Goal: Answer question/provide support: Share knowledge or assist other users

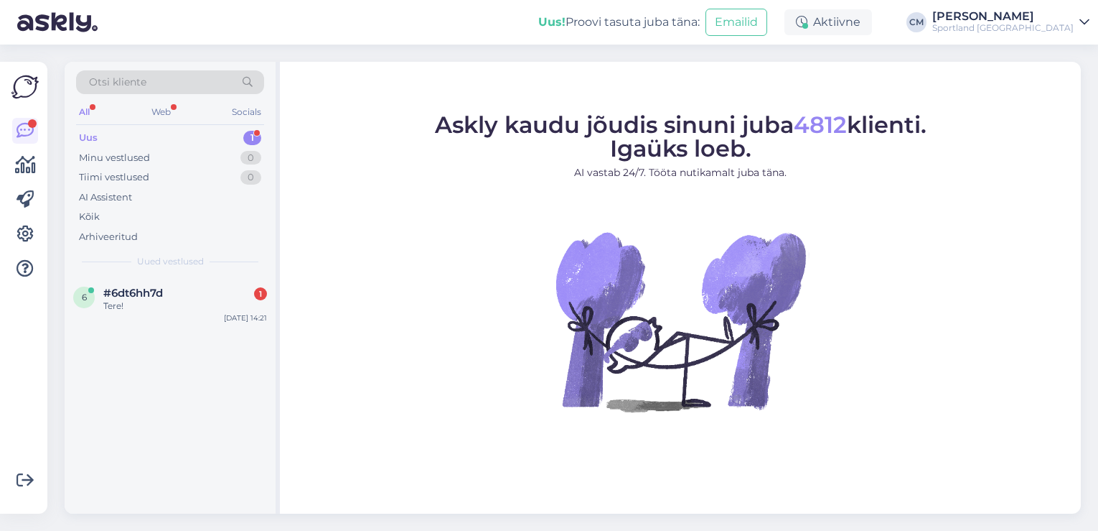
click at [149, 324] on div "6 #6dt6hh7d 1 Tere! [DATE] 14:21" at bounding box center [170, 302] width 211 height 52
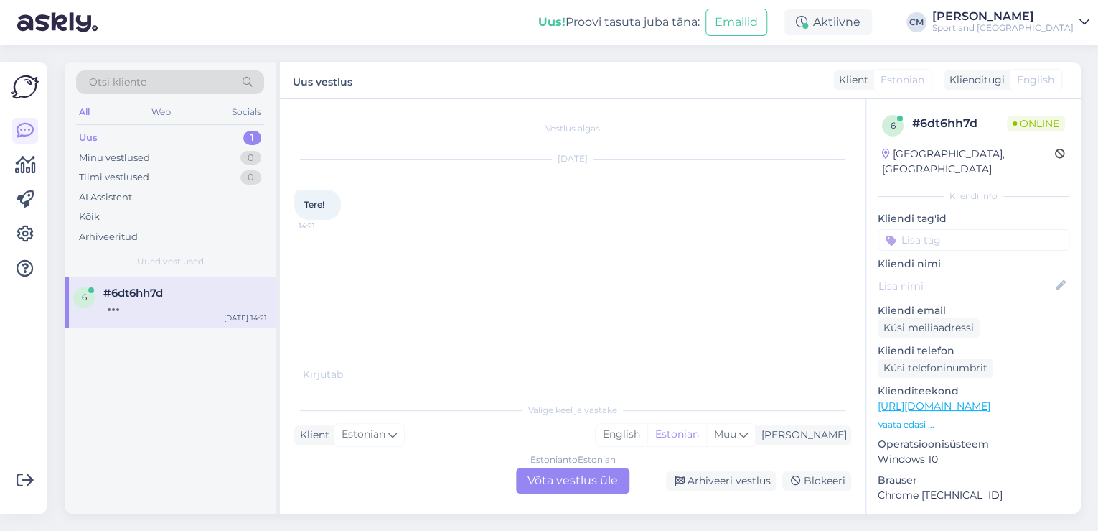
click at [592, 478] on div "Estonian to Estonian Võta vestlus üle" at bounding box center [572, 480] width 113 height 26
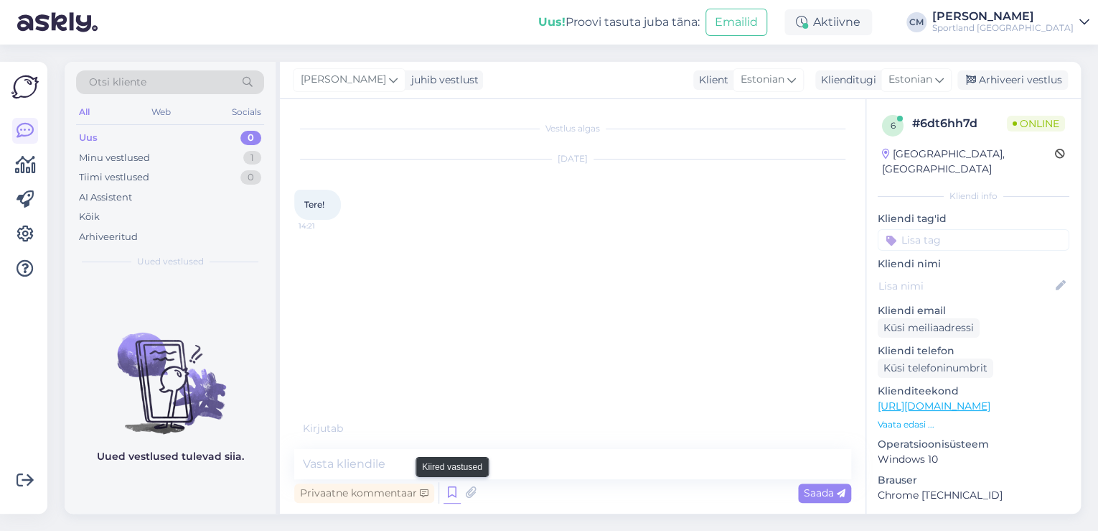
click at [454, 488] on div "Privaatne kommentaar Saada" at bounding box center [572, 492] width 557 height 27
click at [454, 488] on icon at bounding box center [452, 493] width 17 height 22
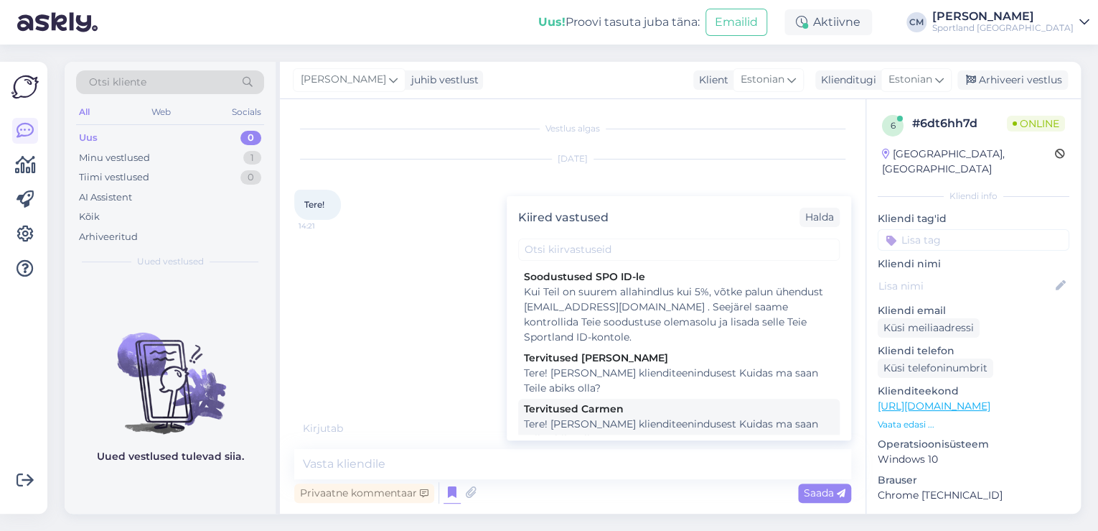
click at [617, 429] on div "Tere! [PERSON_NAME] klienditeenindusest Kuidas ma saan Teile abiks olla?" at bounding box center [679, 431] width 310 height 30
type textarea "Tere! [PERSON_NAME] klienditeenindusest Kuidas ma saan Teile abiks olla?"
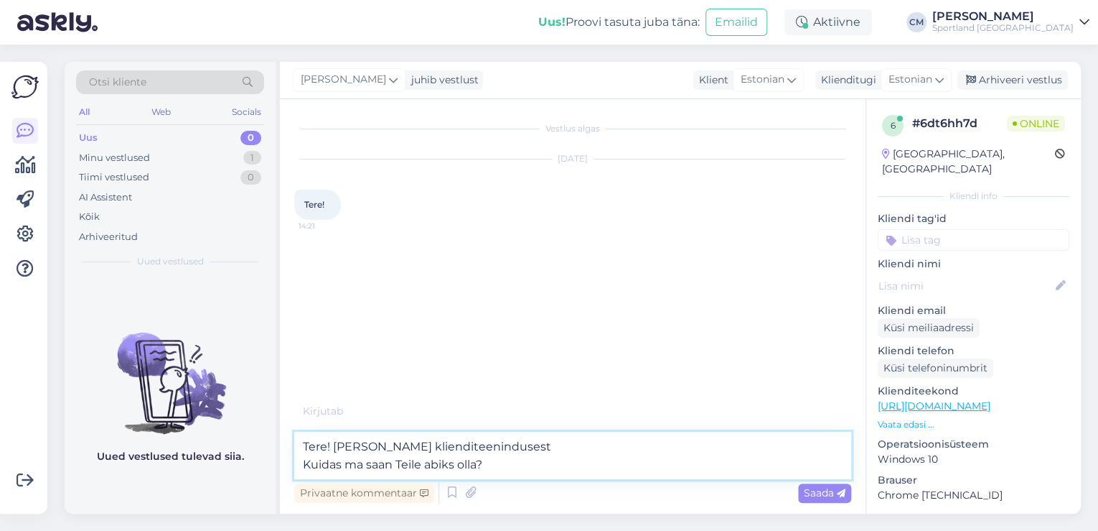
click at [555, 457] on textarea "Tere! [PERSON_NAME] klienditeenindusest Kuidas ma saan Teile abiks olla?" at bounding box center [572, 454] width 557 height 47
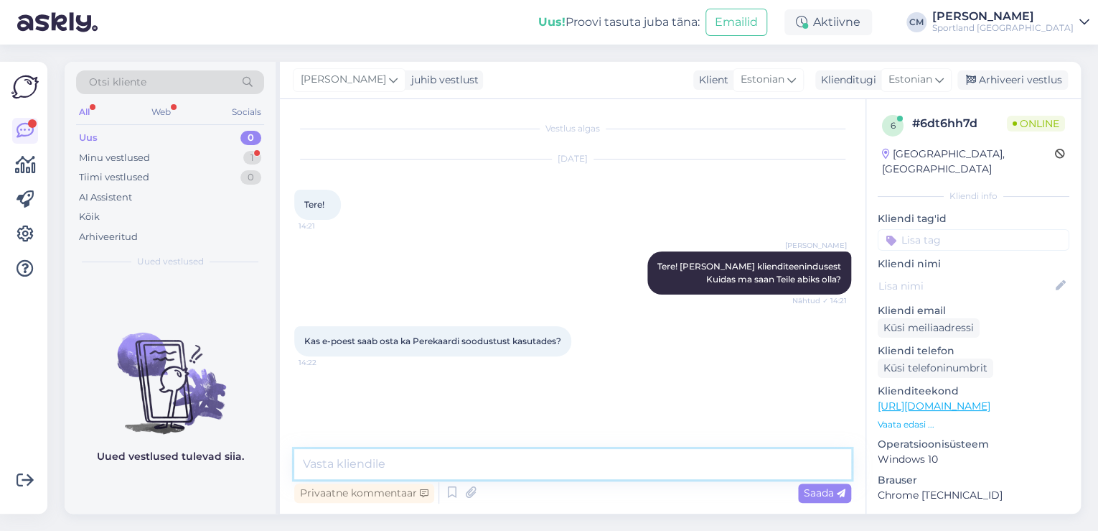
click at [519, 465] on textarea at bounding box center [572, 464] width 557 height 30
type textarea "Ei, kahjuks mitte"
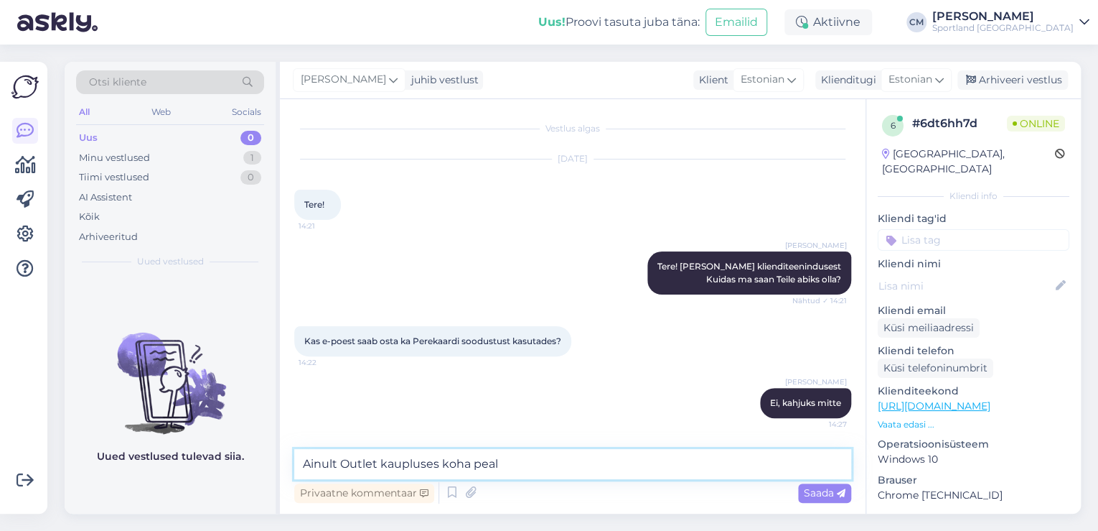
type textarea "Ainult Outlet kaupluses koha peal."
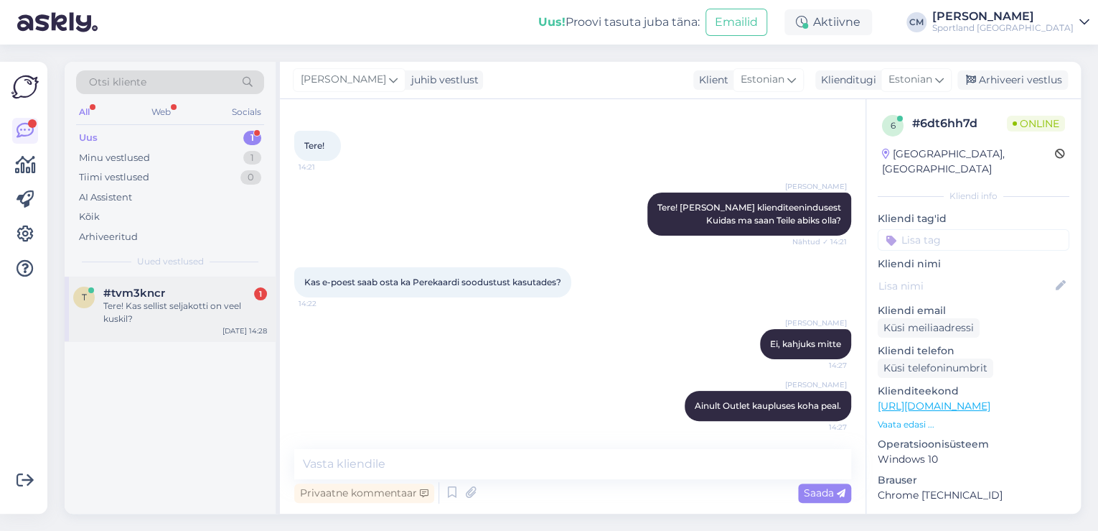
click at [218, 292] on div "#tvm3kncr 1" at bounding box center [185, 292] width 164 height 13
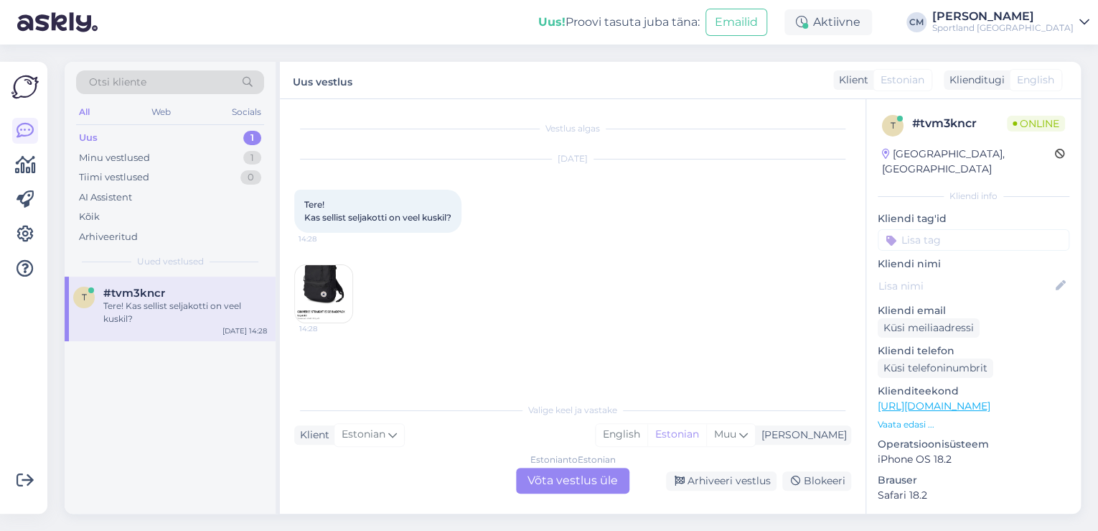
click at [531, 475] on div "Estonian to Estonian Võta vestlus üle" at bounding box center [572, 480] width 113 height 26
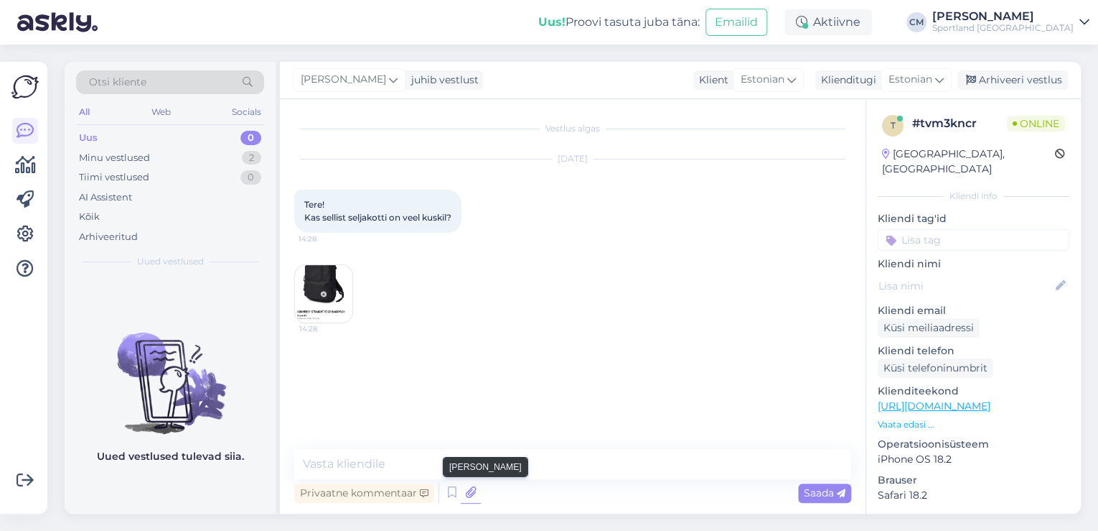
click at [461, 495] on icon at bounding box center [471, 493] width 20 height 22
click at [444, 503] on div "Privaatne kommentaar Saada" at bounding box center [572, 492] width 557 height 27
click at [454, 490] on icon at bounding box center [452, 493] width 17 height 22
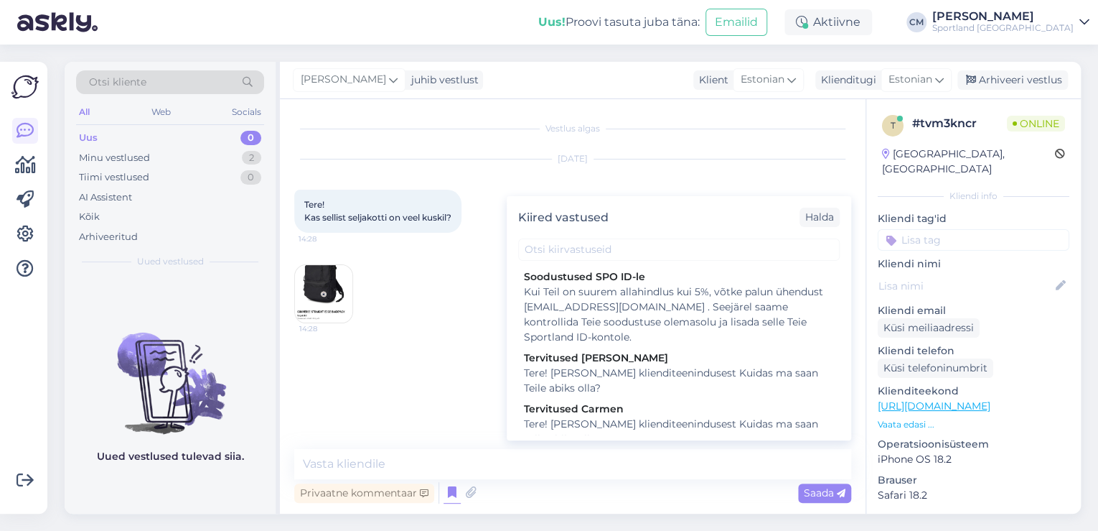
click at [673, 415] on div "Tervitused Carmen" at bounding box center [679, 408] width 310 height 15
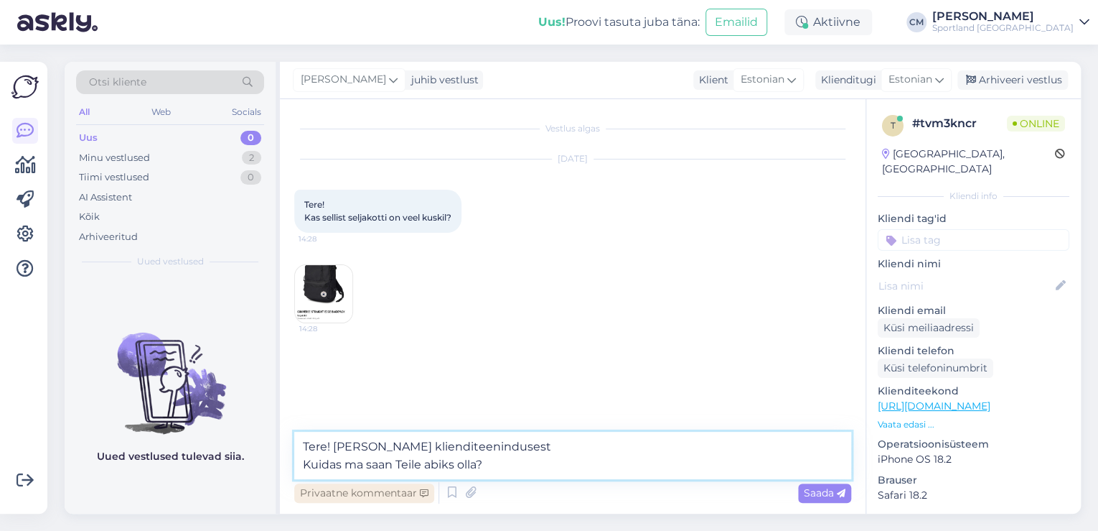
drag, startPoint x: 490, startPoint y: 477, endPoint x: 304, endPoint y: 482, distance: 186.0
click at [304, 482] on div "Tere! [PERSON_NAME] klienditeenindusest Kuidas ma saan Teile abiks olla? Privaa…" at bounding box center [572, 468] width 557 height 75
type textarea "Tere! [PERSON_NAME] klienditeenindusest"
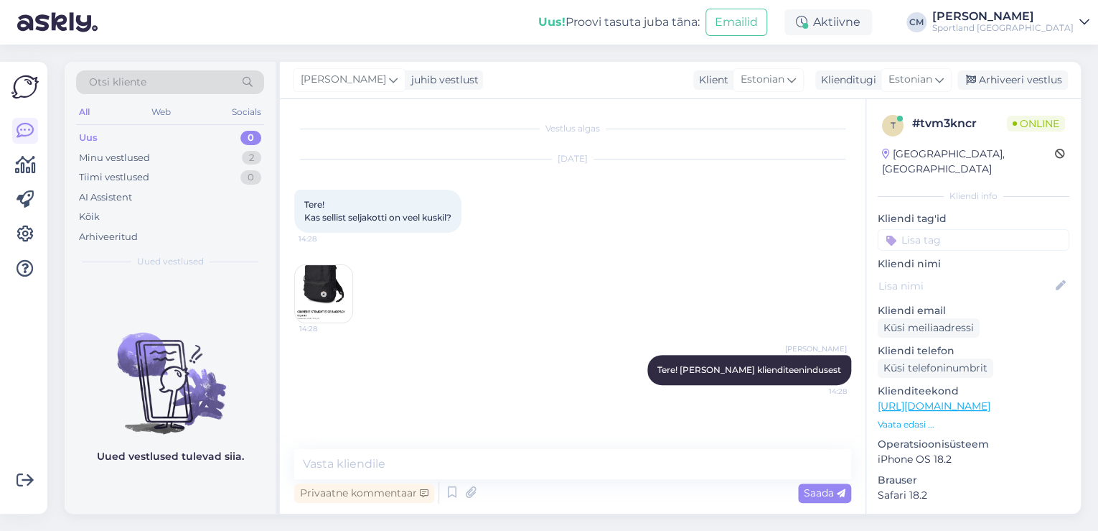
click at [991, 399] on link "[URL][DOMAIN_NAME]" at bounding box center [934, 405] width 113 height 13
click at [401, 465] on textarea at bounding box center [572, 464] width 557 height 30
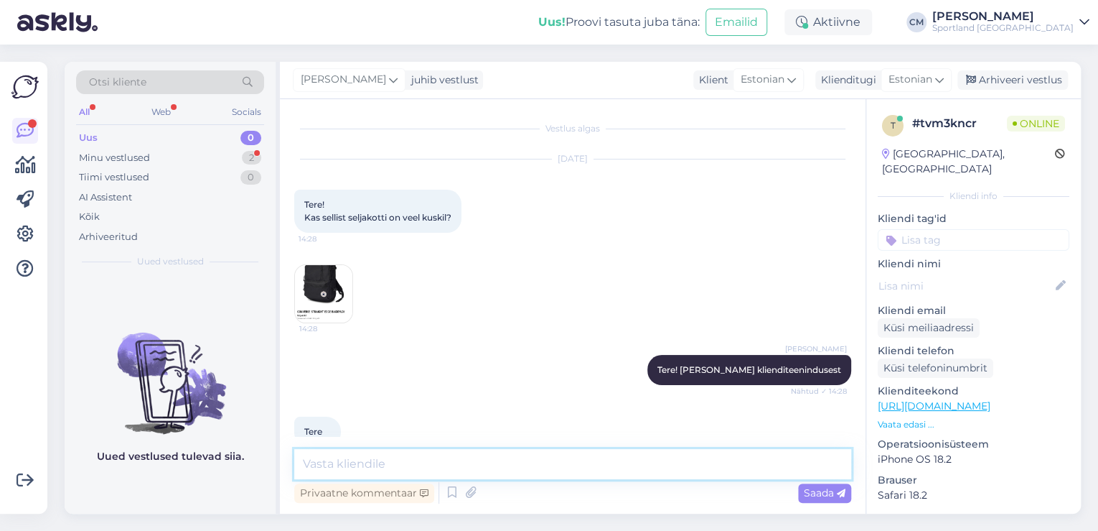
scroll to position [26, 0]
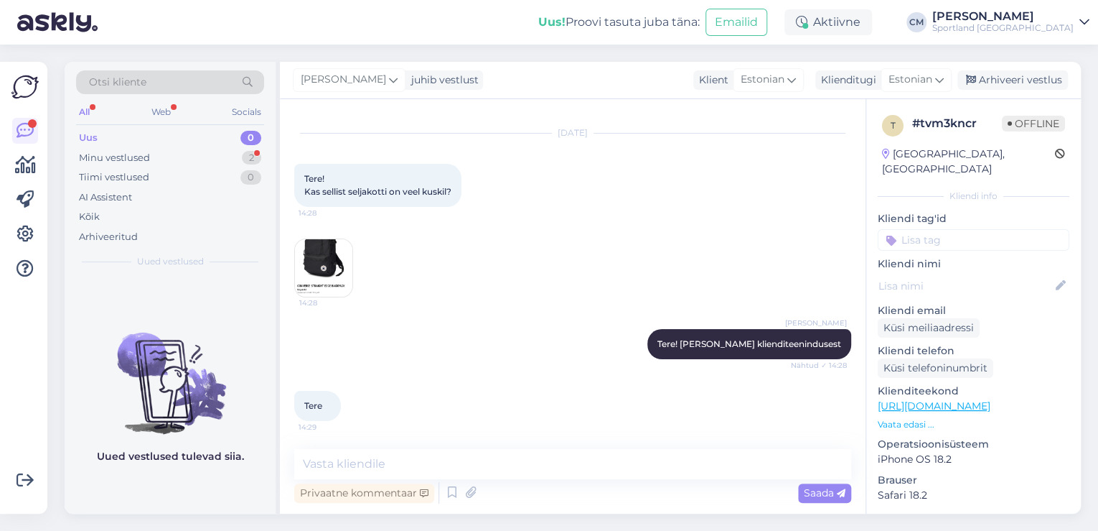
click at [991, 399] on link "[URL][DOMAIN_NAME]" at bounding box center [934, 405] width 113 height 13
click at [325, 284] on img at bounding box center [323, 267] width 57 height 57
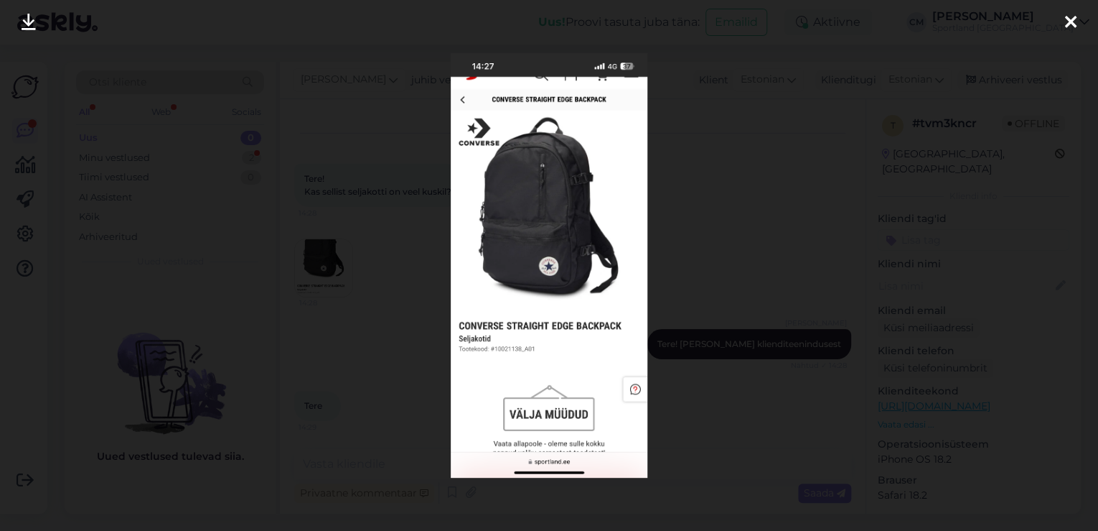
click at [350, 302] on div at bounding box center [549, 265] width 1098 height 531
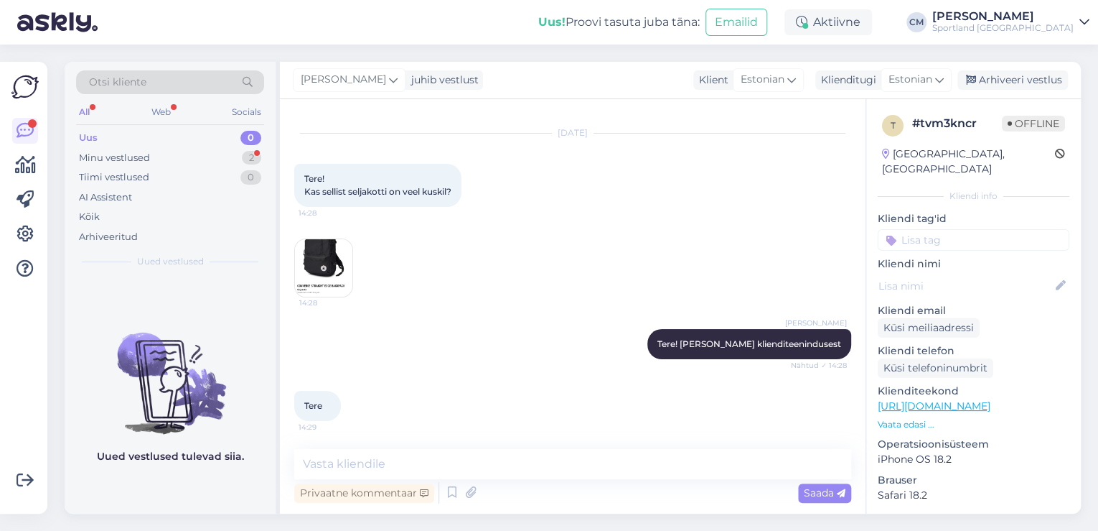
click at [350, 250] on img at bounding box center [323, 267] width 57 height 57
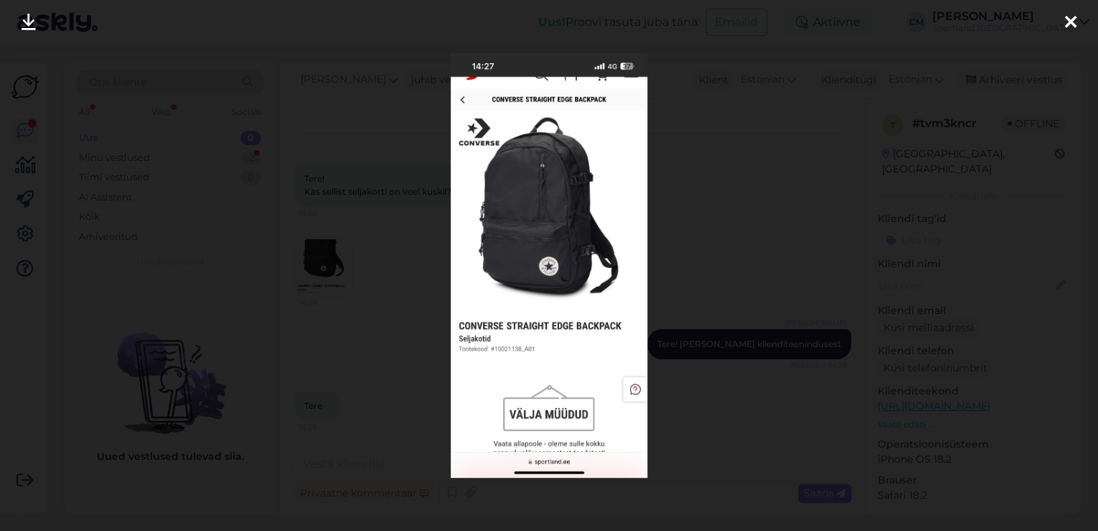
click at [379, 254] on div at bounding box center [549, 265] width 1098 height 531
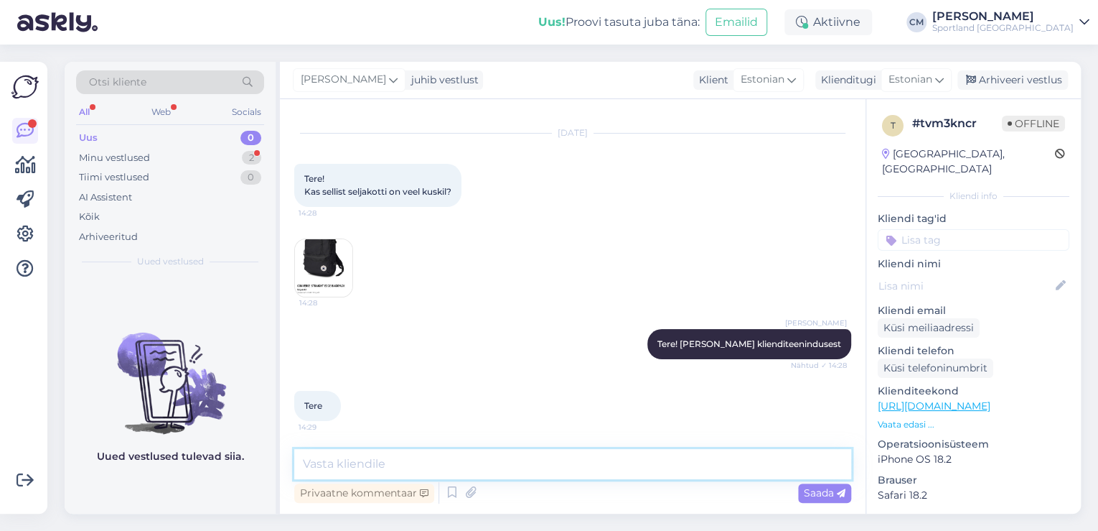
click at [462, 465] on textarea at bounding box center [572, 464] width 557 height 30
click at [363, 458] on textarea "See tood eon kahjuks välja müüdud," at bounding box center [572, 464] width 557 height 30
type textarea "See toode on kahjuks välja müüdud,"
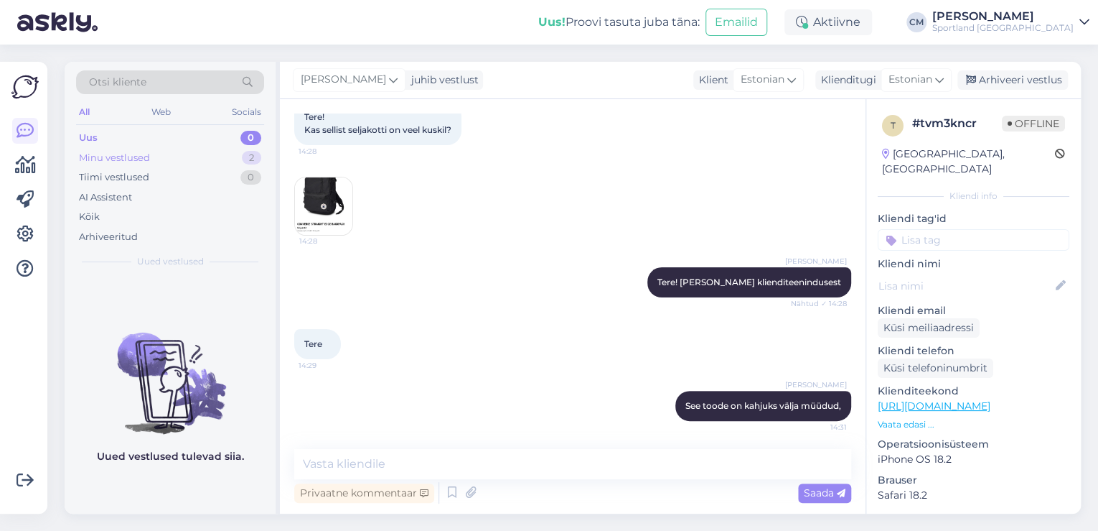
click at [219, 149] on div "Minu vestlused 2" at bounding box center [170, 158] width 188 height 20
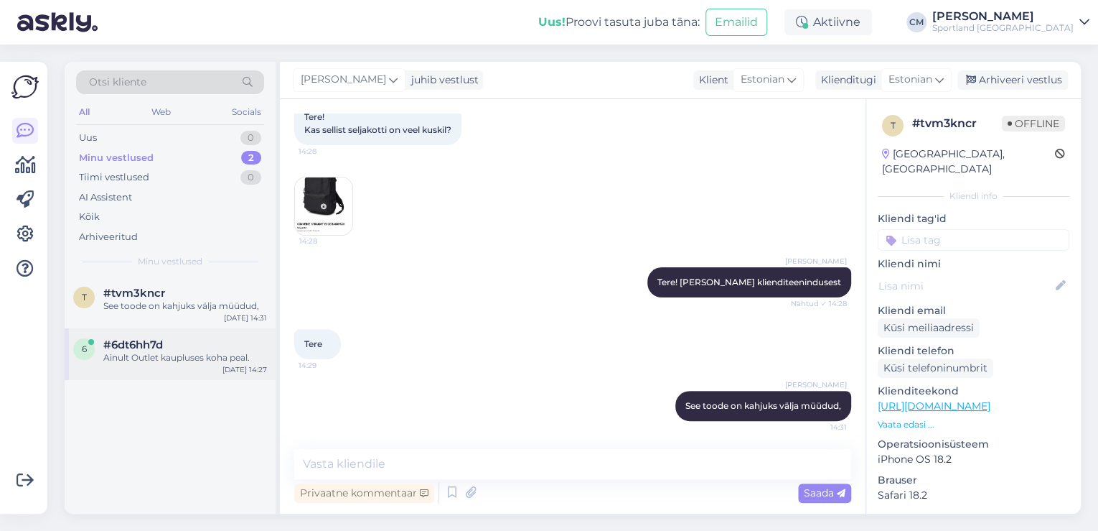
click at [201, 338] on div "#6dt6hh7d" at bounding box center [185, 344] width 164 height 13
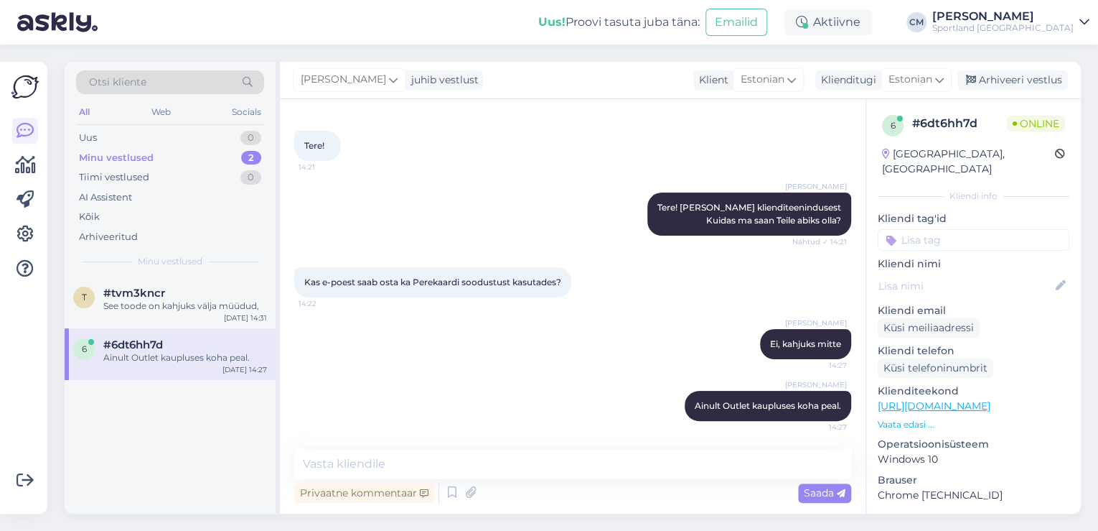
drag, startPoint x: 971, startPoint y: 213, endPoint x: 968, endPoint y: 221, distance: 9.3
click at [971, 214] on div "Kliendi tag'id" at bounding box center [974, 230] width 192 height 39
click at [967, 229] on input at bounding box center [974, 240] width 192 height 22
type input "sood"
click at [985, 274] on span "Soodustused" at bounding box center [974, 278] width 57 height 9
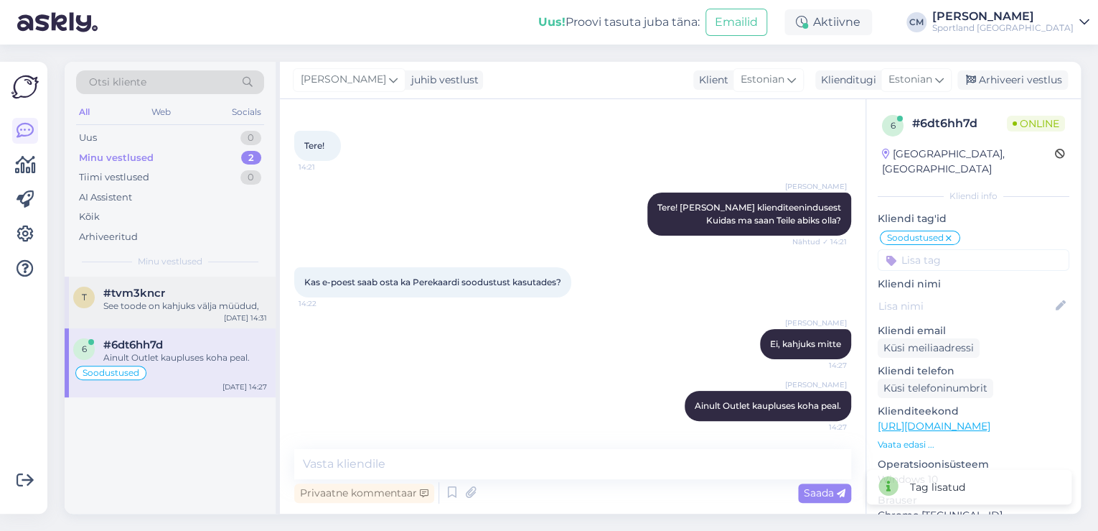
click at [138, 303] on div "See toode on kahjuks välja müüdud," at bounding box center [185, 305] width 164 height 13
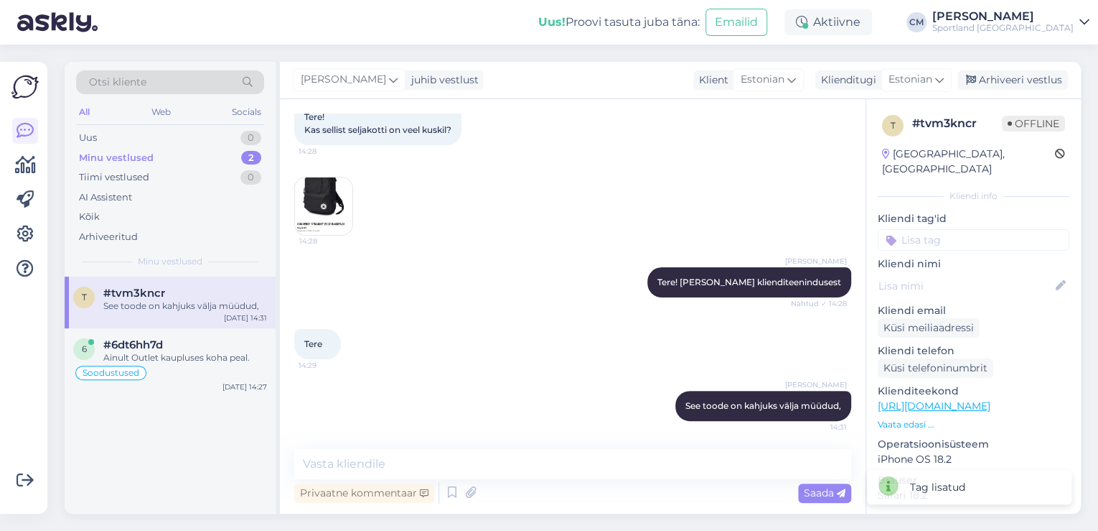
click at [994, 229] on input at bounding box center [974, 240] width 192 height 22
type input "saad"
click at [988, 274] on span "Toote saadavus" at bounding box center [974, 278] width 67 height 9
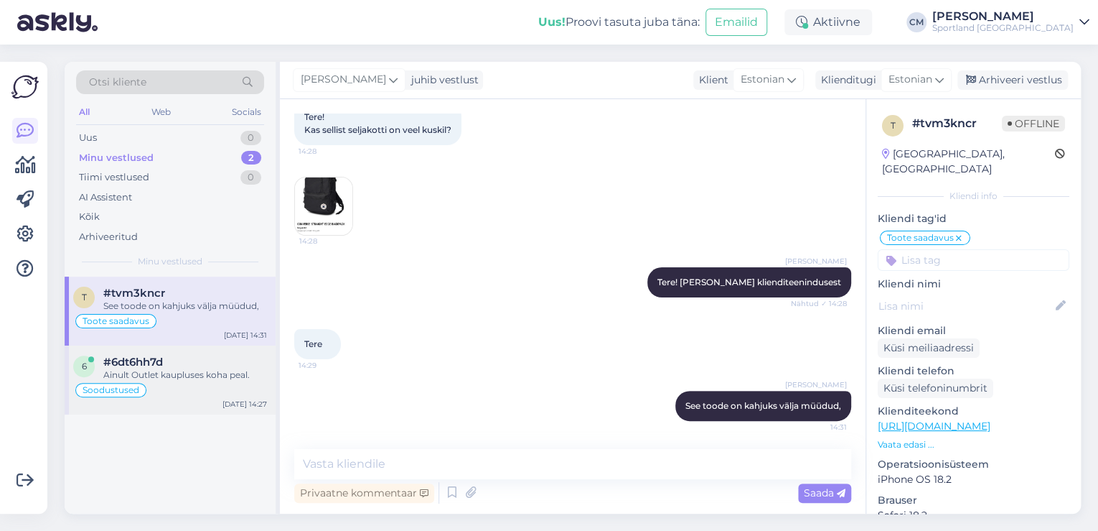
click at [238, 393] on div "Soodustused" at bounding box center [170, 389] width 194 height 17
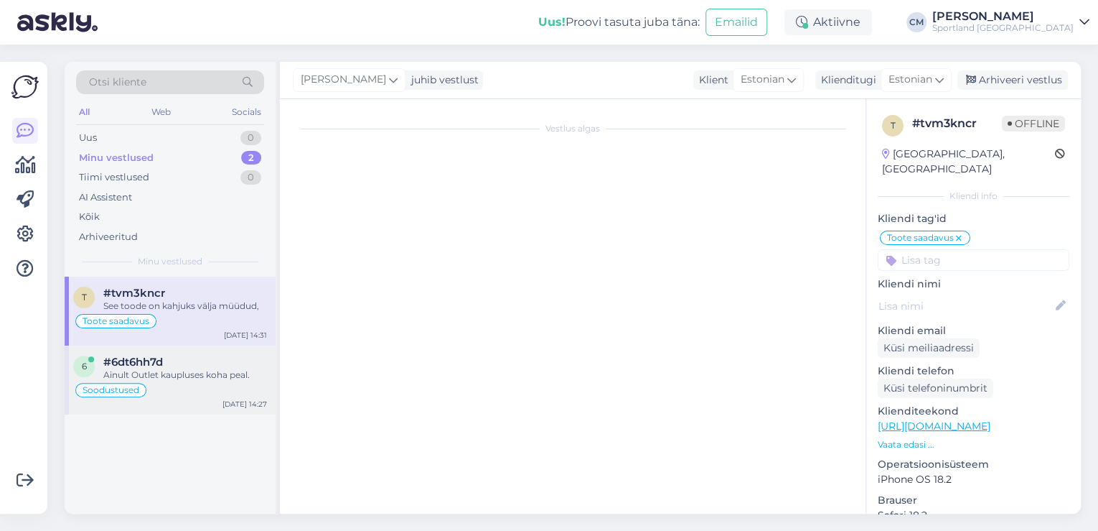
scroll to position [59, 0]
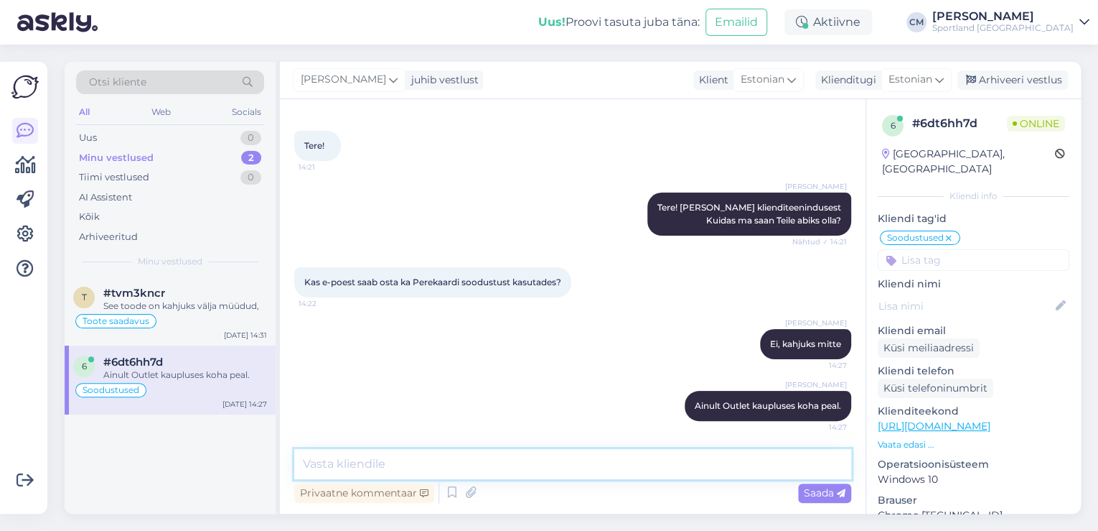
click at [583, 460] on textarea at bounding box center [572, 464] width 557 height 30
type textarea "Kas saan veel aidata?"
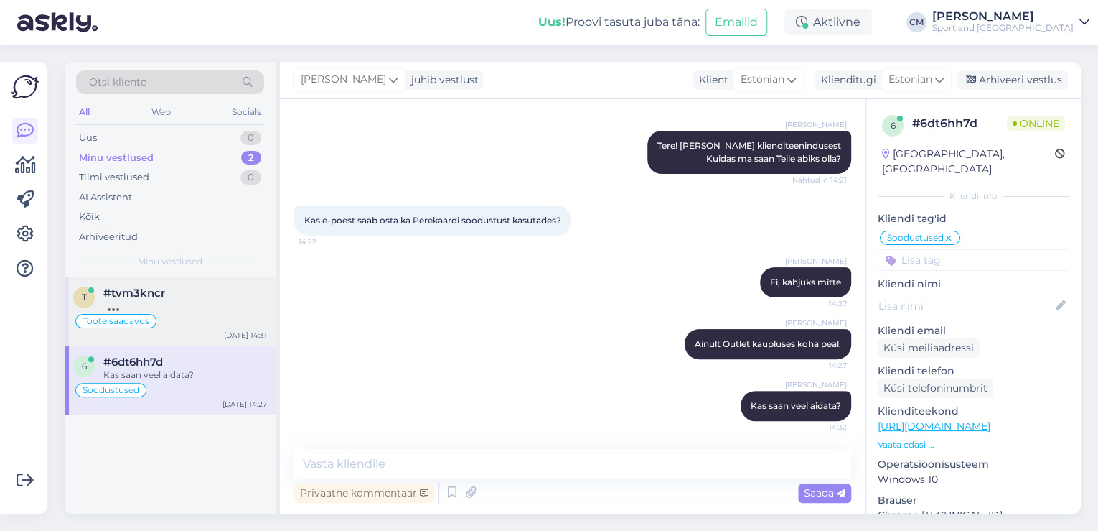
click at [253, 293] on div "#tvm3kncr" at bounding box center [185, 292] width 164 height 13
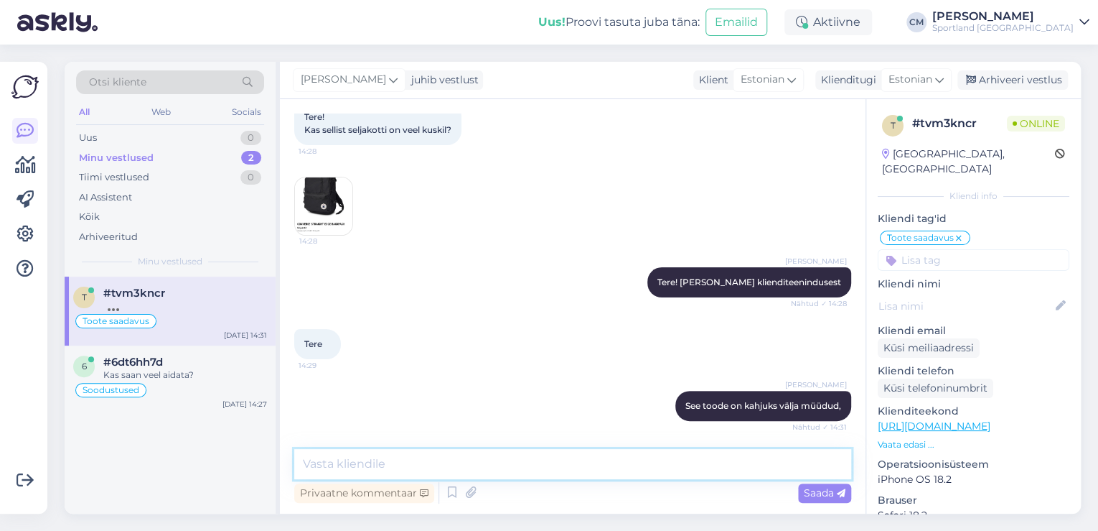
click at [612, 465] on textarea at bounding box center [572, 464] width 557 height 30
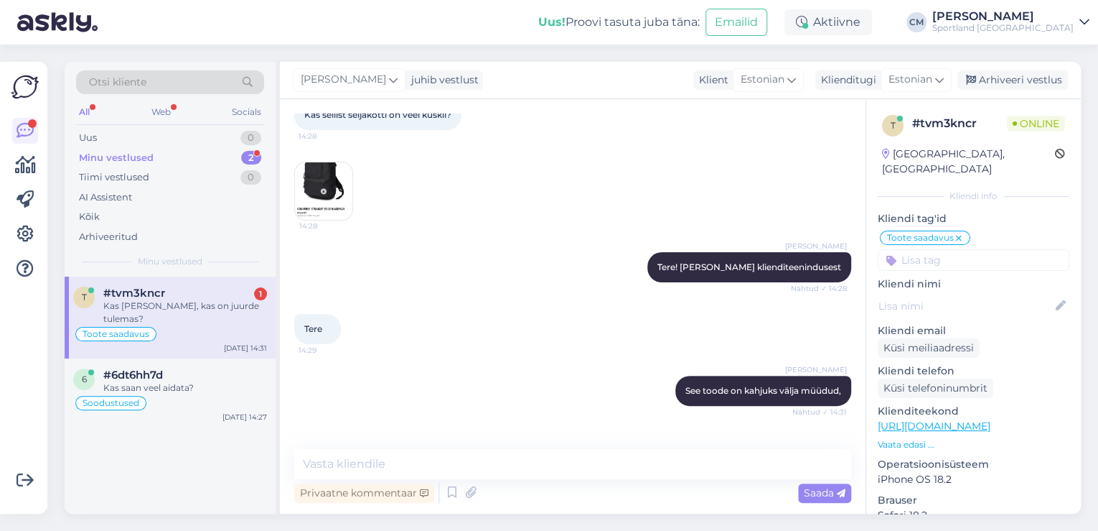
scroll to position [149, 0]
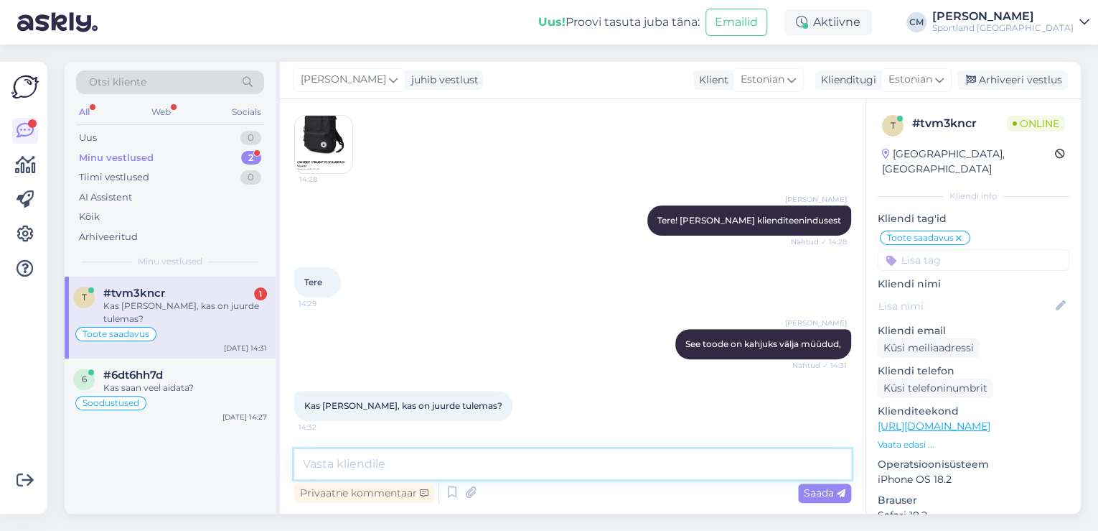
click at [427, 466] on textarea at bounding box center [572, 464] width 557 height 30
click at [442, 492] on div "Privaatne kommentaar Saada" at bounding box center [572, 492] width 557 height 27
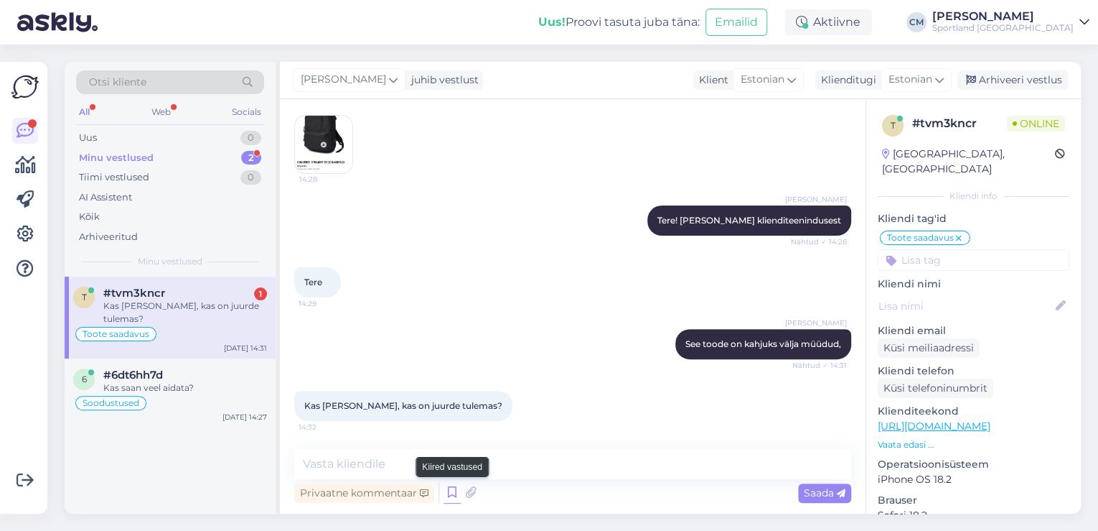
click at [447, 493] on icon at bounding box center [452, 493] width 17 height 22
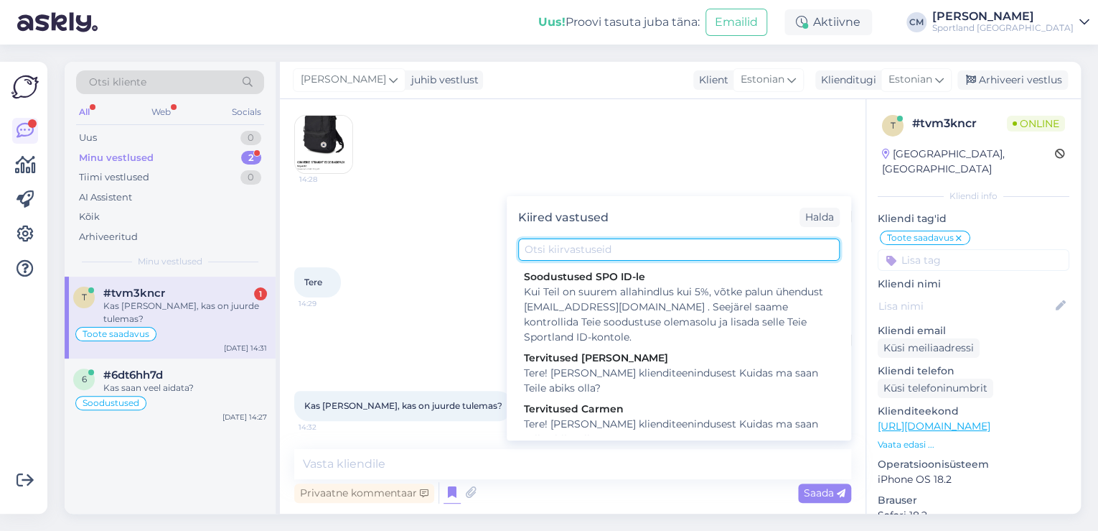
click at [587, 250] on input "text" at bounding box center [679, 249] width 322 height 22
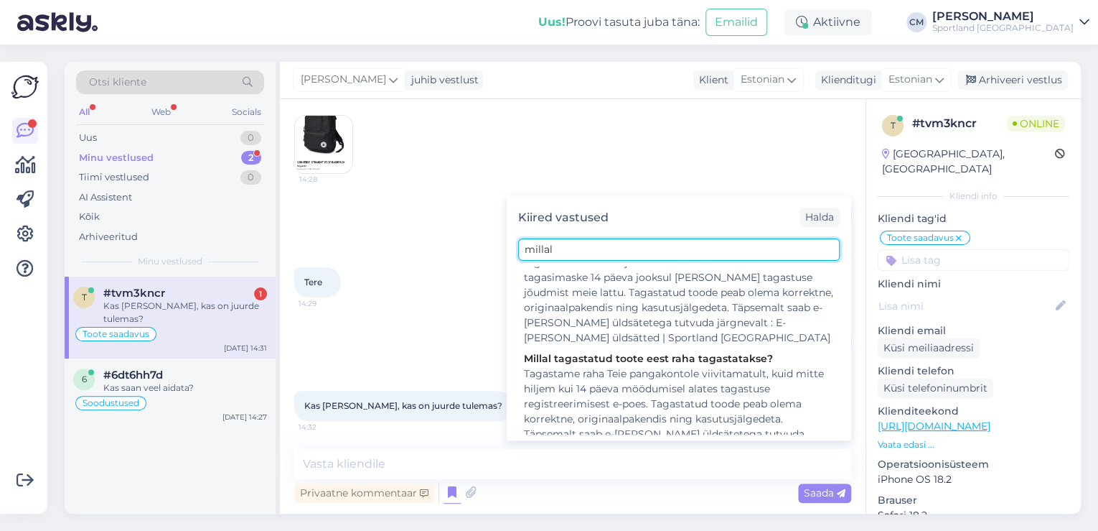
scroll to position [180, 0]
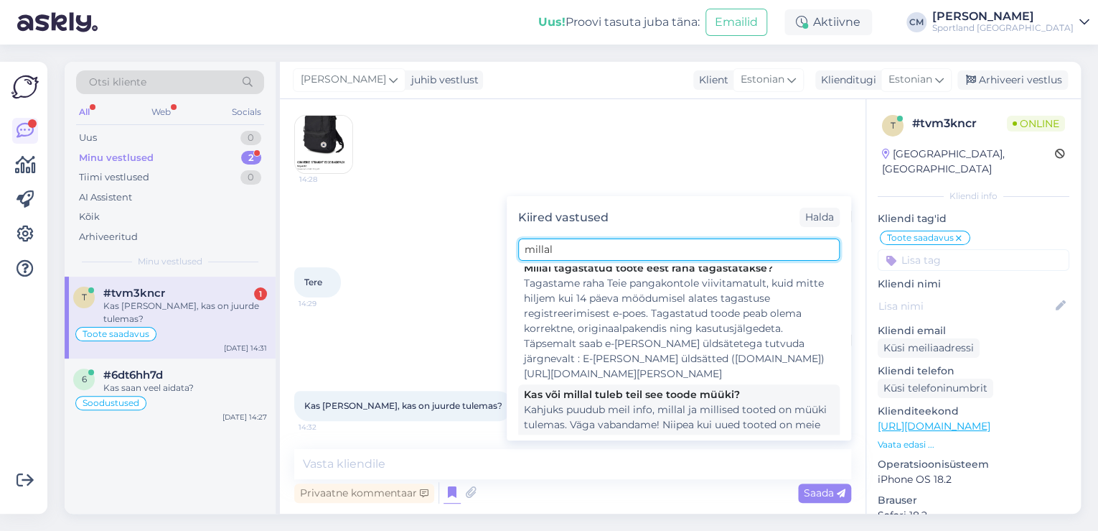
type input "millal"
click at [597, 402] on div "Kahjuks puudub meil info, millal ja millised tooted on müüki tulemas. Väga vaba…" at bounding box center [679, 432] width 310 height 60
type textarea "Kahjuks puudub meil info, millal ja millised tooted on müüki tulemas. Väga vaba…"
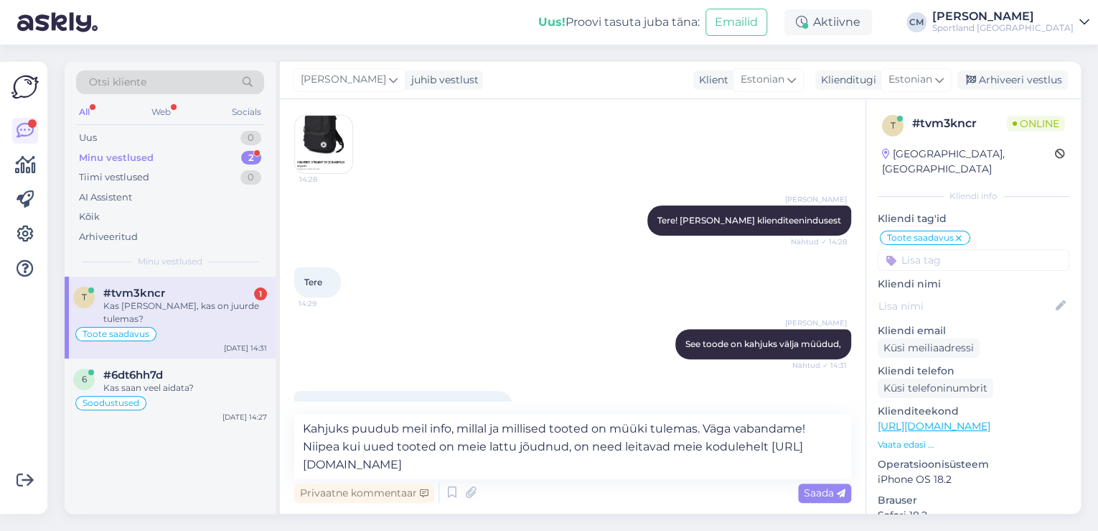
scroll to position [164, 0]
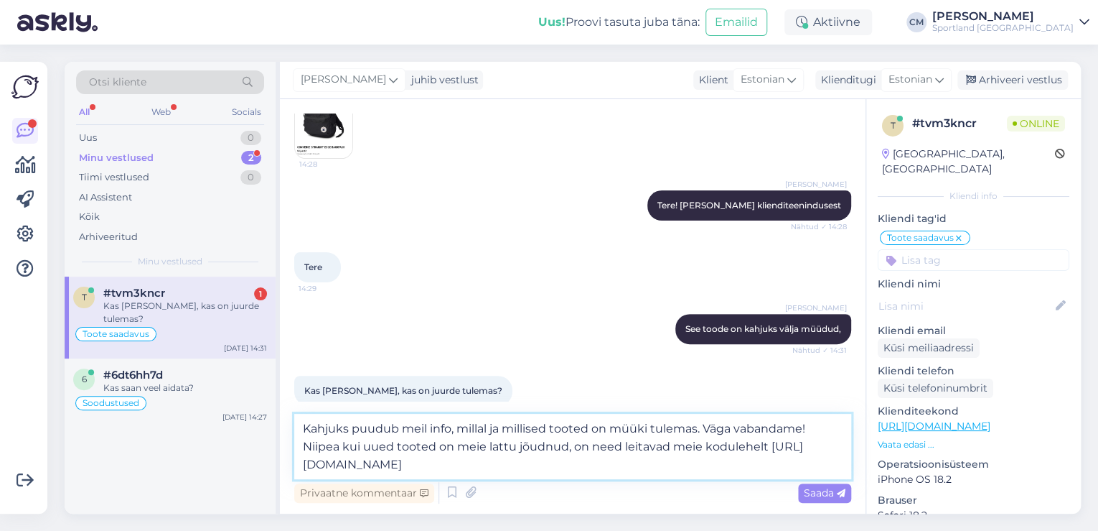
click at [566, 464] on textarea "Kahjuks puudub meil info, millal ja millised tooted on müüki tulemas. Väga vaba…" at bounding box center [572, 446] width 557 height 65
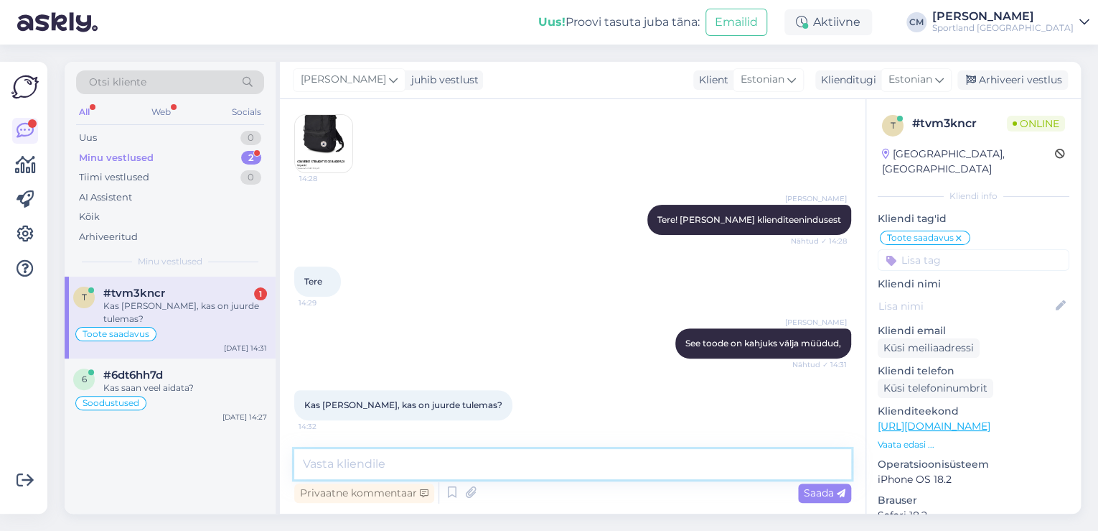
scroll to position [250, 0]
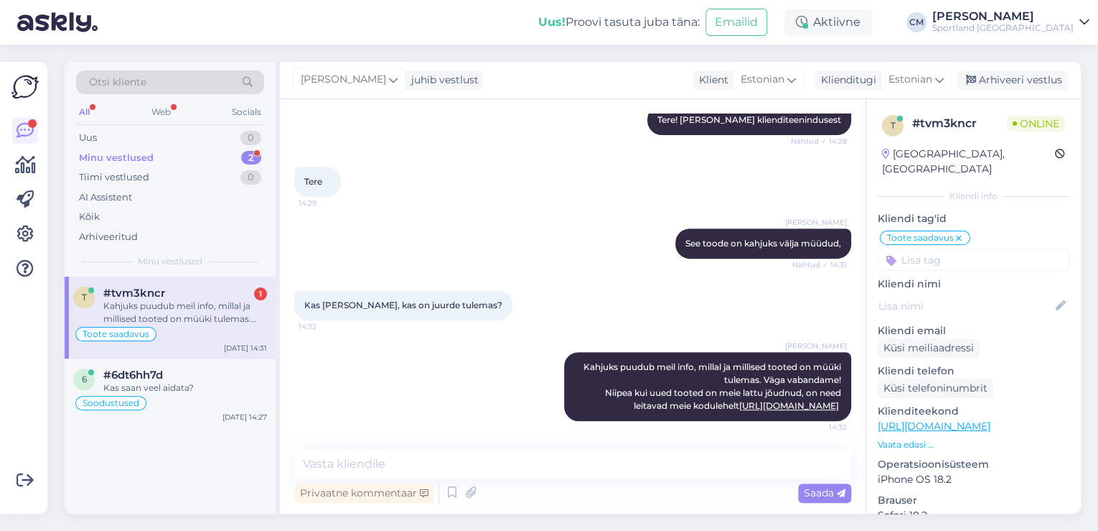
click at [984, 252] on input at bounding box center [974, 260] width 192 height 22
type input "[PERSON_NAME]"
click at [982, 294] on span "Lattu lisandumine (toode)" at bounding box center [974, 298] width 112 height 9
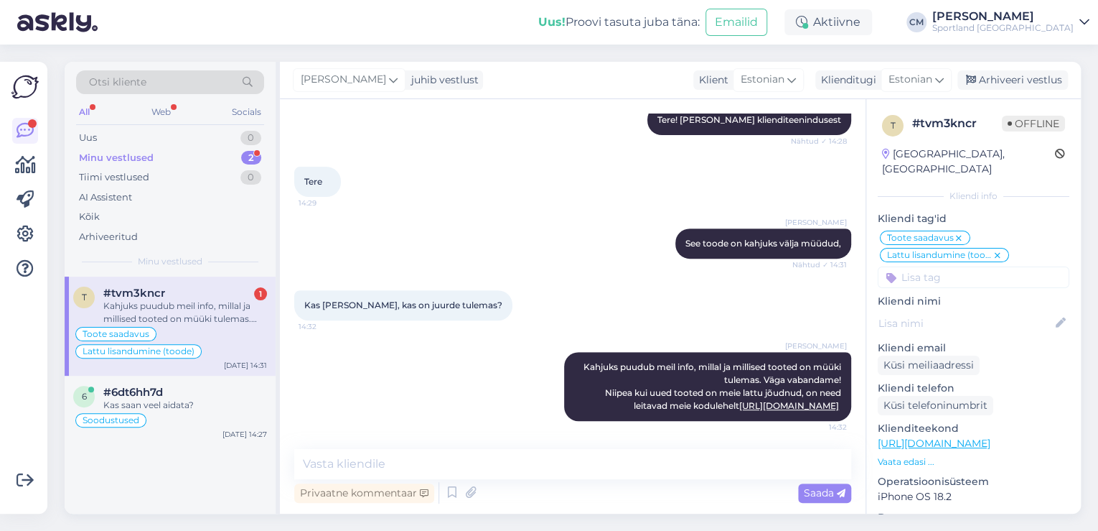
click at [212, 332] on div "Toote saadavus Lattu lisandumine (toode)" at bounding box center [170, 342] width 194 height 34
click at [216, 386] on div "#6dt6hh7d" at bounding box center [185, 392] width 164 height 13
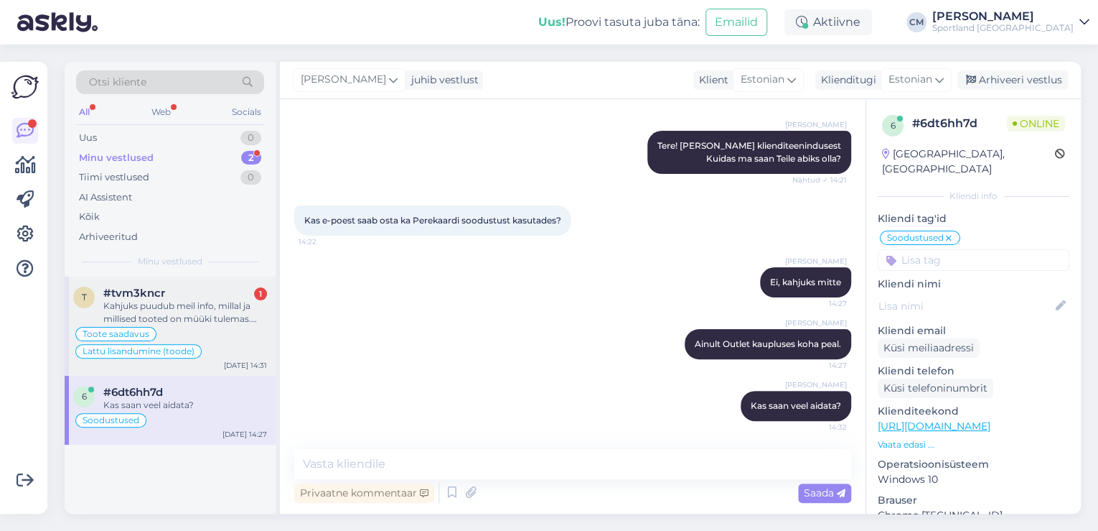
click at [201, 286] on div "#tvm3kncr 1" at bounding box center [185, 292] width 164 height 13
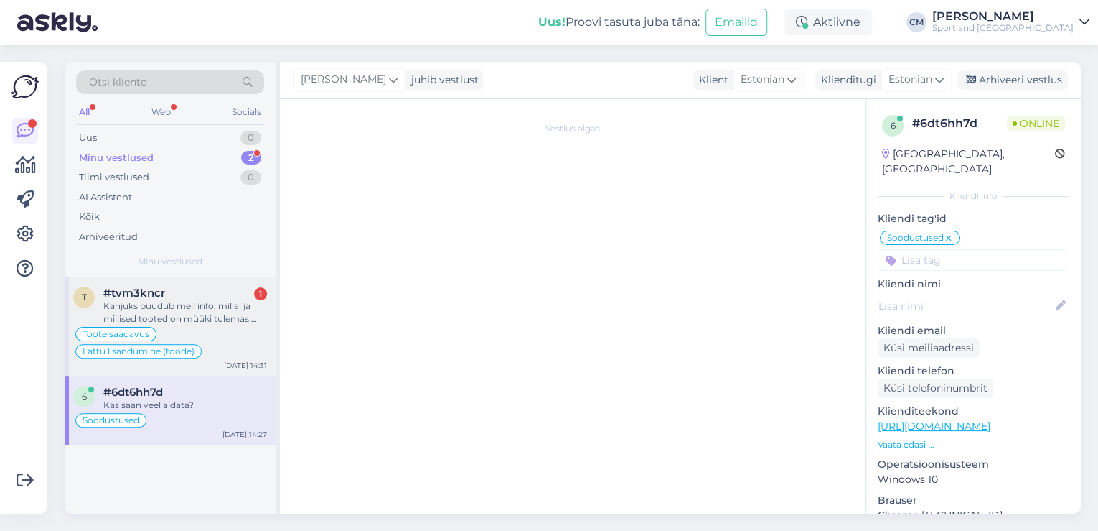
scroll to position [250, 0]
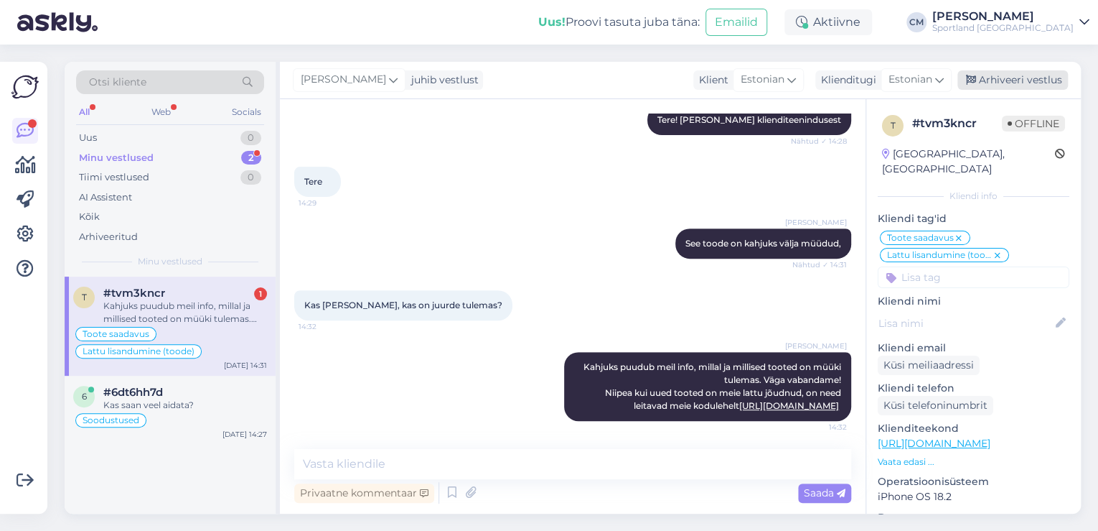
click at [976, 75] on icon at bounding box center [971, 80] width 10 height 10
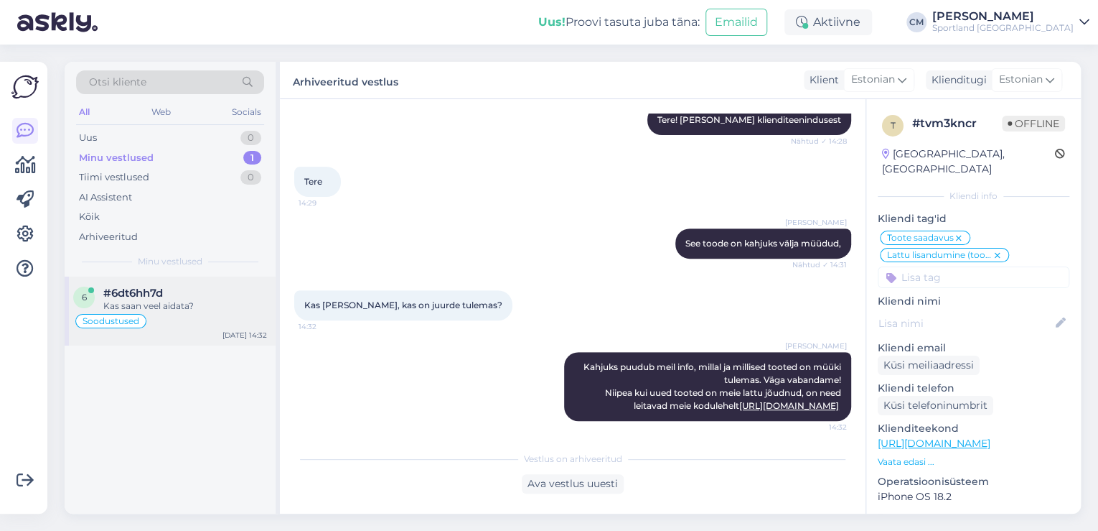
click at [192, 304] on div "Kas saan veel aidata?" at bounding box center [185, 305] width 164 height 13
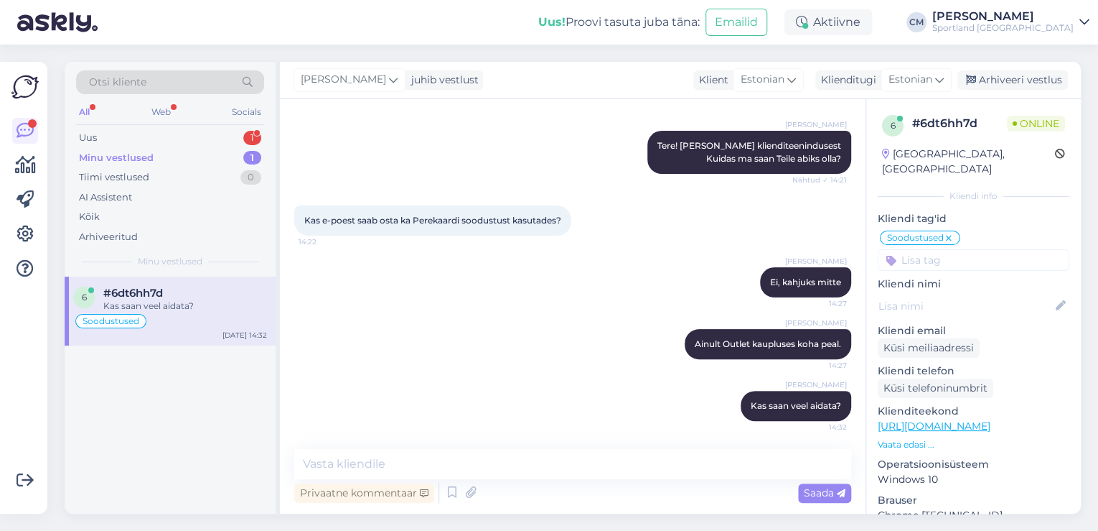
click at [185, 125] on div "Otsi kliente All Web Socials Uus 1 Minu vestlused 1 Tiimi vestlused 0 AI Assist…" at bounding box center [170, 169] width 211 height 215
click at [182, 133] on div "Uus 1" at bounding box center [170, 138] width 188 height 20
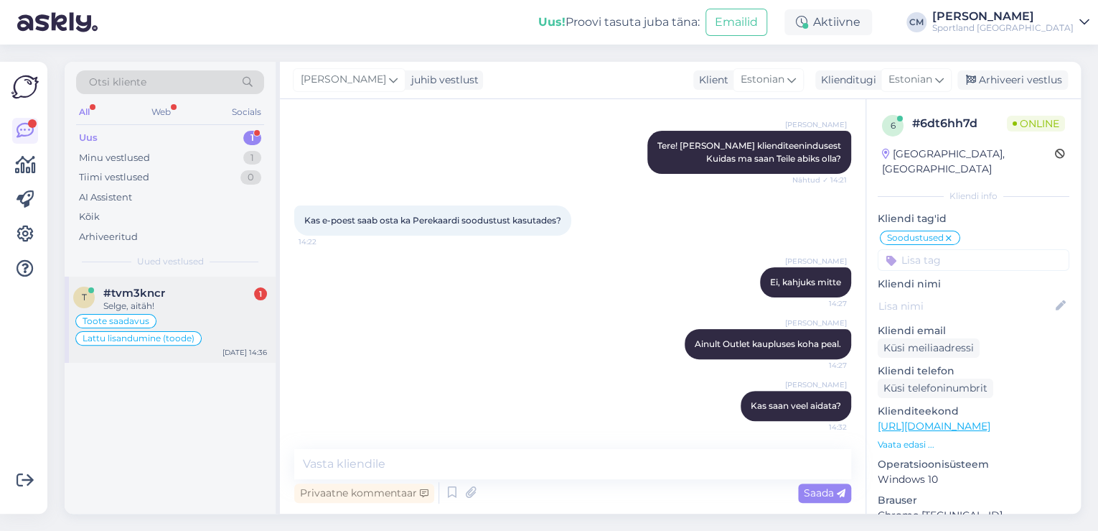
click at [207, 340] on div "Toote saadavus Lattu lisandumine (toode)" at bounding box center [170, 329] width 194 height 34
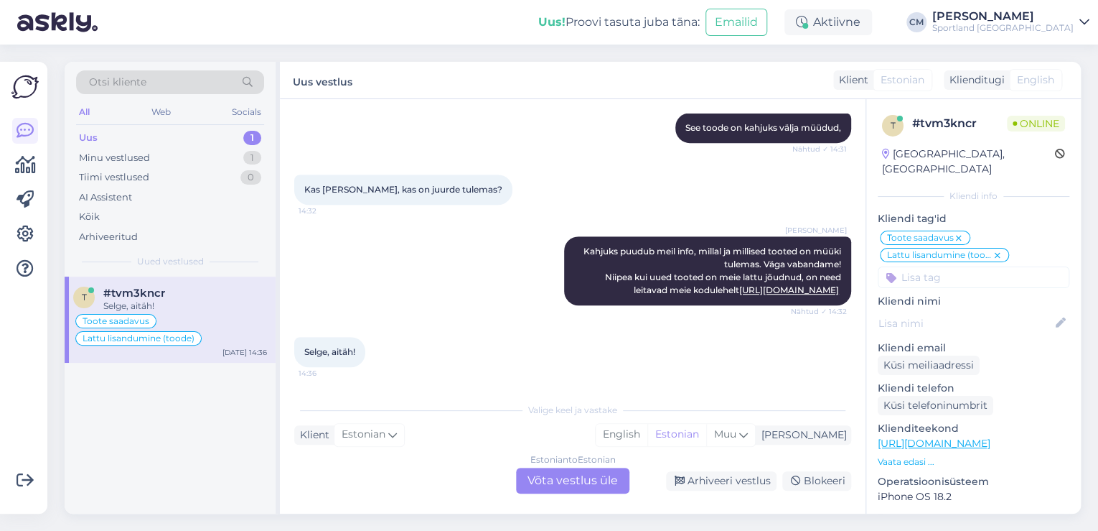
click at [586, 473] on div "Estonian to Estonian Võta vestlus üle" at bounding box center [572, 480] width 113 height 26
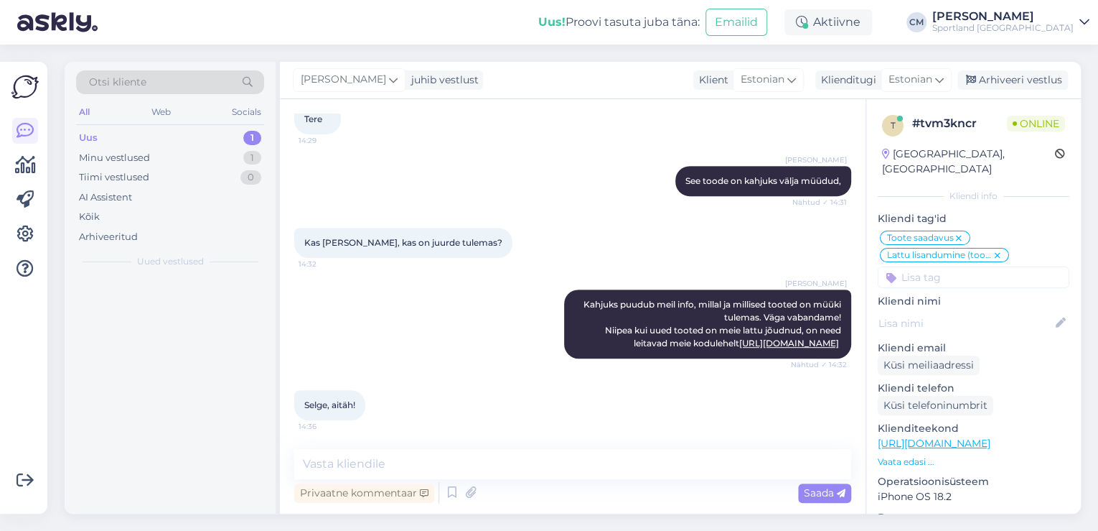
scroll to position [312, 0]
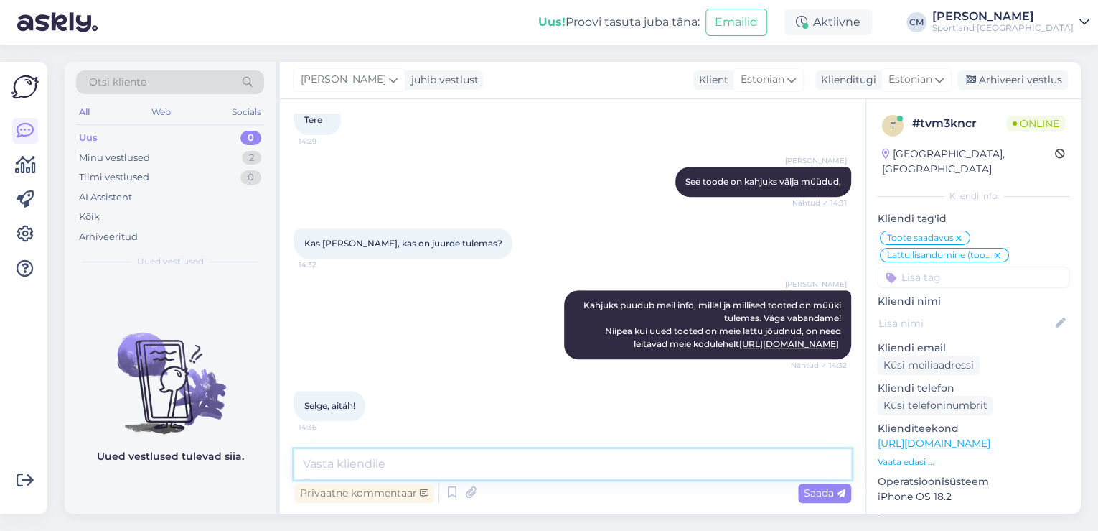
click at [569, 471] on textarea at bounding box center [572, 464] width 557 height 30
type textarea "Kas saan veel aidata?"
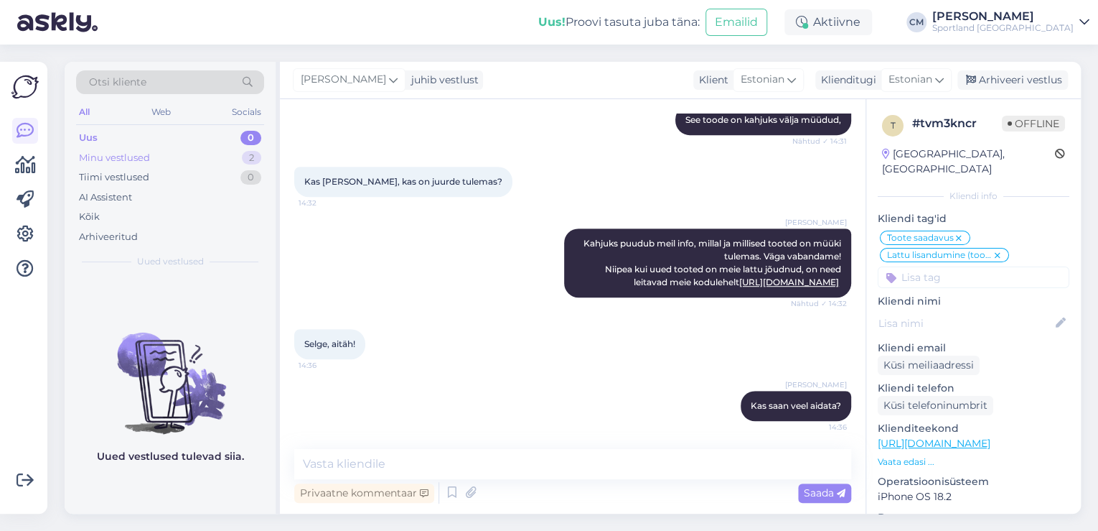
click at [250, 159] on div "2" at bounding box center [251, 158] width 19 height 14
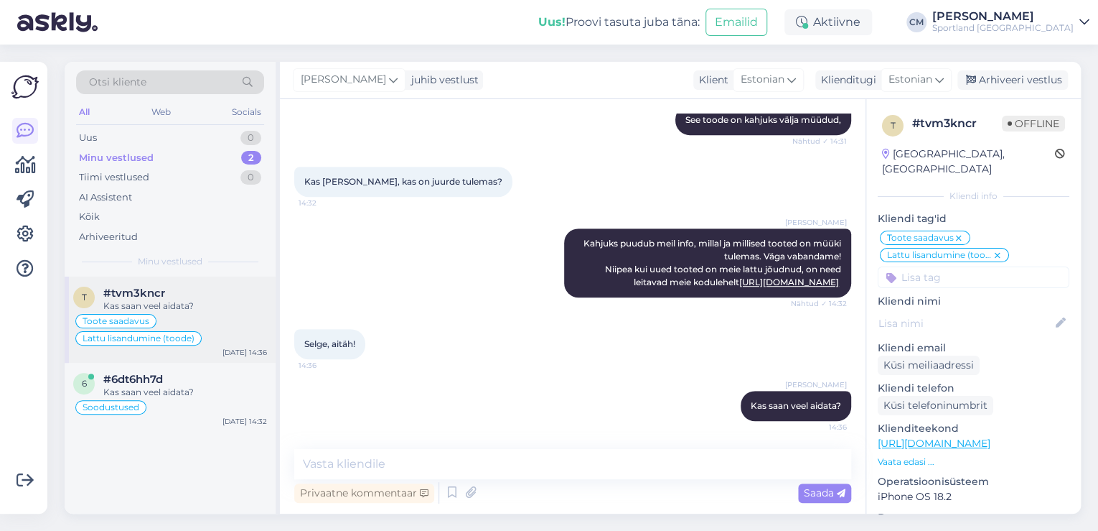
click at [209, 359] on div "t #tvm3kncr Kas saan veel aidata? Toote saadavus Lattu lisandumine (toode) [DAT…" at bounding box center [170, 319] width 211 height 86
click at [223, 357] on div "t #tvm3kncr Kas saan veel aidata? Toote saadavus Lattu lisandumine (toode) [DAT…" at bounding box center [170, 319] width 211 height 86
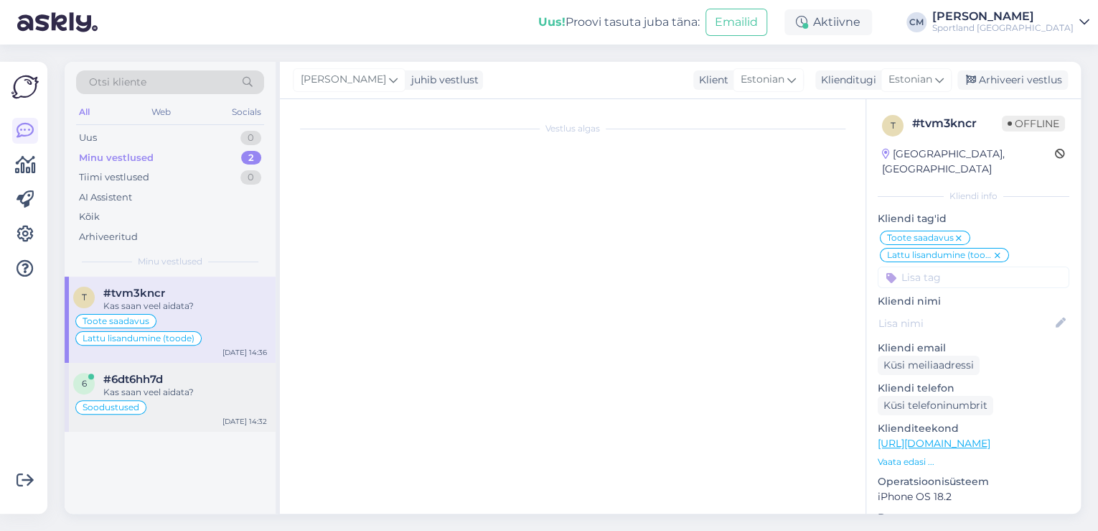
scroll to position [0, 0]
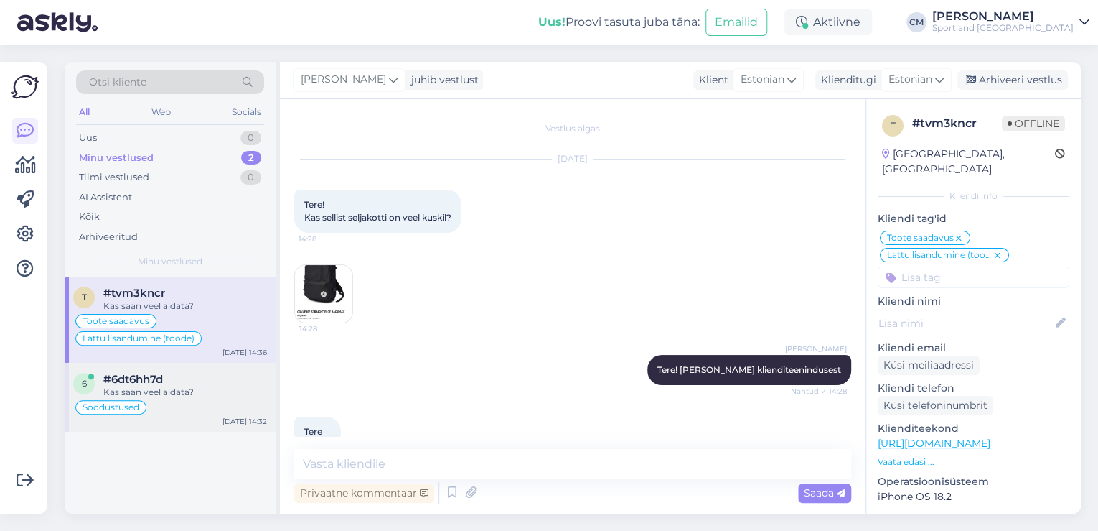
click at [210, 381] on div "#6dt6hh7d" at bounding box center [185, 379] width 164 height 13
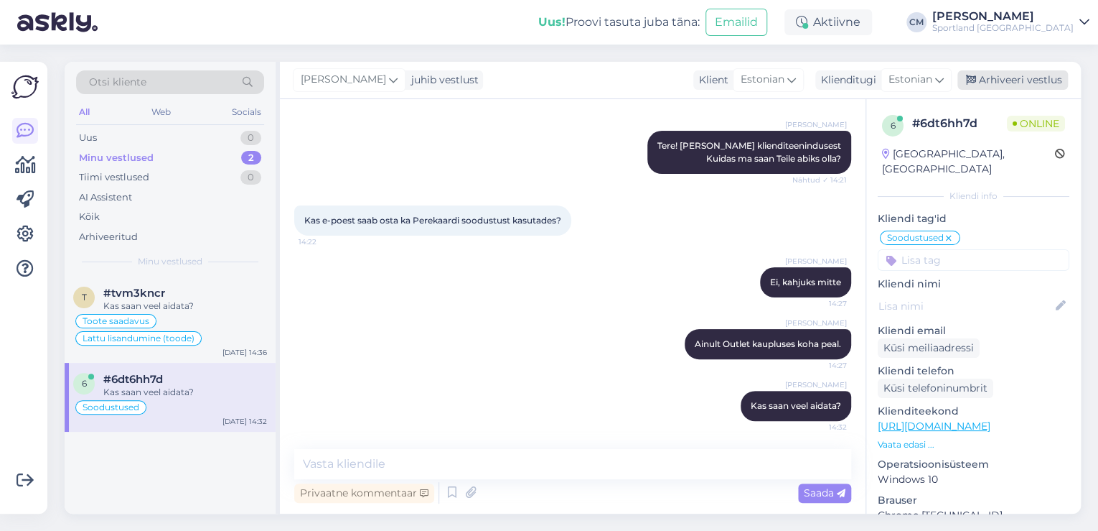
click at [1032, 83] on div "Arhiveeri vestlus" at bounding box center [1013, 79] width 111 height 19
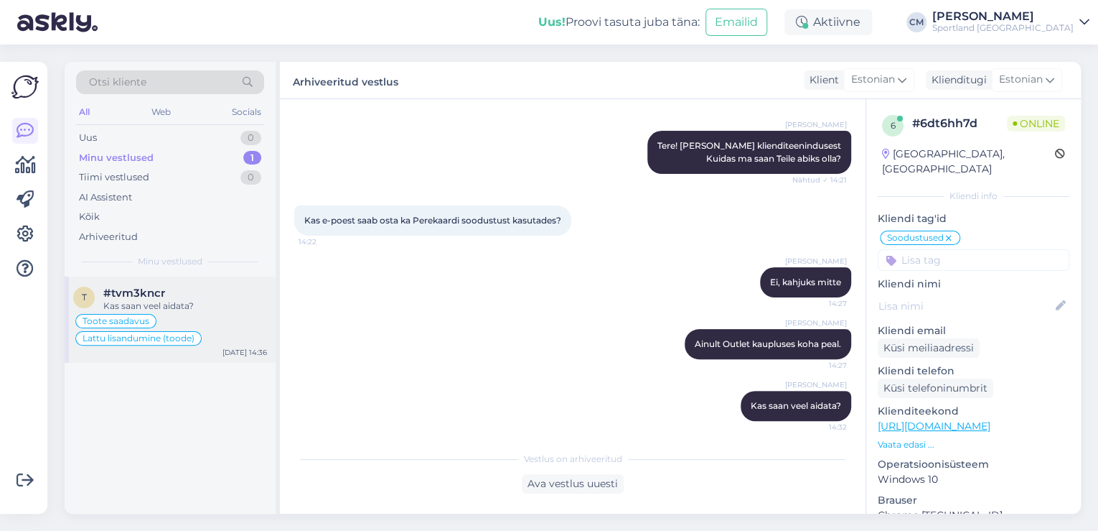
click at [242, 347] on div "[DATE] 14:36" at bounding box center [245, 352] width 45 height 11
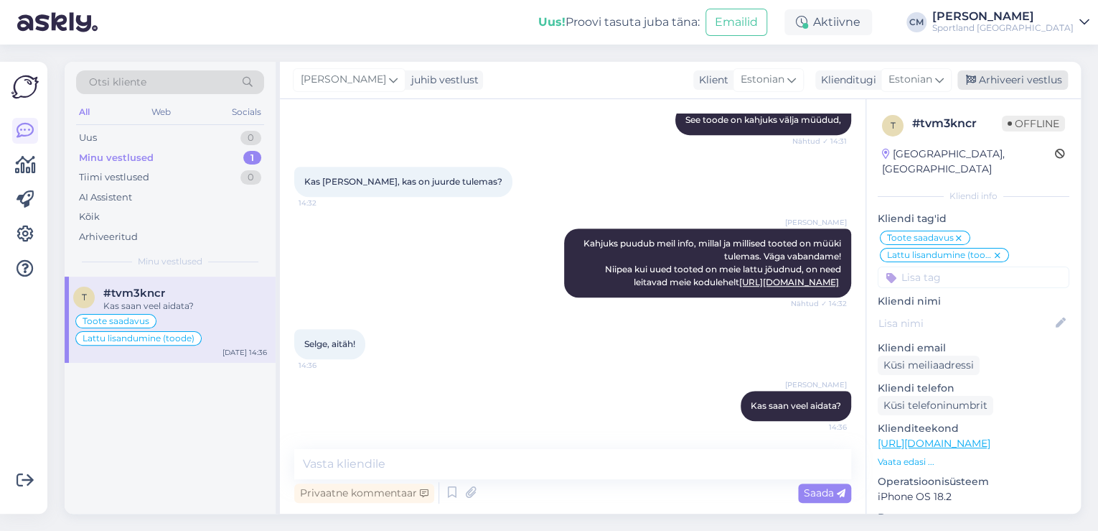
click at [1019, 70] on div "Arhiveeri vestlus" at bounding box center [1013, 79] width 111 height 19
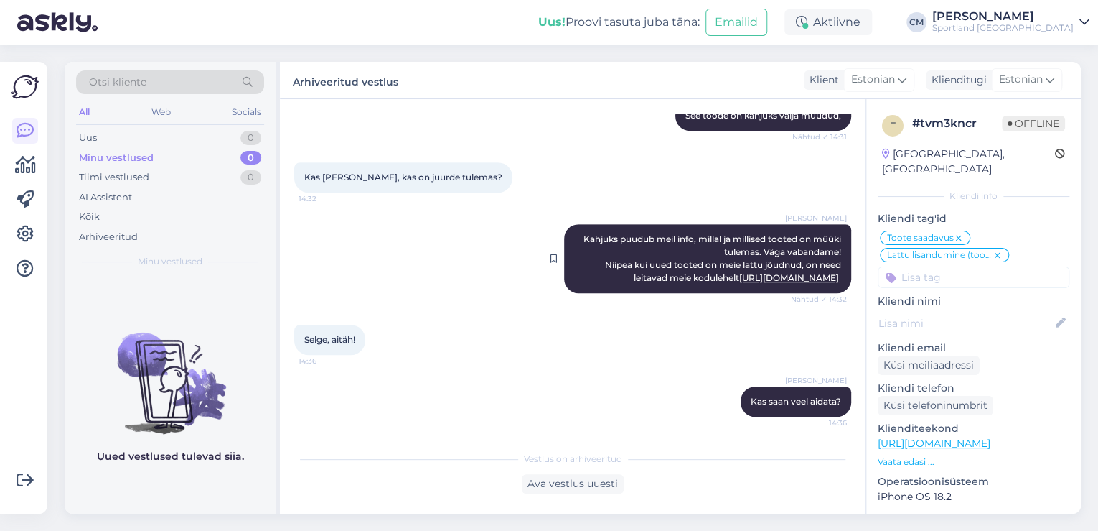
scroll to position [378, 0]
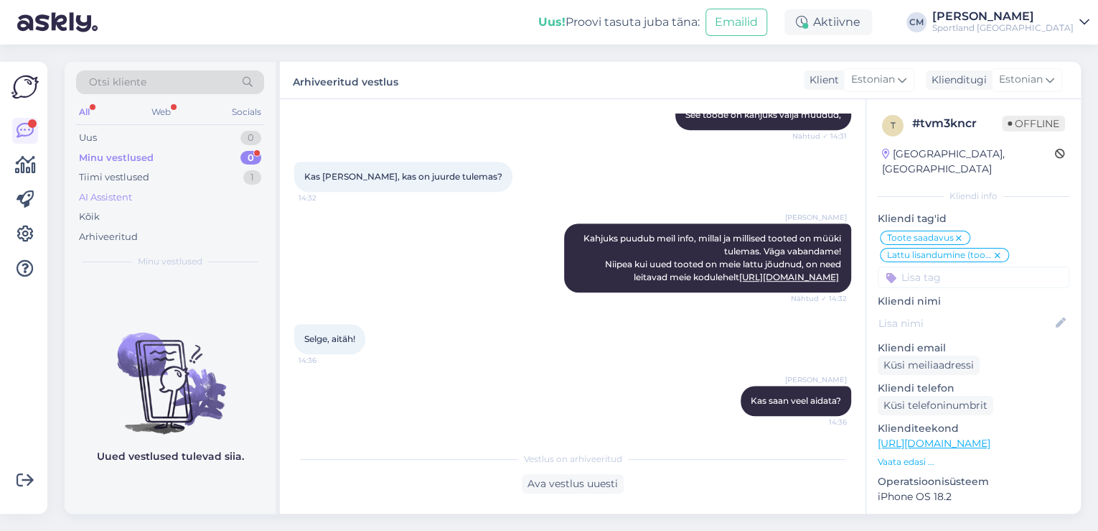
click at [239, 190] on div "AI Assistent" at bounding box center [170, 197] width 188 height 20
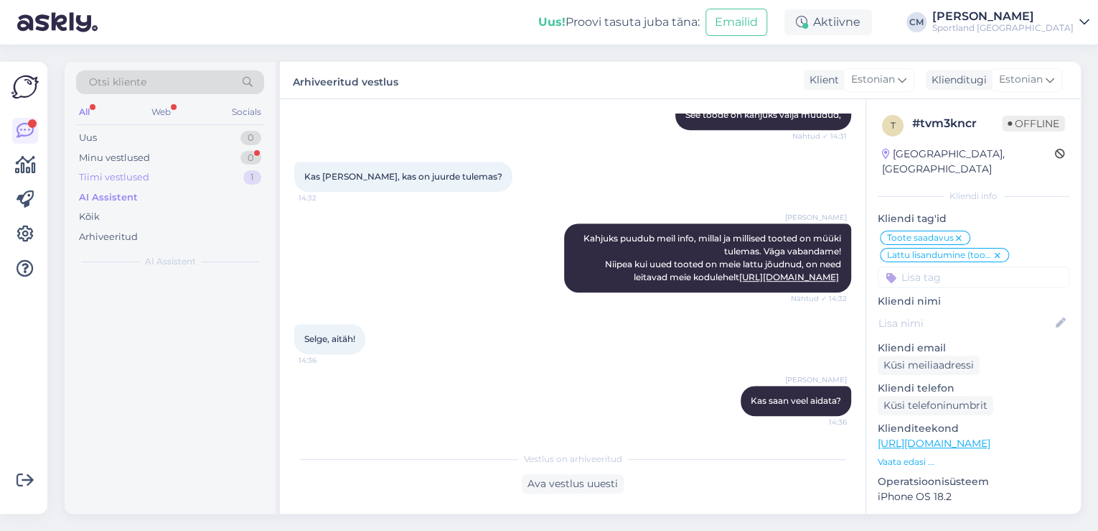
click at [251, 179] on div "1" at bounding box center [252, 177] width 18 height 14
click at [200, 302] on div "120 suurus" at bounding box center [185, 305] width 164 height 13
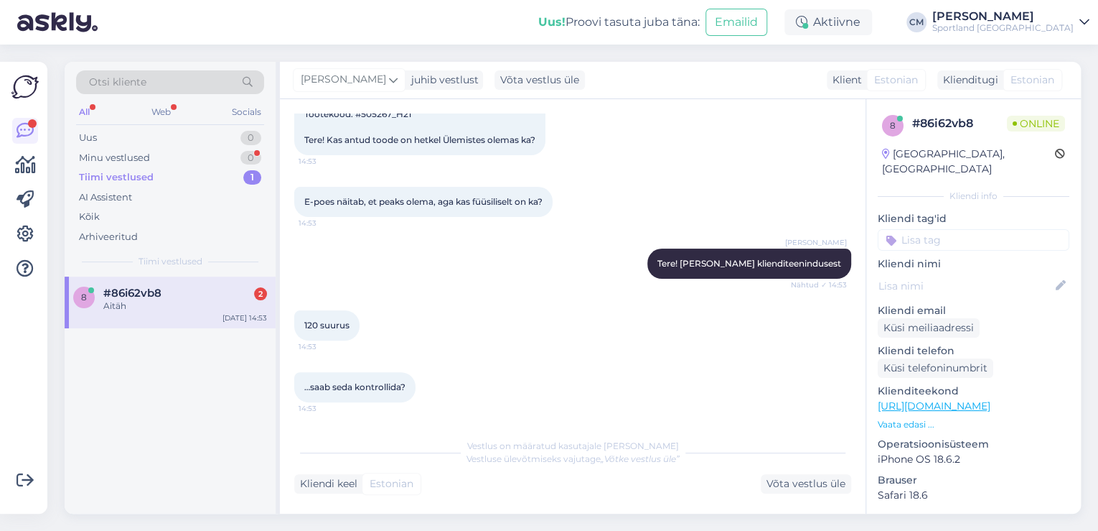
scroll to position [240, 0]
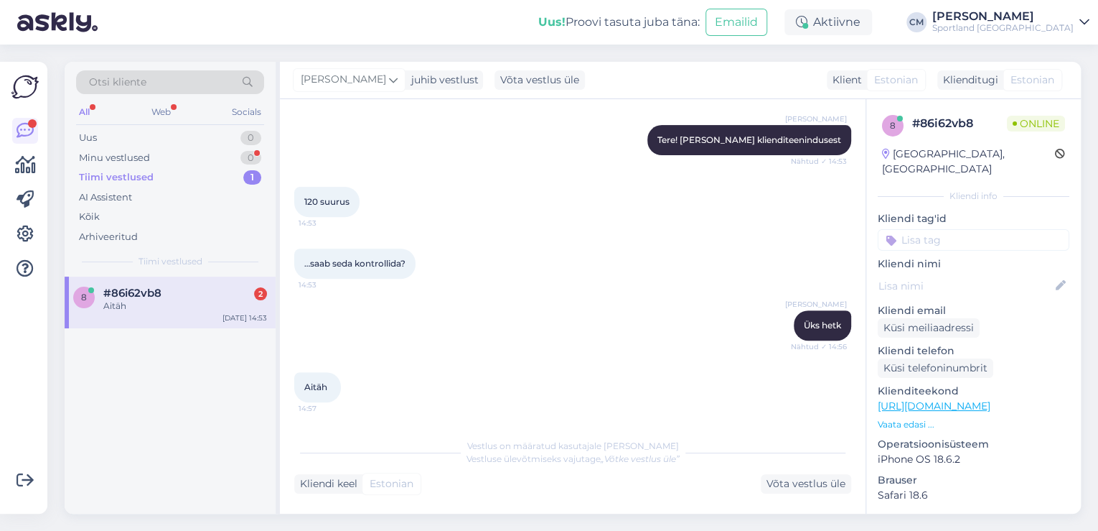
click at [224, 289] on div "#86i62vb8 2" at bounding box center [185, 292] width 164 height 13
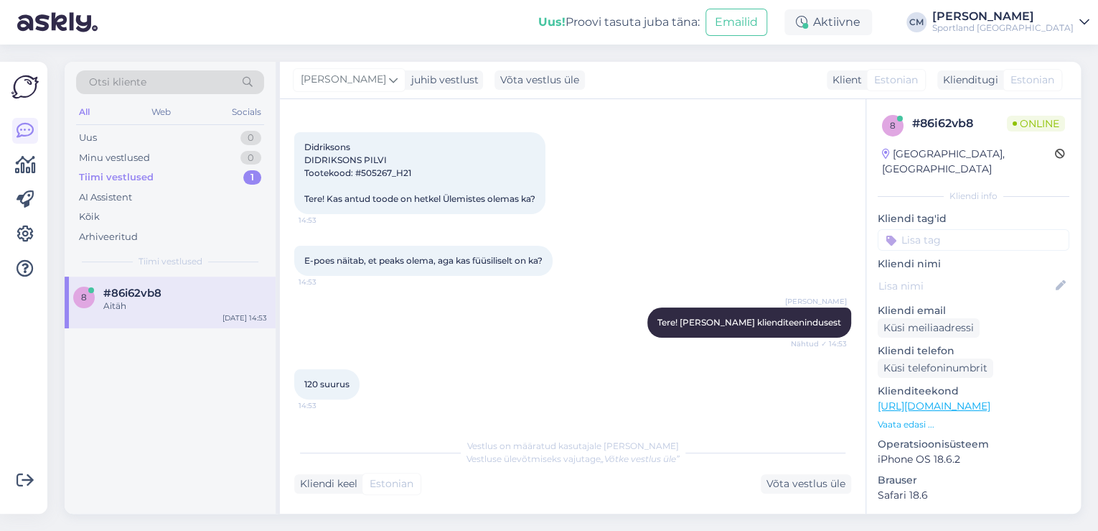
scroll to position [239, 0]
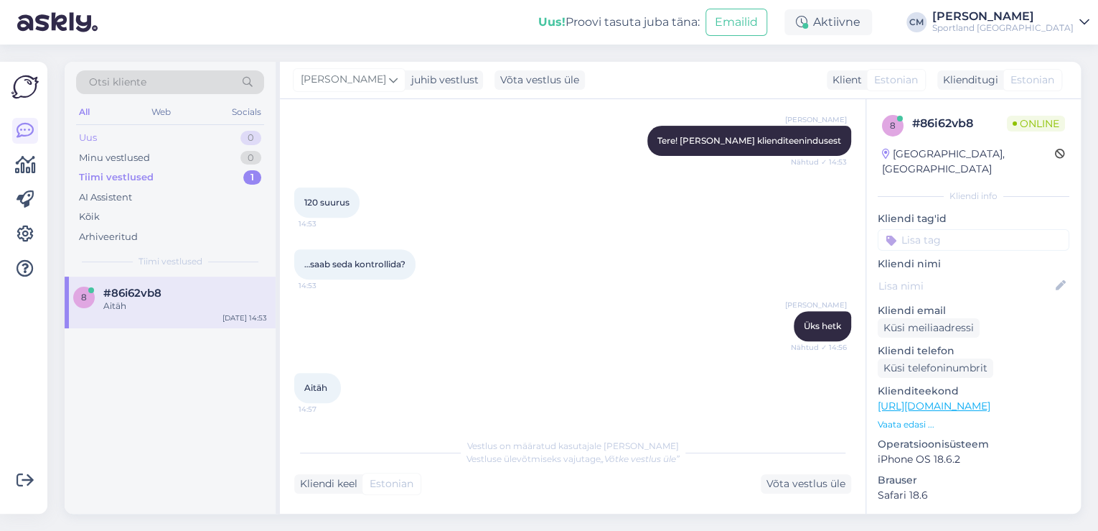
click at [190, 142] on div "Uus 0" at bounding box center [170, 138] width 188 height 20
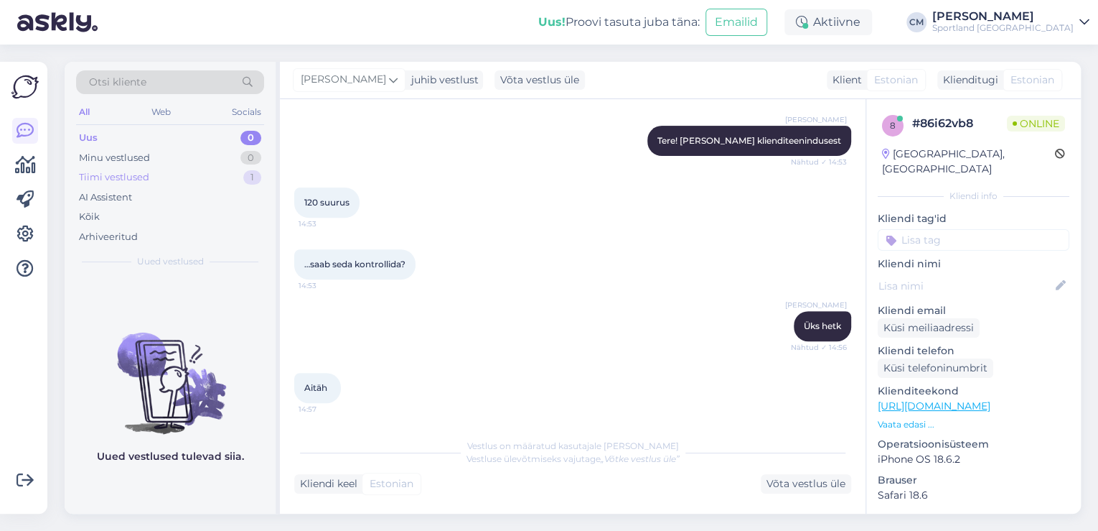
click at [190, 171] on div "Tiimi vestlused 1" at bounding box center [170, 177] width 188 height 20
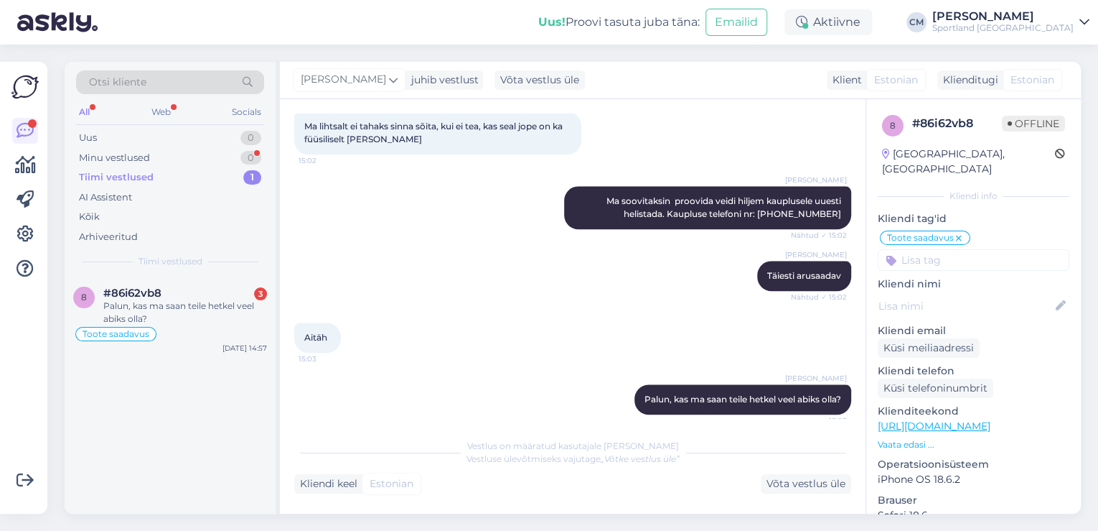
scroll to position [724, 0]
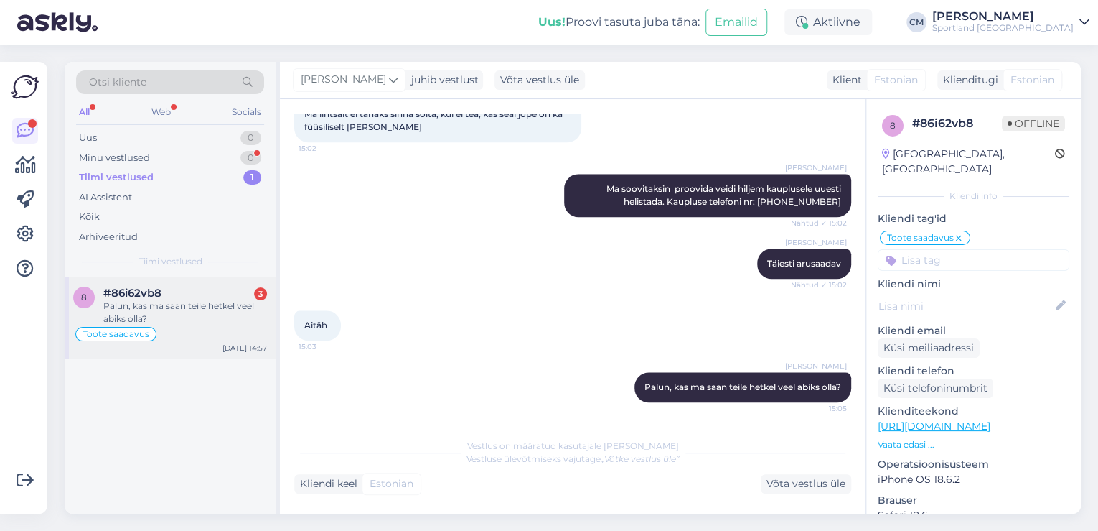
click at [200, 301] on div "Palun, kas ma saan teile hetkel veel abiks olla?" at bounding box center [185, 312] width 164 height 26
click at [238, 307] on div "Palun, kas ma saan teile hetkel veel abiks olla?" at bounding box center [185, 312] width 164 height 26
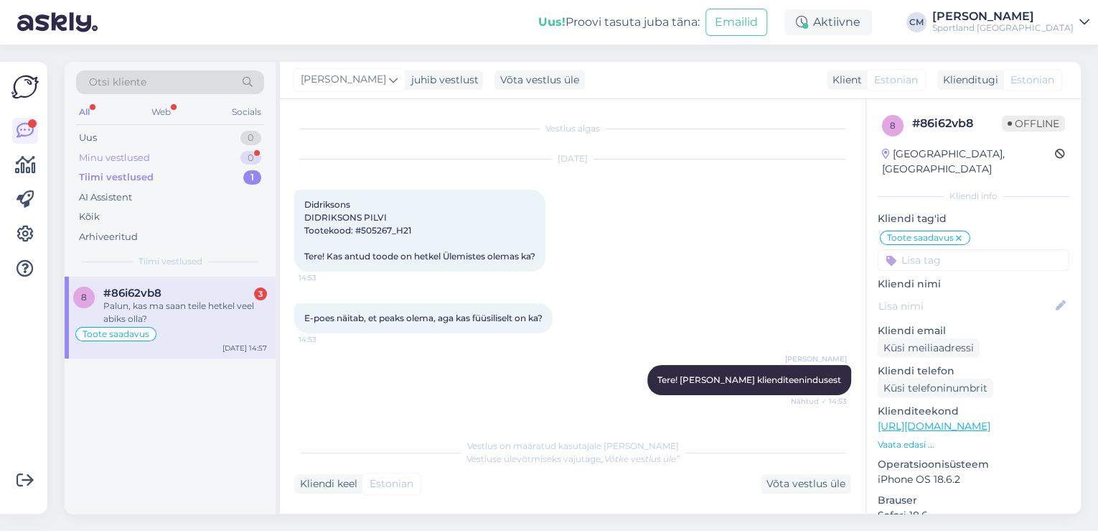
click at [235, 161] on div "Minu vestlused 0" at bounding box center [170, 158] width 188 height 20
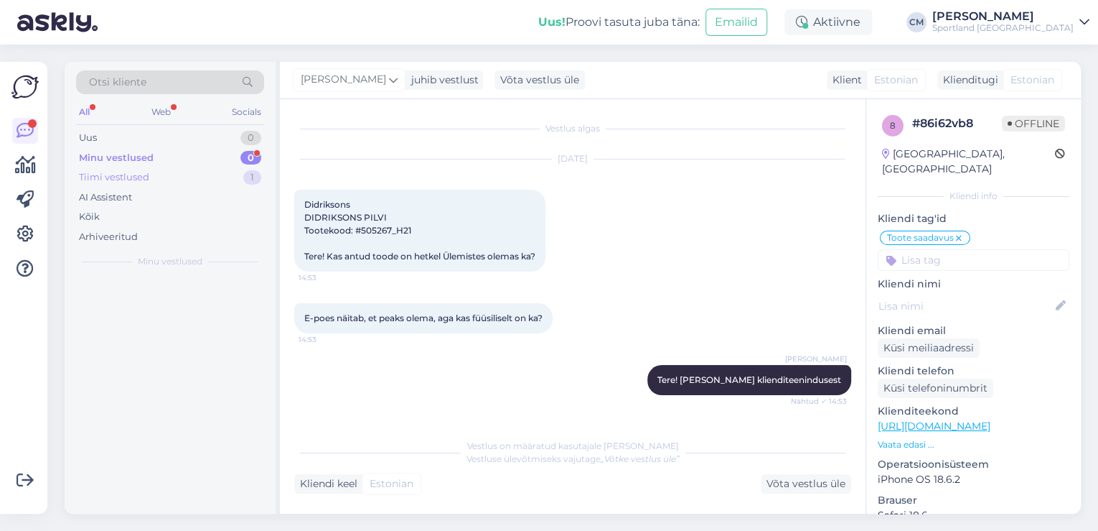
click at [235, 179] on div "Tiimi vestlused 1" at bounding box center [170, 177] width 188 height 20
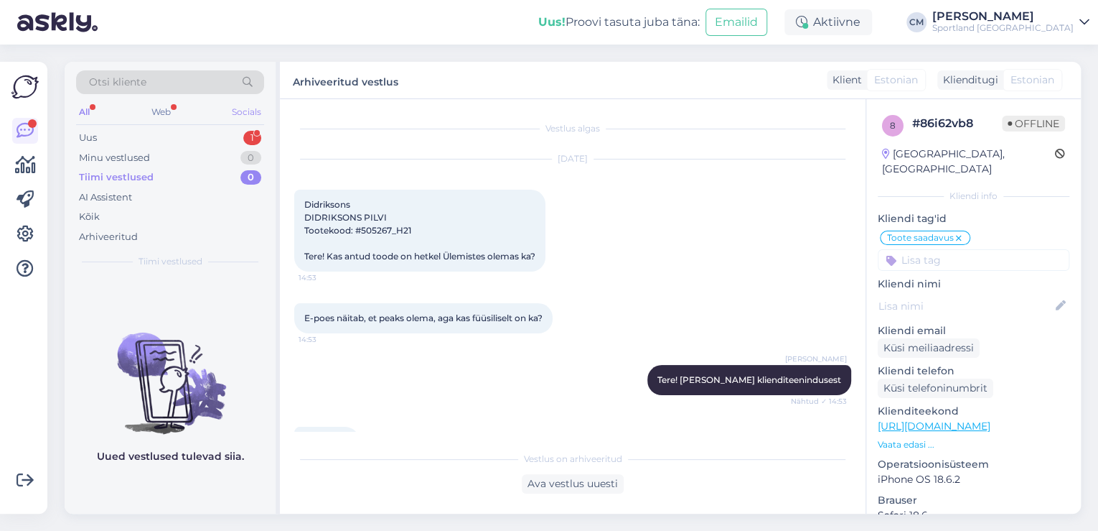
click at [253, 118] on div "Socials" at bounding box center [246, 112] width 35 height 19
click at [245, 133] on div "0" at bounding box center [251, 138] width 21 height 14
click at [91, 111] on div "All" at bounding box center [84, 112] width 17 height 19
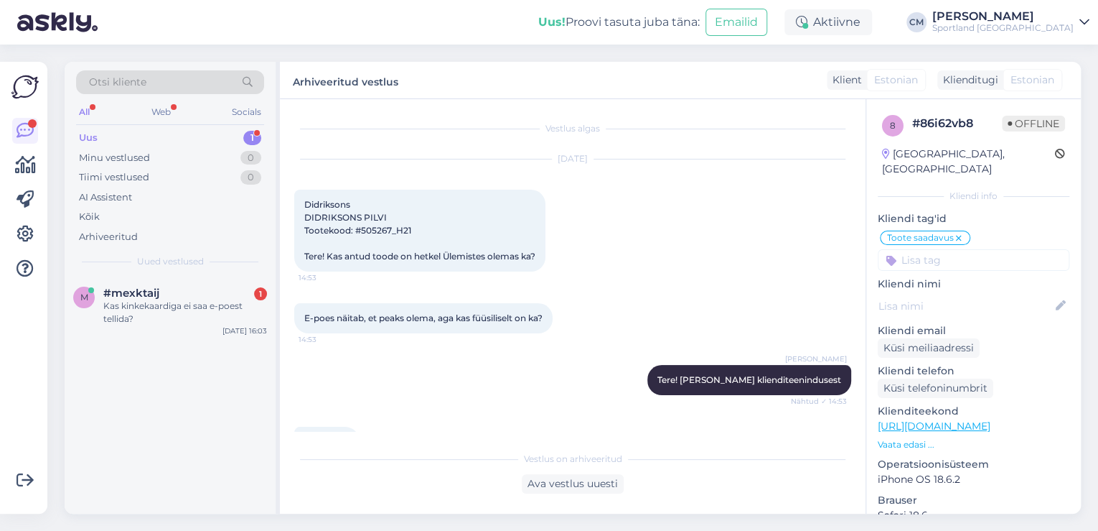
click at [220, 123] on div "All Web Socials" at bounding box center [170, 114] width 188 height 22
click at [191, 289] on div "#mexktaij 1" at bounding box center [185, 292] width 164 height 13
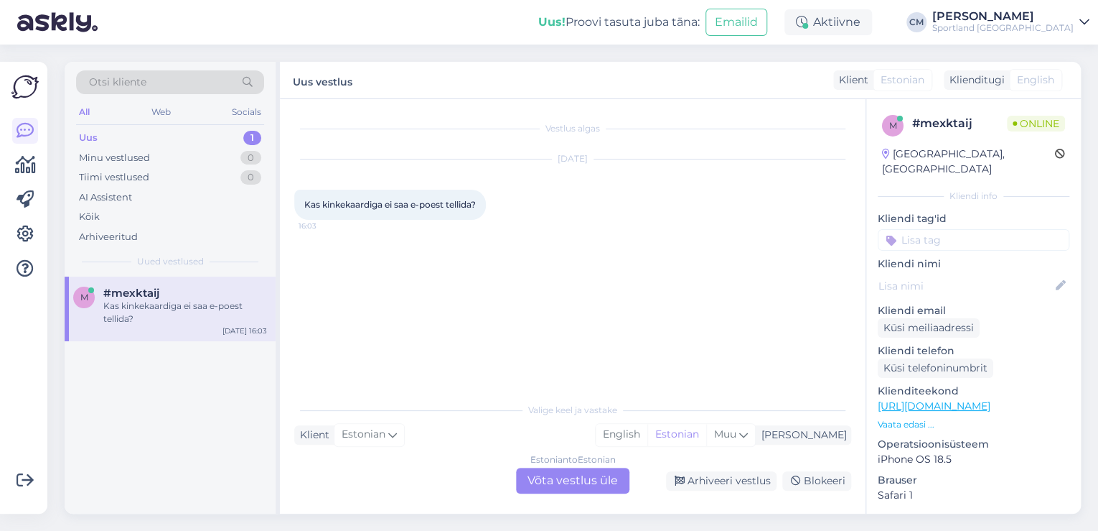
click at [617, 487] on div "Estonian to Estonian Võta vestlus üle" at bounding box center [572, 480] width 113 height 26
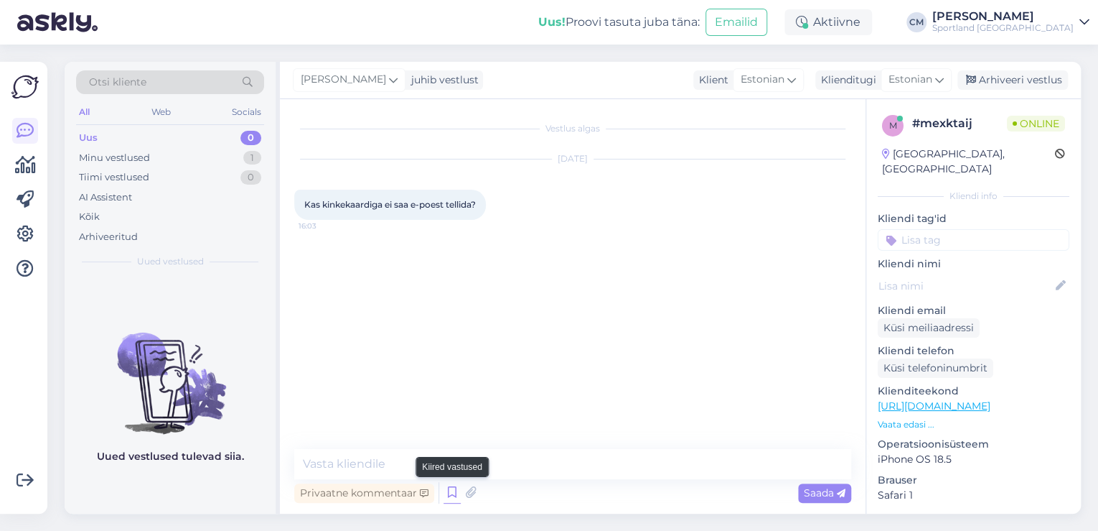
click at [457, 490] on icon at bounding box center [452, 493] width 17 height 22
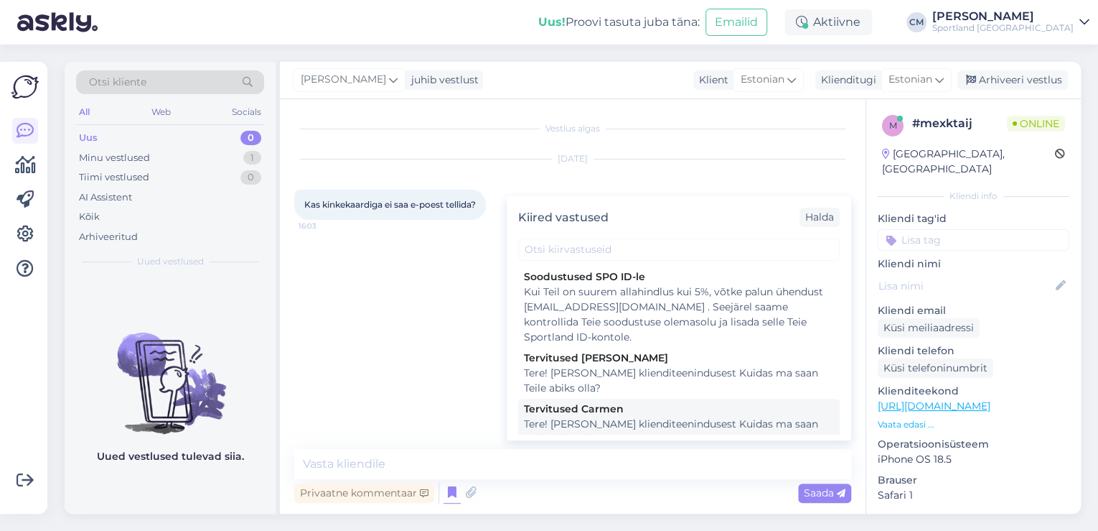
click at [657, 422] on div "Tere! [PERSON_NAME] klienditeenindusest Kuidas ma saan Teile abiks olla?" at bounding box center [679, 431] width 310 height 30
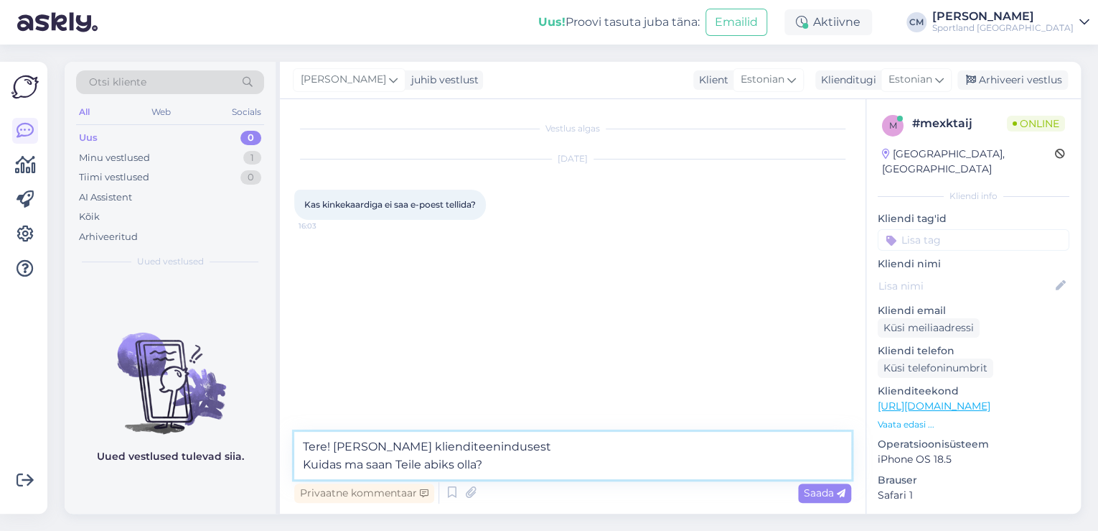
drag, startPoint x: 577, startPoint y: 472, endPoint x: 244, endPoint y: 460, distance: 332.6
click at [244, 460] on div "Otsi kliente All Web Socials Uus 0 Minu vestlused 1 Tiimi vestlused 0 AI Assist…" at bounding box center [573, 288] width 1017 height 452
type textarea "Tere! [PERSON_NAME] klienditeenindusest"
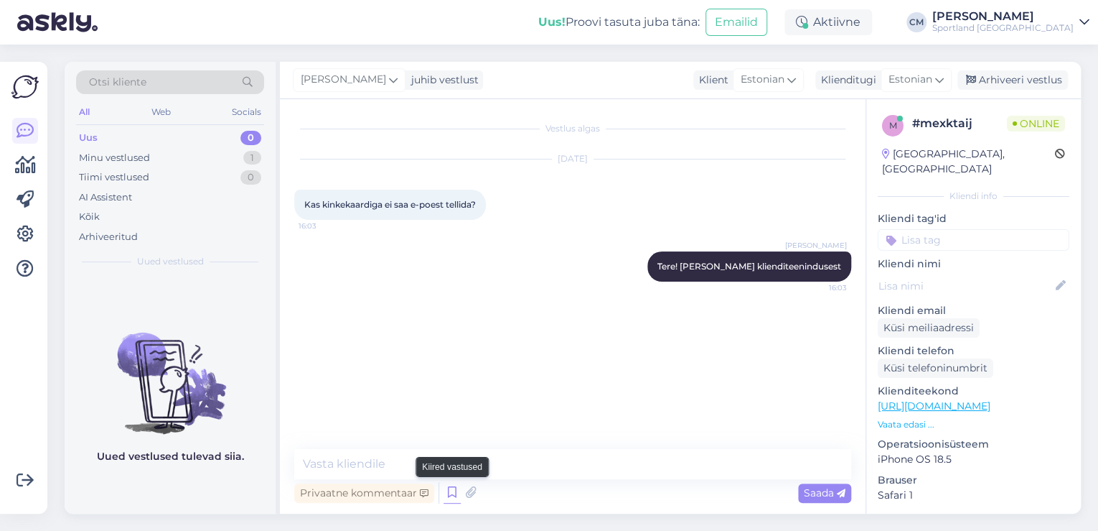
click at [447, 491] on icon at bounding box center [452, 493] width 17 height 22
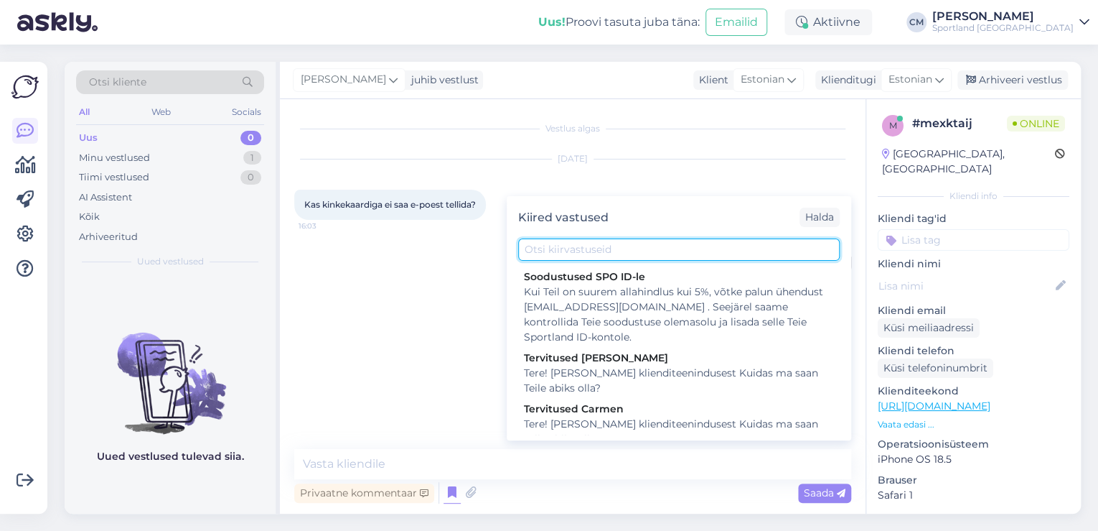
click at [603, 244] on input "text" at bounding box center [679, 249] width 322 height 22
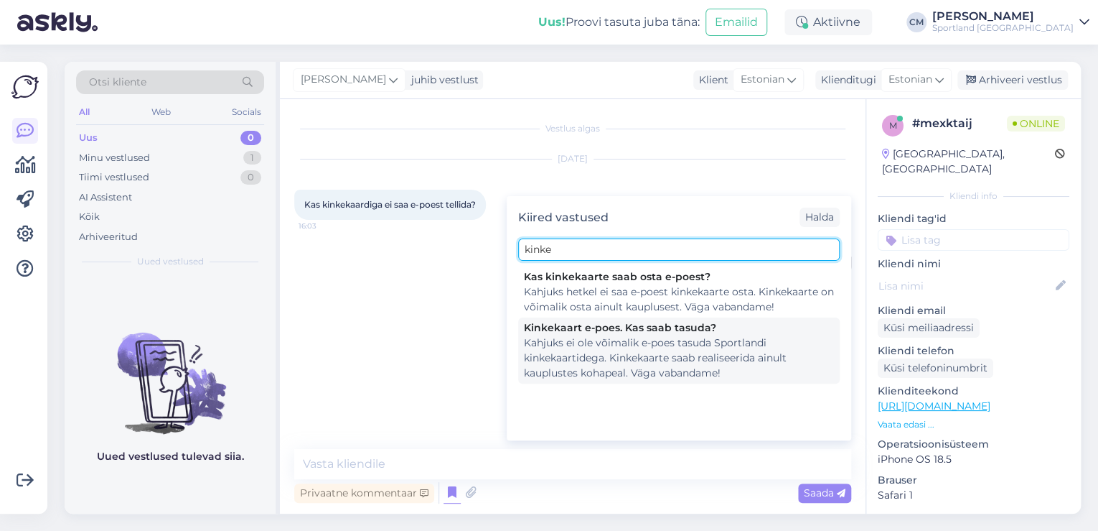
type input "kinke"
click at [627, 340] on div "Kahjuks ei ole võimalik e-poes tasuda Sportlandi kinkekaartidega. Kinkekaarte s…" at bounding box center [679, 357] width 310 height 45
type textarea "Kahjuks ei ole võimalik e-poes tasuda Sportlandi kinkekaartidega. Kinkekaarte s…"
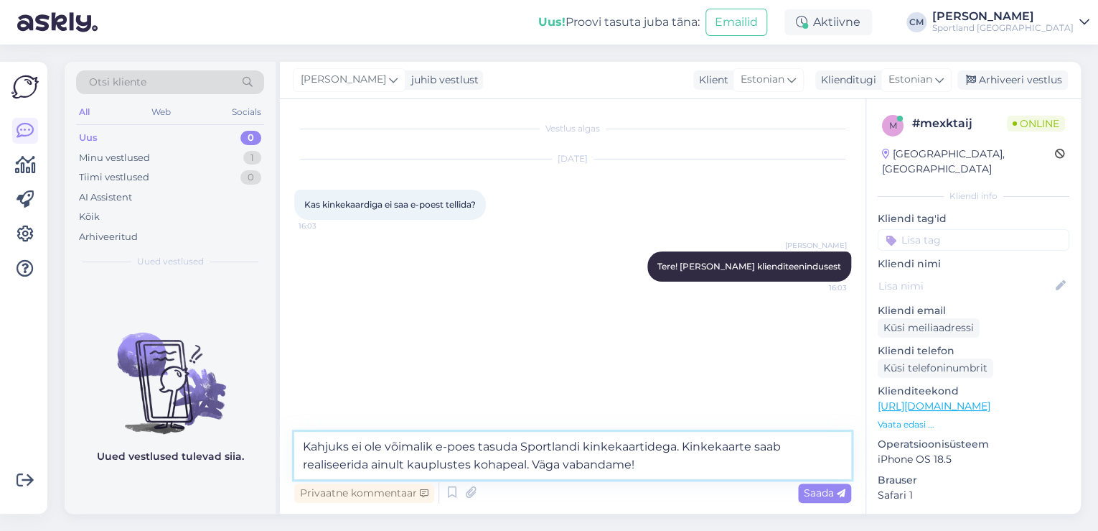
click at [586, 446] on textarea "Kahjuks ei ole võimalik e-poes tasuda Sportlandi kinkekaartidega. Kinkekaarte s…" at bounding box center [572, 454] width 557 height 47
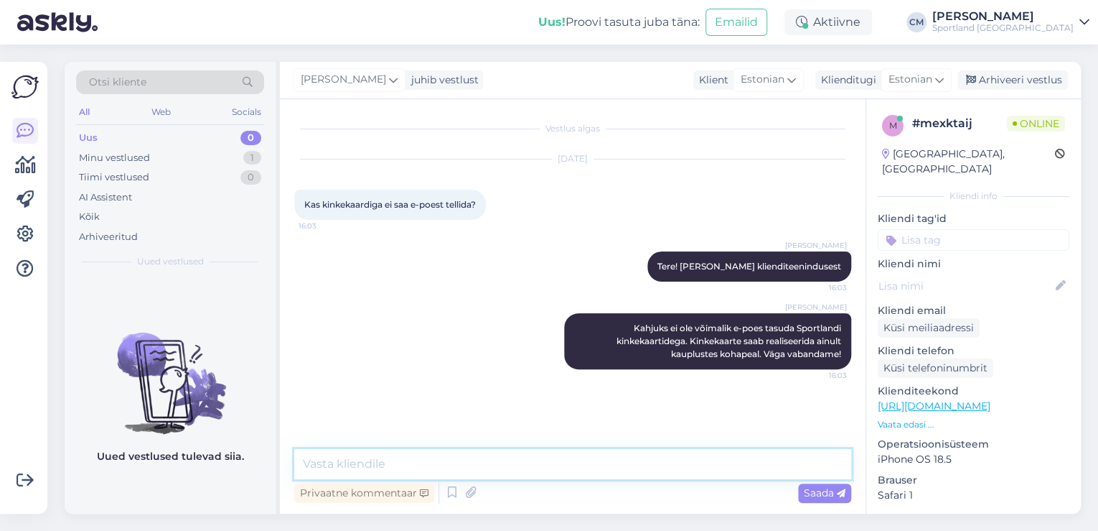
click at [612, 477] on textarea at bounding box center [572, 464] width 557 height 30
type textarea "Kas saan veel aidata?"
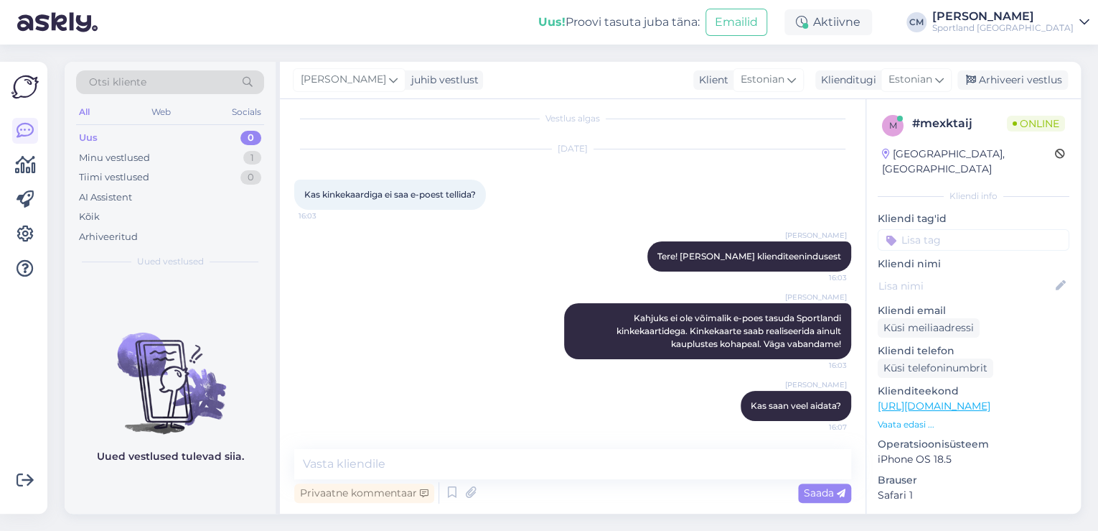
click at [971, 229] on input at bounding box center [974, 240] width 192 height 22
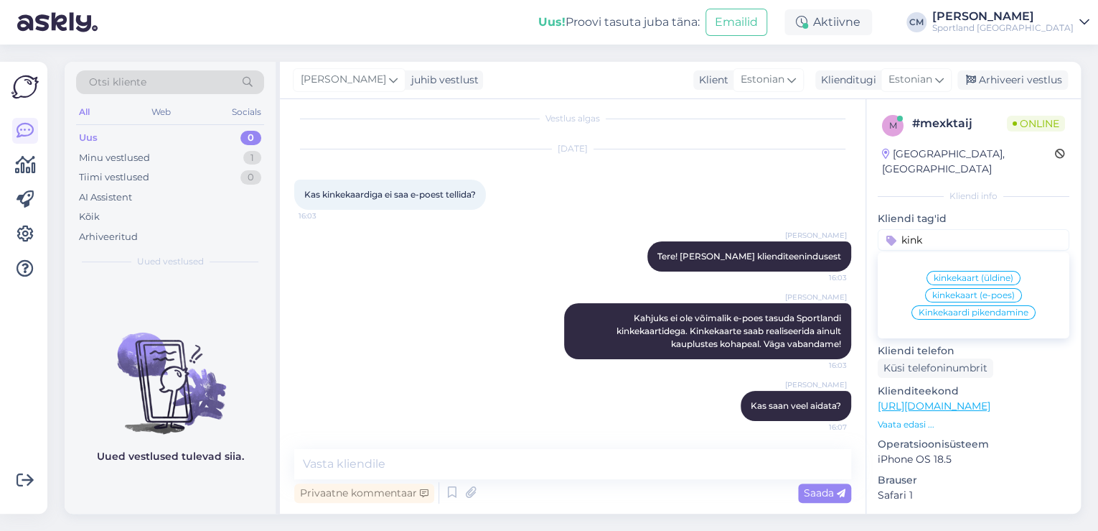
type input "kink"
click at [986, 291] on span "kinkekaart (e-poes)" at bounding box center [974, 295] width 83 height 9
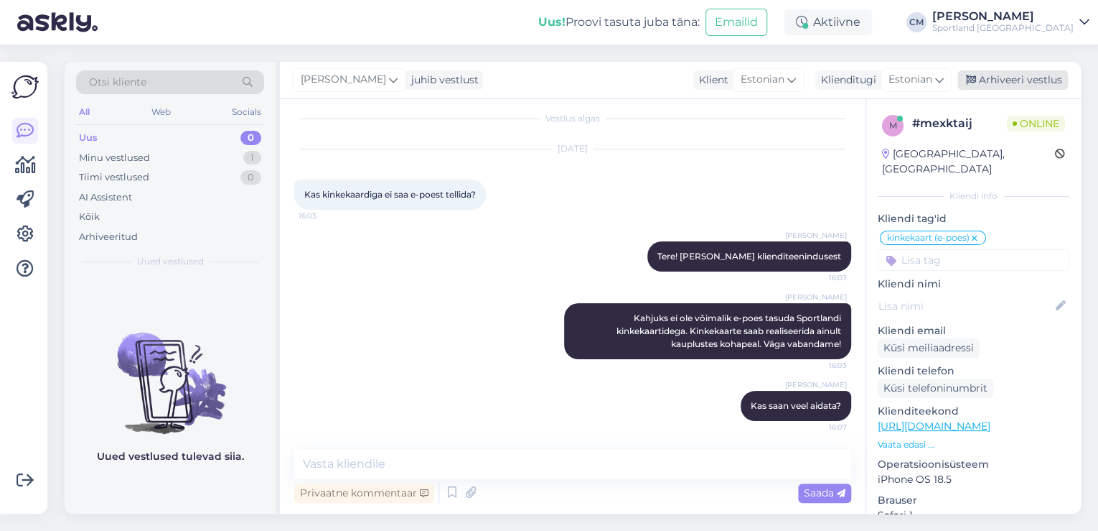
click at [1017, 77] on div "Arhiveeri vestlus" at bounding box center [1013, 79] width 111 height 19
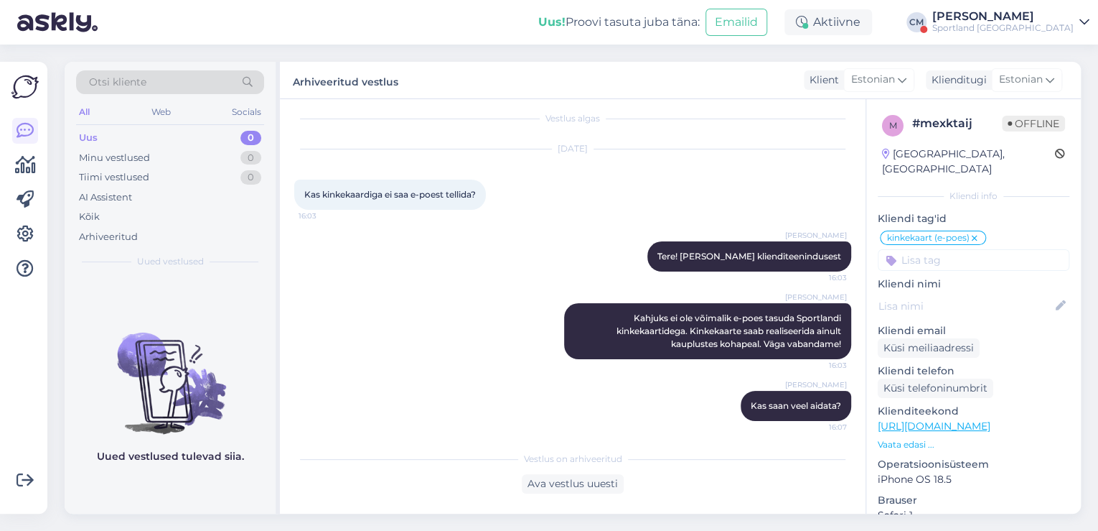
click at [1029, 34] on div "Uus! Proovi tasuta [PERSON_NAME]: Emailid Aktiivne [PERSON_NAME] Sportland [GEO…" at bounding box center [549, 22] width 1098 height 45
click at [1031, 29] on div "Sportland [GEOGRAPHIC_DATA]" at bounding box center [1003, 27] width 141 height 11
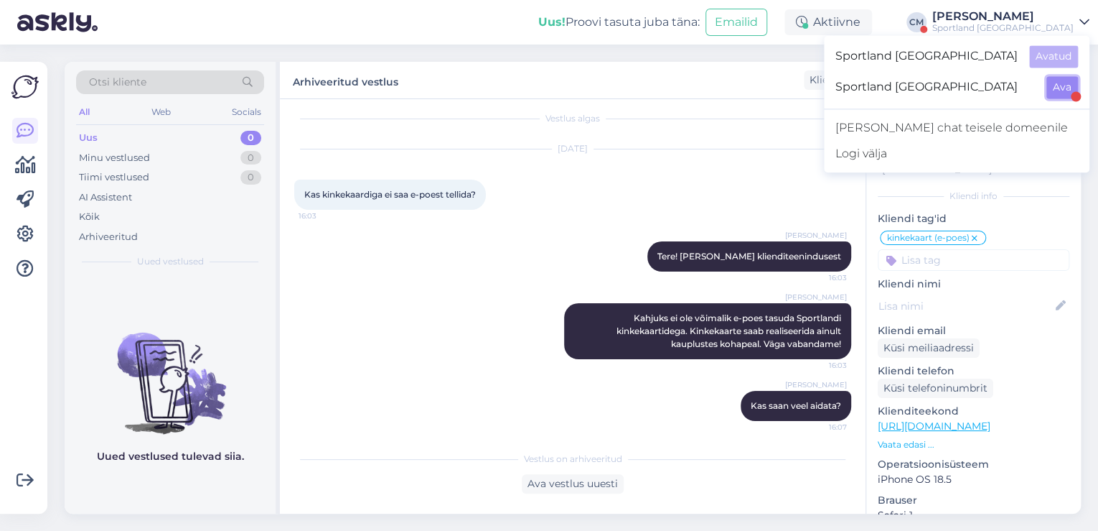
click at [1071, 88] on button "Ava" at bounding box center [1063, 87] width 32 height 22
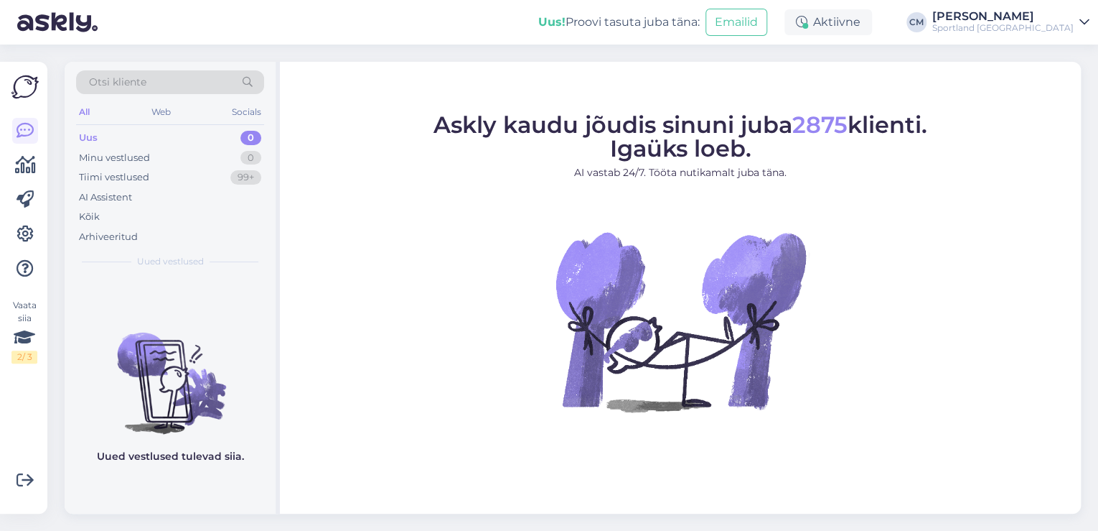
click at [1047, 18] on div "[PERSON_NAME]" at bounding box center [1003, 16] width 141 height 11
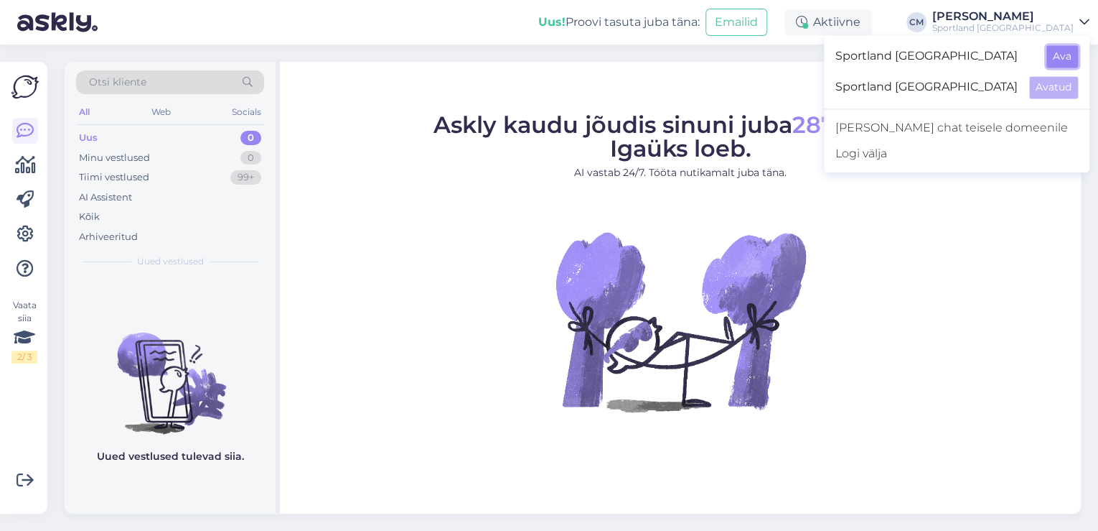
click at [1056, 58] on button "Ava" at bounding box center [1063, 56] width 32 height 22
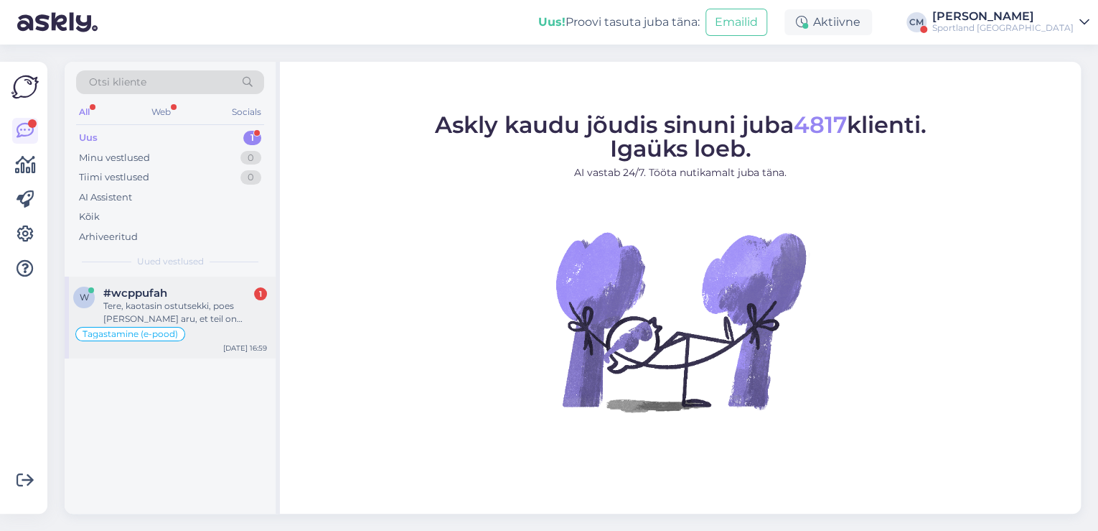
click at [216, 304] on div "Tere, kaotasin ostutsekki, poes [PERSON_NAME] aru, et teil on võimalus oma süst…" at bounding box center [185, 312] width 164 height 26
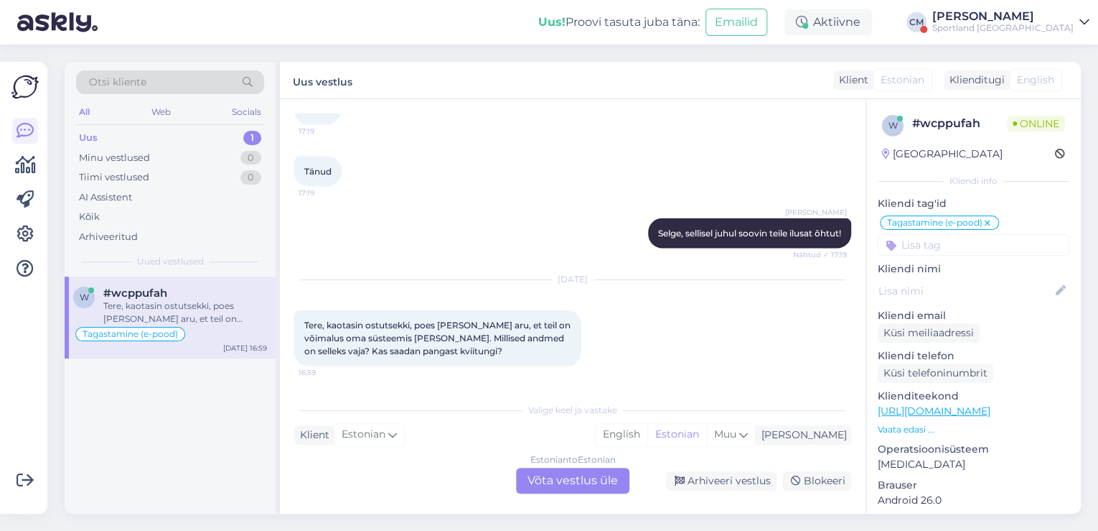
click at [577, 487] on div "Estonian to Estonian Võta vestlus üle" at bounding box center [572, 480] width 113 height 26
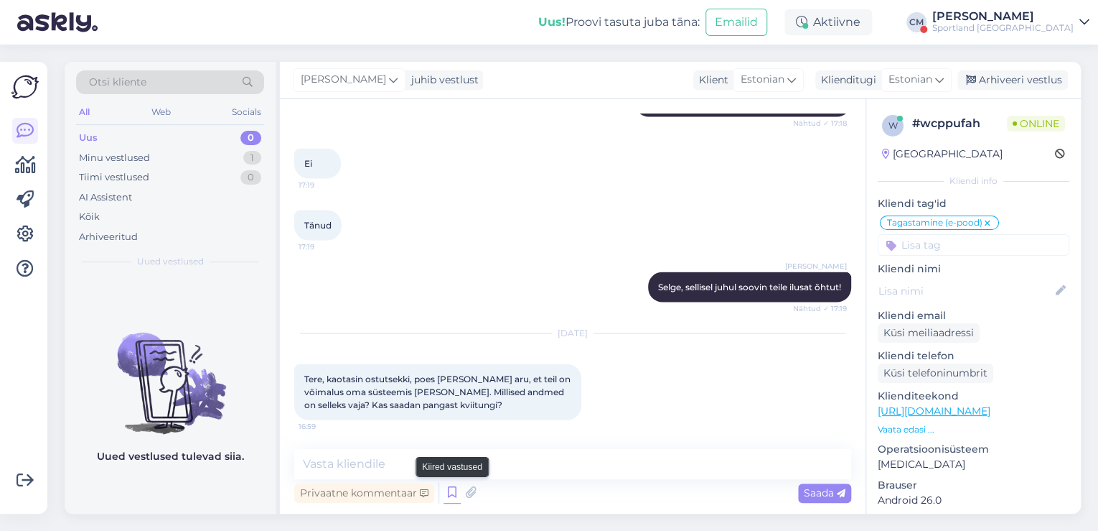
click at [454, 491] on icon at bounding box center [452, 493] width 17 height 22
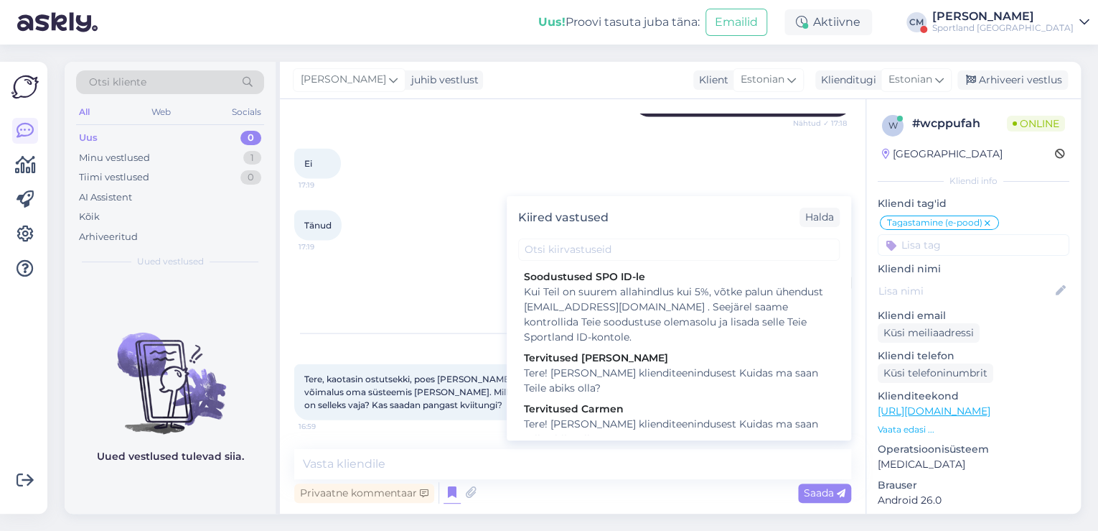
click at [669, 424] on div "Tere! [PERSON_NAME] klienditeenindusest Kuidas ma saan Teile abiks olla?" at bounding box center [679, 431] width 310 height 30
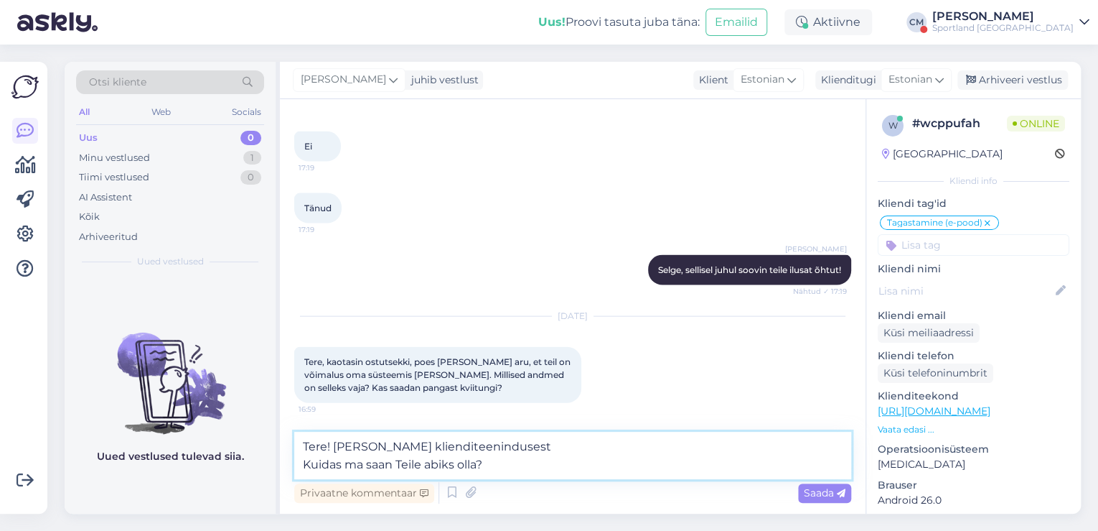
drag, startPoint x: 531, startPoint y: 470, endPoint x: 258, endPoint y: 481, distance: 273.1
click at [258, 481] on div "Otsi kliente All Web Socials Uus 0 Minu vestlused 1 Tiimi vestlused 0 AI Assist…" at bounding box center [573, 288] width 1017 height 452
type textarea "Tere! [PERSON_NAME] klienditeenindusest"
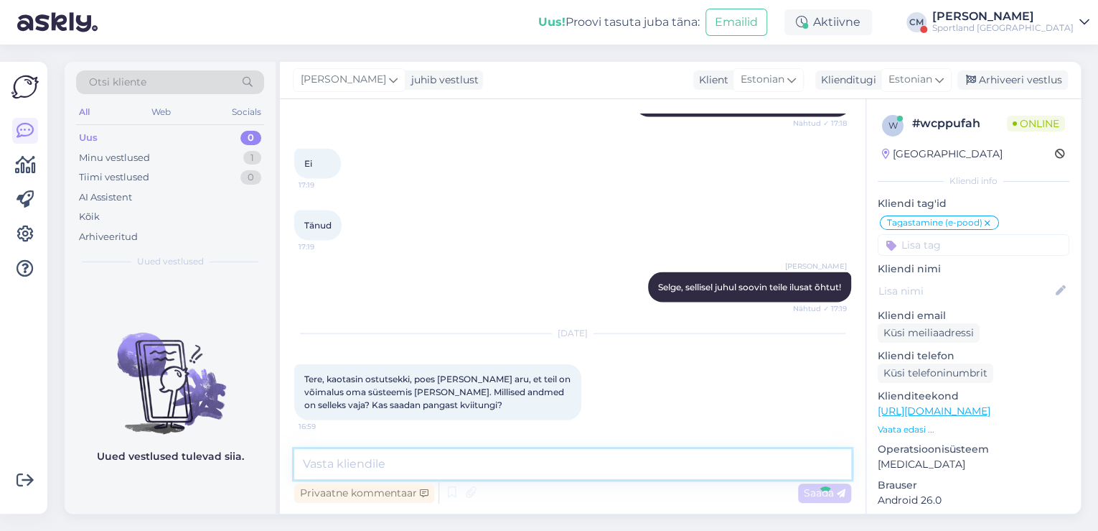
scroll to position [1561, 0]
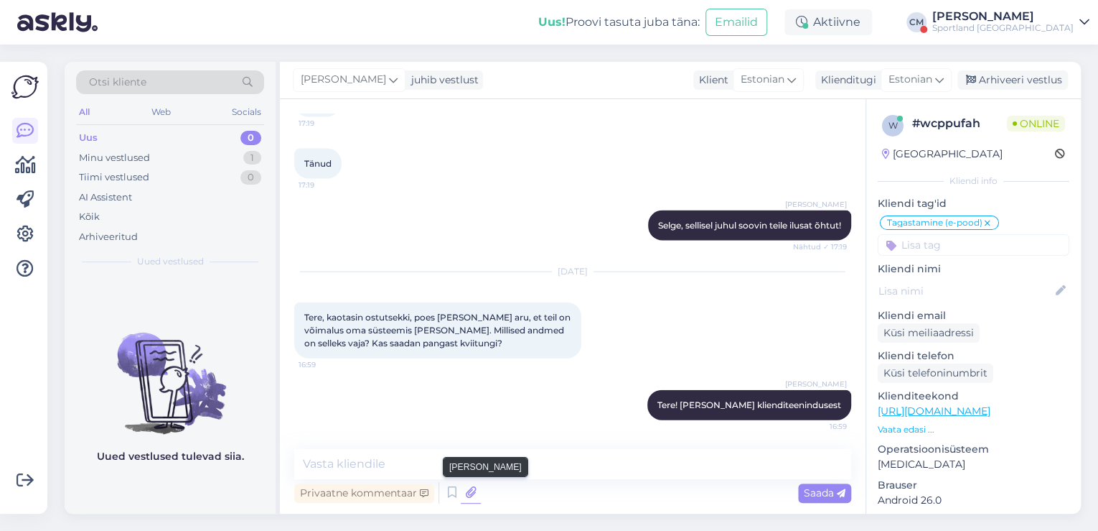
click at [465, 494] on icon at bounding box center [471, 493] width 20 height 22
click at [449, 492] on icon at bounding box center [452, 493] width 17 height 22
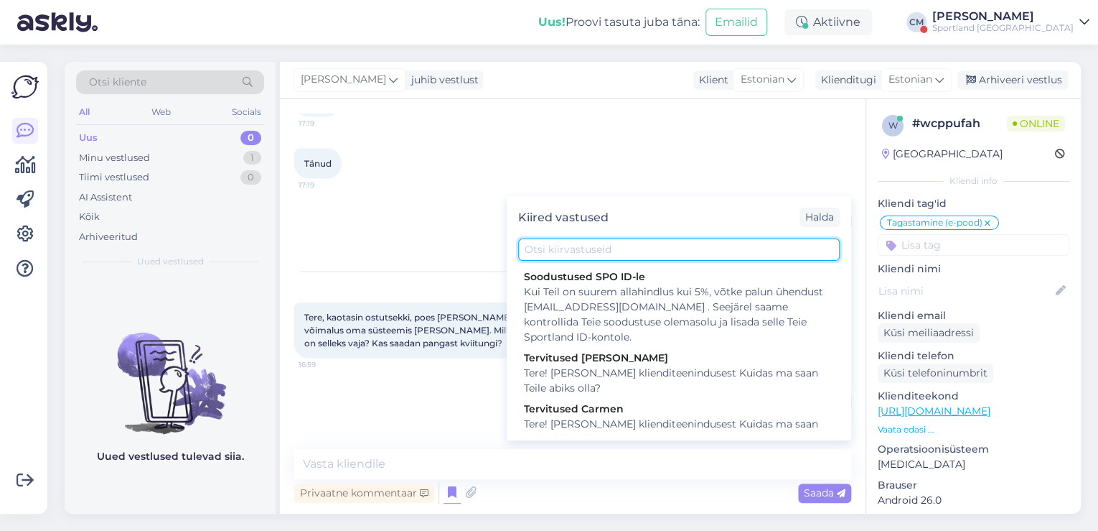
click at [569, 247] on input "text" at bounding box center [679, 249] width 322 height 22
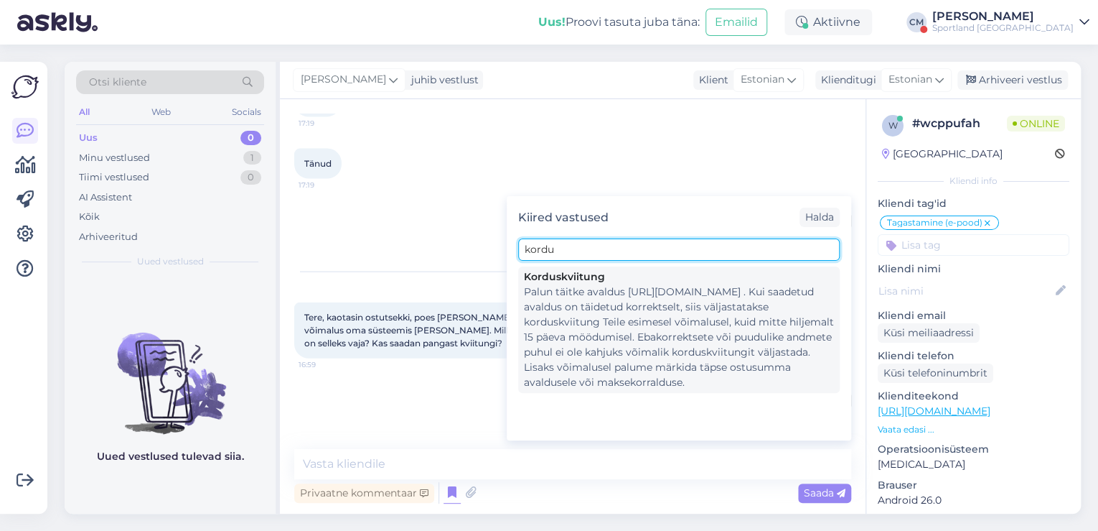
type input "kordu"
click at [589, 318] on div "Palun täitke avaldus [URL][DOMAIN_NAME] . Kui saadetud avaldus on täidetud korr…" at bounding box center [679, 337] width 310 height 106
type textarea "Palun täitke avaldus [URL][DOMAIN_NAME] . Kui saadetud avaldus on täidetud korr…"
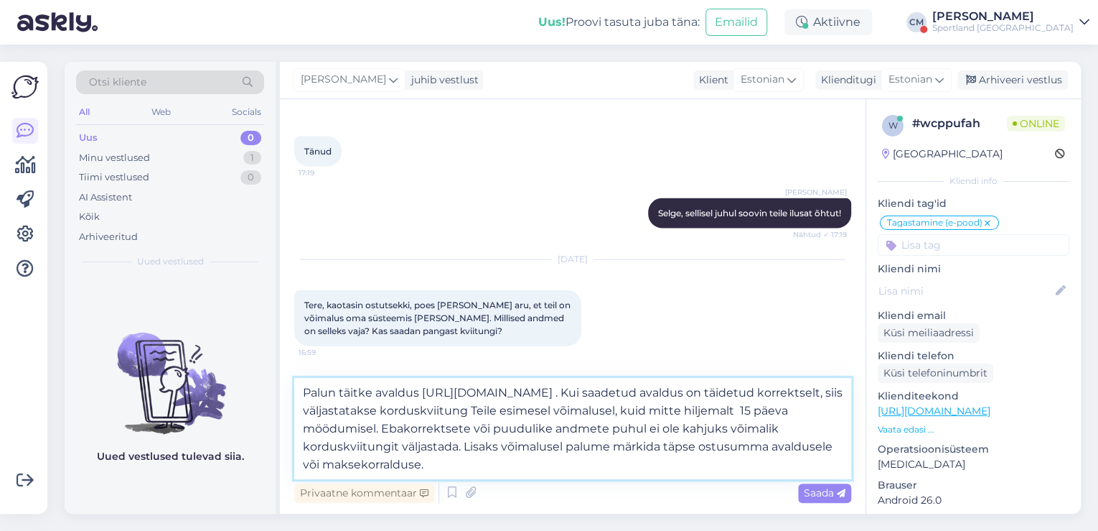
click at [560, 452] on textarea "Palun täitke avaldus [URL][DOMAIN_NAME] . Kui saadetud avaldus on täidetud korr…" at bounding box center [572, 428] width 557 height 101
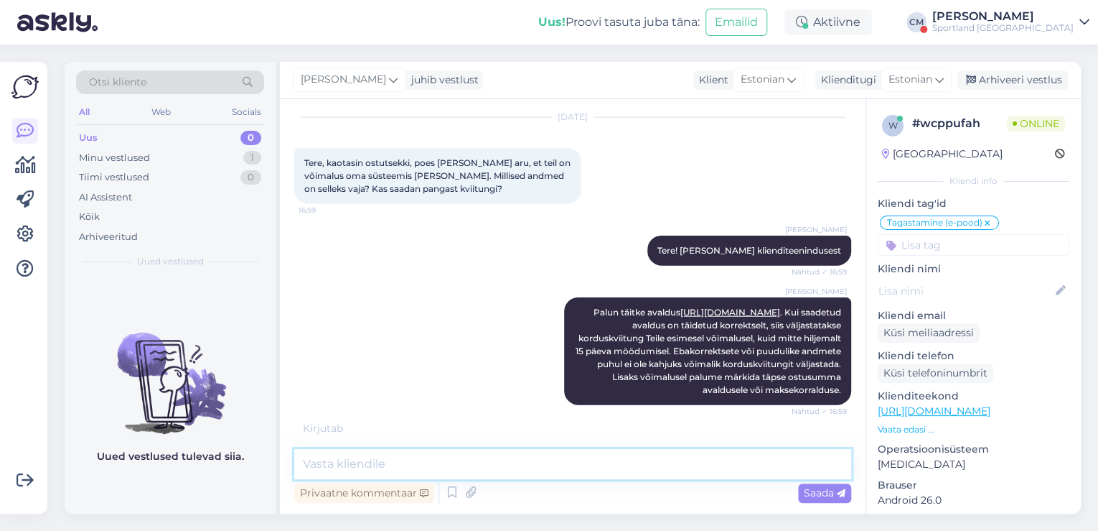
scroll to position [1762, 0]
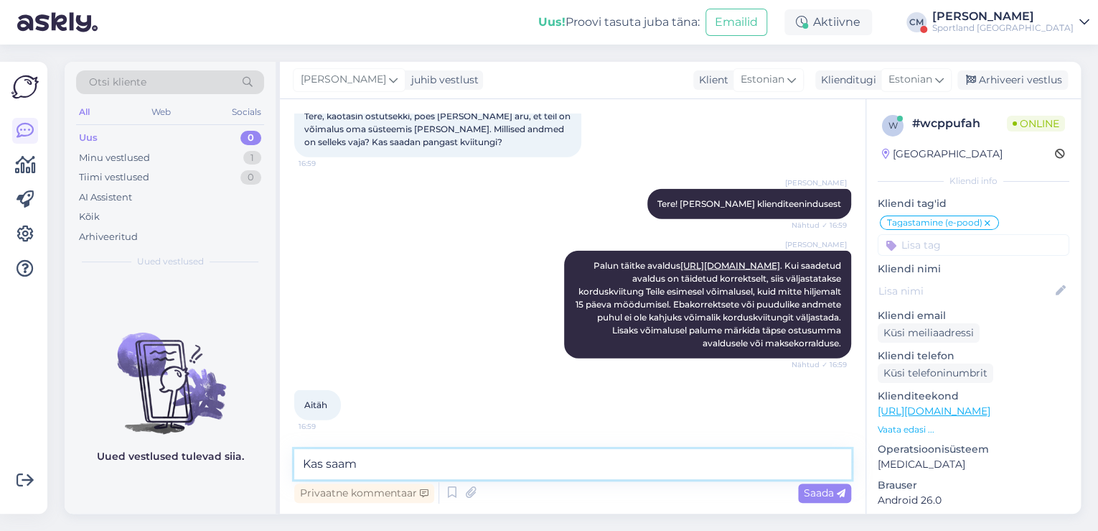
type textarea "Kas saam"
click at [1004, 28] on div "Sportland [GEOGRAPHIC_DATA]" at bounding box center [1003, 27] width 141 height 11
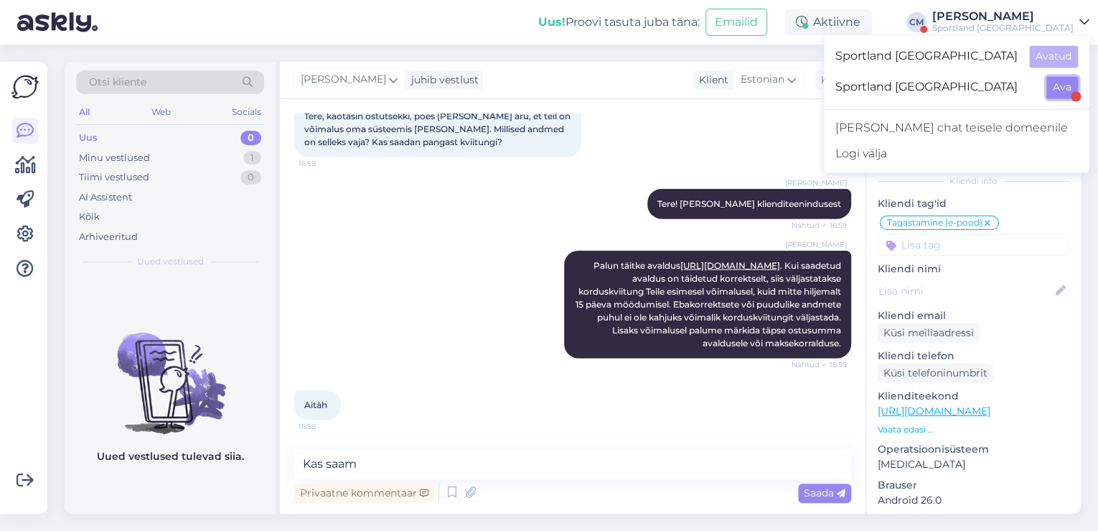
click at [1060, 83] on button "Ava" at bounding box center [1063, 87] width 32 height 22
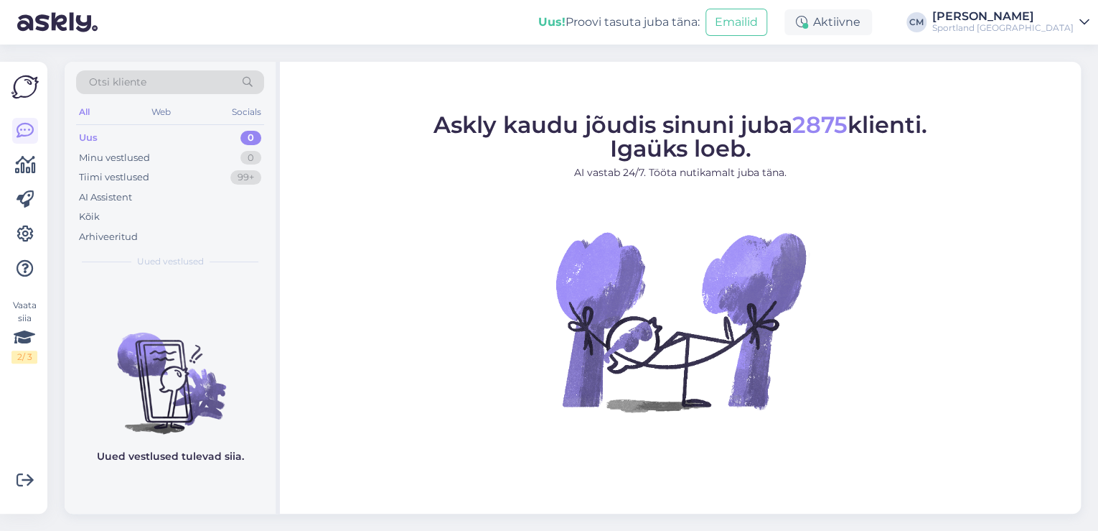
click at [981, 26] on div "Sportland [GEOGRAPHIC_DATA]" at bounding box center [1003, 27] width 141 height 11
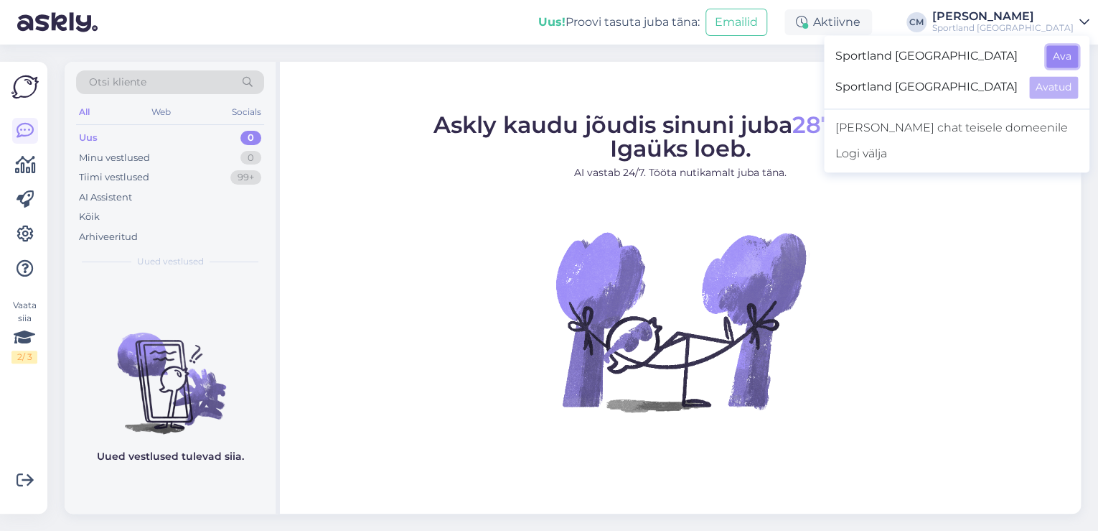
click at [1047, 62] on button "Ava" at bounding box center [1063, 56] width 32 height 22
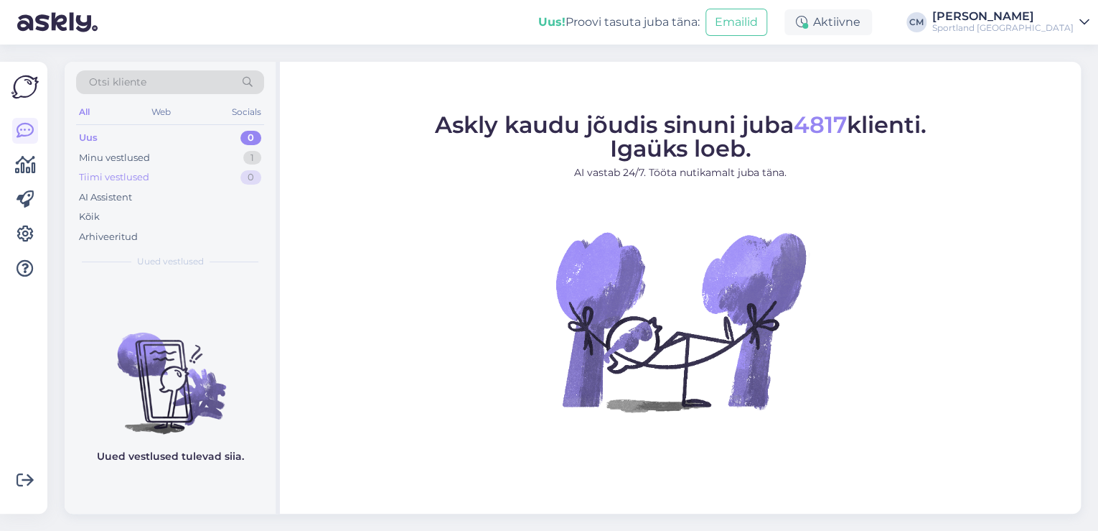
click at [256, 167] on div "Tiimi vestlused 0" at bounding box center [170, 177] width 188 height 20
click at [256, 164] on div "1" at bounding box center [252, 158] width 18 height 14
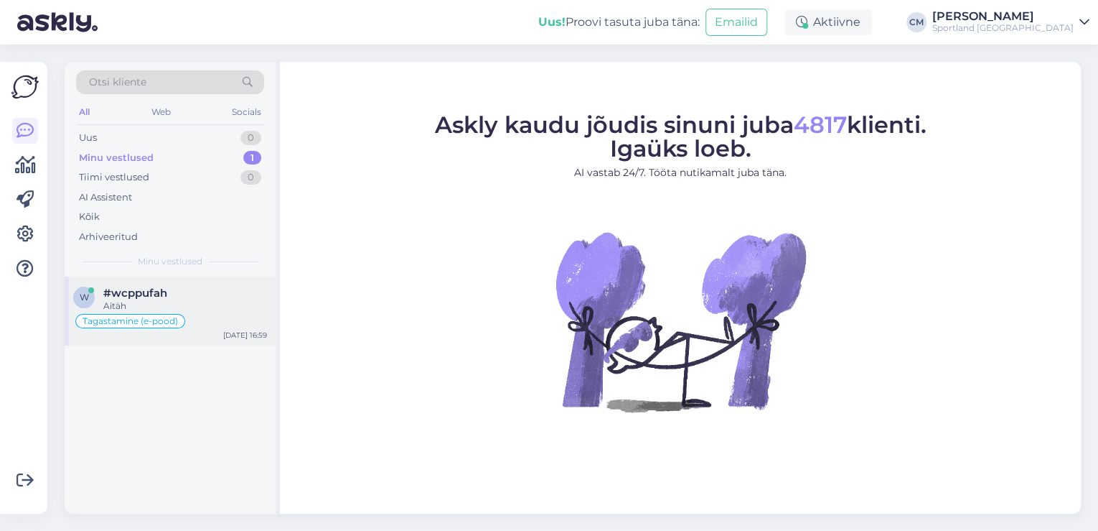
click at [248, 306] on div "Aitäh" at bounding box center [185, 305] width 164 height 13
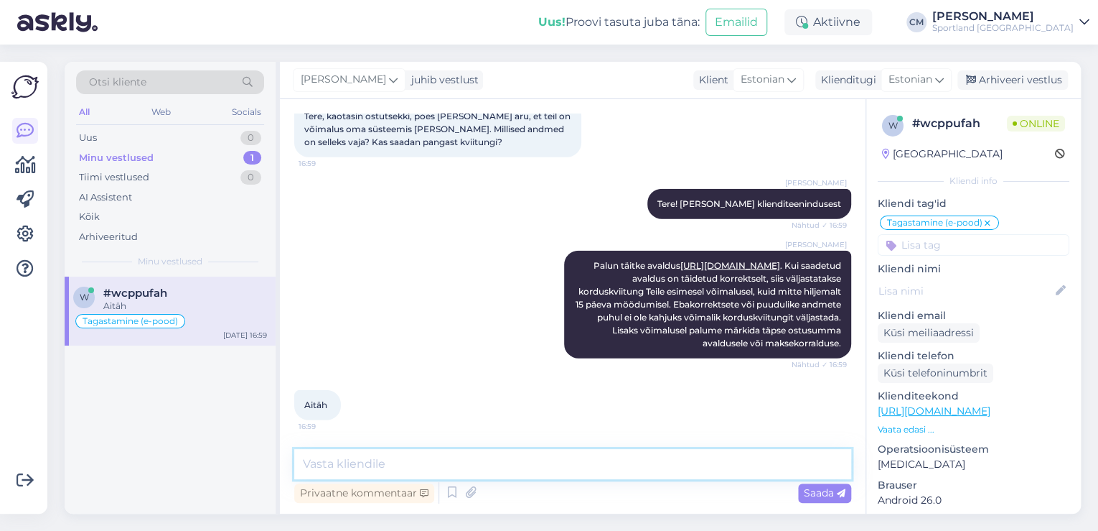
click at [469, 470] on textarea at bounding box center [572, 464] width 557 height 30
type textarea "Kas saan veel aidata?"
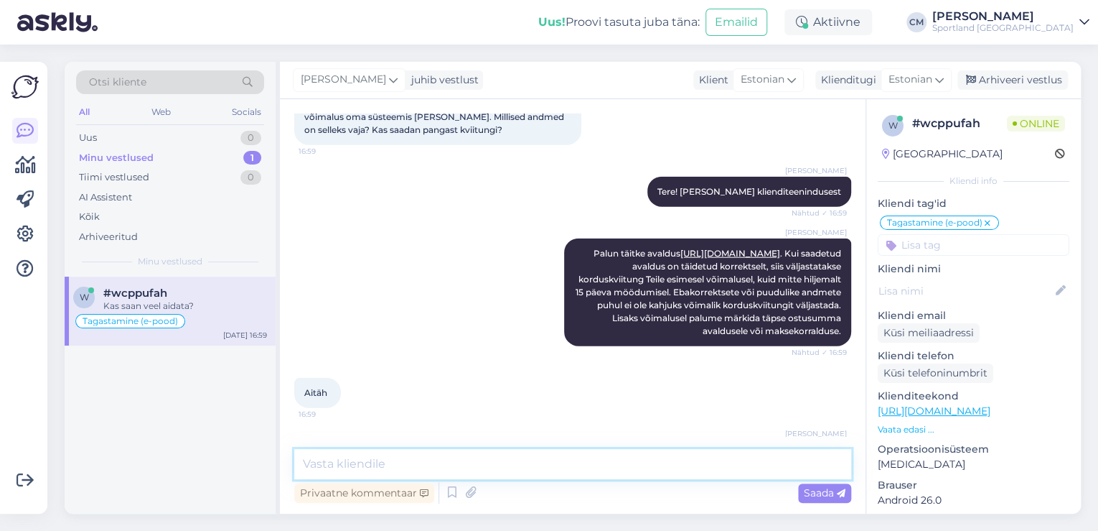
scroll to position [1824, 0]
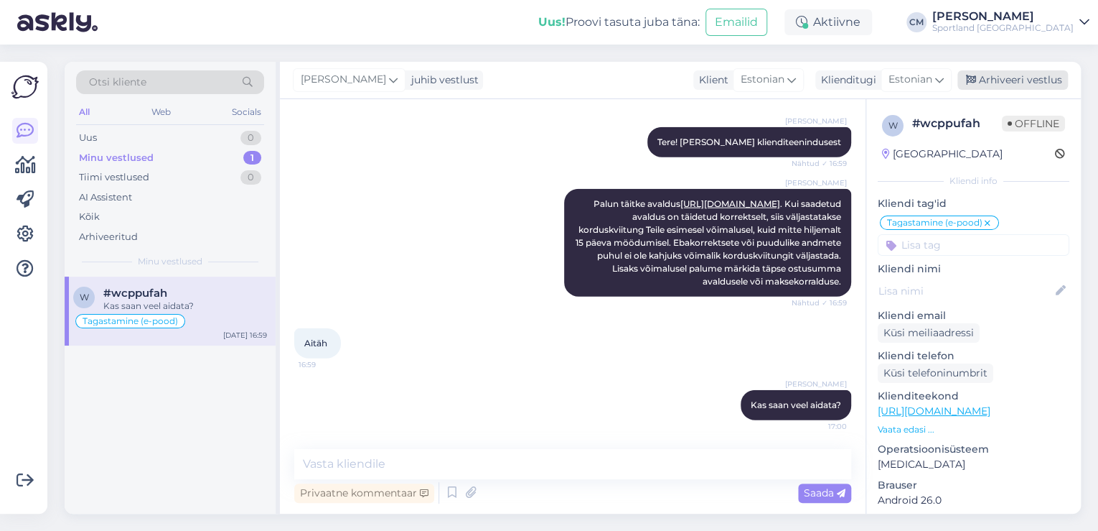
click at [1022, 83] on div "Arhiveeri vestlus" at bounding box center [1013, 79] width 111 height 19
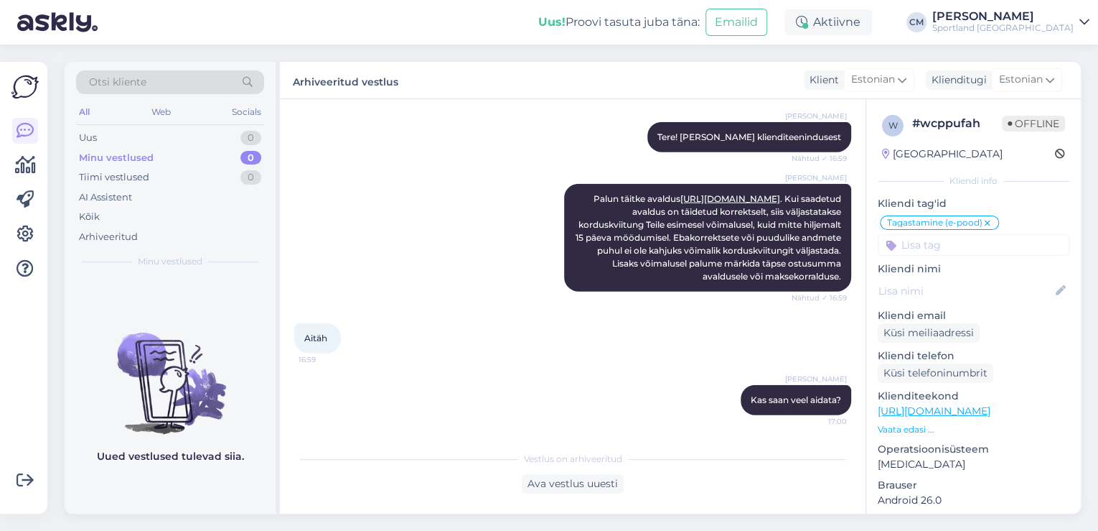
click at [994, 241] on input at bounding box center [974, 245] width 192 height 22
type input "kord"
click at [968, 286] on span "Korduskviitungid" at bounding box center [974, 283] width 75 height 9
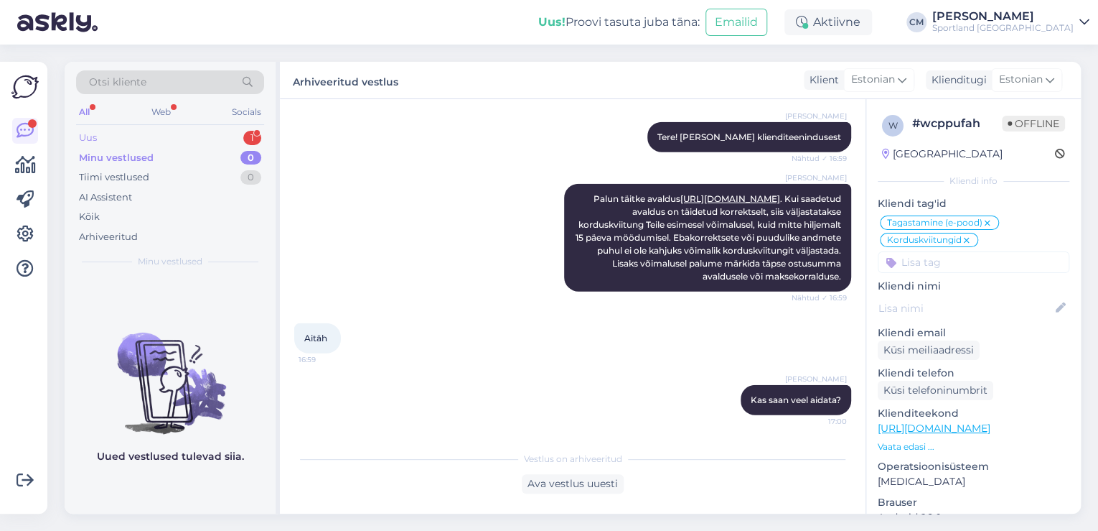
click at [256, 133] on div "1" at bounding box center [252, 138] width 18 height 14
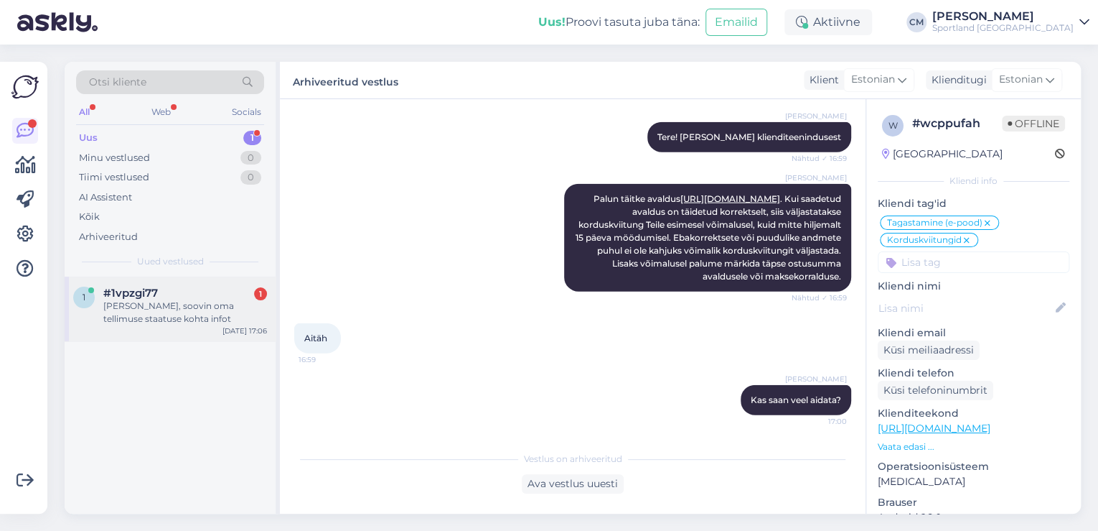
click at [176, 308] on div "[PERSON_NAME], soovin oma tellimuse staatuse kohta infot" at bounding box center [185, 312] width 164 height 26
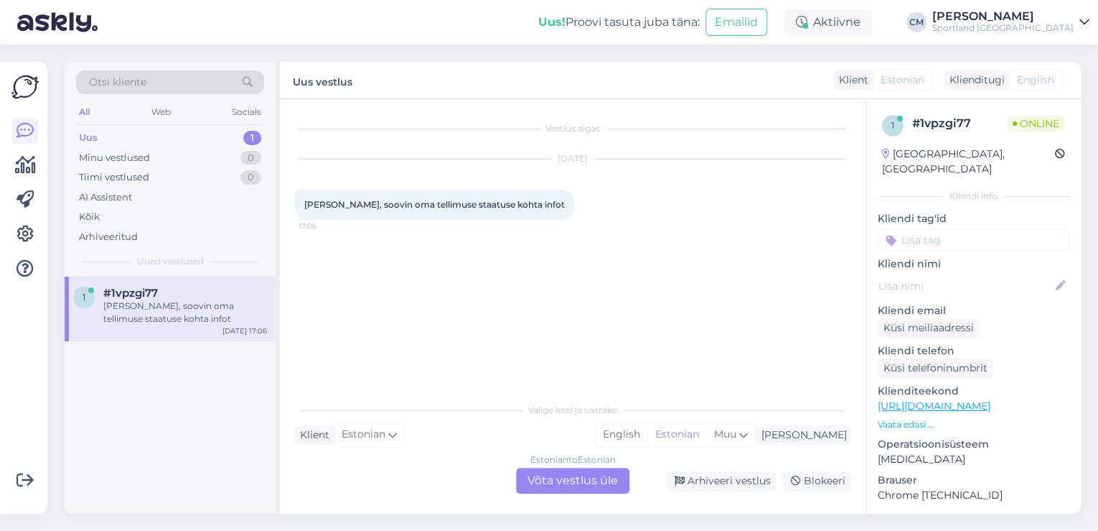
scroll to position [0, 0]
click at [561, 482] on div "Estonian to Estonian Võta vestlus üle" at bounding box center [572, 480] width 113 height 26
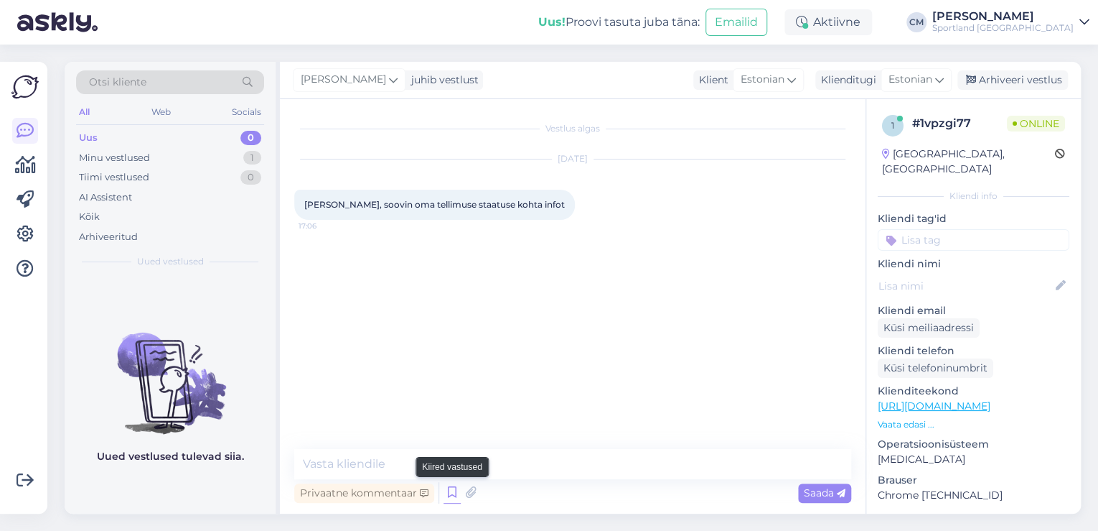
click at [446, 485] on icon at bounding box center [452, 493] width 17 height 22
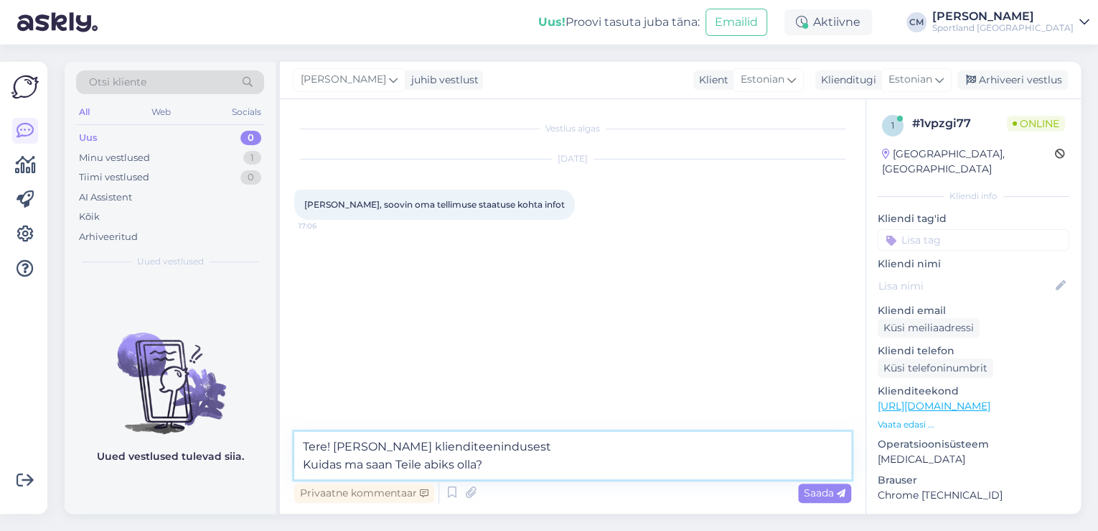
drag, startPoint x: 531, startPoint y: 467, endPoint x: 271, endPoint y: 460, distance: 260.0
click at [271, 460] on div "Otsi kliente All Web Socials Uus 0 Minu vestlused 1 Tiimi vestlused 0 AI Assist…" at bounding box center [573, 288] width 1017 height 452
type textarea "Tere! [PERSON_NAME] klienditeenindusest"
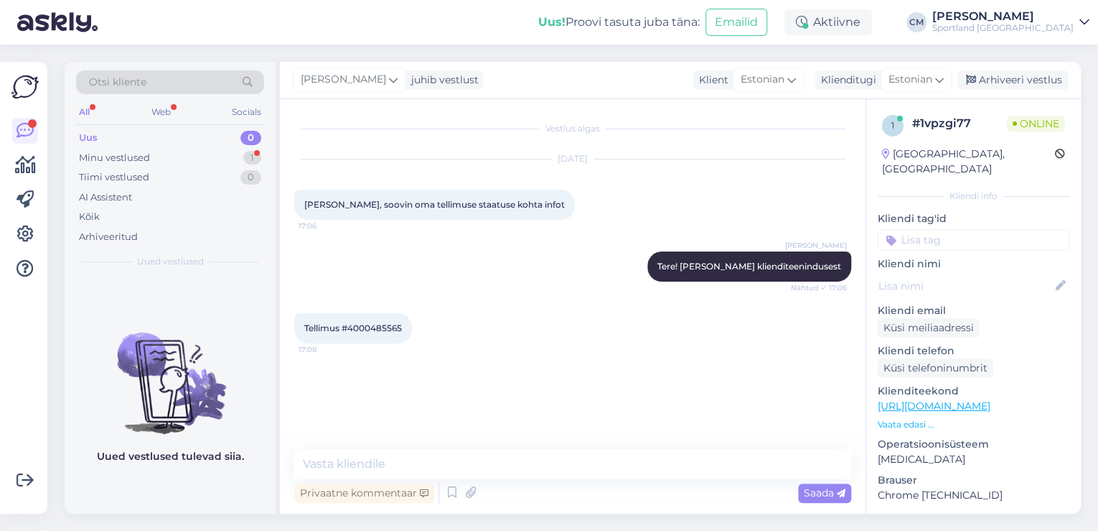
click at [373, 335] on div "Tellimus #4000485565 17:08" at bounding box center [353, 328] width 118 height 30
click at [379, 328] on span "Tellimus #4000485565" at bounding box center [353, 327] width 98 height 11
copy div "4000485565 17:08"
click at [378, 332] on span "Tellimus #4000485565" at bounding box center [353, 327] width 98 height 11
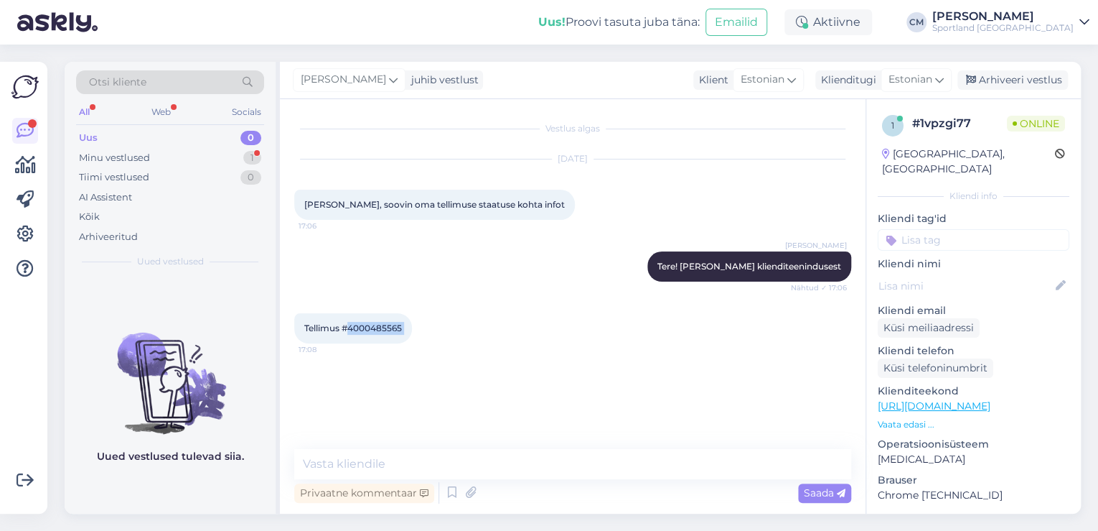
click at [378, 332] on span "Tellimus #4000485565" at bounding box center [353, 327] width 98 height 11
click at [444, 491] on icon at bounding box center [452, 493] width 17 height 22
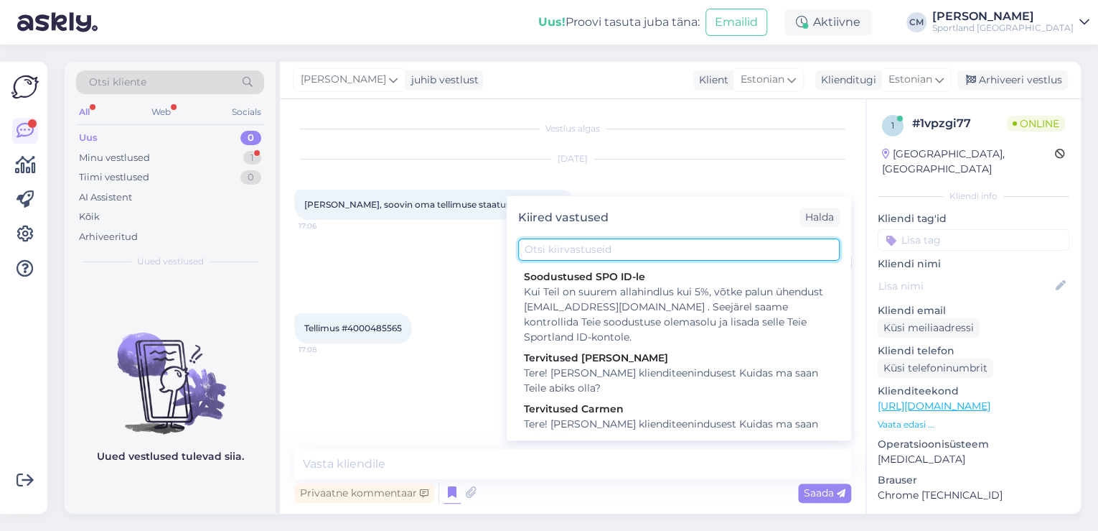
click at [581, 252] on input "text" at bounding box center [679, 249] width 322 height 22
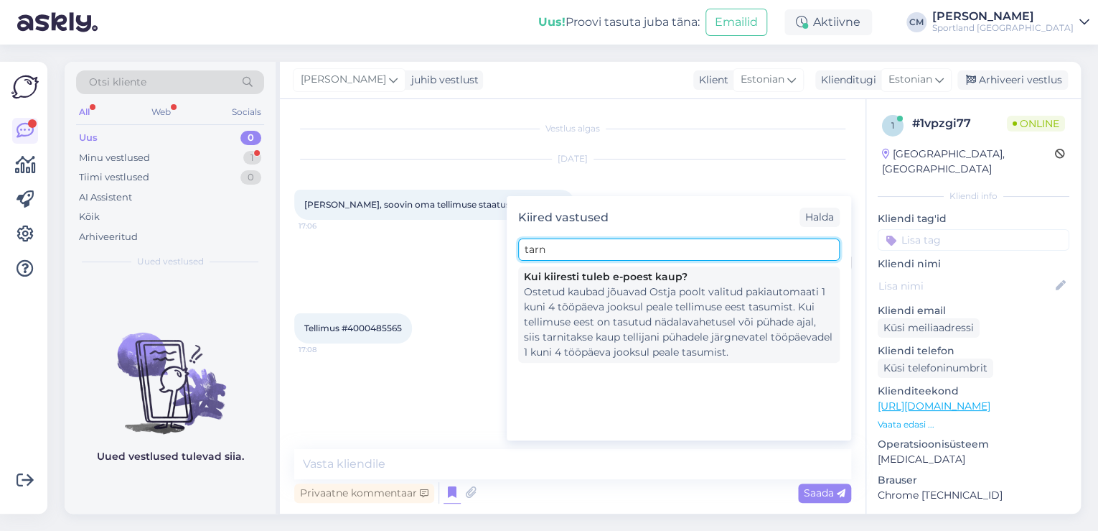
type input "tarn"
click at [581, 297] on div "Ostetud kaubad jõuavad Ostja poolt valitud pakiautomaati 1 kuni 4 tööpäeva jook…" at bounding box center [679, 321] width 310 height 75
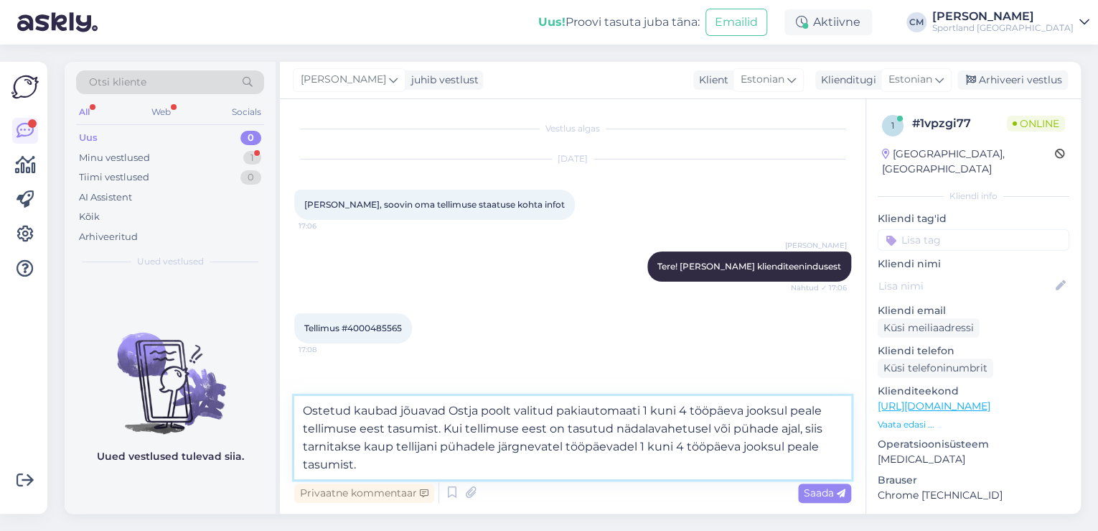
click at [307, 411] on textarea "Ostetud kaubad jõuavad Ostja poolt valitud pakiautomaati 1 kuni 4 tööpäeva jook…" at bounding box center [572, 437] width 557 height 83
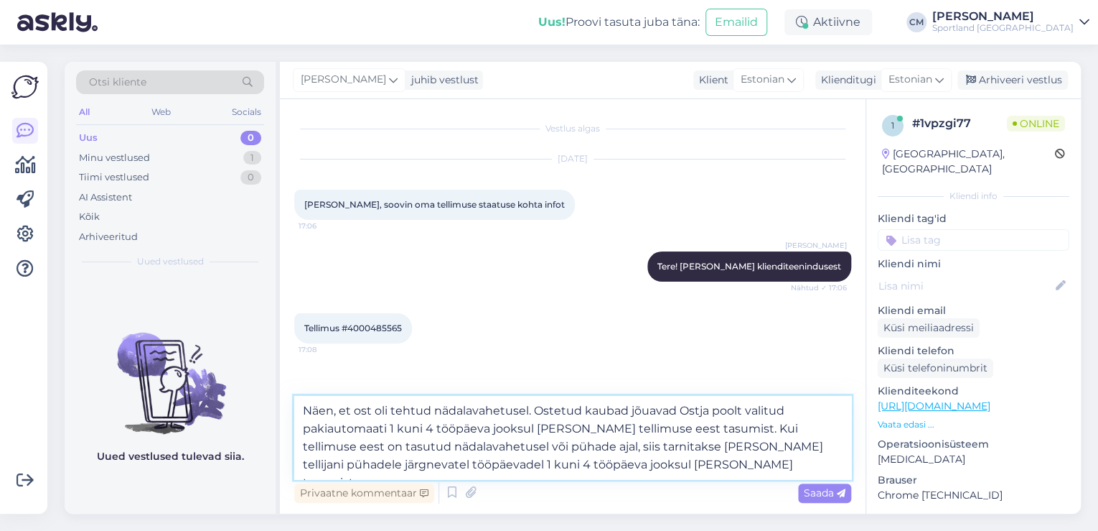
drag, startPoint x: 446, startPoint y: 443, endPoint x: 536, endPoint y: 449, distance: 90.7
click at [536, 449] on textarea "Näen, et ost oli tehtud nädalavahetusel. Ostetud kaubad jõuavad Ostja poolt val…" at bounding box center [572, 437] width 557 height 83
click at [623, 447] on textarea "Näen, et ost oli tehtud nädalavahetusel. Ostetud kaubad jõuavad Ostja poolt val…" at bounding box center [572, 437] width 557 height 83
click at [520, 464] on textarea "Näen, et ost oli tehtud nädalavahetusel. Ostetud kaubad jõuavad Ostja poolt val…" at bounding box center [572, 437] width 557 height 83
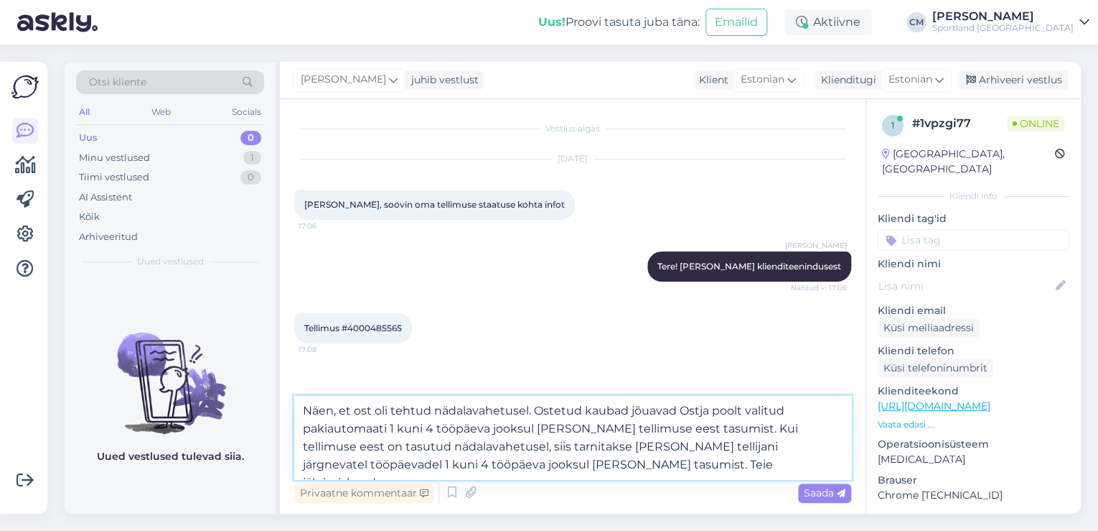
paste textarea "05757992178557"
click at [634, 459] on textarea "Näen, et ost oli tehtud nädalavahetusel. Ostetud kaubad jõuavad Ostja poolt val…" at bounding box center [572, 437] width 557 height 83
click at [755, 467] on textarea "Näen, et ost oli tehtud nädalavahetusel. Ostetud kaubad jõuavad Ostja poolt val…" at bounding box center [572, 437] width 557 height 83
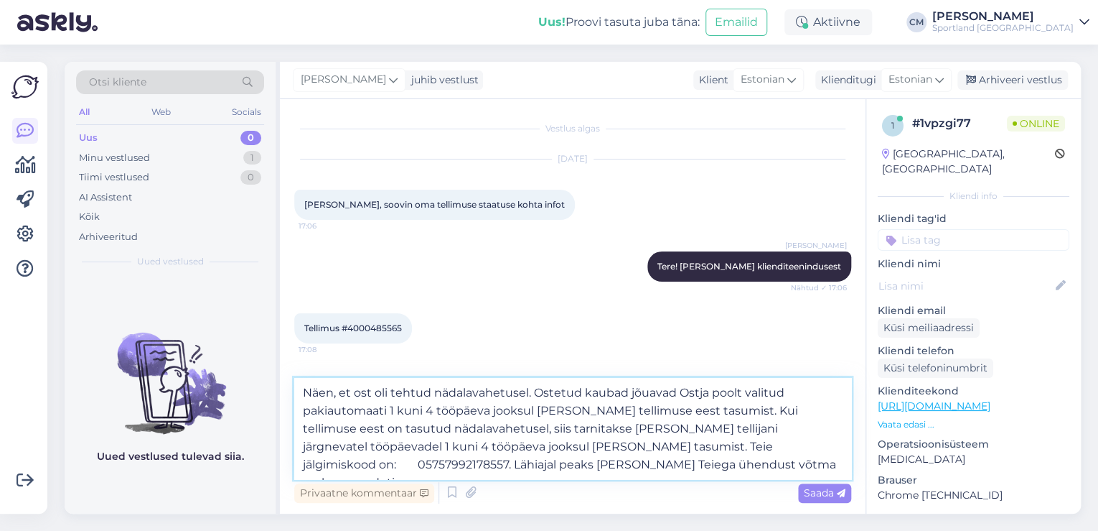
type textarea "Näen, et ost oli tehtud nädalavahetusel. Ostetud kaubad jõuavad Ostja poolt val…"
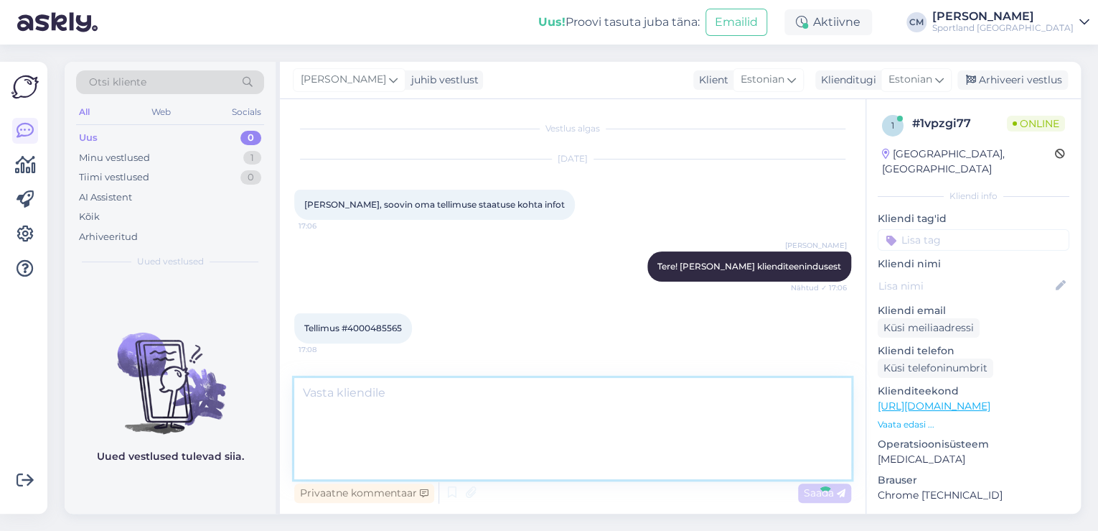
scroll to position [62, 0]
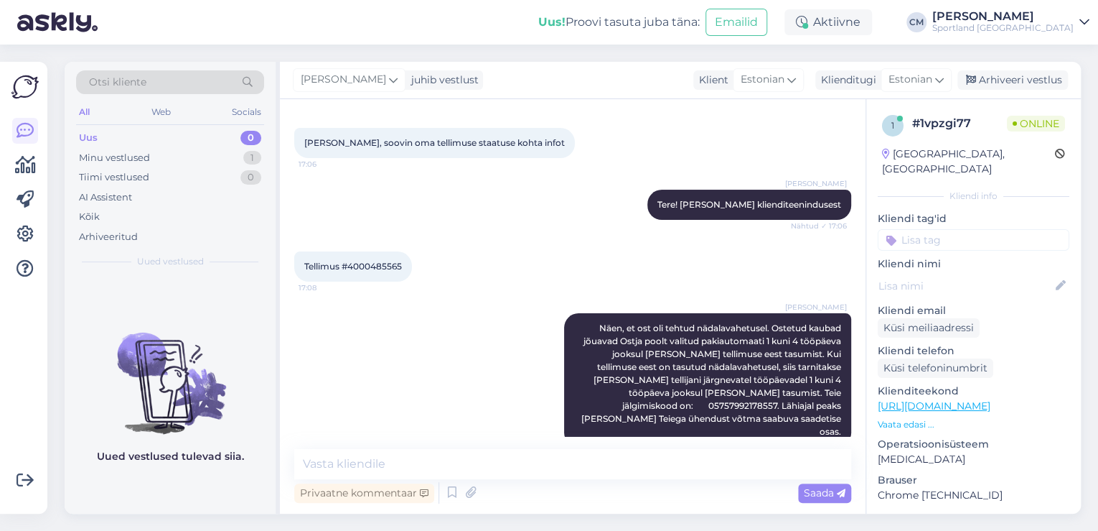
click at [969, 229] on input at bounding box center [974, 240] width 192 height 22
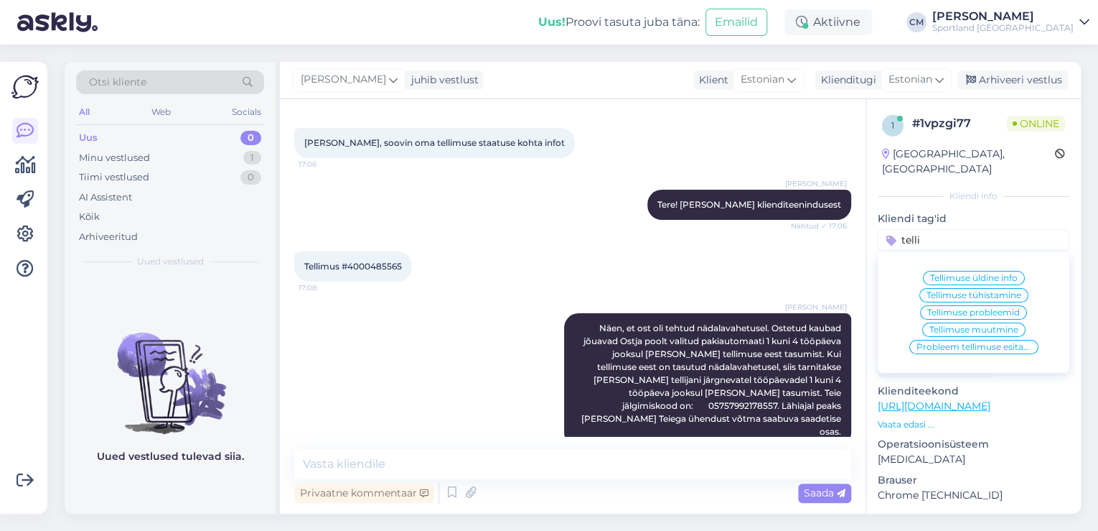
type input "telli"
click at [974, 274] on span "Tellimuse üldine info" at bounding box center [974, 278] width 88 height 9
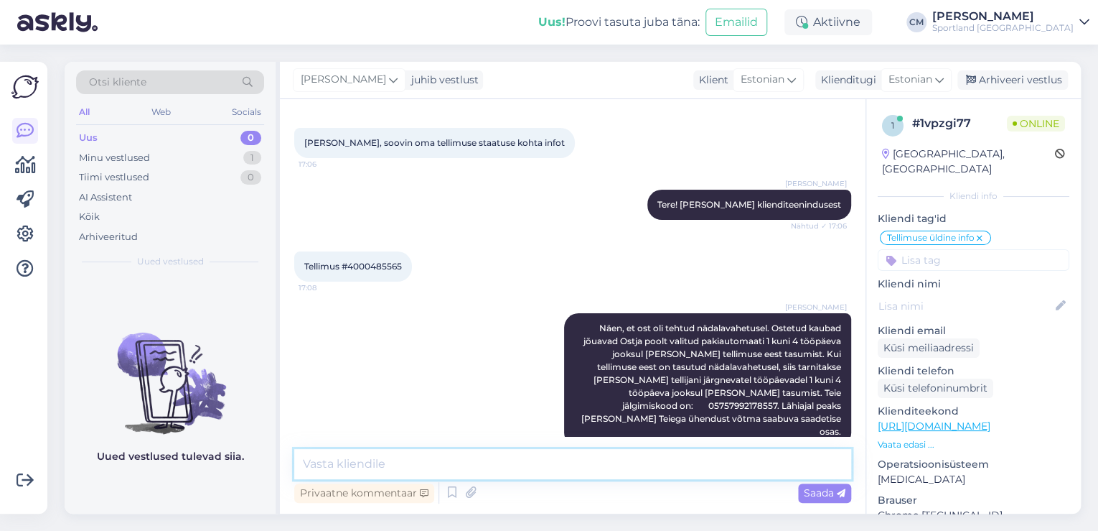
click at [618, 455] on textarea at bounding box center [572, 464] width 557 height 30
type textarea "Kas saan veel aidata?"
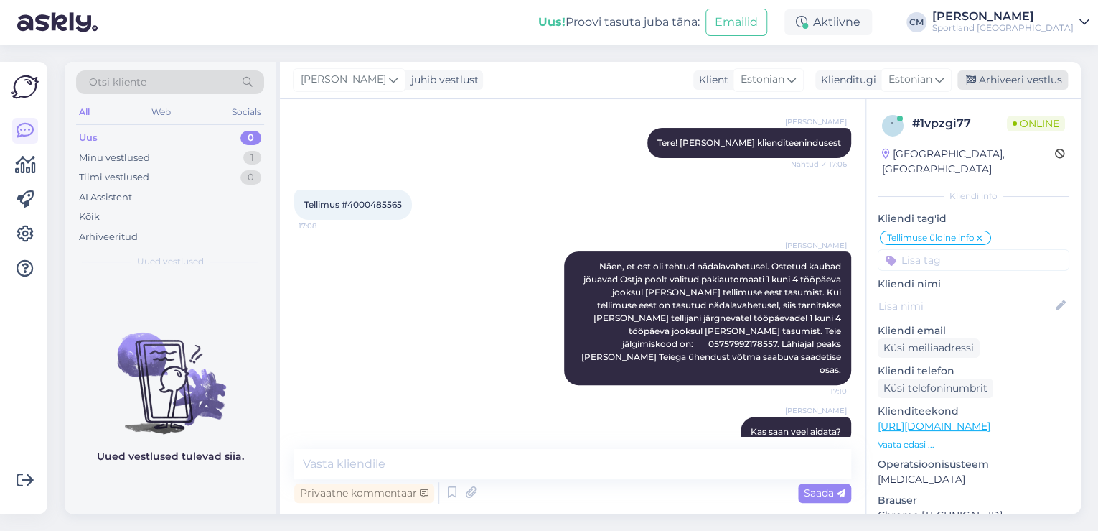
click at [1014, 83] on div "Arhiveeri vestlus" at bounding box center [1013, 79] width 111 height 19
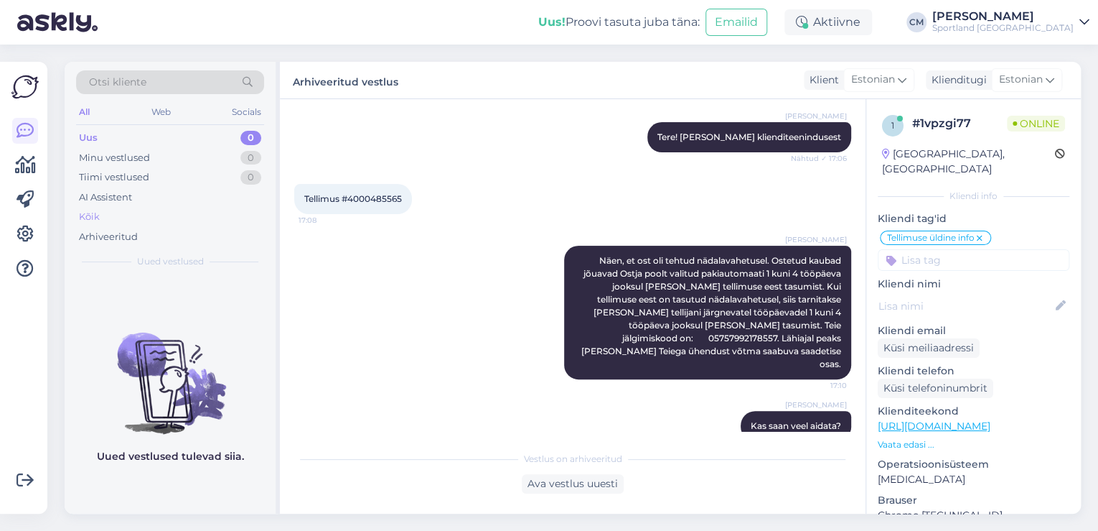
click at [146, 207] on div "Kõik" at bounding box center [170, 217] width 188 height 20
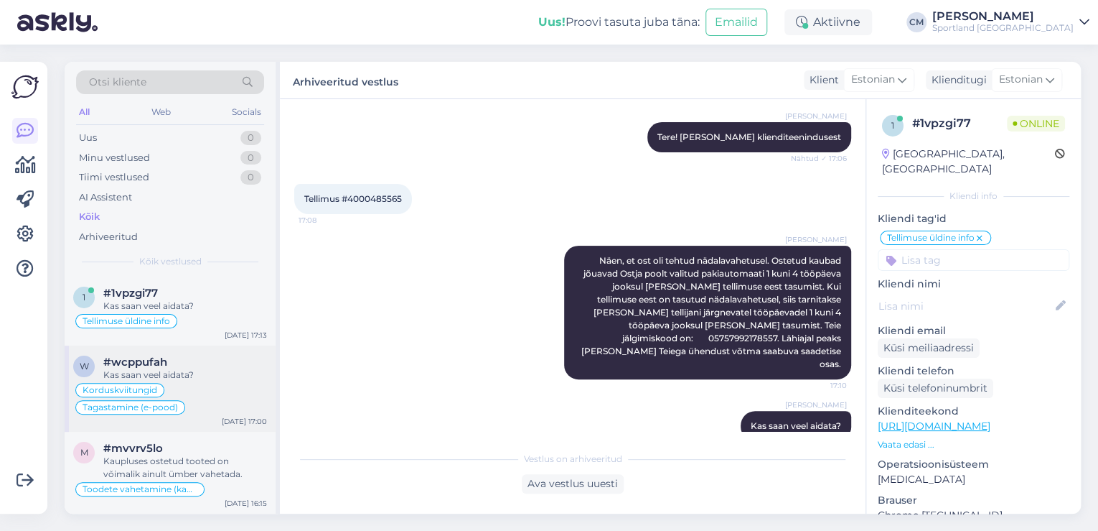
click at [201, 376] on div "Kas saan veel aidata?" at bounding box center [185, 374] width 164 height 13
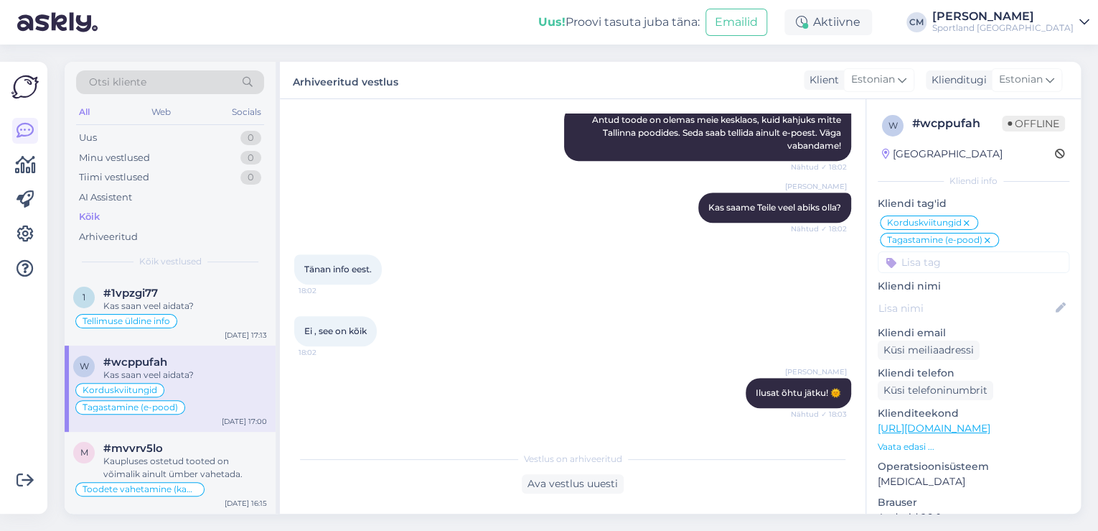
scroll to position [57, 0]
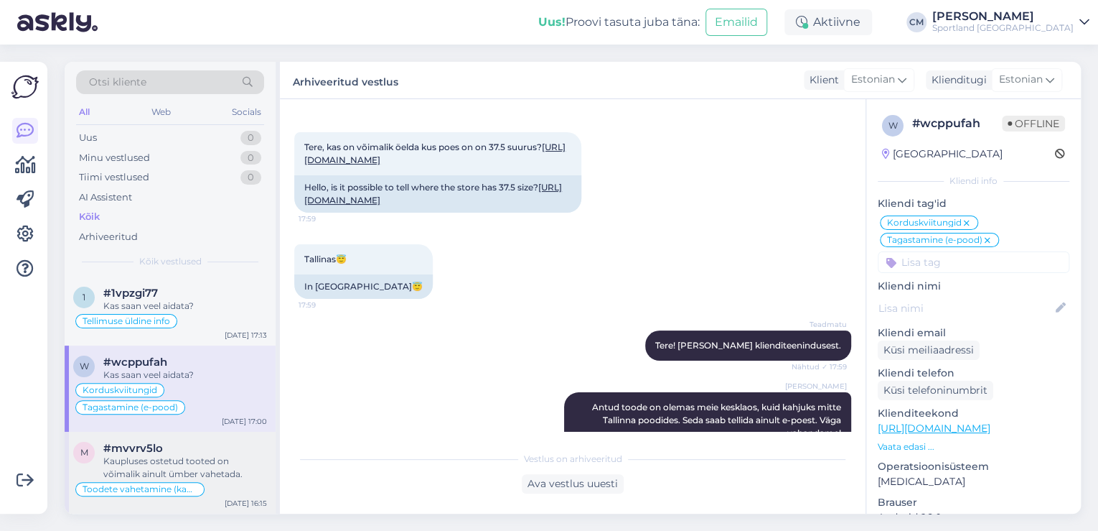
click at [210, 437] on div "m #mvvrv5lo Kaupluses ostetud tooted on võimalik ainult ümber vahetada. Toodete…" at bounding box center [170, 472] width 211 height 82
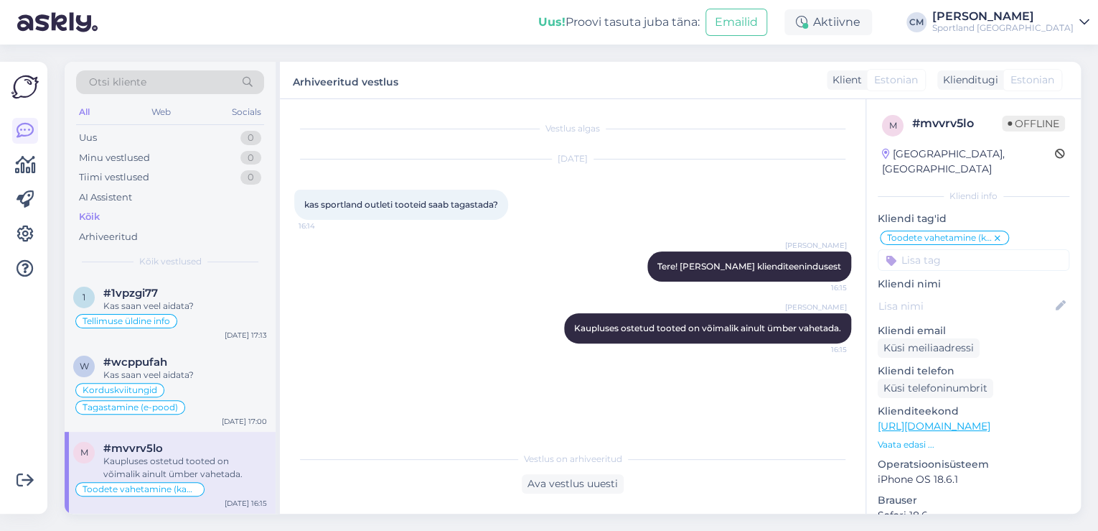
scroll to position [0, 0]
click at [230, 324] on div "Tellimuse üldine info" at bounding box center [170, 320] width 194 height 17
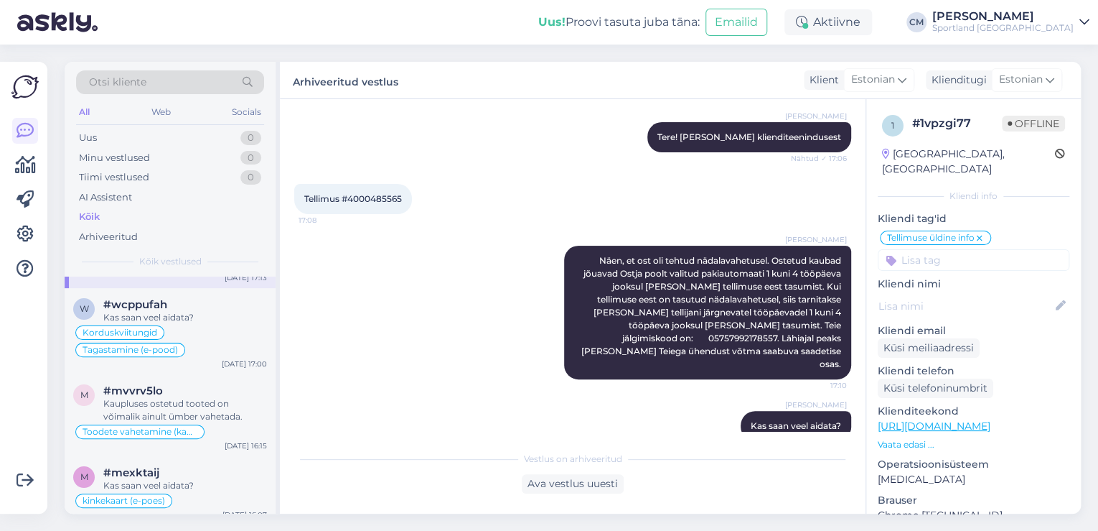
scroll to position [172, 0]
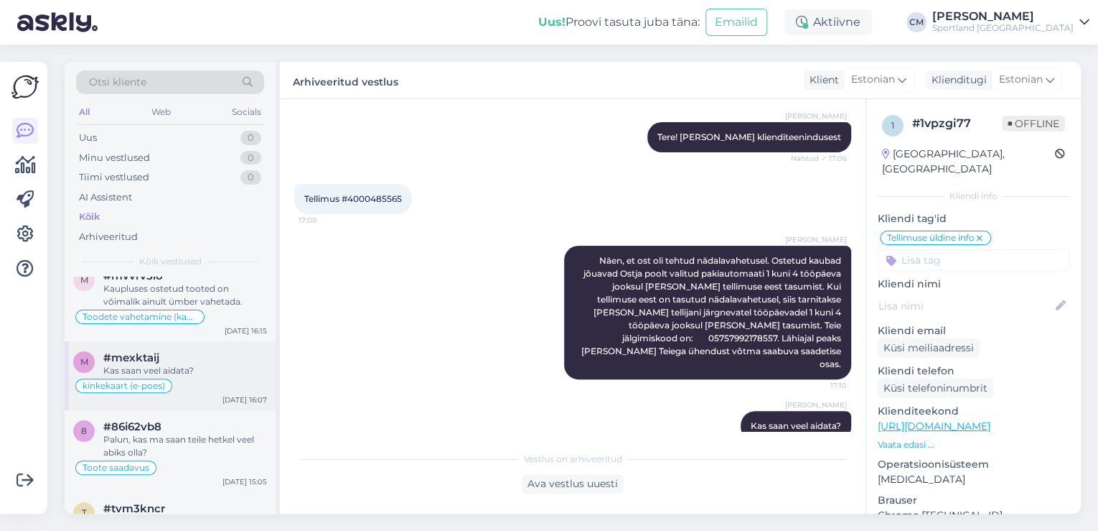
click at [215, 388] on div "kinkekaart (e-poes)" at bounding box center [170, 385] width 194 height 17
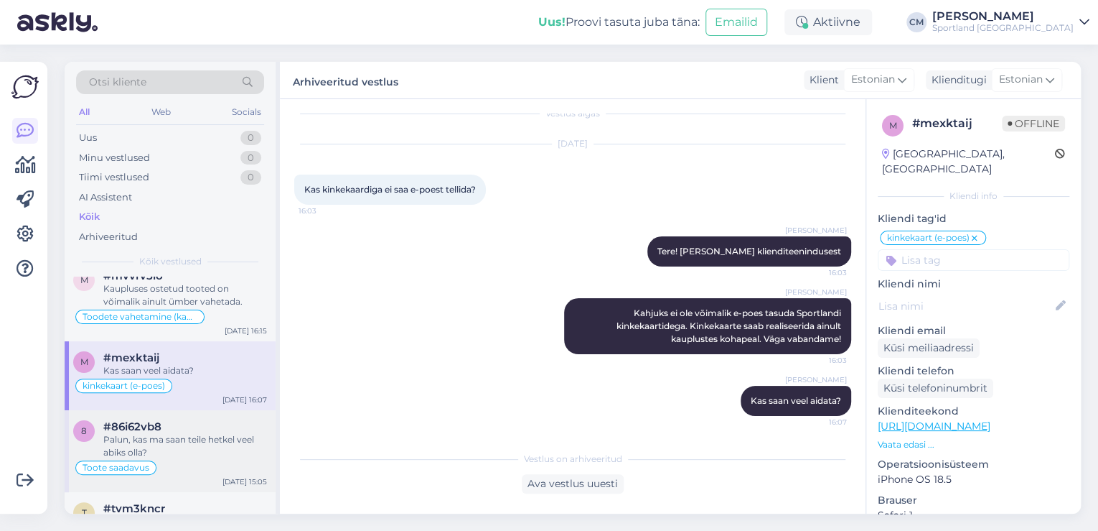
click at [218, 451] on div "Palun, kas ma saan teile hetkel veel abiks olla?" at bounding box center [185, 446] width 164 height 26
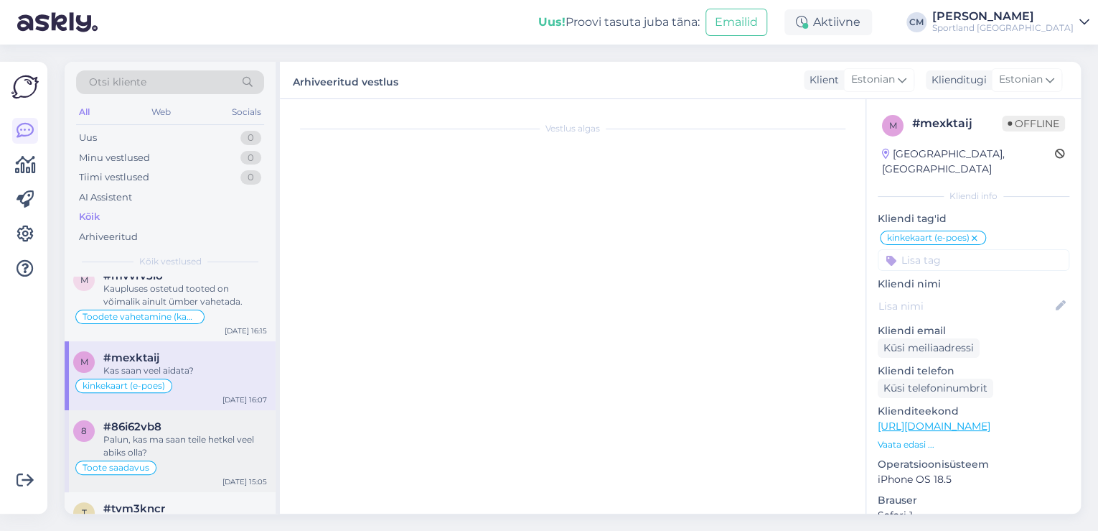
scroll to position [710, 0]
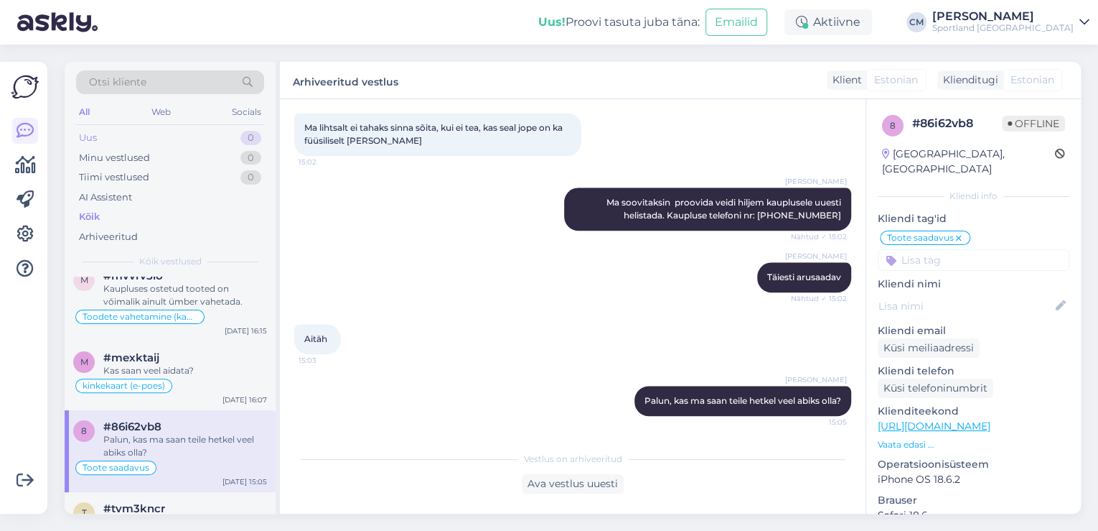
click at [95, 146] on div "Uus 0" at bounding box center [170, 138] width 188 height 20
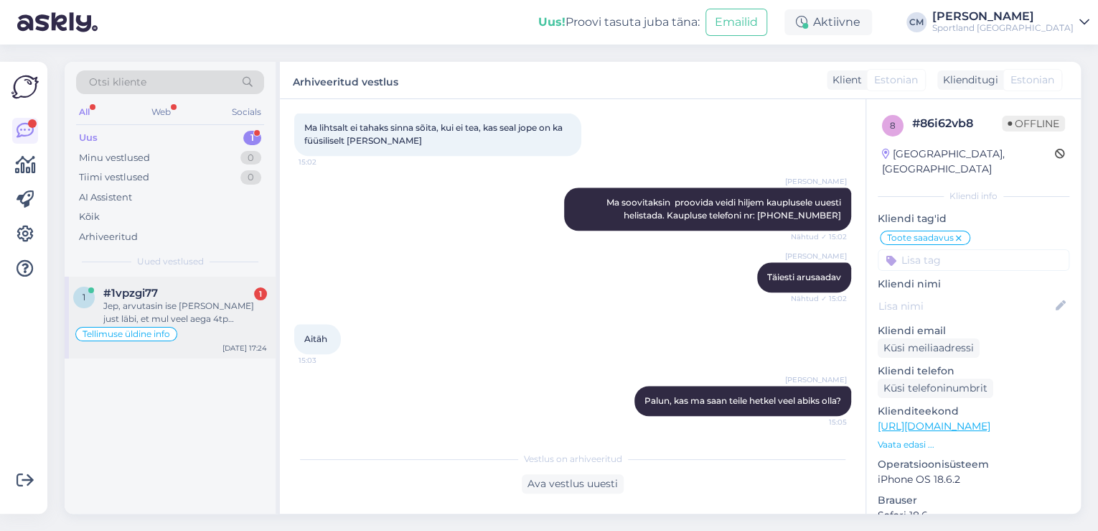
click at [164, 327] on div "Tellimuse üldine info" at bounding box center [126, 334] width 102 height 14
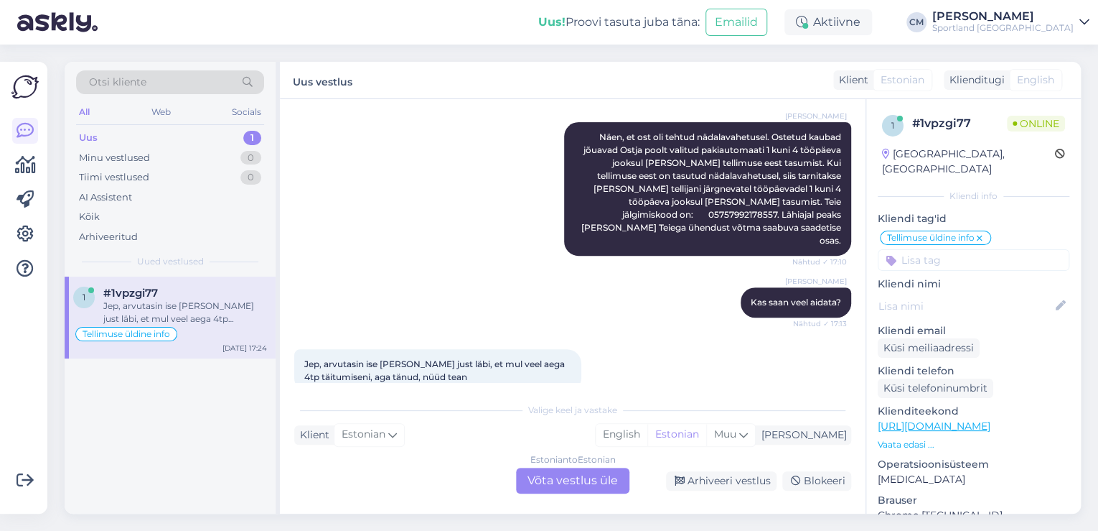
click at [543, 474] on div "Estonian to Estonian Võta vestlus üle" at bounding box center [572, 480] width 113 height 26
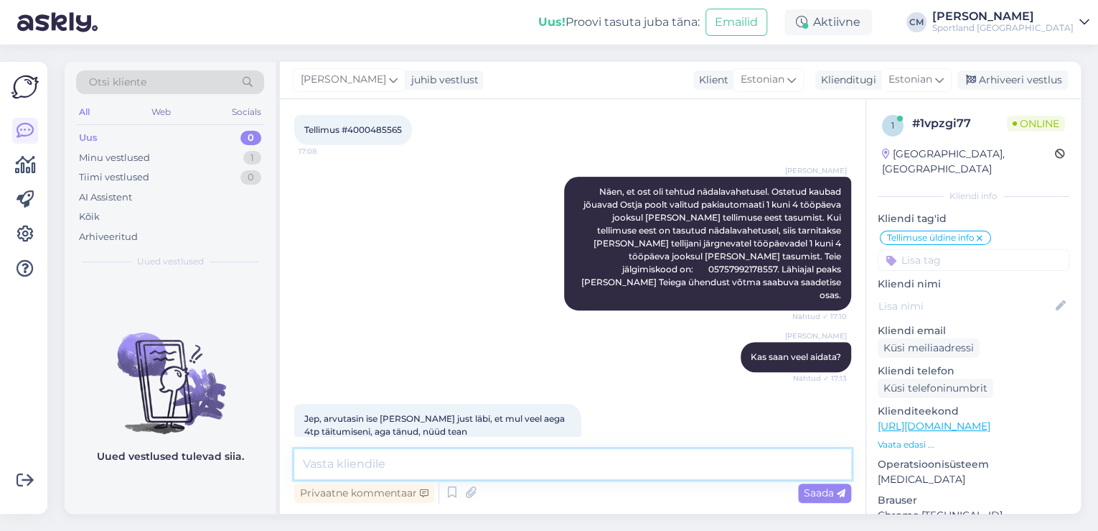
click at [527, 467] on textarea at bounding box center [572, 464] width 557 height 30
type textarea "Hästi :)"
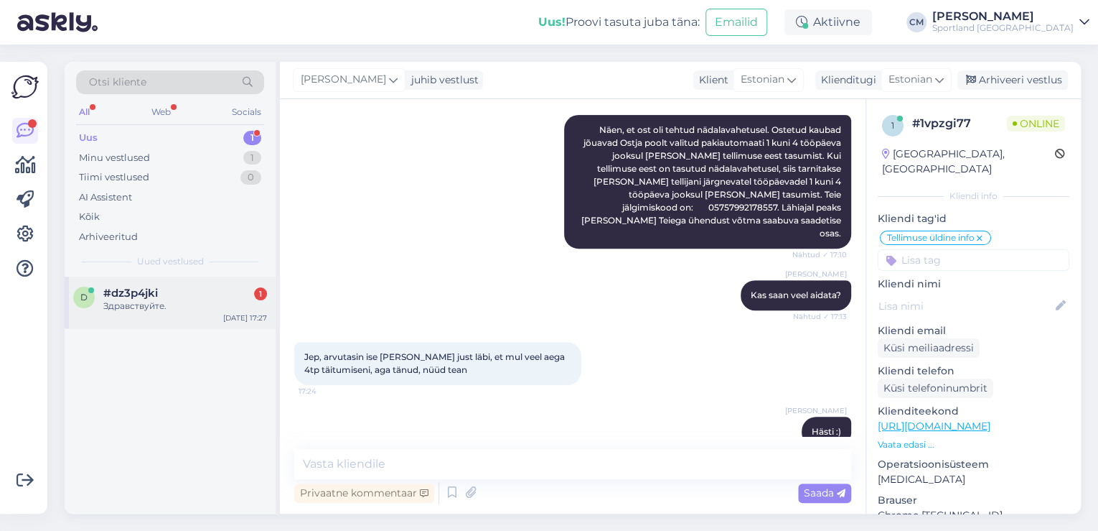
drag, startPoint x: 192, startPoint y: 286, endPoint x: 201, endPoint y: 294, distance: 11.7
click at [192, 286] on div "#dz3p4jki 1" at bounding box center [185, 292] width 164 height 13
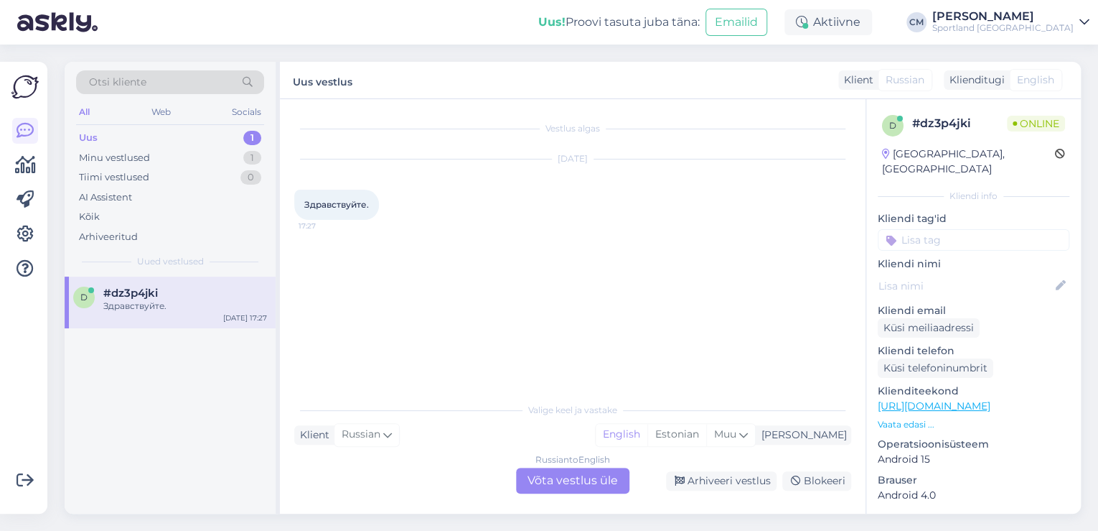
scroll to position [0, 0]
drag, startPoint x: 586, startPoint y: 471, endPoint x: 649, endPoint y: 474, distance: 63.2
click at [599, 472] on div "Russian to English Võta vestlus üle" at bounding box center [572, 480] width 113 height 26
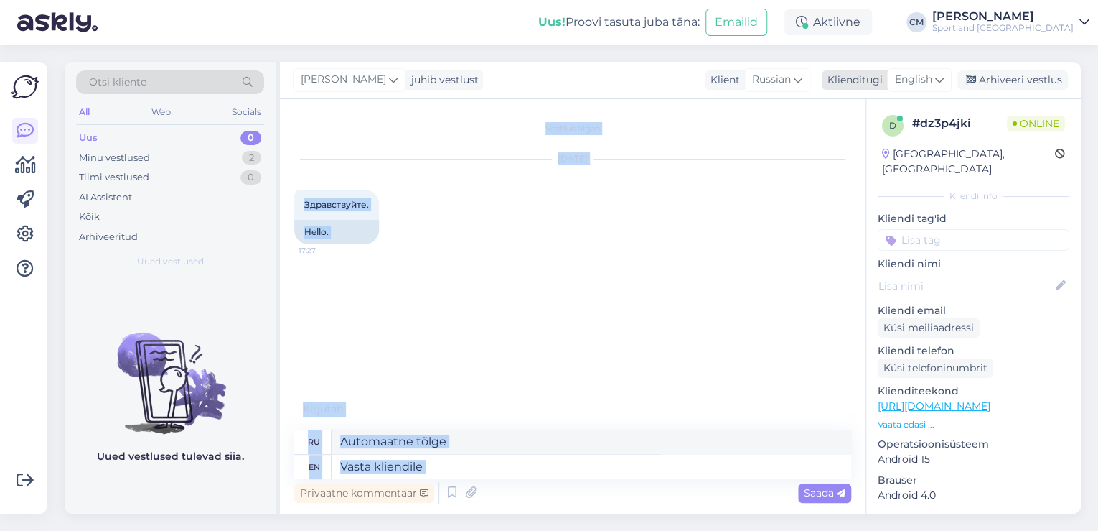
click at [890, 75] on div "English" at bounding box center [919, 79] width 65 height 23
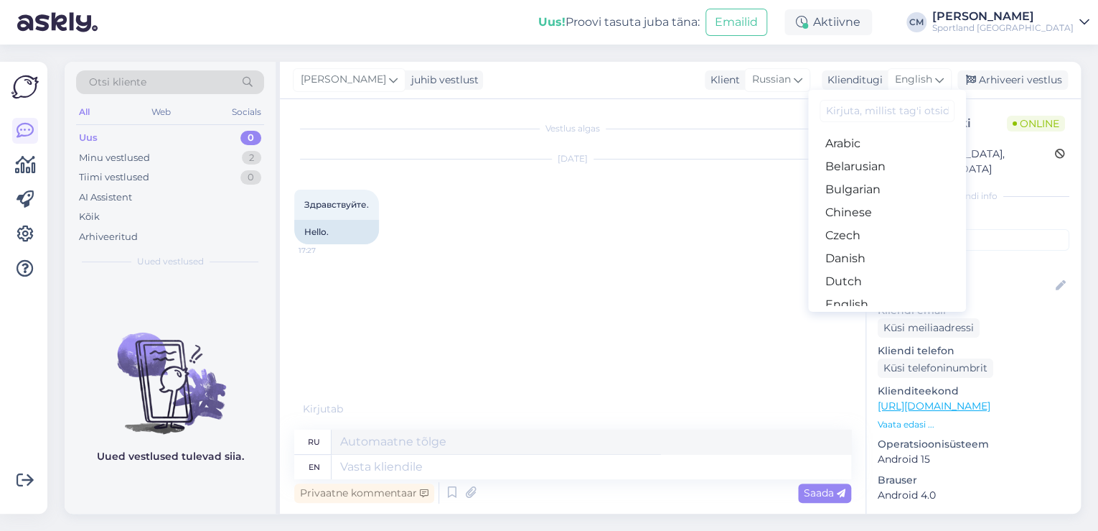
click at [850, 106] on input at bounding box center [887, 111] width 135 height 22
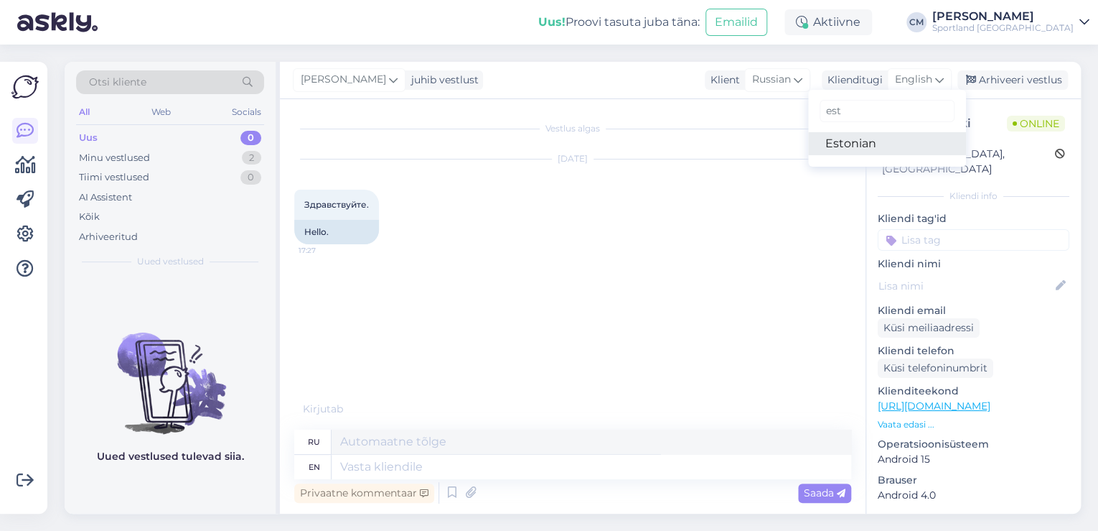
type input "est"
click at [849, 135] on link "Estonian" at bounding box center [887, 143] width 158 height 23
click at [447, 503] on icon at bounding box center [452, 493] width 17 height 22
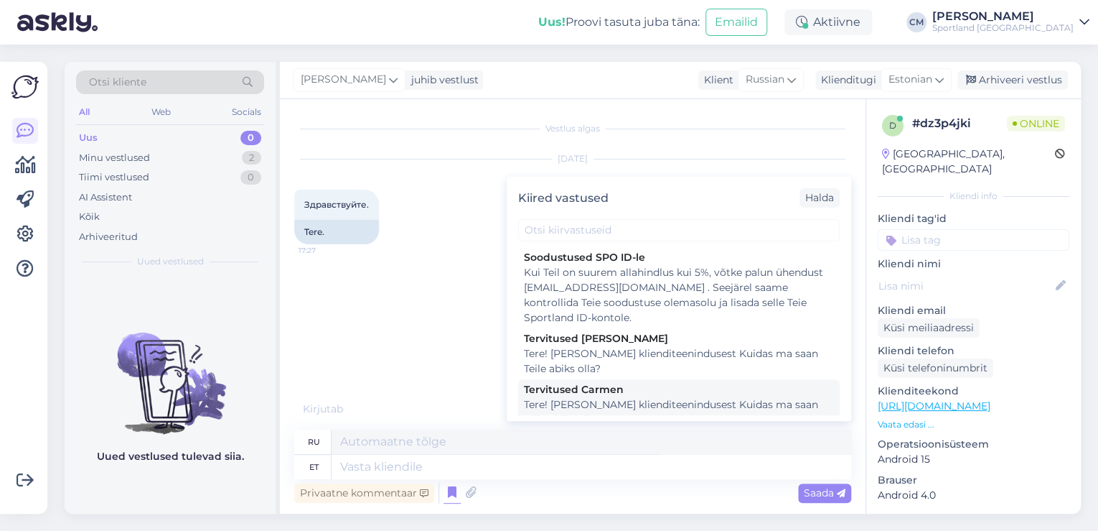
click at [623, 400] on div "Tere! [PERSON_NAME] klienditeenindusest Kuidas ma saan Teile abiks olla?" at bounding box center [679, 412] width 310 height 30
type textarea "Здравствуйте! Я [PERSON_NAME] из службы поддержки клиентов Чем я могу вам помоч…"
type textarea "Tere! [PERSON_NAME] klienditeenindusest Kuidas ma saan Teile abiks olla?"
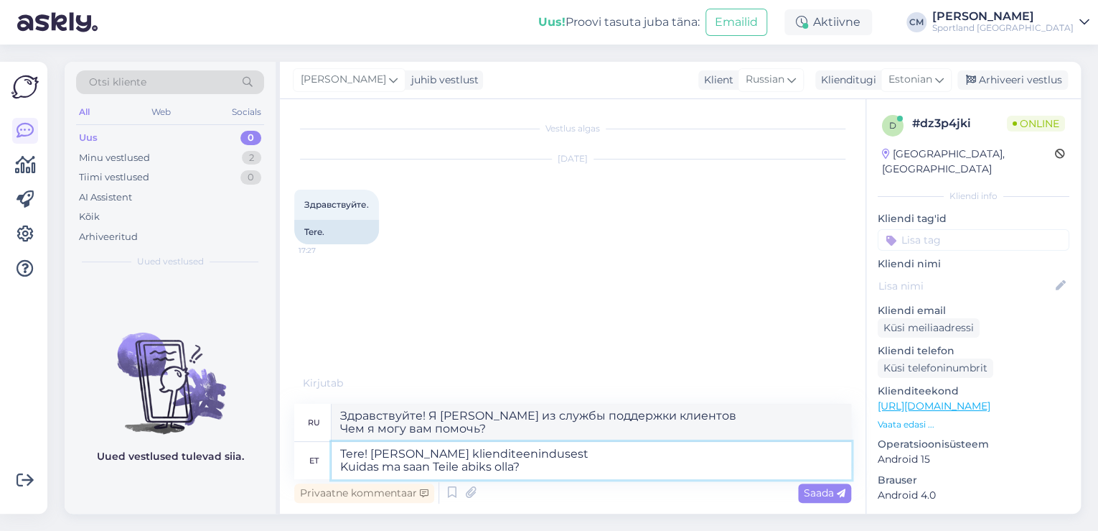
click at [513, 462] on textarea "Tere! [PERSON_NAME] klienditeenindusest Kuidas ma saan Teile abiks olla?" at bounding box center [592, 460] width 520 height 37
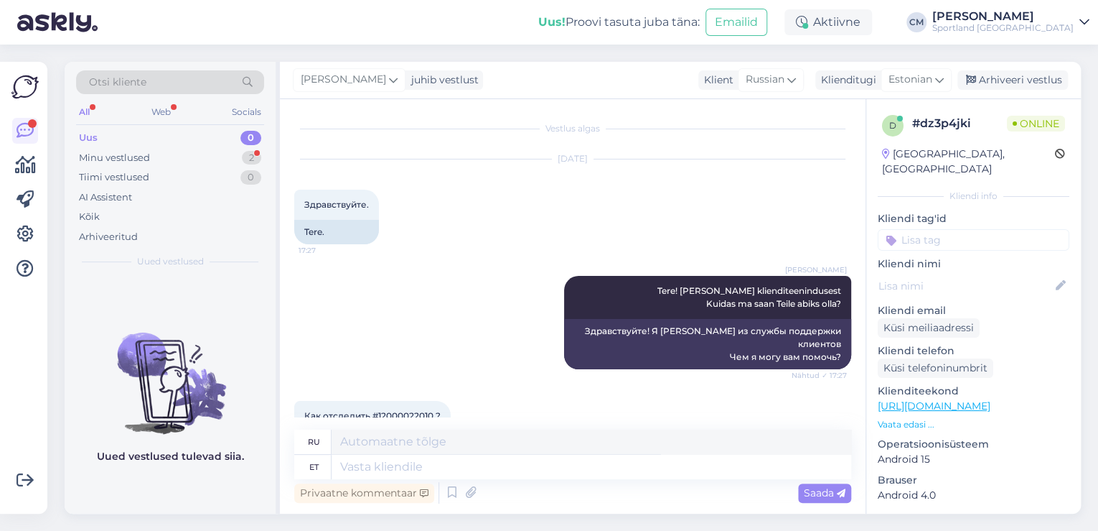
scroll to position [41, 0]
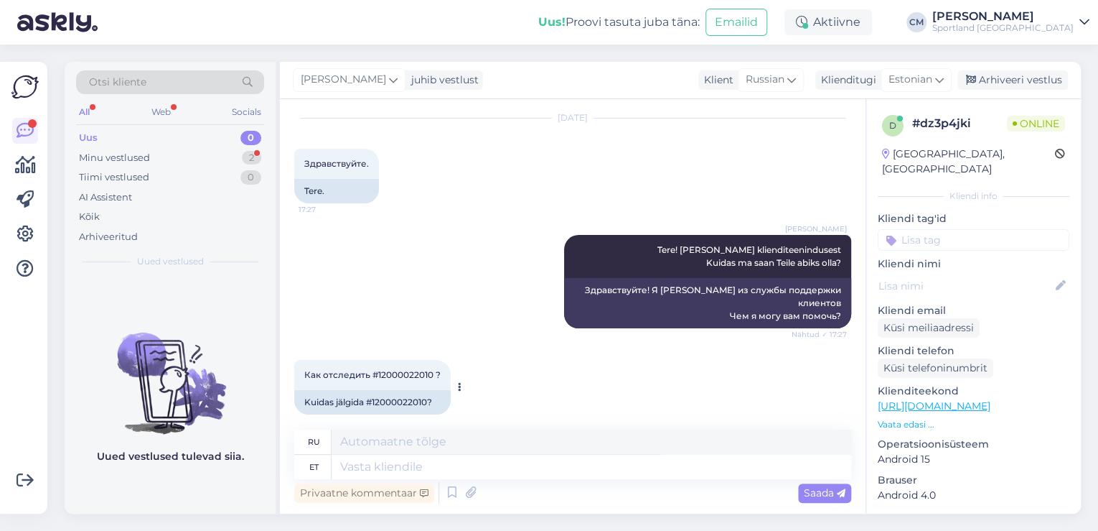
click at [419, 392] on div "Kuidas jälgida #12000022010?" at bounding box center [372, 402] width 157 height 24
copy div "12000022010"
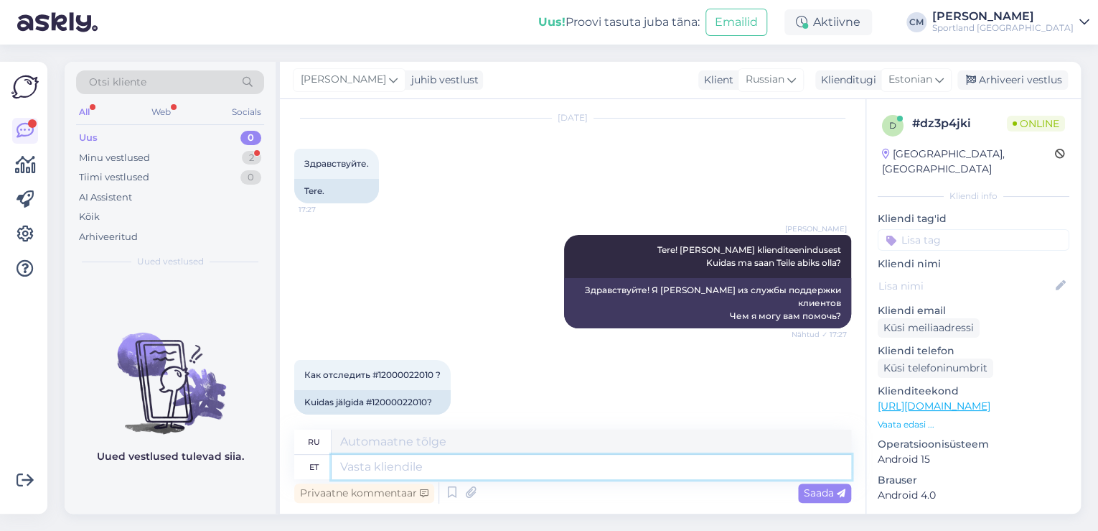
click at [400, 476] on textarea at bounding box center [592, 466] width 520 height 24
paste textarea "CC831594725EE"
type textarea "Jälgimiskood: CC831594725EE"
type textarea "Код отслеживания:"
type textarea "Jälgimiskood: CC831594725EE"
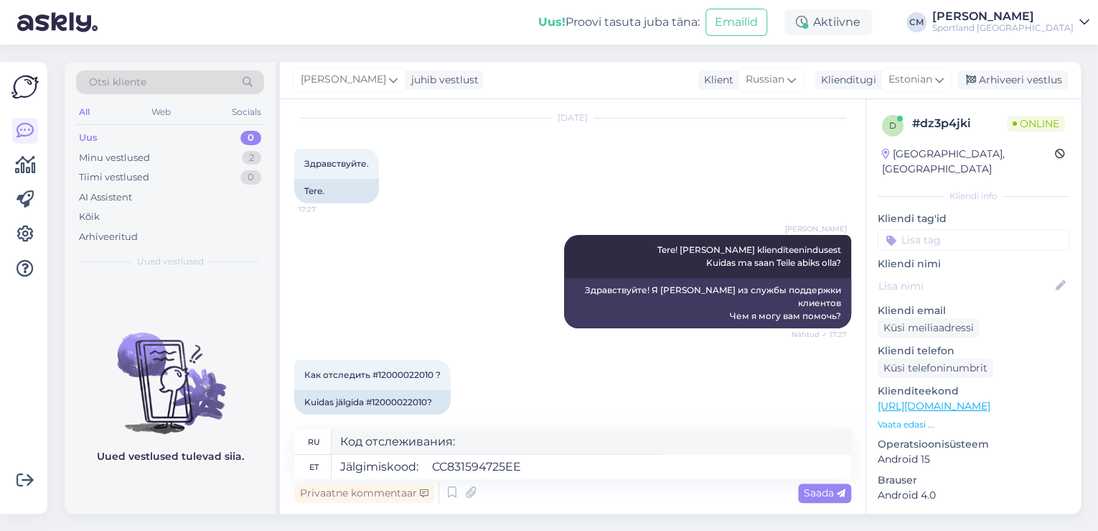
type textarea "Код отслеживания: CC831594725EE"
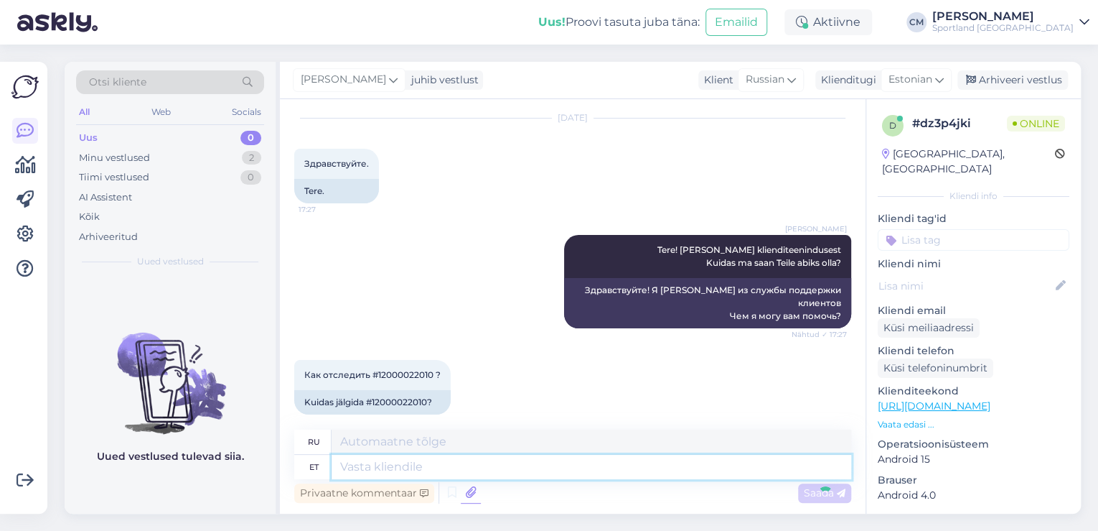
scroll to position [127, 0]
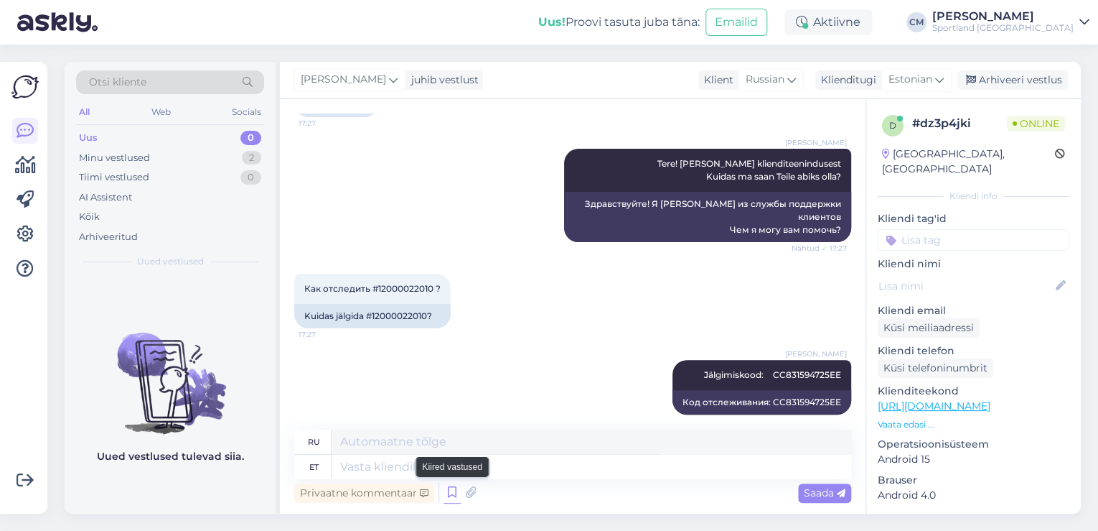
click at [452, 494] on icon at bounding box center [452, 493] width 17 height 22
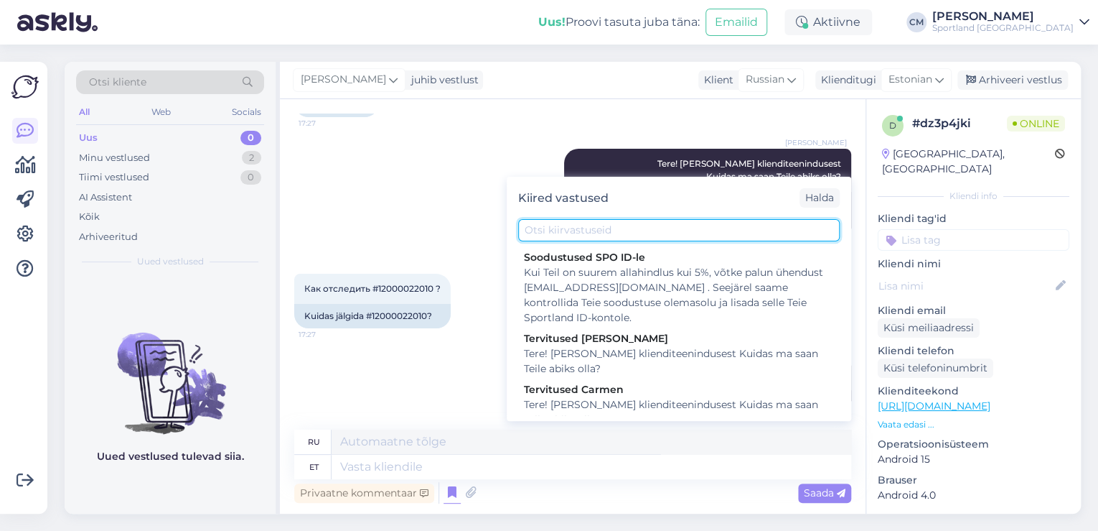
click at [619, 233] on input "text" at bounding box center [679, 230] width 322 height 22
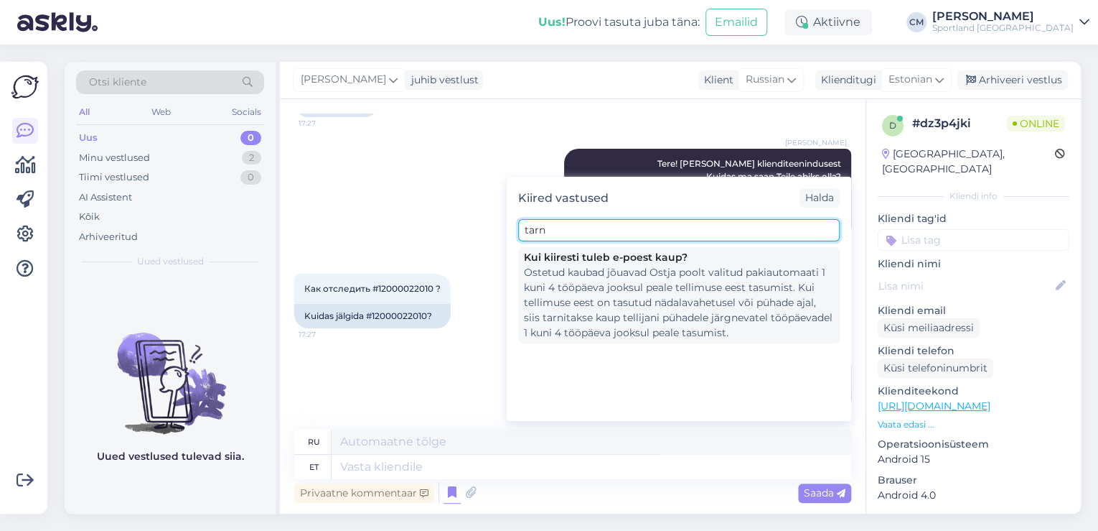
type input "tarn"
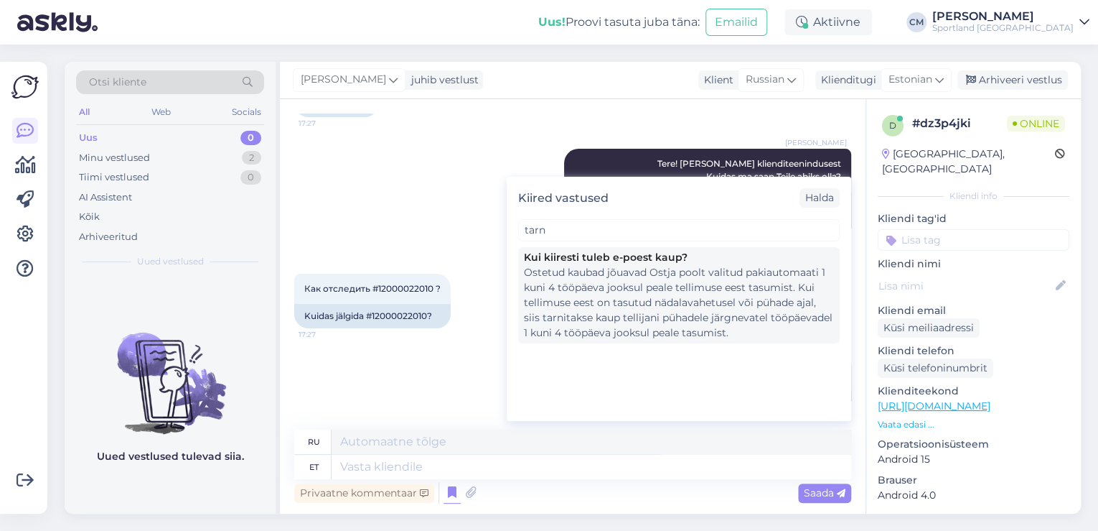
click at [618, 284] on div "Ostetud kaubad jõuavad Ostja poolt valitud pakiautomaati 1 kuni 4 tööpäeva jook…" at bounding box center [679, 302] width 310 height 75
type textarea "Купленный товар поступает в выбранный Покупателем пакомат в течение 1-4 рабочих…"
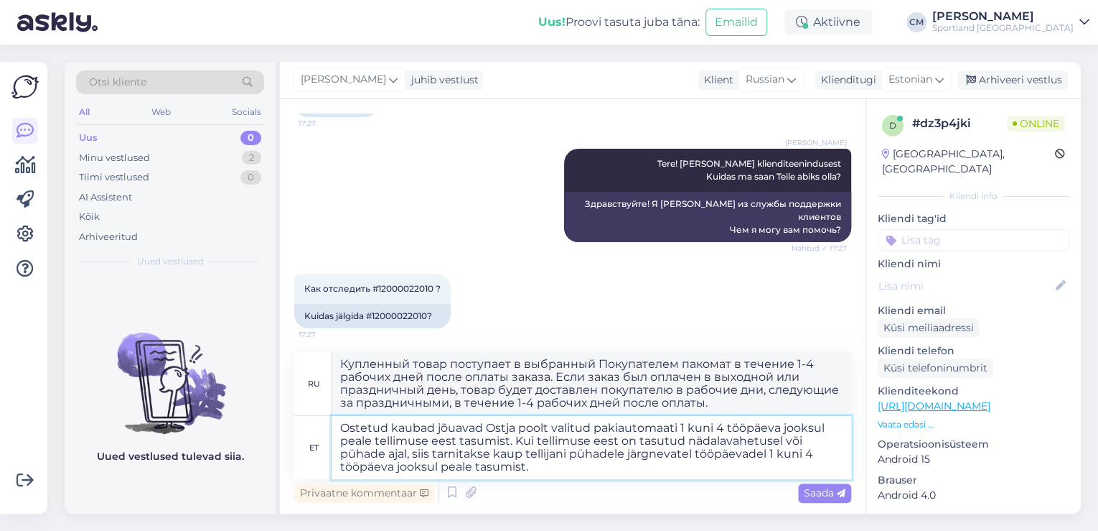
click at [337, 426] on textarea "Ostetud kaubad jõuavad Ostja poolt valitud pakiautomaati 1 kuni 4 tööpäeva jook…" at bounding box center [592, 447] width 520 height 63
type textarea "TegOstetud kaubad jõuavad Ostja poolt valitud pakiautomaati 1 kuni 4 tööpäeva j…"
type textarea "Приобретённый товар будет доставлен в выбранный Покупателем пакомат в течение 1…"
type textarea "TegiOstetud kaubad jõuavad Ostja poolt valitud pakiautomaati 1 kuni 4 tööpäeva …"
type textarea "Приобретённый товар будет доставлен в выбранный Покупателем пакомат в течение 1…"
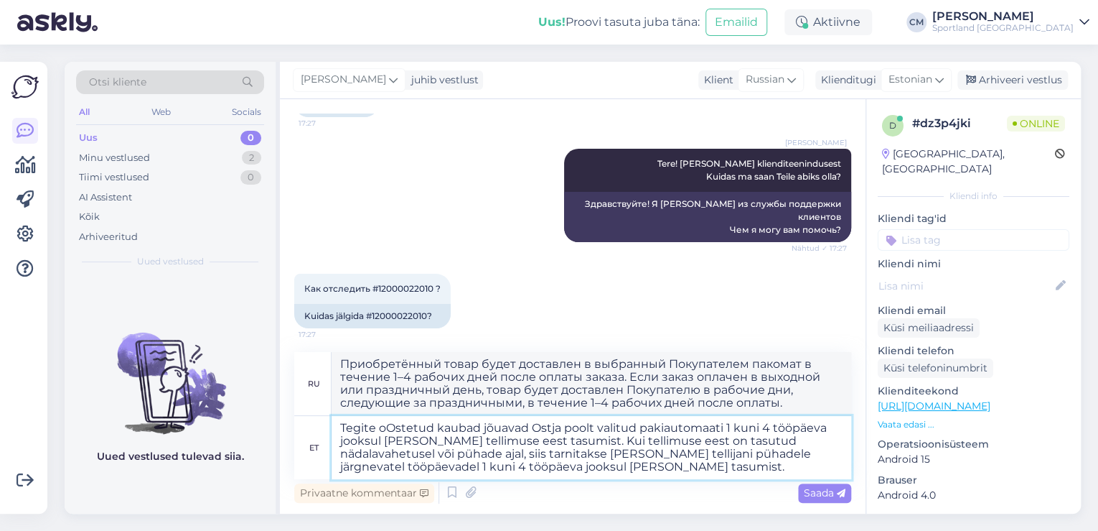
type textarea "Tegite osOstetud kaubad jõuavad Ostja poolt valitud pakiautomaati 1 kuni 4 tööp…"
type textarea "Приобретённый товар будет доставлен в выбранный Покупателем пакомат в течение 1…"
type textarea "Tegite ostOstetud kaubad jõuavad Ostja poolt valitud pakiautomaati 1 kuni 4 töö…"
type textarea "Приобретённый товар будет доставлен в выбранный Покупателем пакомат в течение 1…"
type textarea "Tegite ostuOstetud kaubad jõuavad Ostja poolt valitud pakiautomaati 1 kuni 4 tö…"
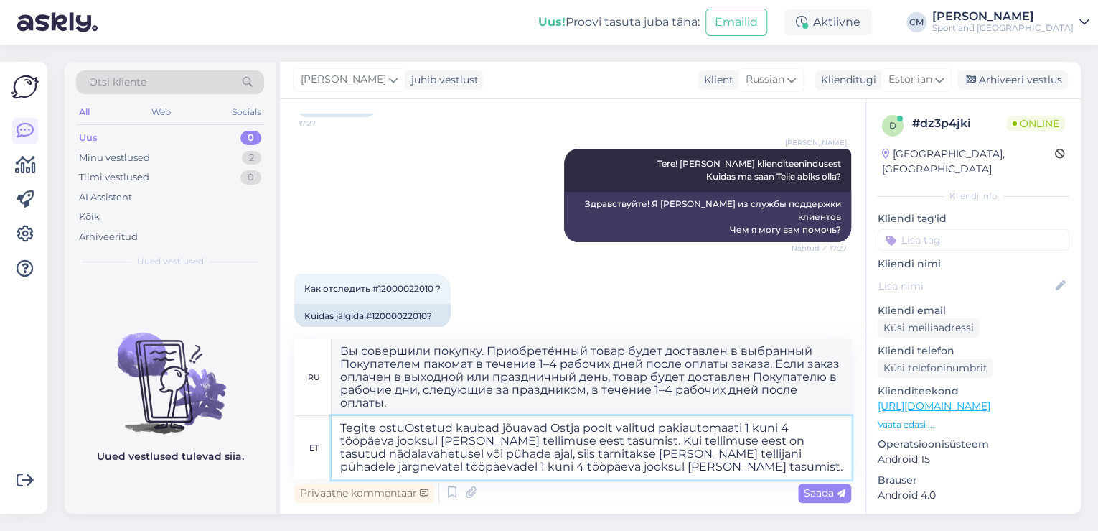
type textarea "Вы совершили покупку. Приобретённый товар будет доставлен в выбранный Покупател…"
type textarea "Tegite ostu Ostetud kaubad jõuavad Ostja poolt valitud pakiautomaati 1 kuni 4 t…"
type textarea "Вы совершили покупку. Приобретённый товар будет доставлен в выбранный Покупател…"
type textarea "Tegite ostu nOstetud kaubad jõuavad Ostja poolt valitud pakiautomaati 1 kuni 4 …"
type textarea "Вы совершили покупку. Приобретённый товар будет доставлен в выбранный Покупател…"
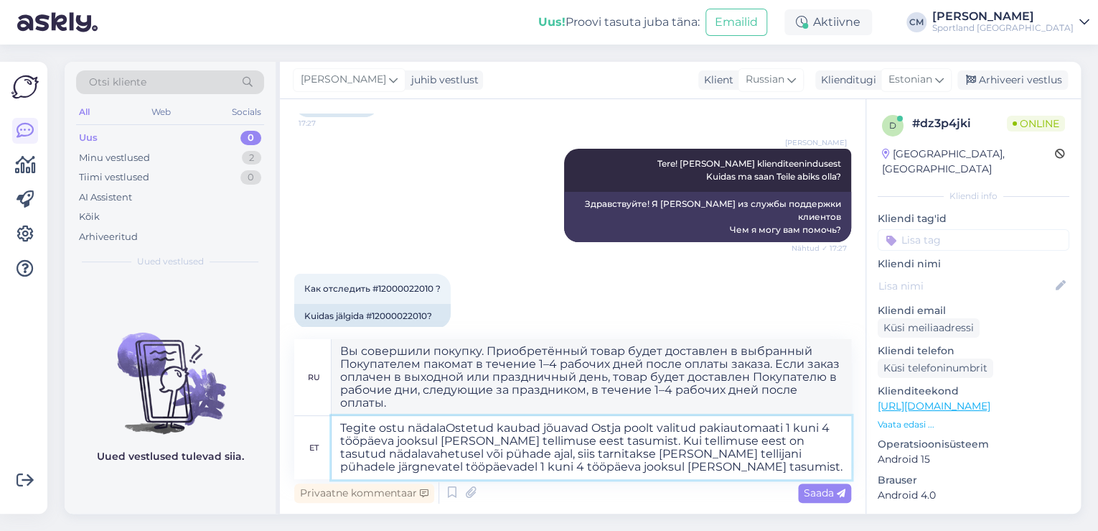
type textarea "Tegite ostu nädalavOstetud kaubad jõuavad Ostja poolt valitud pakiautomaati 1 k…"
type textarea "Вы совершили покупку на той неделе, когда товар будет доставлен в выбранный Пок…"
type textarea "Tegite ostu nädalavheOstetud kaubad jõuavad Ostja poolt valitud pakiautomaati 1…"
type textarea "Вы совершили покупку в выходные дни. Приобретённый товар будет доставлен в выбр…"
type textarea "Tegite ostu nädalavhetuOstetud kaubad jõuavad Ostja poolt valitud pakiautomaati…"
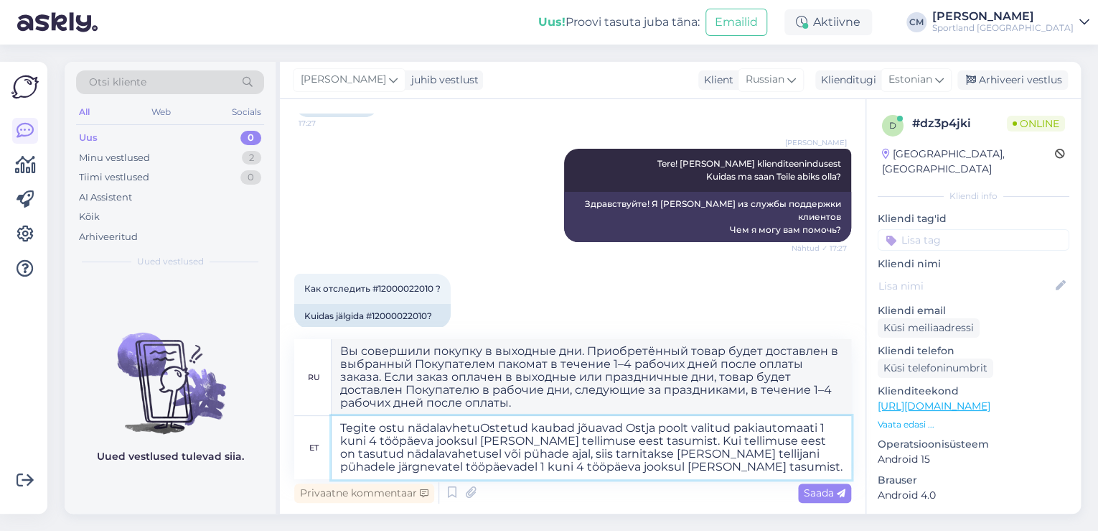
type textarea "Вы совершили покупку в выходной день. Приобретённый товар будет доставлен в выб…"
type textarea "Tegite ostu nädalavhetuselOstetud kaubad jõuavad Ostja poolt valitud pakiautoma…"
type textarea "Вы оформили покупку с доставкой в ​​выходные дни. Приобретённый товар будет дос…"
type textarea "Tegite ostu nädalavhetusel. Ostetud kaubad jõuavad Ostja poolt valitud pakiauto…"
type textarea "Вы совершили покупку в выходной день. Приобретённый товар будет доставлен в выб…"
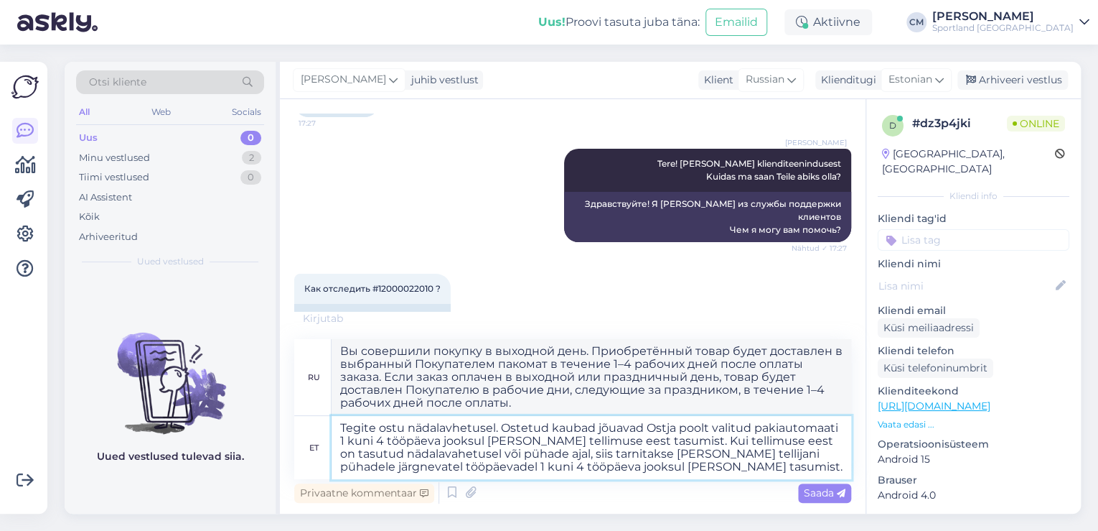
click at [442, 453] on textarea "Tegite ostu nädalavhetusel. Ostetud kaubad jõuavad Ostja poolt valitud pakiauto…" at bounding box center [592, 447] width 520 height 63
drag, startPoint x: 437, startPoint y: 453, endPoint x: 526, endPoint y: 454, distance: 88.3
click at [526, 454] on textarea "Tegite ostu nädalavhetusel. Ostetud kaubad jõuavad Ostja poolt valitud pakiauto…" at bounding box center [592, 447] width 520 height 63
type textarea "Tegite ostu nädalavhetusel. Ostetud kaubad jõuavad Ostja poolt valitud pakiauto…"
type textarea "Вы совершили покупку в выходной день. Приобретённый товар будет доставлен в выб…"
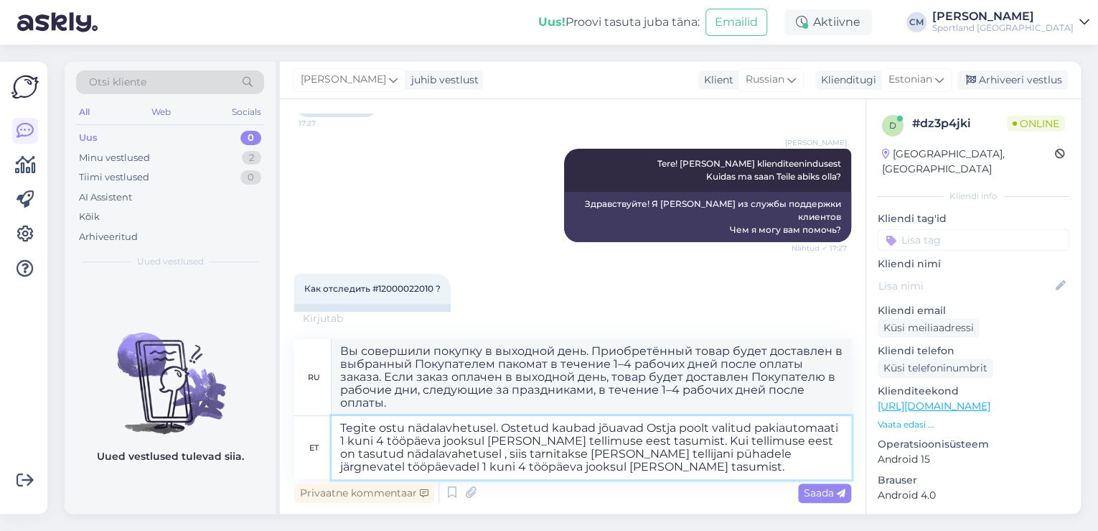
click at [622, 458] on textarea "Tegite ostu nädalavhetusel. Ostetud kaubad jõuavad Ostja poolt valitud pakiauto…" at bounding box center [592, 447] width 520 height 63
type textarea "Tegite ostu nädalavhetusel. Ostetud kaubad jõuavad Ostja poolt valitud pakiauto…"
type textarea "Вы совершили покупку в выходной день. Приобретённый товар будет доставлен в выб…"
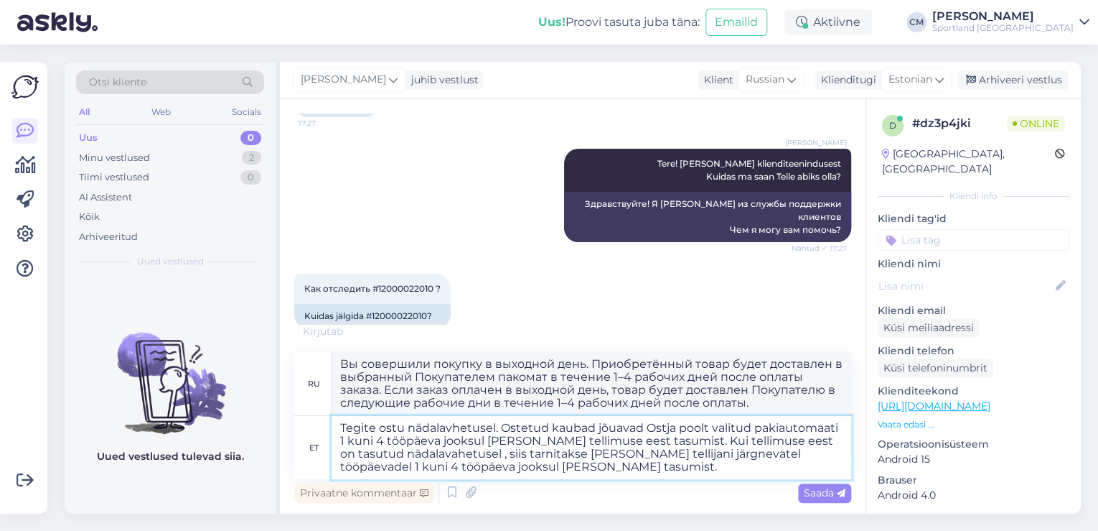
click at [543, 475] on textarea "Tegite ostu nädalavhetusel. Ostetud kaubad jõuavad Ostja poolt valitud pakiauto…" at bounding box center [592, 447] width 520 height 63
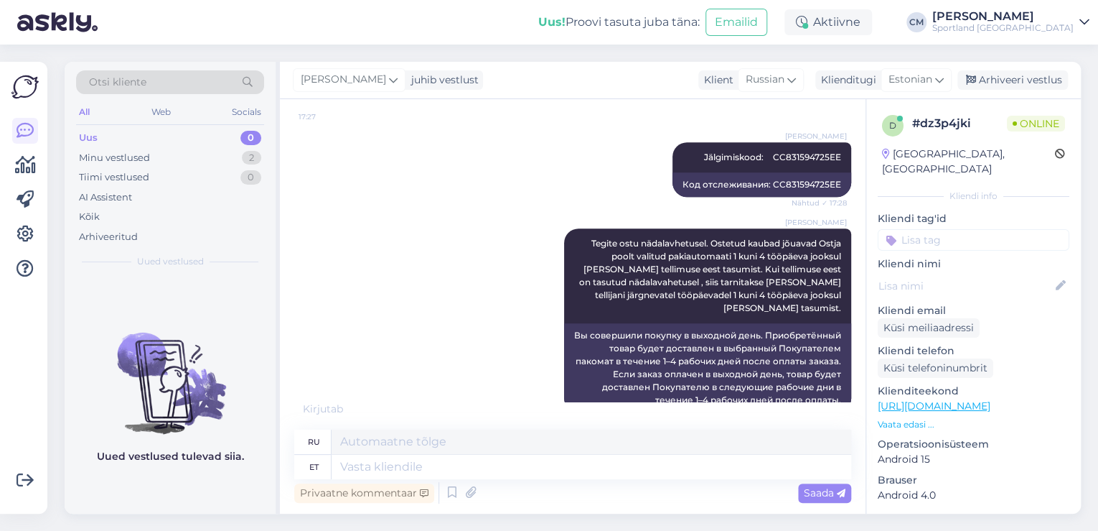
scroll to position [416, 0]
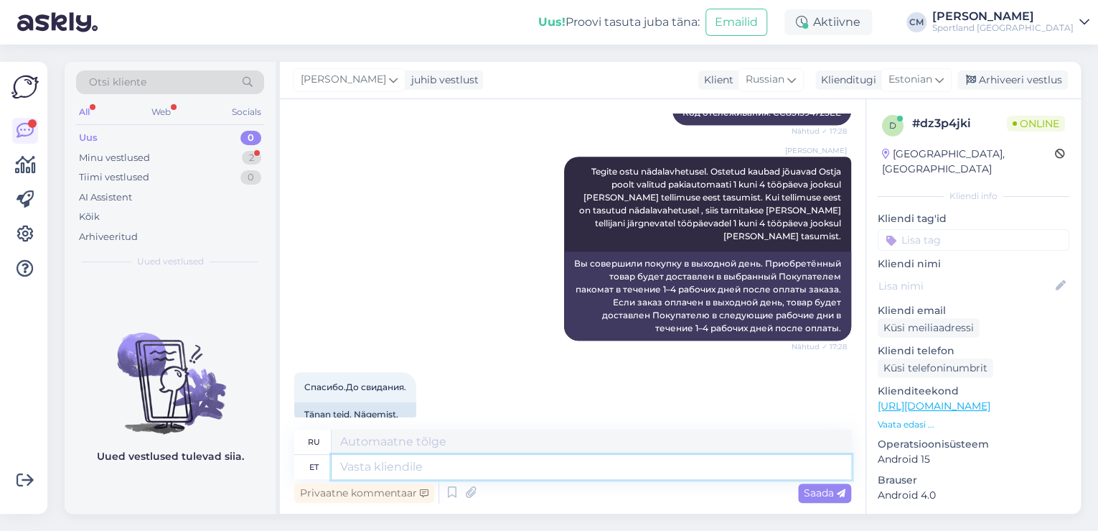
click at [423, 464] on textarea at bounding box center [592, 466] width 520 height 24
type textarea "Ilusat"
type textarea "Красивый"
type textarea "Ilusat õhtut."
type textarea "Приятно провести вечер."
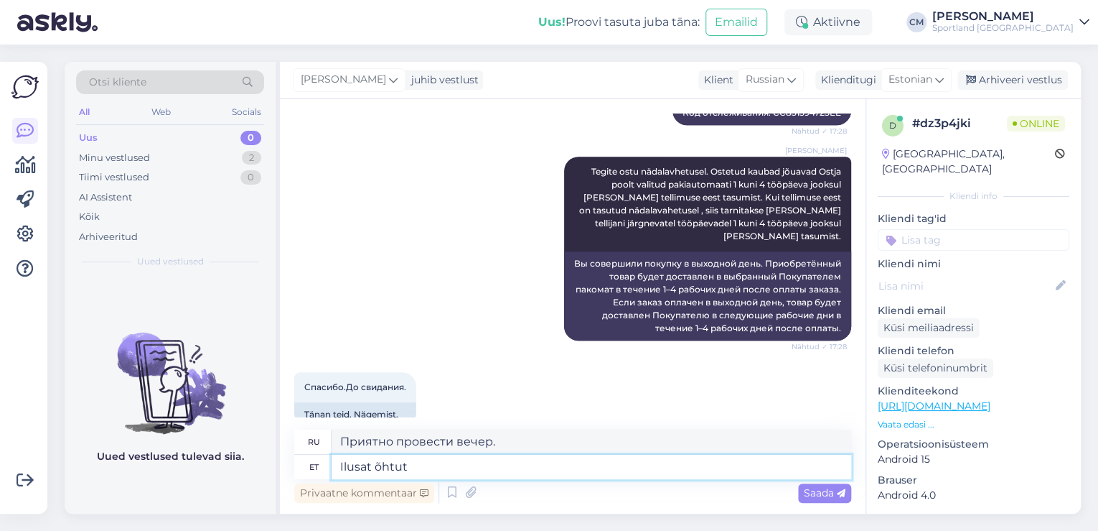
type textarea "Ilusat õhtut"
type textarea "Приятно провести вечер"
type textarea "Ilusat õhtut teile."
type textarea "Приятно провести вечер."
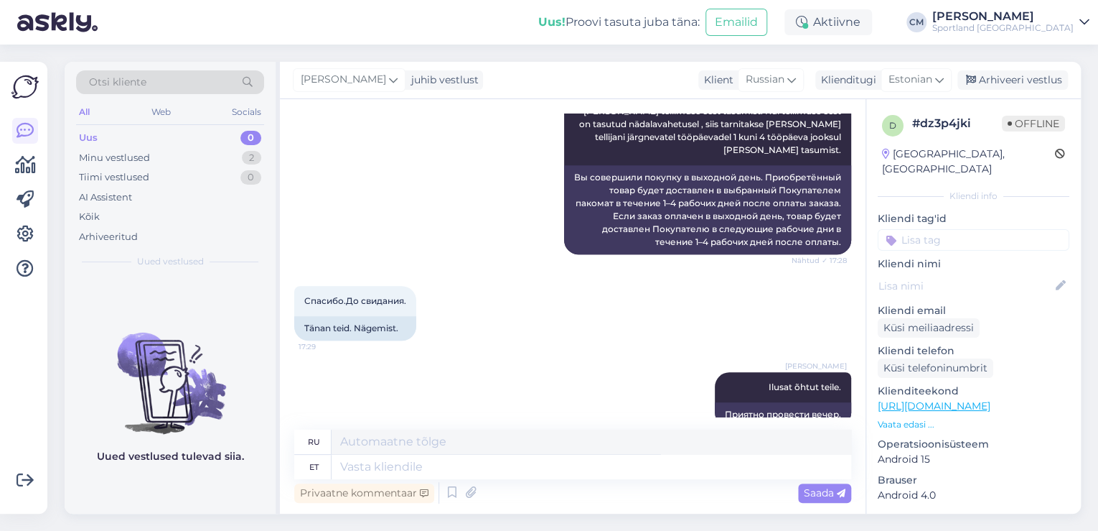
click at [936, 229] on input at bounding box center [974, 240] width 192 height 22
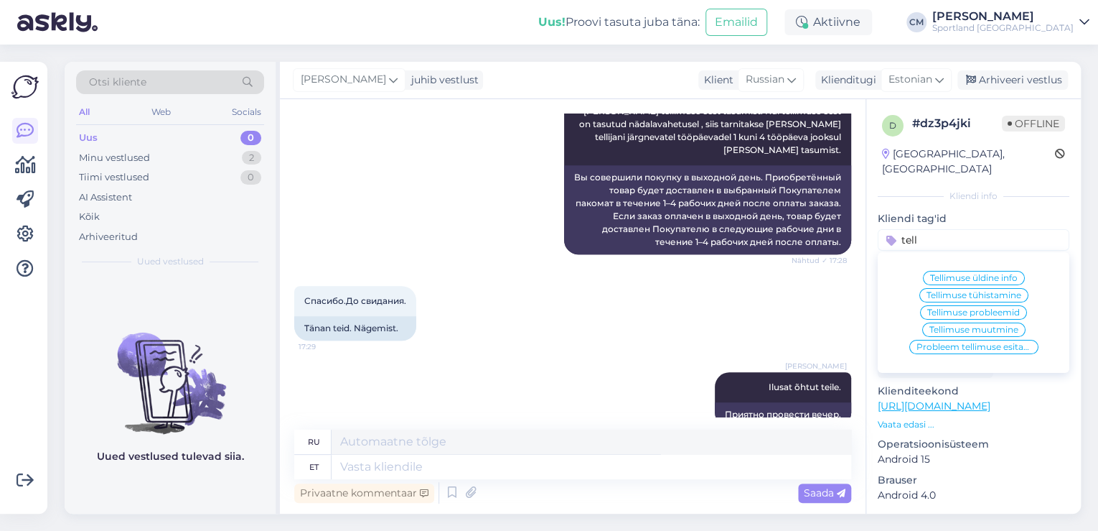
type input "tell"
click at [981, 271] on div "Tellimuse üldine info" at bounding box center [974, 278] width 102 height 14
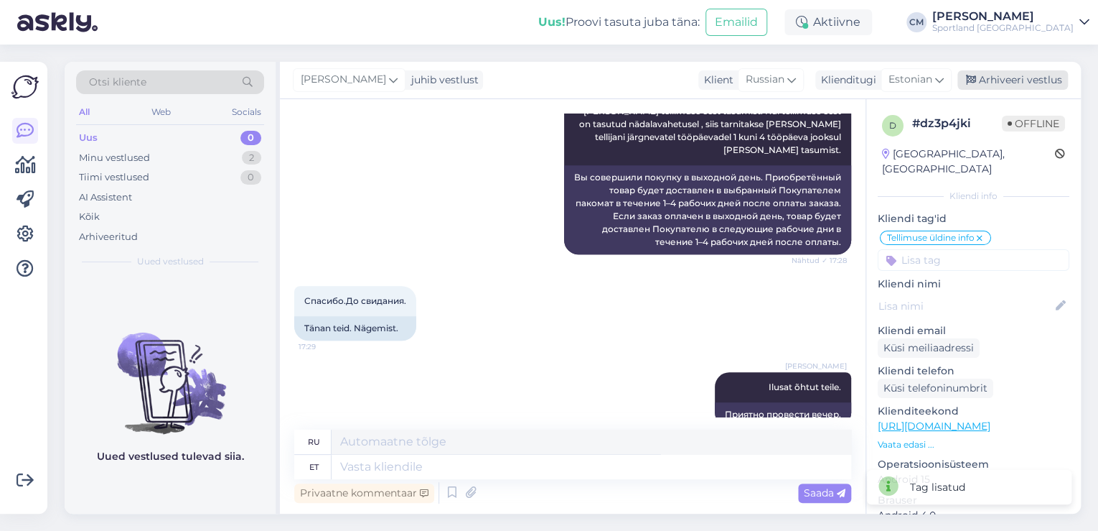
click at [1019, 87] on div "Arhiveeri vestlus" at bounding box center [1013, 79] width 111 height 19
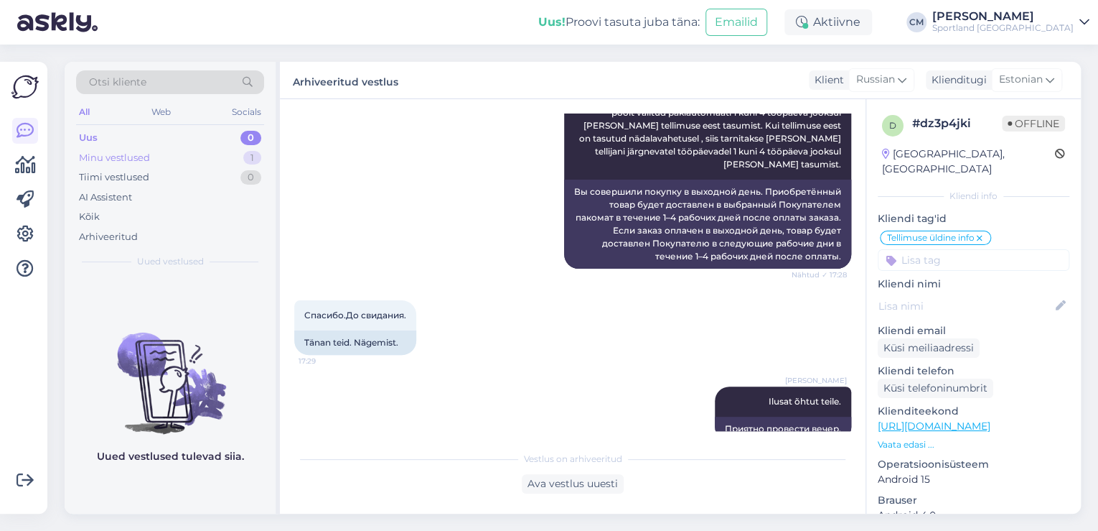
click at [202, 144] on div "Uus 0" at bounding box center [170, 138] width 188 height 20
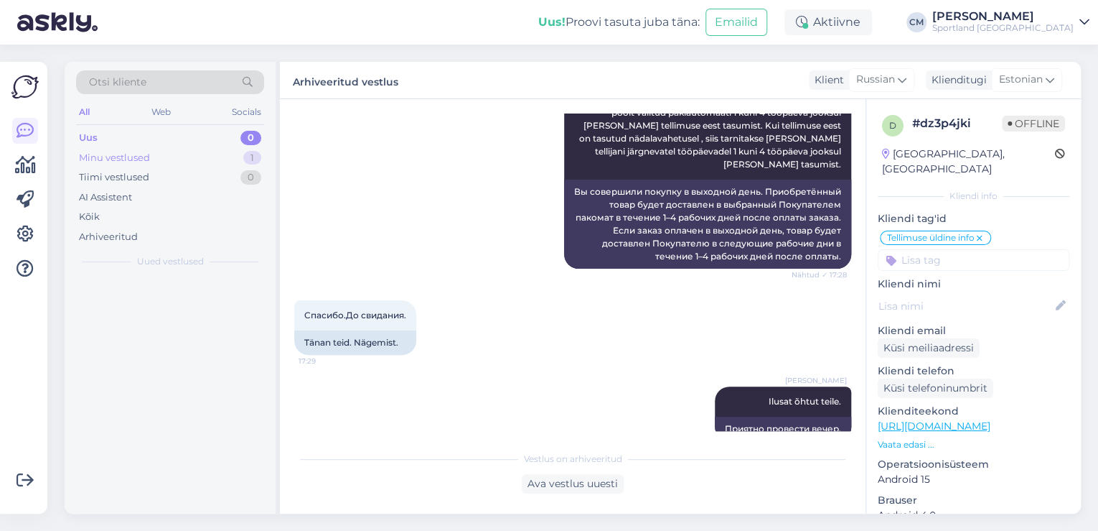
click at [201, 153] on div "Minu vestlused 1" at bounding box center [170, 158] width 188 height 20
click at [189, 324] on div "Tellimuse üldine info" at bounding box center [170, 320] width 194 height 17
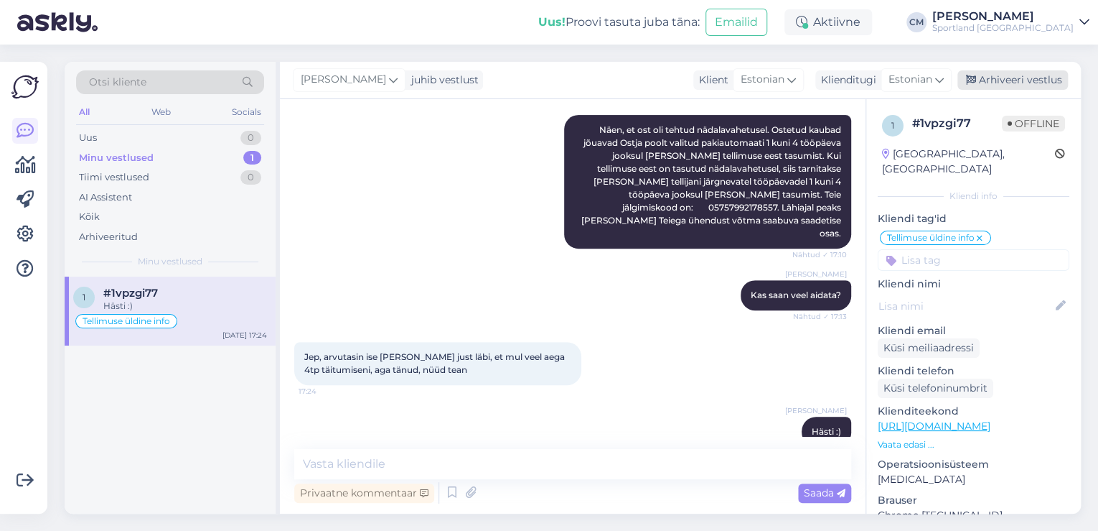
click at [1000, 83] on div "Arhiveeri vestlus" at bounding box center [1013, 79] width 111 height 19
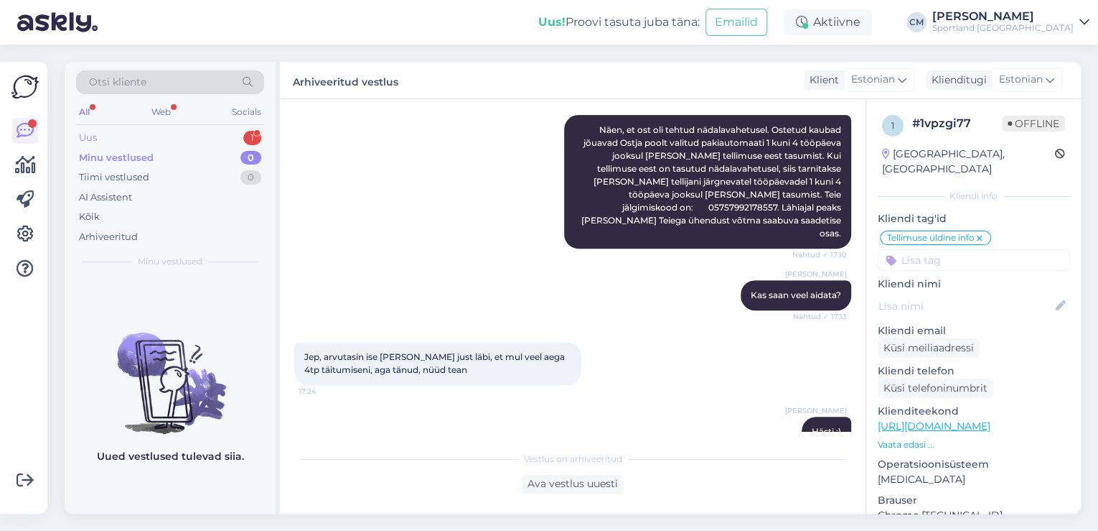
click at [253, 141] on div "1" at bounding box center [252, 138] width 18 height 14
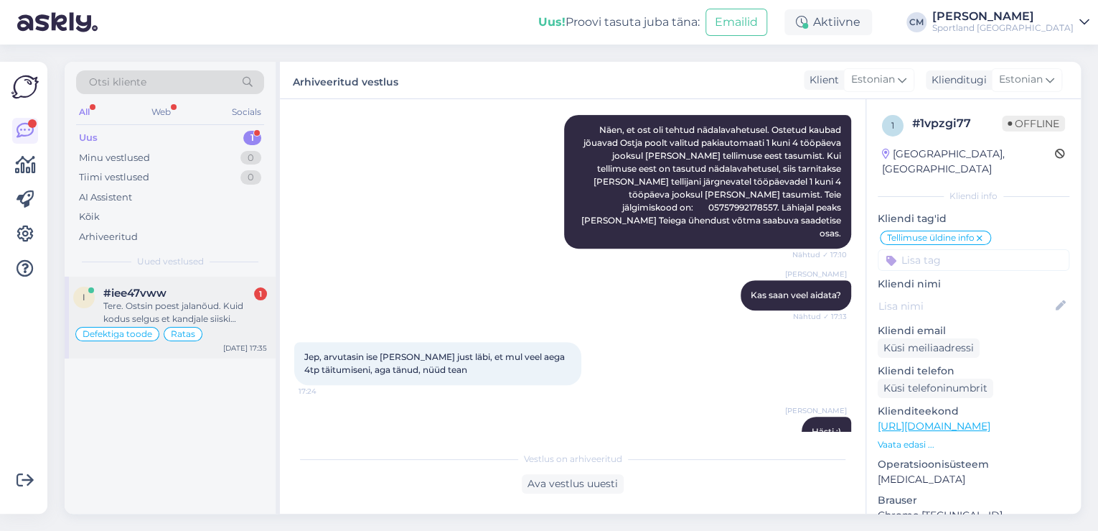
click at [187, 307] on div "Tere. Ostsin poest jalanõud. Kuid kodus selgus et kandjale siiski väikesed. Kui…" at bounding box center [185, 312] width 164 height 26
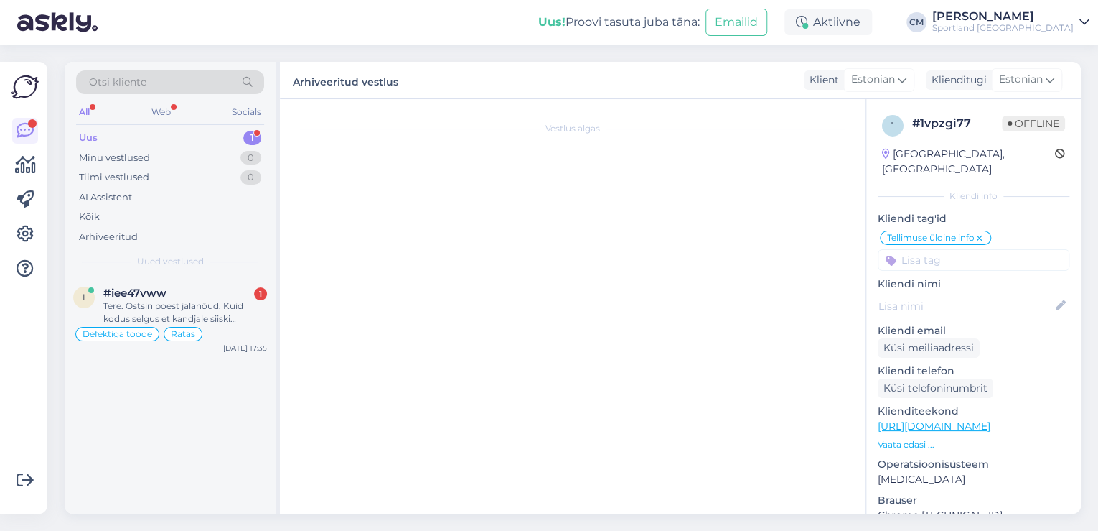
scroll to position [0, 0]
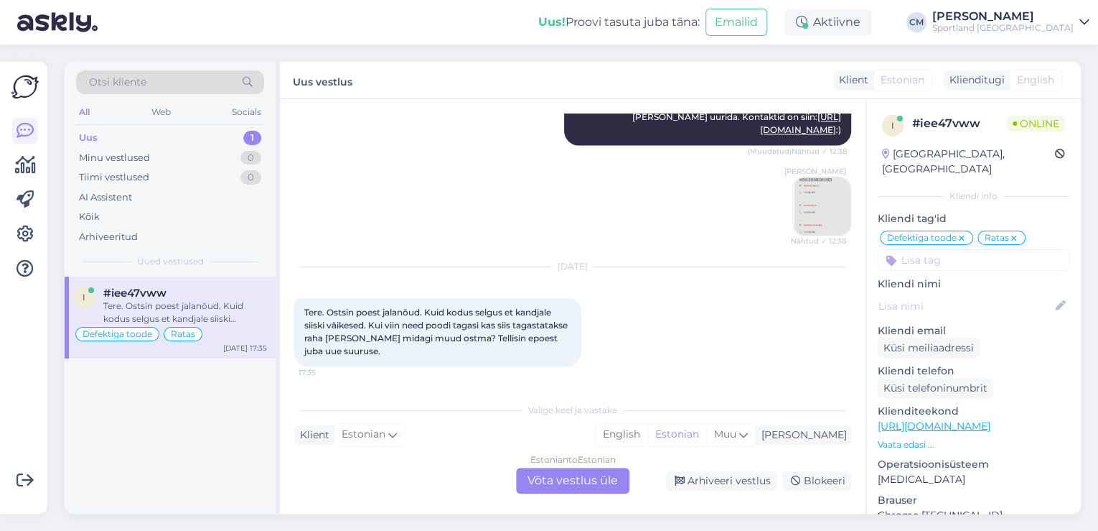
click at [620, 487] on div "Estonian to Estonian Võta vestlus üle" at bounding box center [572, 480] width 113 height 26
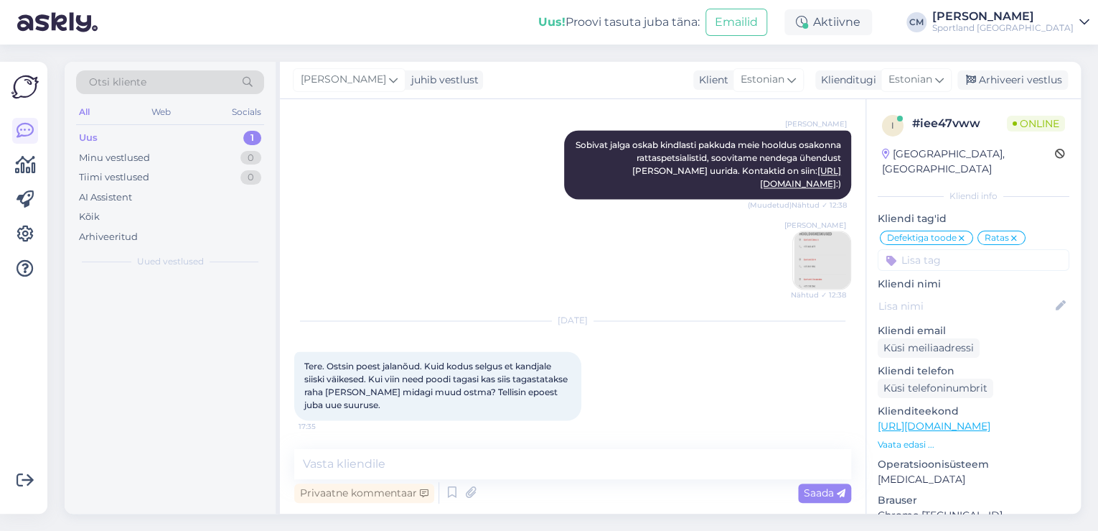
scroll to position [1065, 0]
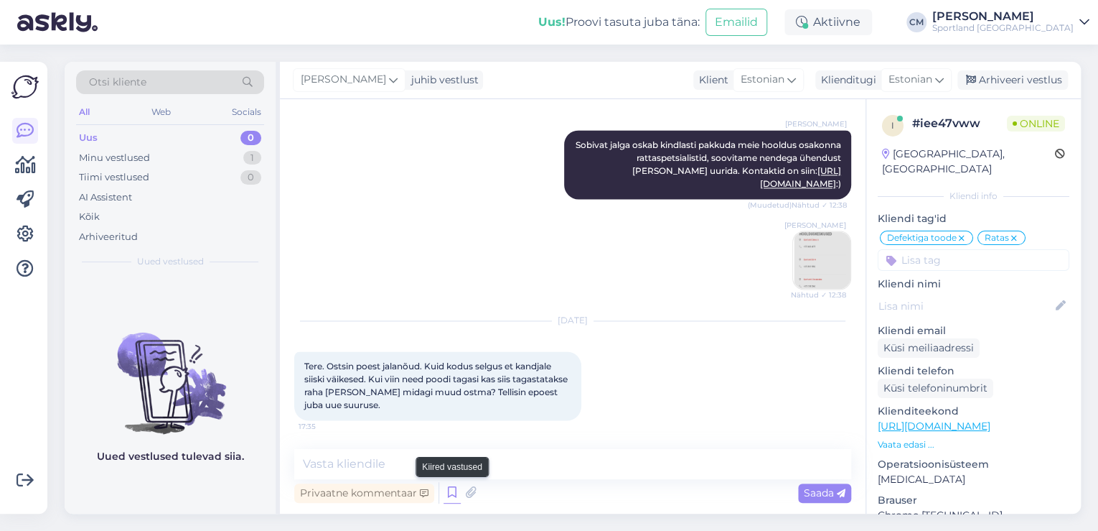
click at [452, 488] on icon at bounding box center [452, 493] width 17 height 22
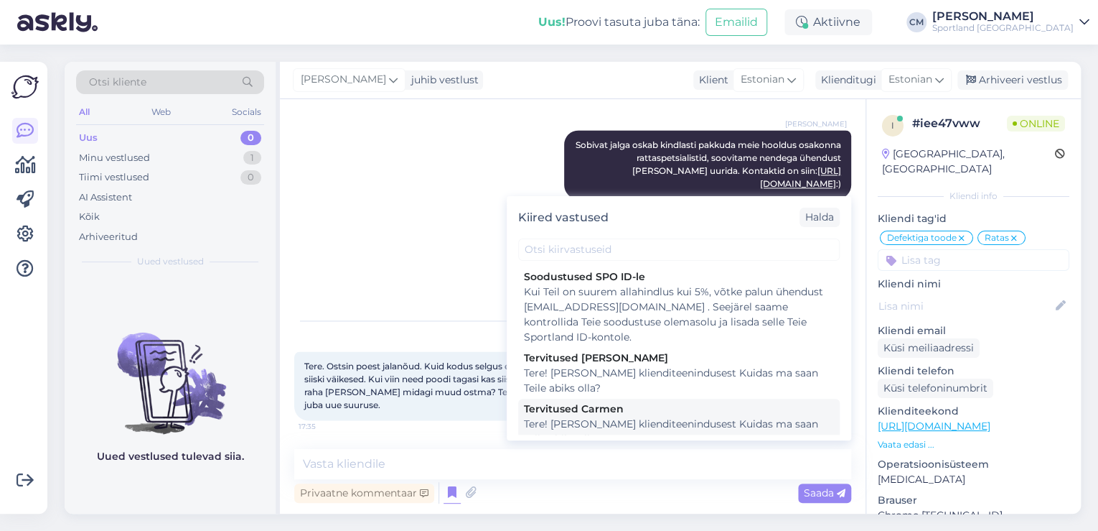
click at [733, 426] on div "Tere! [PERSON_NAME] klienditeenindusest Kuidas ma saan Teile abiks olla?" at bounding box center [679, 431] width 310 height 30
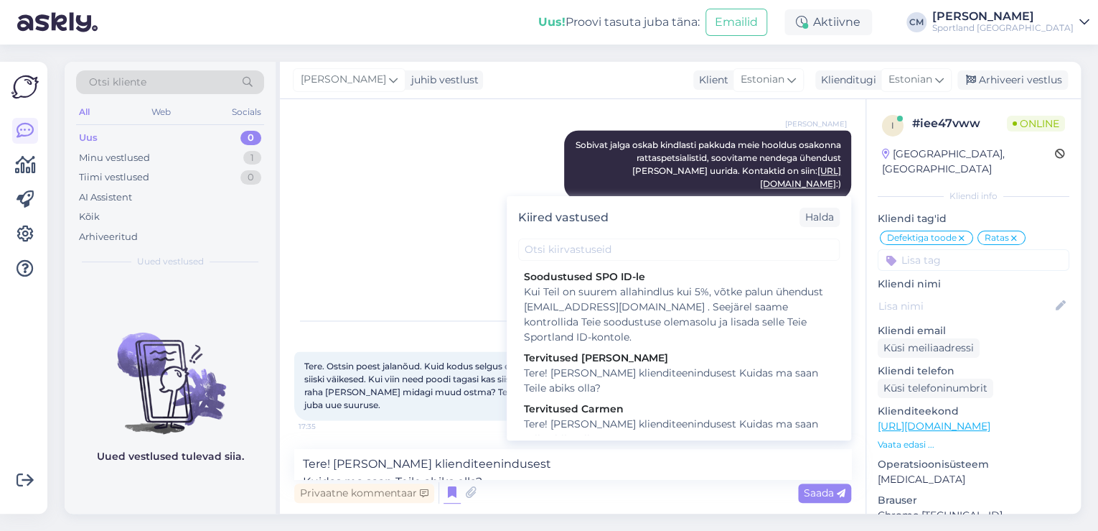
scroll to position [1083, 0]
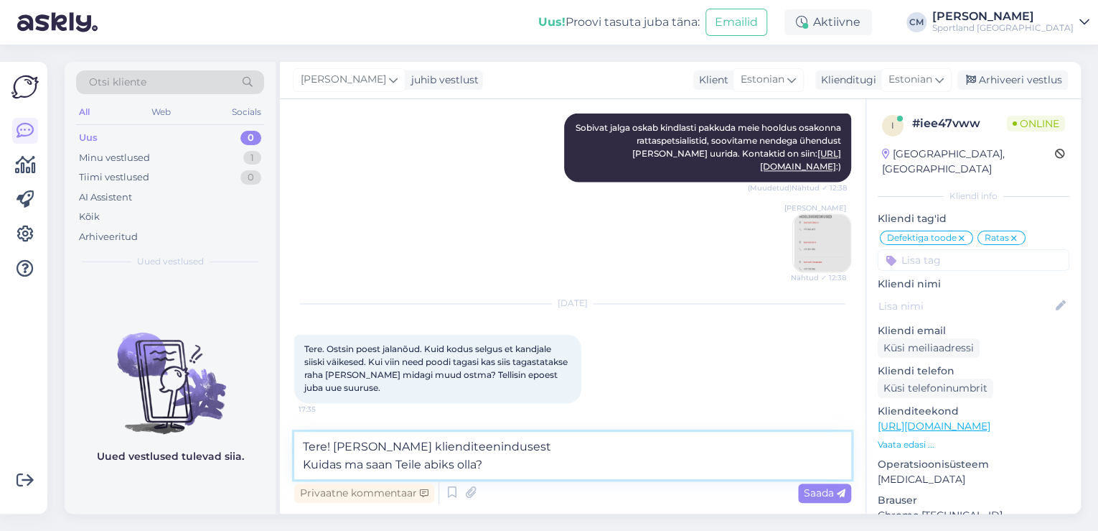
drag, startPoint x: 606, startPoint y: 460, endPoint x: 235, endPoint y: 465, distance: 370.5
click at [235, 465] on div "Otsi kliente All Web Socials Uus 0 Minu vestlused 1 Tiimi vestlused 0 AI Assist…" at bounding box center [573, 288] width 1017 height 452
type textarea "Tere! [PERSON_NAME] klienditeenindusest"
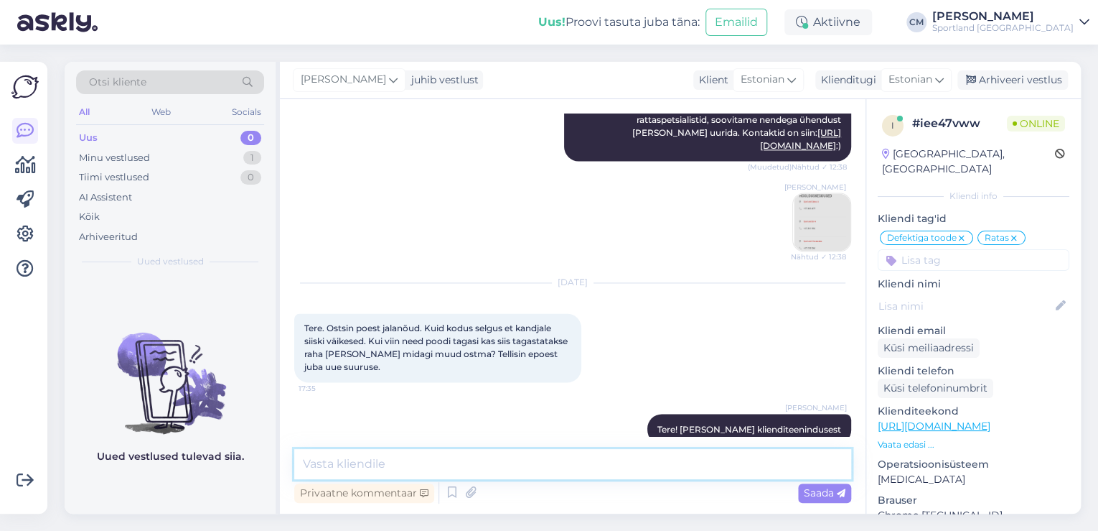
scroll to position [1126, 0]
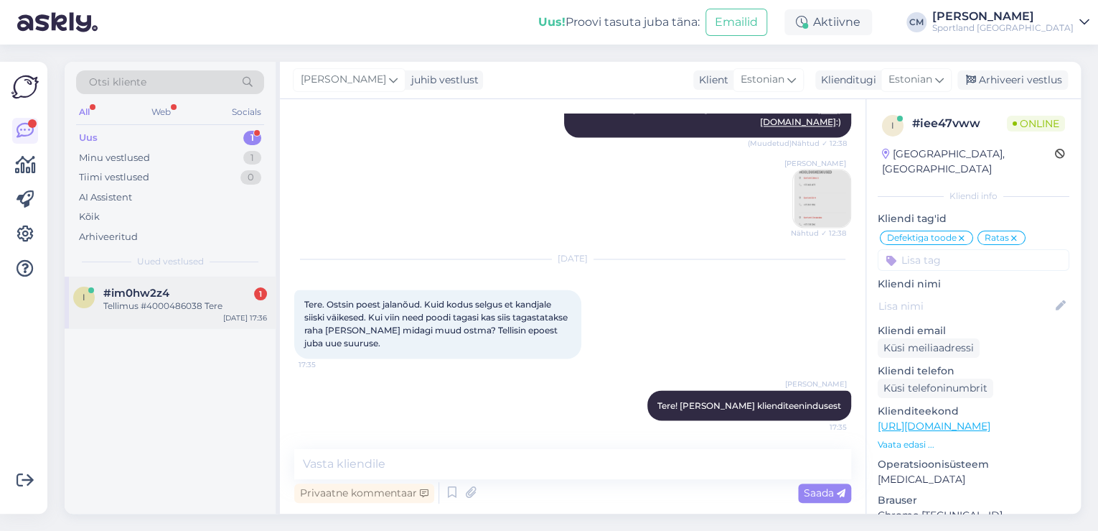
click at [247, 304] on div "Tellimus #4000486038 Tere" at bounding box center [185, 305] width 164 height 13
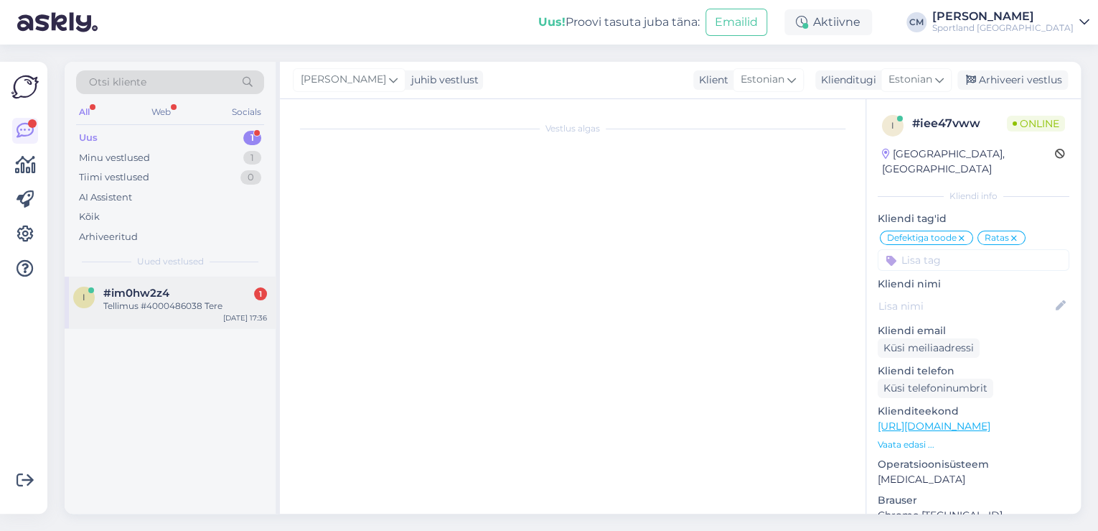
scroll to position [0, 0]
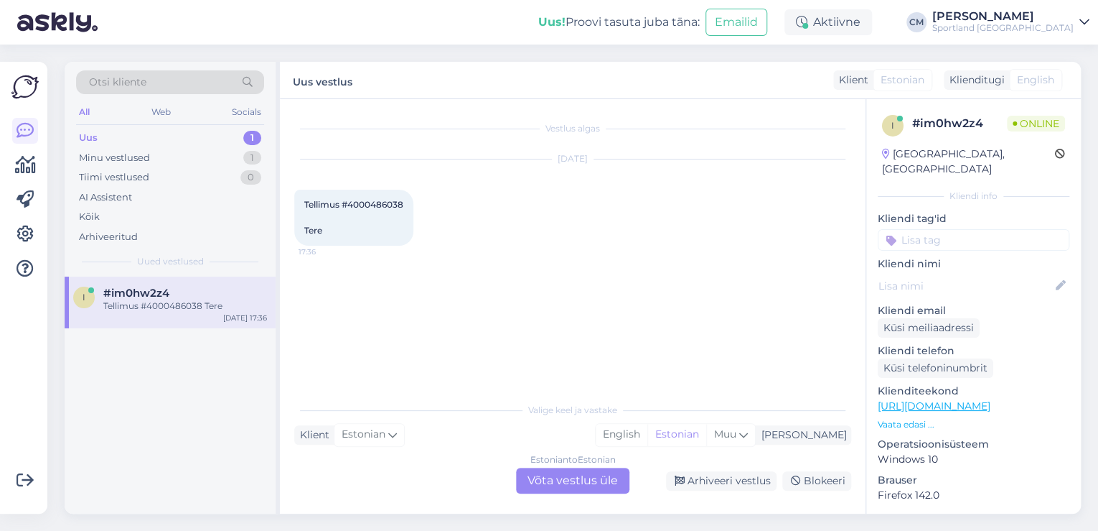
click at [619, 479] on div "Estonian to Estonian Võta vestlus üle" at bounding box center [572, 480] width 113 height 26
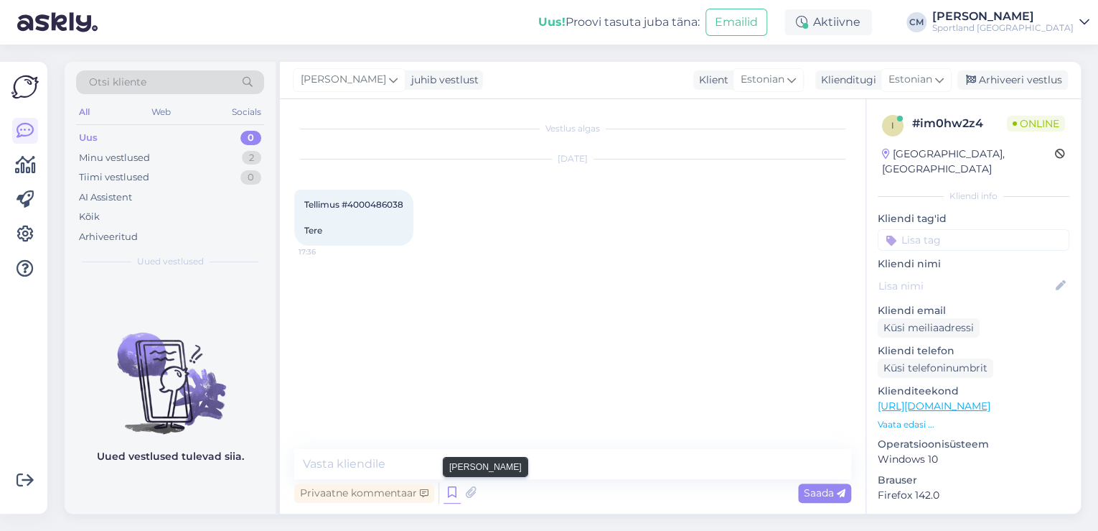
click at [452, 492] on icon at bounding box center [452, 493] width 17 height 22
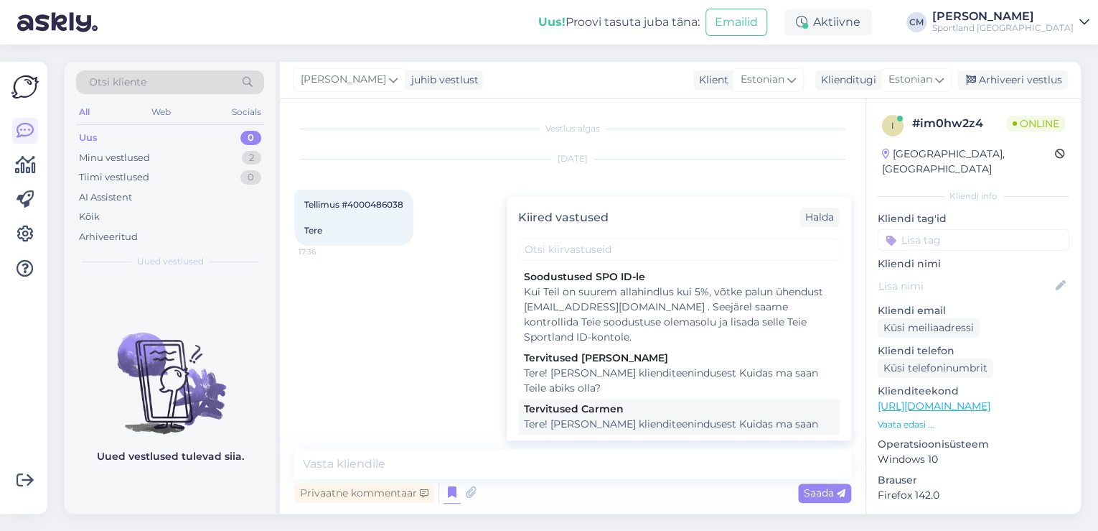
click at [582, 418] on div "Tere! [PERSON_NAME] klienditeenindusest Kuidas ma saan Teile abiks olla?" at bounding box center [679, 431] width 310 height 30
type textarea "Tere! [PERSON_NAME] klienditeenindusest Kuidas ma saan Teile abiks olla?"
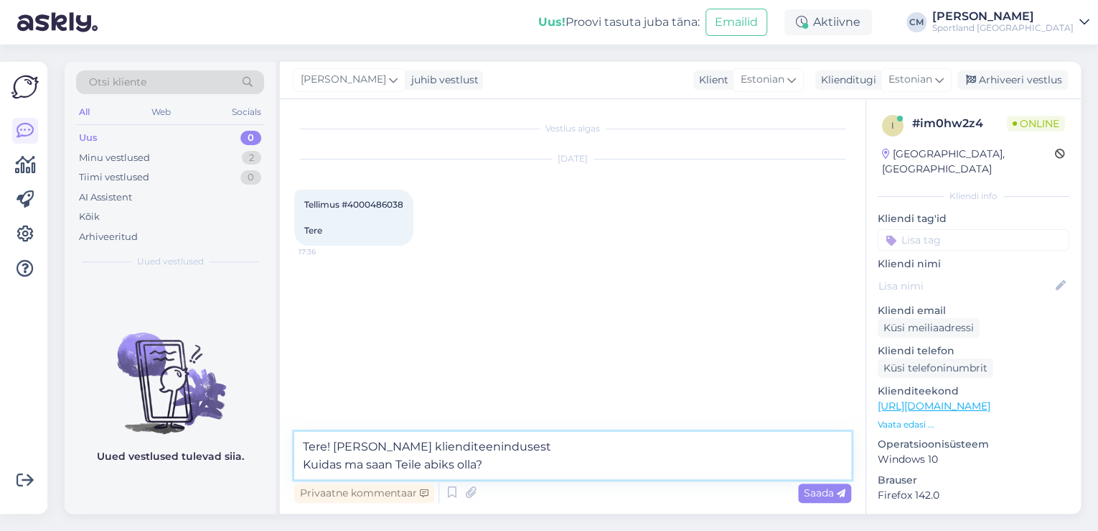
click at [554, 452] on textarea "Tere! [PERSON_NAME] klienditeenindusest Kuidas ma saan Teile abiks olla?" at bounding box center [572, 454] width 557 height 47
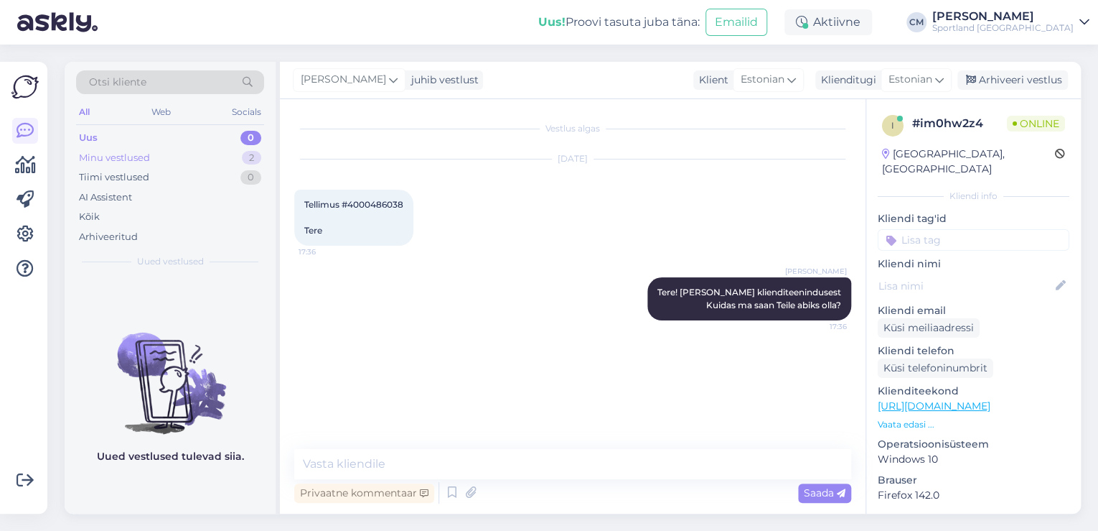
click at [243, 158] on div "2" at bounding box center [251, 158] width 19 height 14
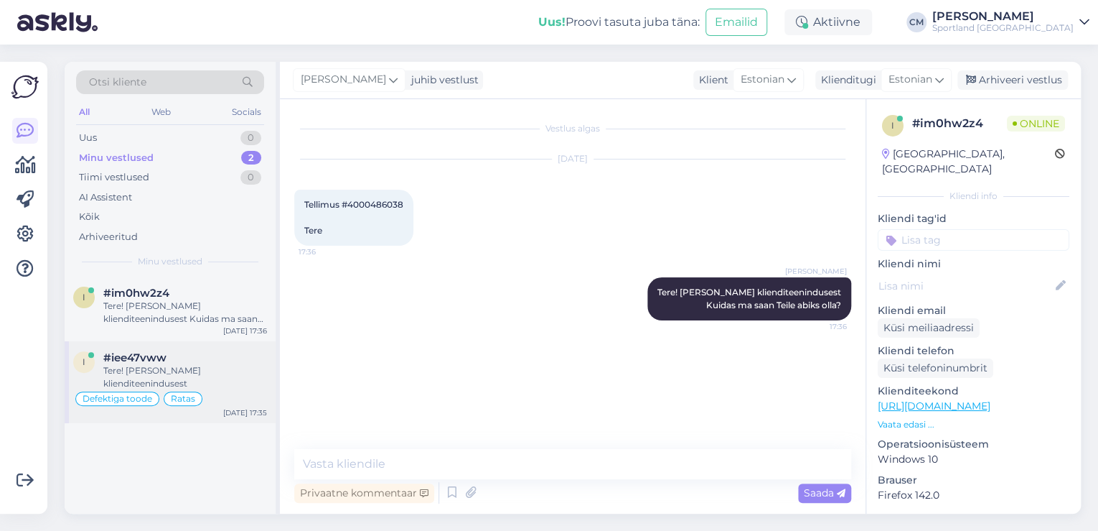
click at [213, 381] on div "Tere! [PERSON_NAME] klienditeenindusest" at bounding box center [185, 377] width 164 height 26
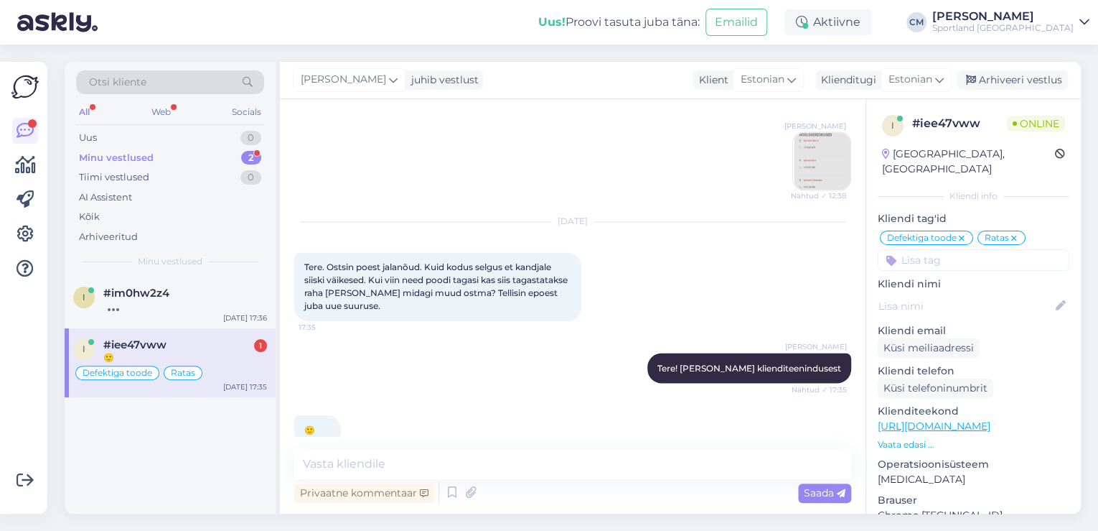
scroll to position [1189, 0]
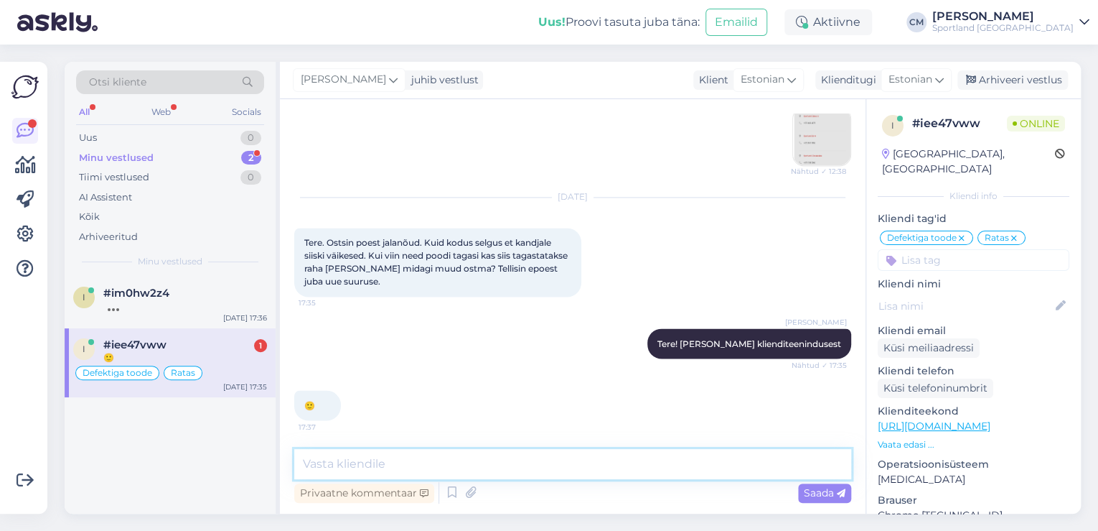
click at [411, 454] on textarea at bounding box center [572, 464] width 557 height 30
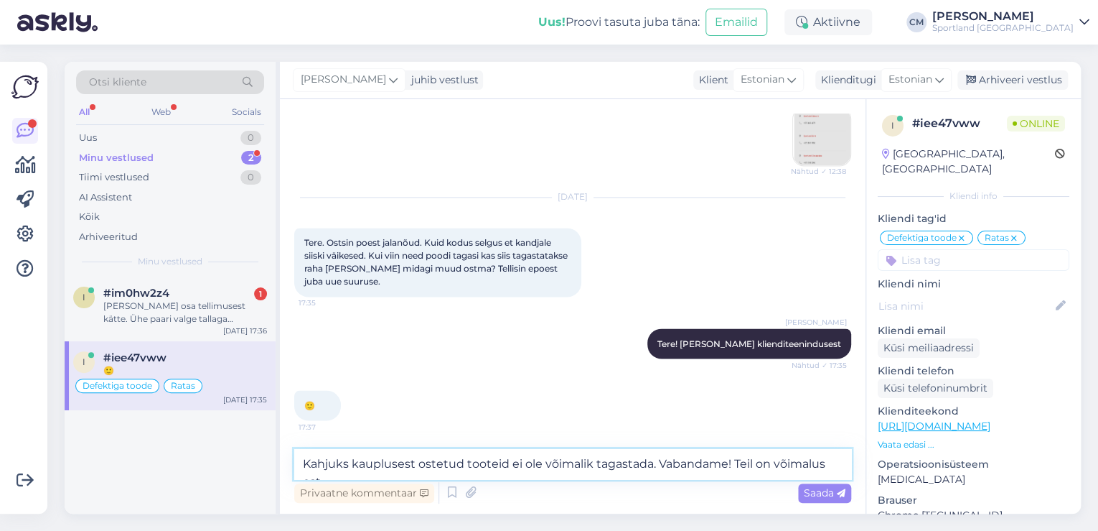
scroll to position [1204, 0]
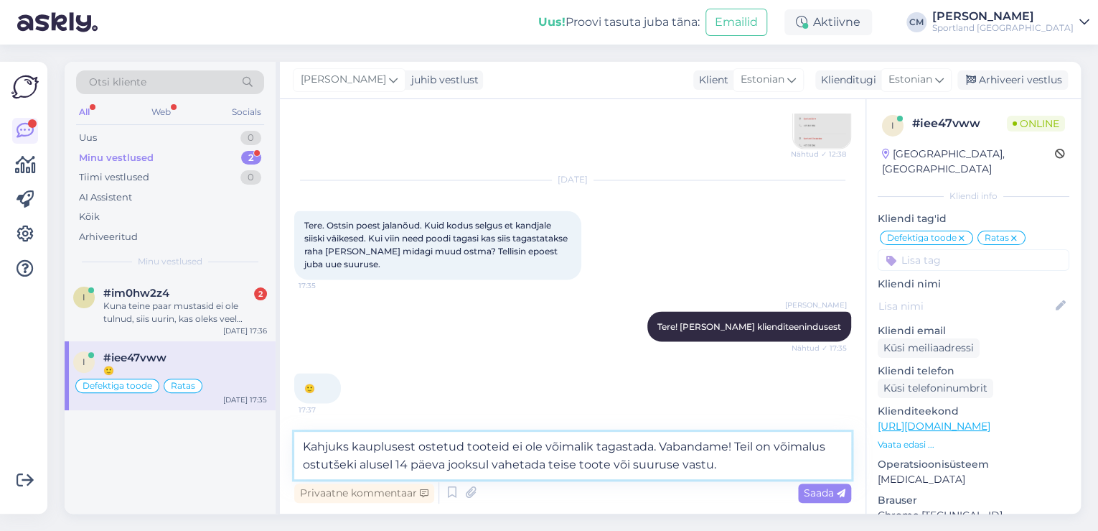
type textarea "Kahjuks kauplusest ostetud tooteid ei ole võimalik tagastada. Vabandame! Teil o…"
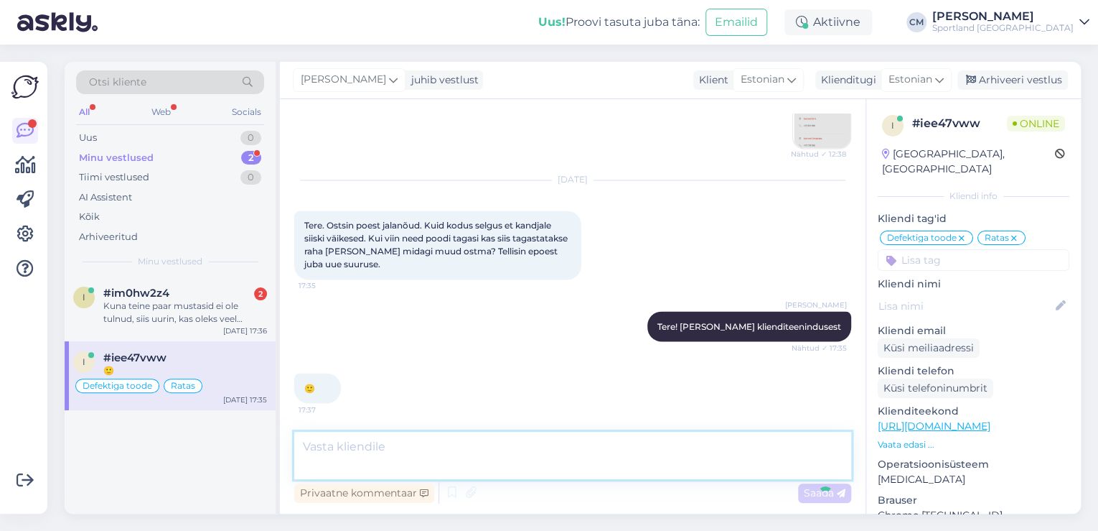
scroll to position [1276, 0]
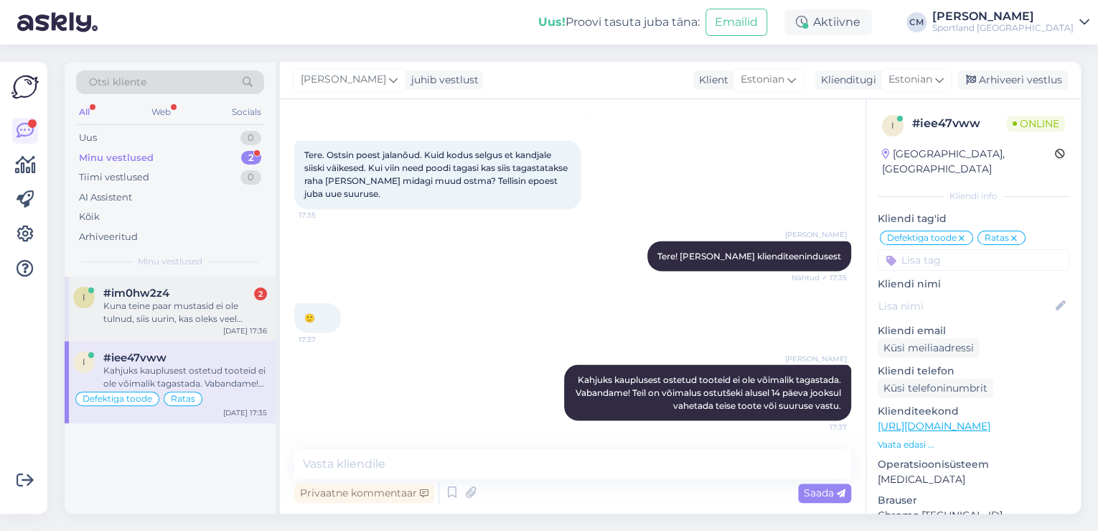
click at [207, 321] on div "Kuna teine paar mustasid ei ole tulnud, siis uurin, kas oleks veel võimalik vah…" at bounding box center [185, 312] width 164 height 26
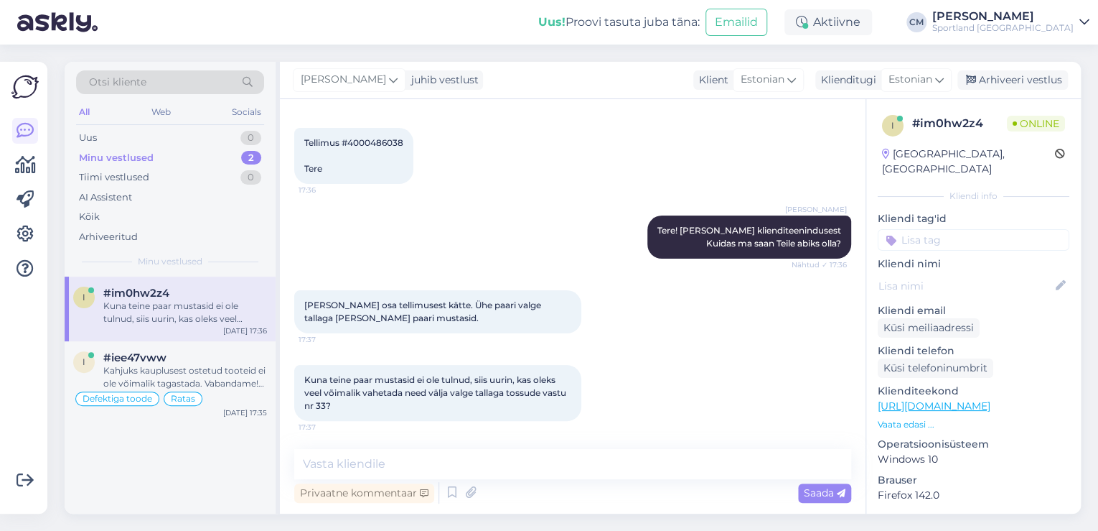
click at [372, 141] on span "Tellimus #4000486038 Tere" at bounding box center [353, 155] width 99 height 37
copy span "4000486038"
click at [493, 457] on textarea at bounding box center [572, 464] width 557 height 30
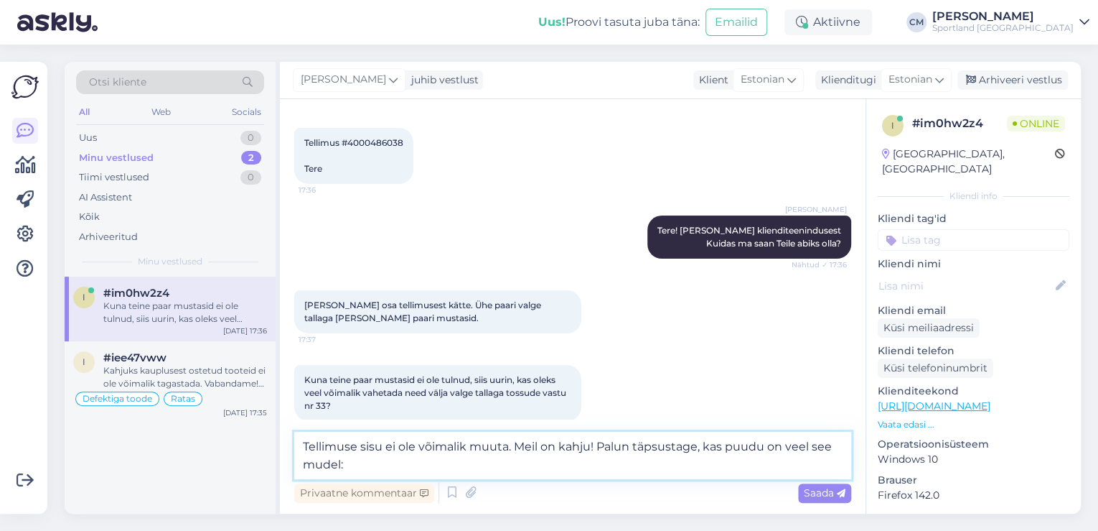
paste textarea "[URL][DOMAIN_NAME]"
type textarea "Tellimuse sisu ei ole võimalik muuta. Meil on kahju! Palun täpsustage, kas puud…"
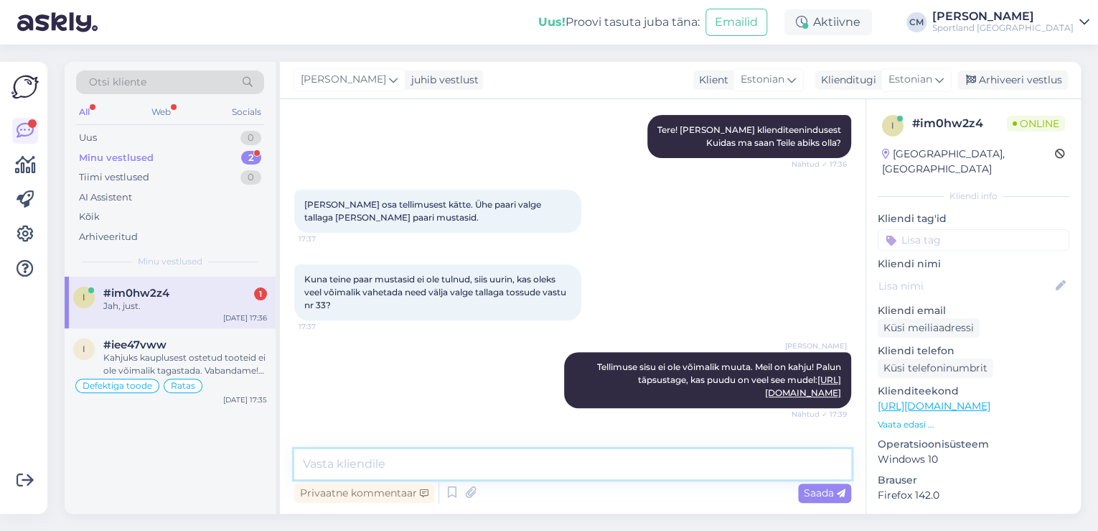
scroll to position [224, 0]
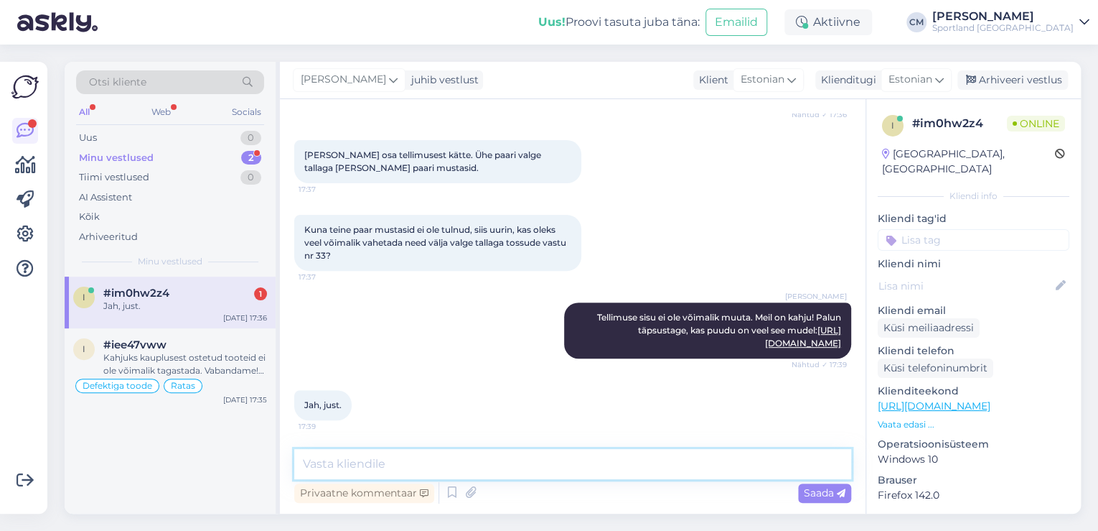
click at [432, 455] on textarea at bounding box center [572, 464] width 557 height 30
type textarea "K"
type textarea "H"
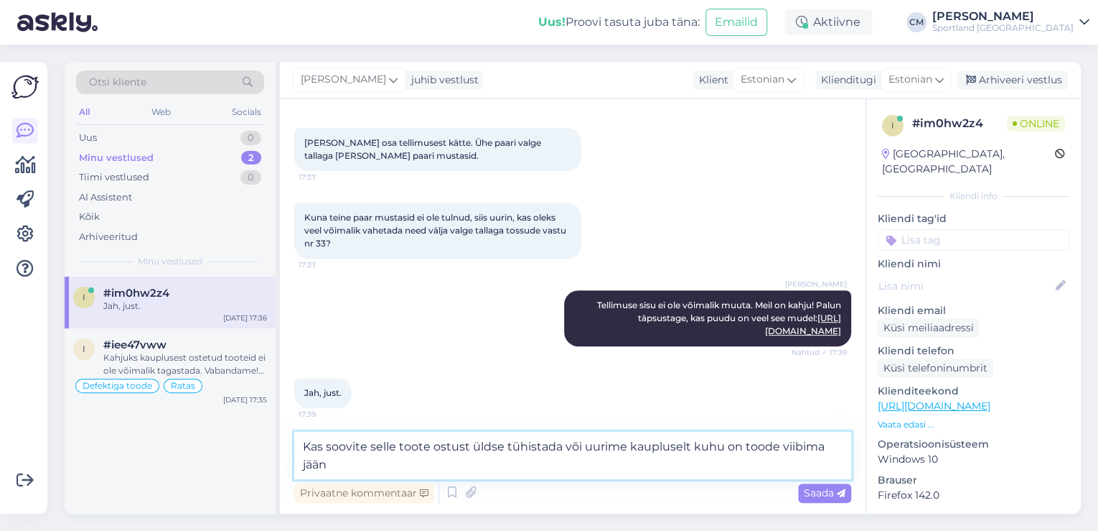
scroll to position [240, 0]
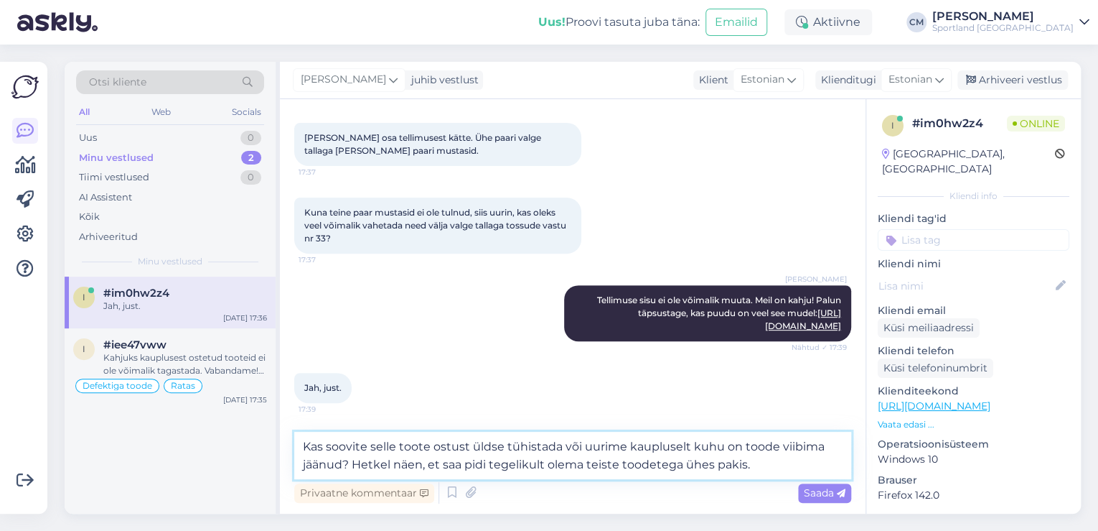
click at [457, 463] on textarea "Kas soovite selle toote ostust üldse tühistada või uurime kaupluselt kuhu on to…" at bounding box center [572, 454] width 557 height 47
click at [445, 444] on textarea "Kas soovite selle toote ostust üldse tühistada või uurime kaupluselt kuhu on to…" at bounding box center [572, 454] width 557 height 47
click at [416, 448] on textarea "Kas soovite selle toote ostust üldse tühistada või uurime kaupluselt kuhu on to…" at bounding box center [572, 454] width 557 height 47
click at [426, 444] on textarea "Kas soovite selle toote ostust üldse tühistada või uurime kaupluselt kuhu on to…" at bounding box center [572, 454] width 557 height 47
click at [418, 444] on textarea "Kas soovite selle toote ostust üldse tühistada või uurime kaupluselt kuhu on to…" at bounding box center [572, 454] width 557 height 47
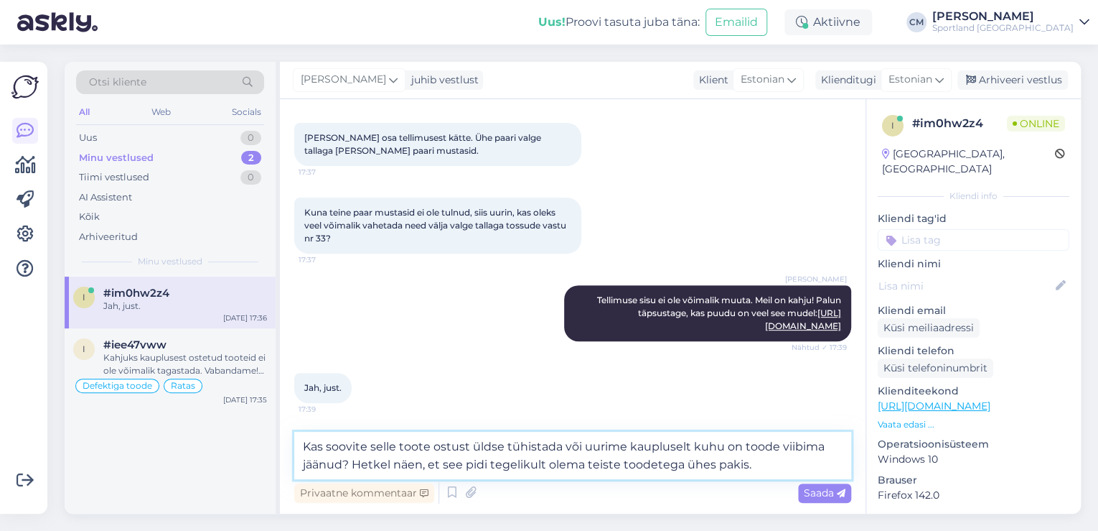
click at [418, 444] on textarea "Kas soovite selle toote ostust üldse tühistada või uurime kaupluselt kuhu on to…" at bounding box center [572, 454] width 557 height 47
click at [470, 442] on textarea "Kas soovite sellest tootest ostust üldse tühistada või uurime kaupluselt kuhu o…" at bounding box center [572, 454] width 557 height 47
click at [510, 449] on textarea "Kas soovite sellest tootest üldse tühistada või uurime kaupluselt kuhu on toode…" at bounding box center [572, 454] width 557 height 47
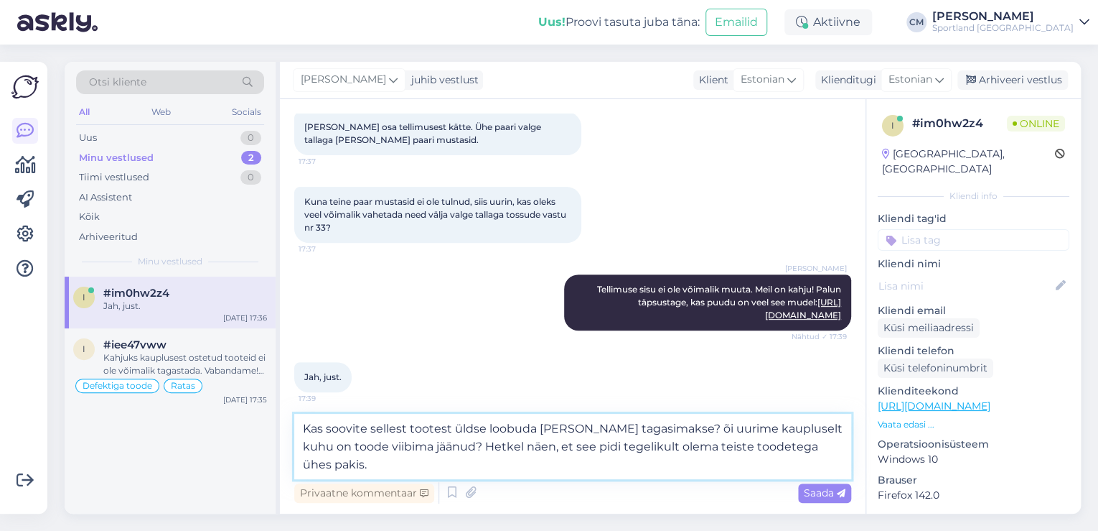
type textarea "Kas soovite sellest tootest üldse loobuda [PERSON_NAME] tagasimakse? Või uurime…"
click at [419, 475] on textarea "Kas soovite sellest tootest üldse loobuda [PERSON_NAME] tagasimakse? Või uurime…" at bounding box center [572, 446] width 557 height 65
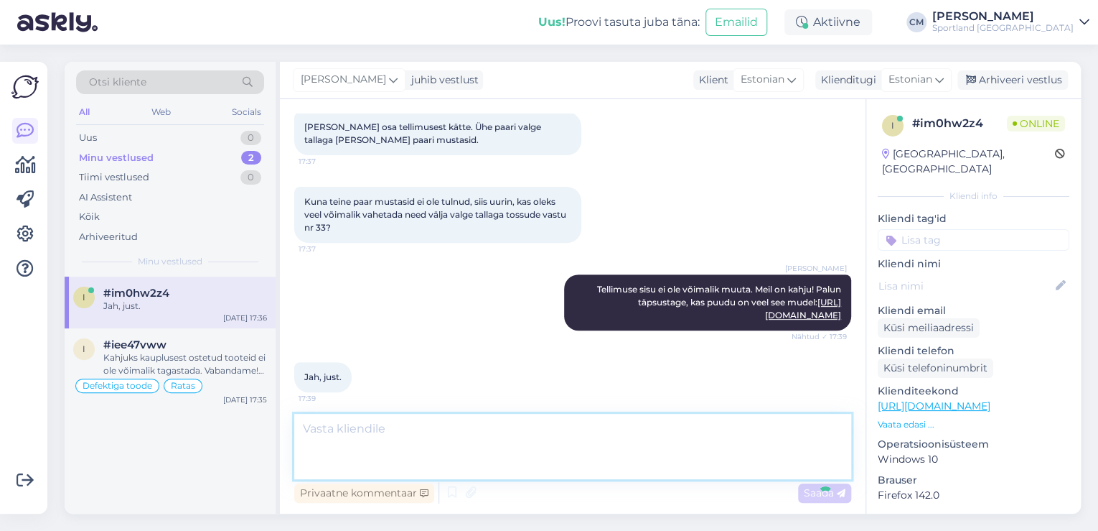
scroll to position [325, 0]
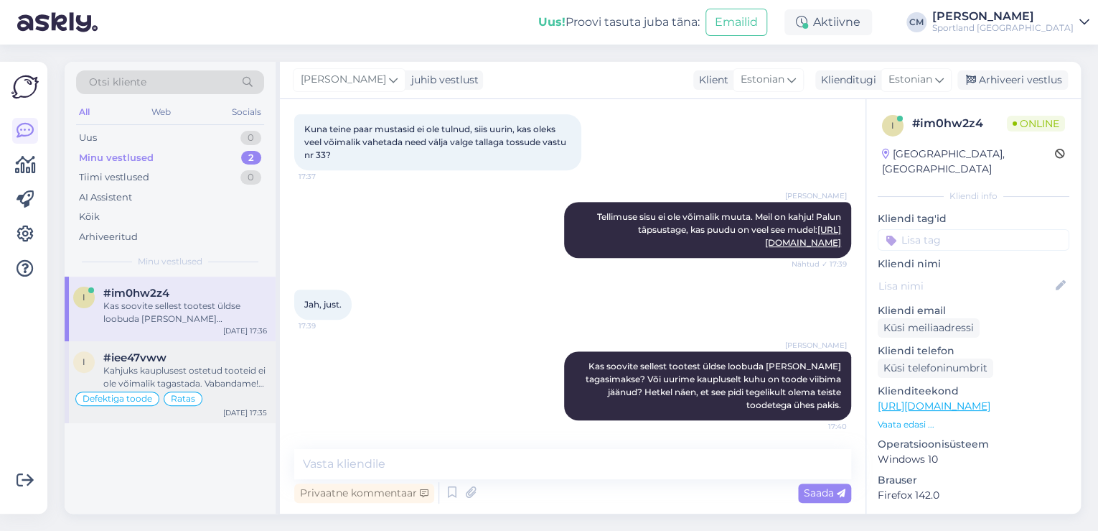
click at [241, 395] on div "Defektiga toode Ratas" at bounding box center [170, 398] width 194 height 17
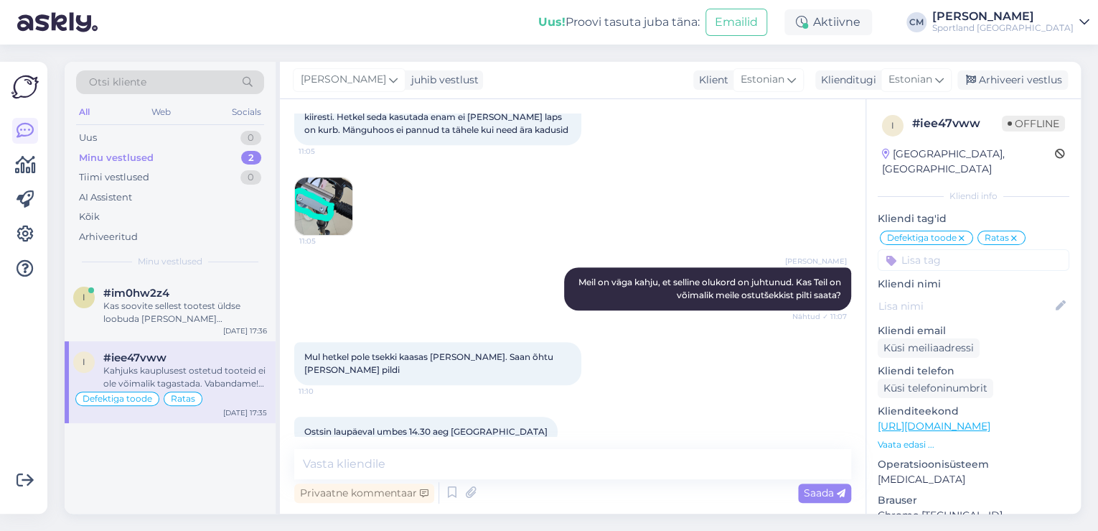
scroll to position [1276, 0]
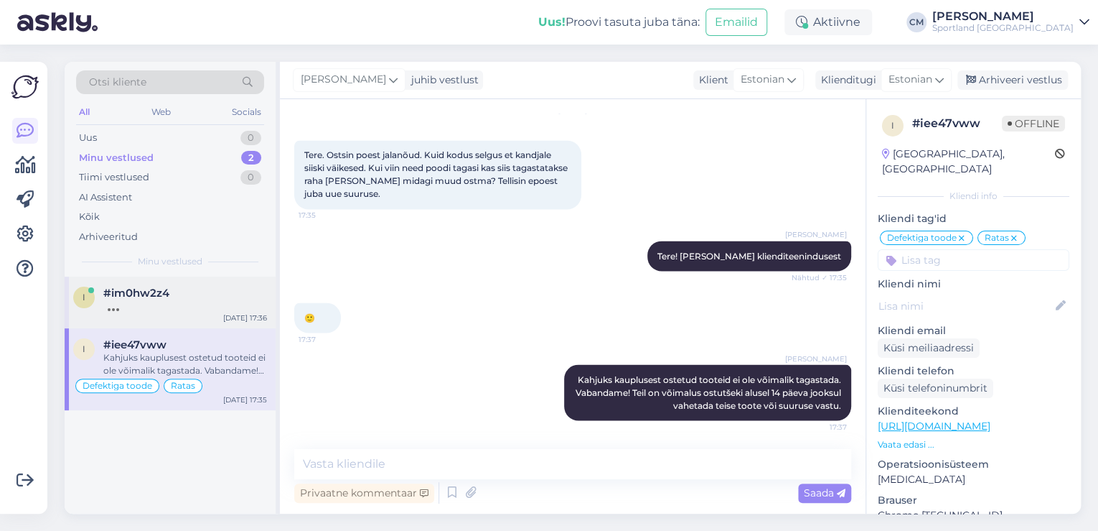
click at [238, 314] on div "[DATE] 17:36" at bounding box center [245, 317] width 44 height 11
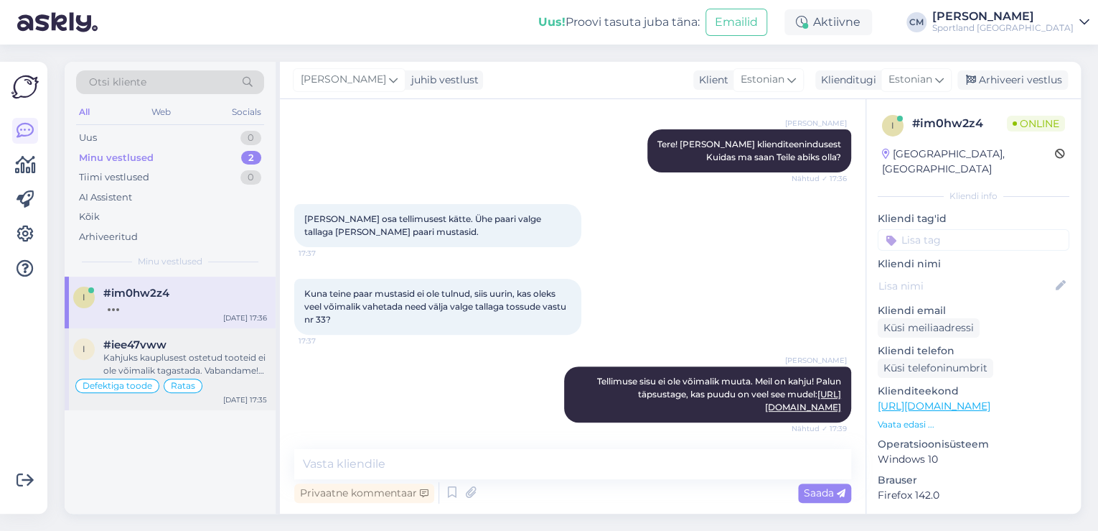
click at [256, 386] on div "Defektiga toode Ratas" at bounding box center [170, 385] width 194 height 17
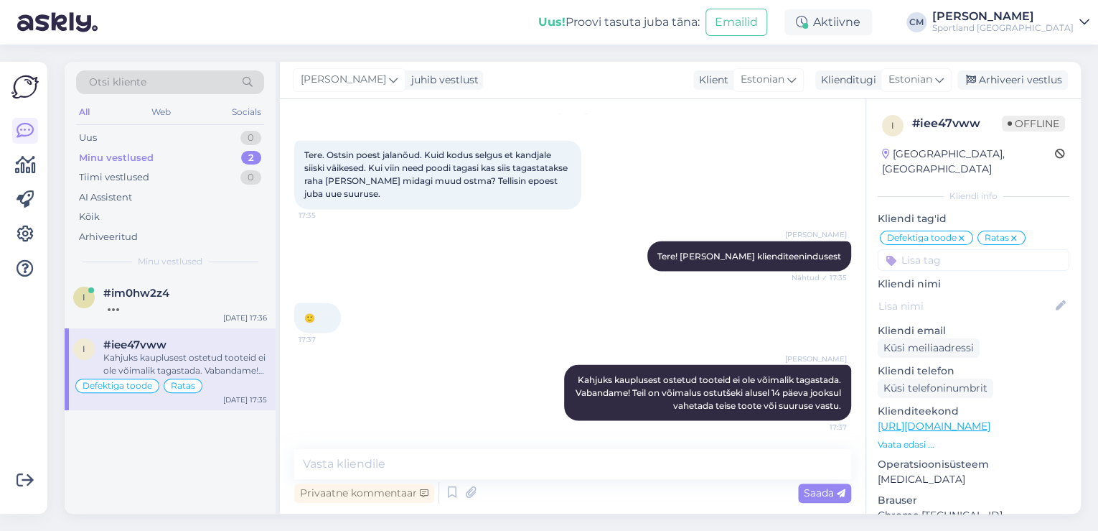
click at [930, 249] on input at bounding box center [974, 260] width 192 height 22
type input "tagasta"
click at [985, 294] on span "Tagastamine (kauplus)" at bounding box center [974, 298] width 98 height 9
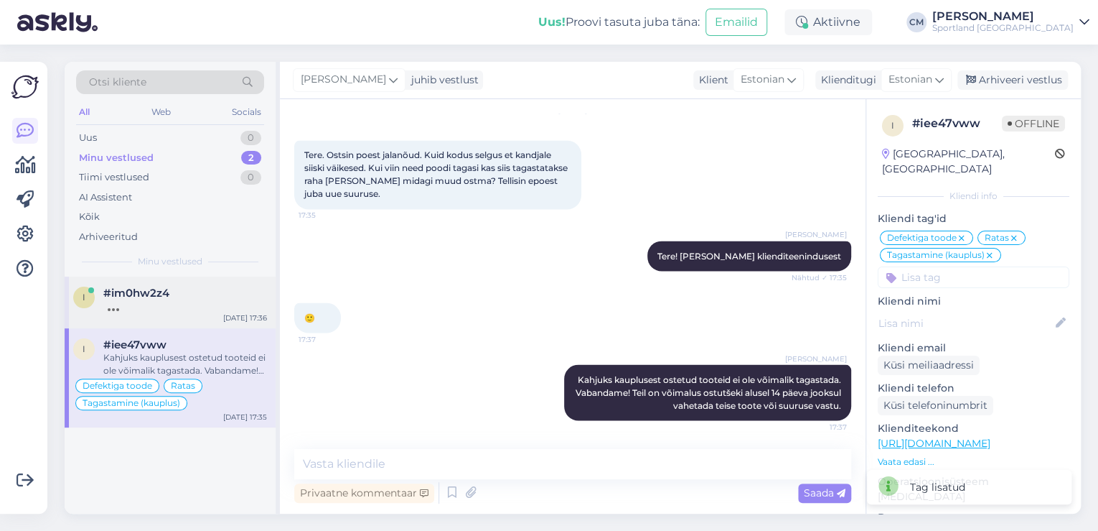
click at [177, 313] on div "i #im0hw2z4 [DATE] 17:36" at bounding box center [170, 302] width 211 height 52
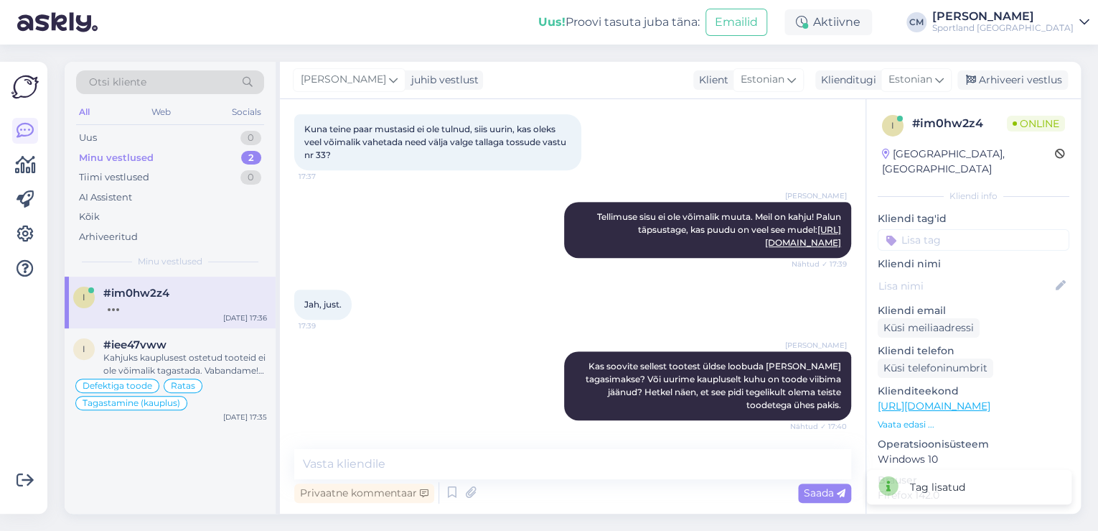
scroll to position [148, 0]
click at [185, 342] on div "#iee47vww" at bounding box center [185, 344] width 164 height 13
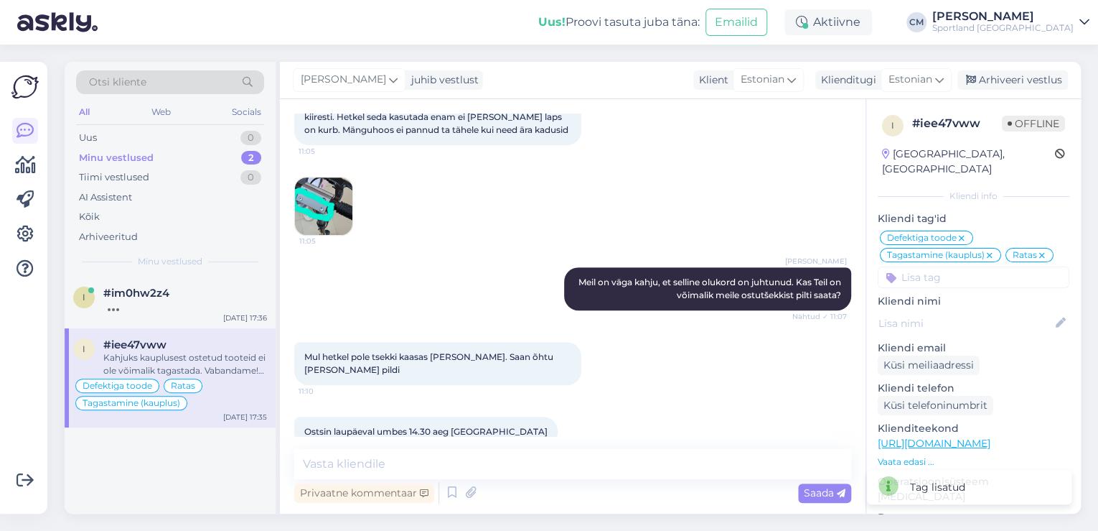
scroll to position [1276, 0]
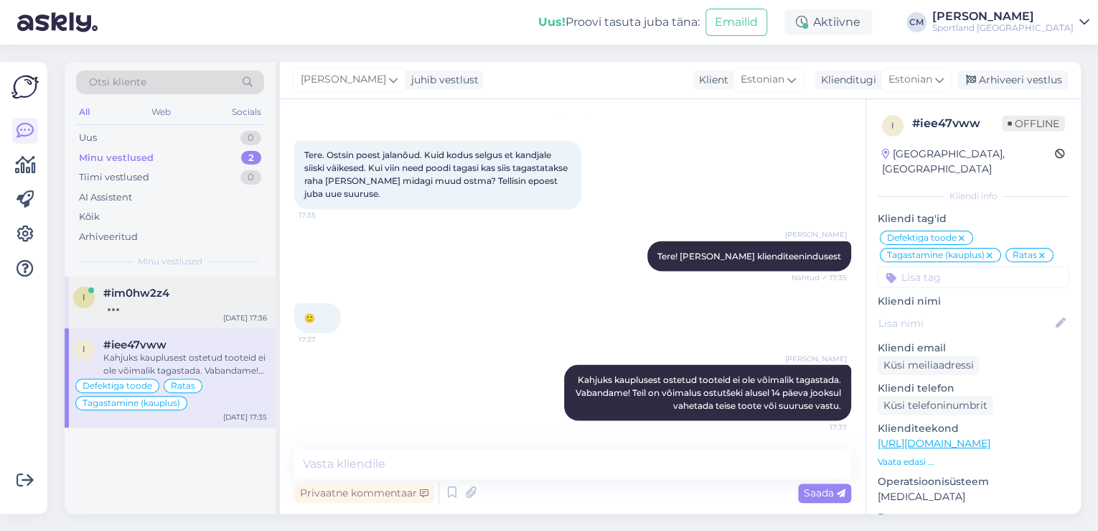
click at [164, 295] on span "#im0hw2z4" at bounding box center [136, 292] width 66 height 13
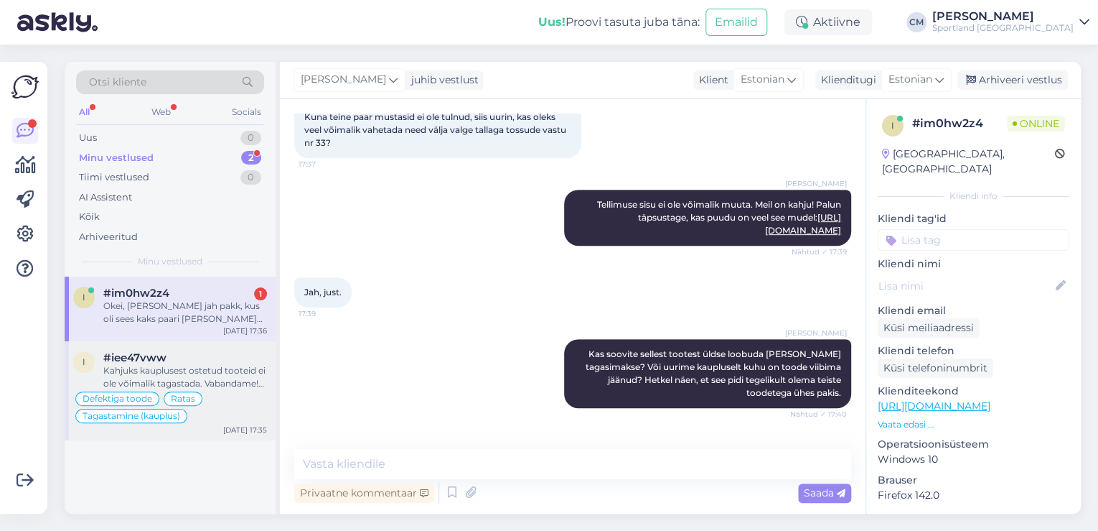
scroll to position [399, 0]
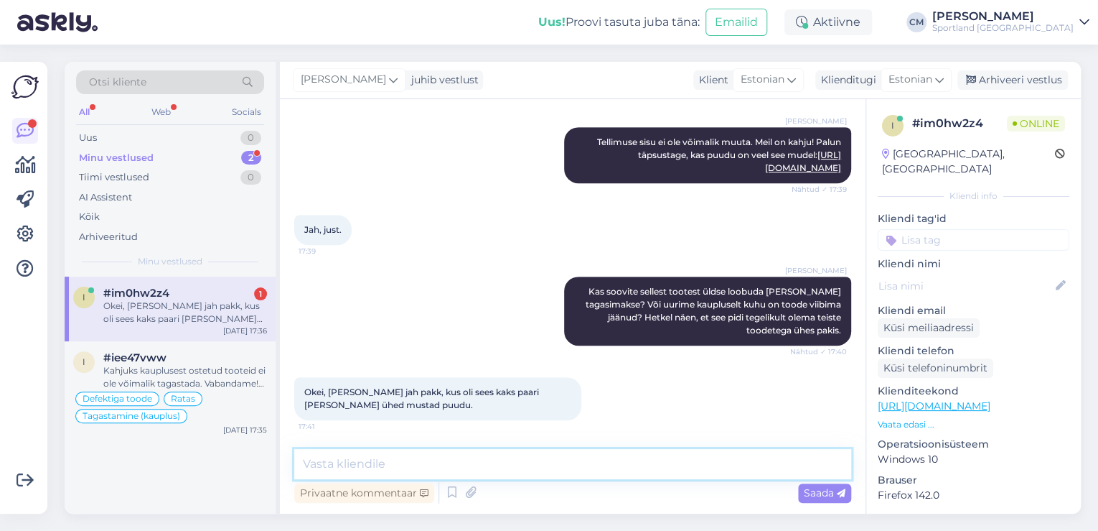
click at [357, 458] on textarea at bounding box center [572, 464] width 557 height 30
click at [435, 465] on textarea at bounding box center [572, 464] width 557 height 30
type textarea "K"
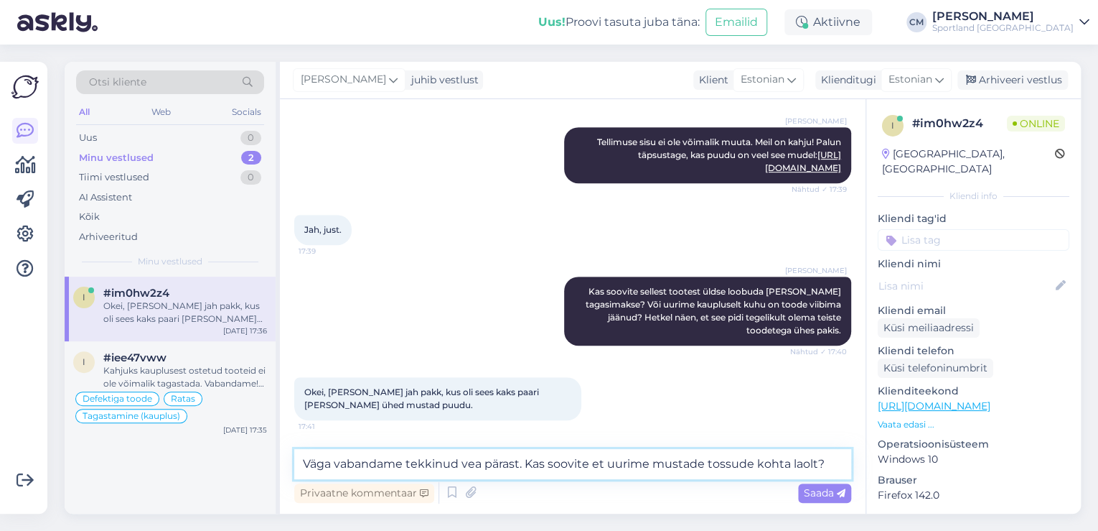
click at [591, 469] on textarea "Väga vabandame tekkinud vea pärast. Kas soovite et uurime mustade tossude kohta…" at bounding box center [572, 464] width 557 height 30
drag, startPoint x: 846, startPoint y: 458, endPoint x: 523, endPoint y: 454, distance: 323.1
click at [523, 454] on textarea "Väga vabandame tekkinud vea pärast. Kas soovite, et uurime mustade tossude koht…" at bounding box center [572, 464] width 557 height 30
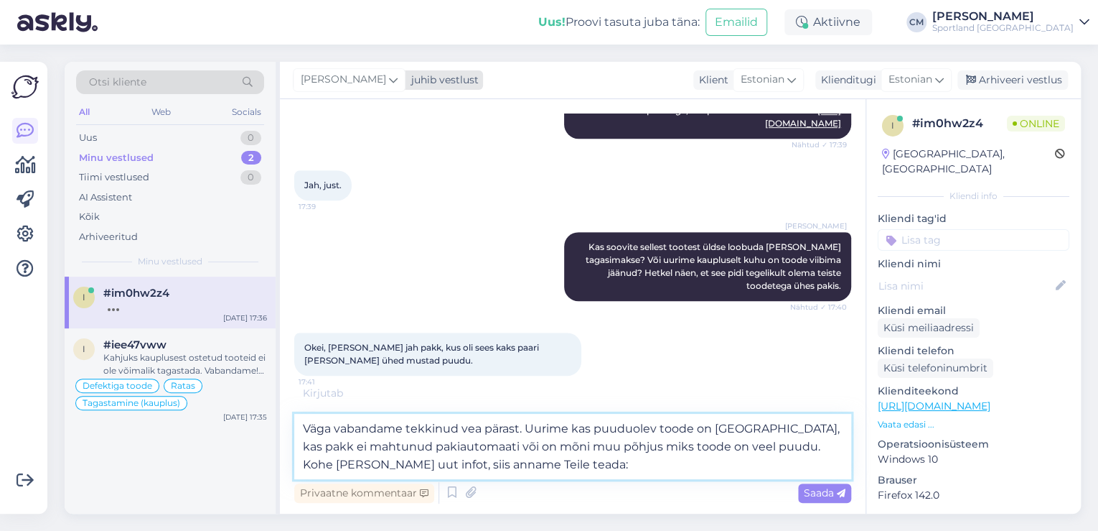
scroll to position [449, 0]
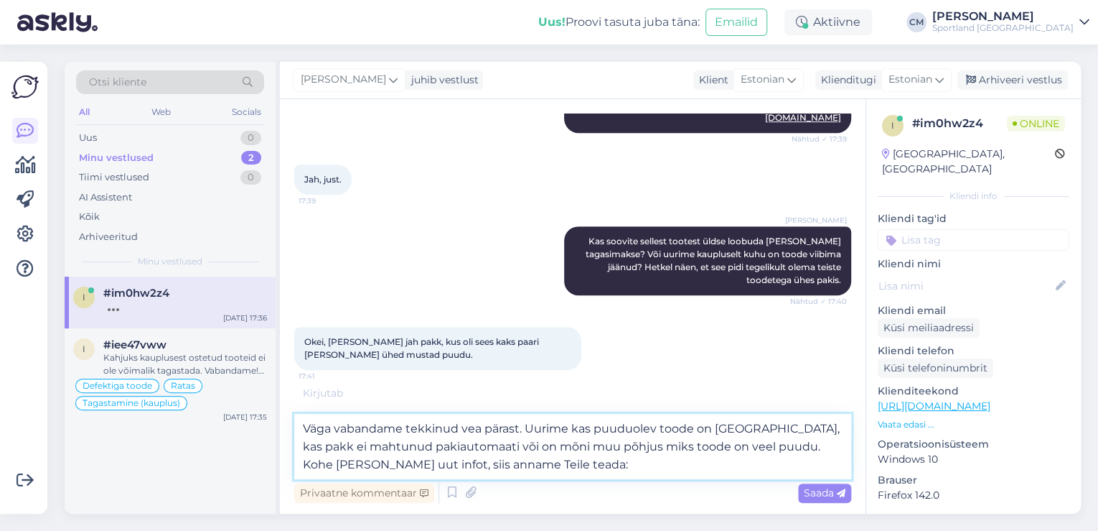
paste textarea "[EMAIL_ADDRESS][DOMAIN_NAME]"
click at [546, 462] on textarea "Väga vabandame tekkinud vea pärast. Uurime kas puuduolev toode on [GEOGRAPHIC_D…" at bounding box center [572, 446] width 557 height 65
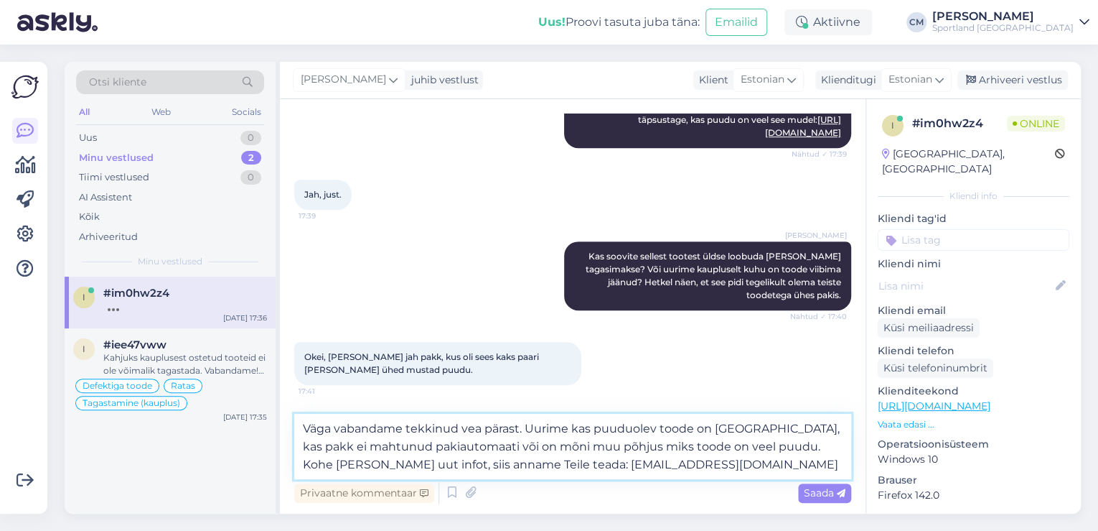
click at [526, 428] on textarea "Väga vabandame tekkinud vea pärast. Uurime kas puuduolev toode on [GEOGRAPHIC_D…" at bounding box center [572, 446] width 557 height 65
type textarea "Väga vabandame tekkinud vea pärast! Uurime kas puuduolev toode on [GEOGRAPHIC_D…"
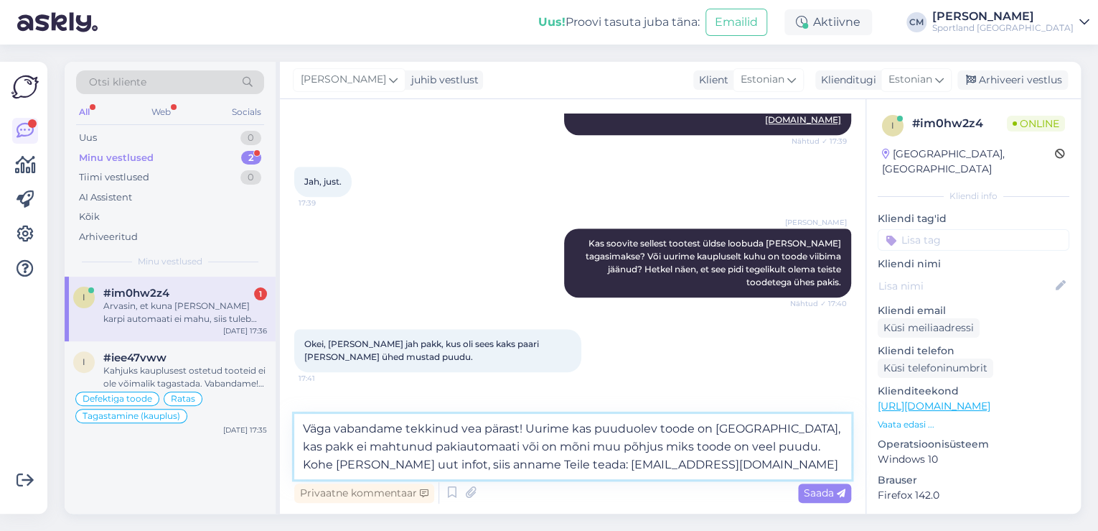
scroll to position [510, 0]
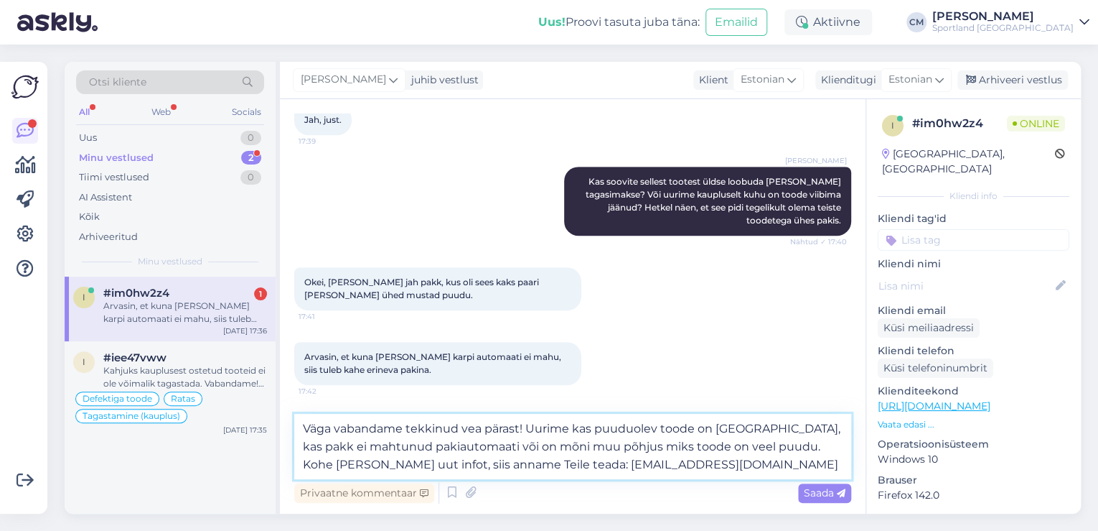
click at [724, 462] on textarea "Väga vabandame tekkinud vea pärast! Uurime kas puuduolev toode on [GEOGRAPHIC_D…" at bounding box center [572, 446] width 557 height 65
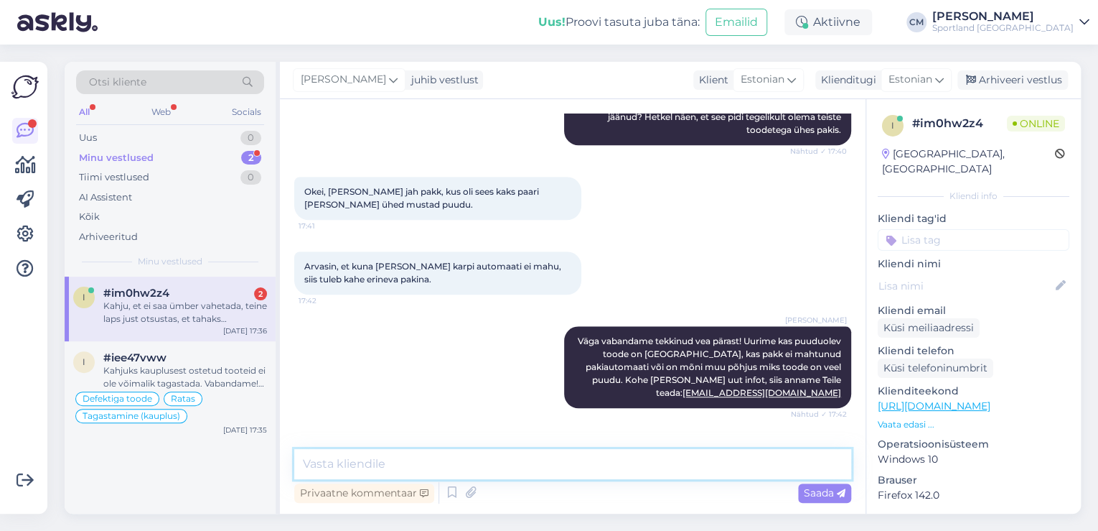
scroll to position [662, 0]
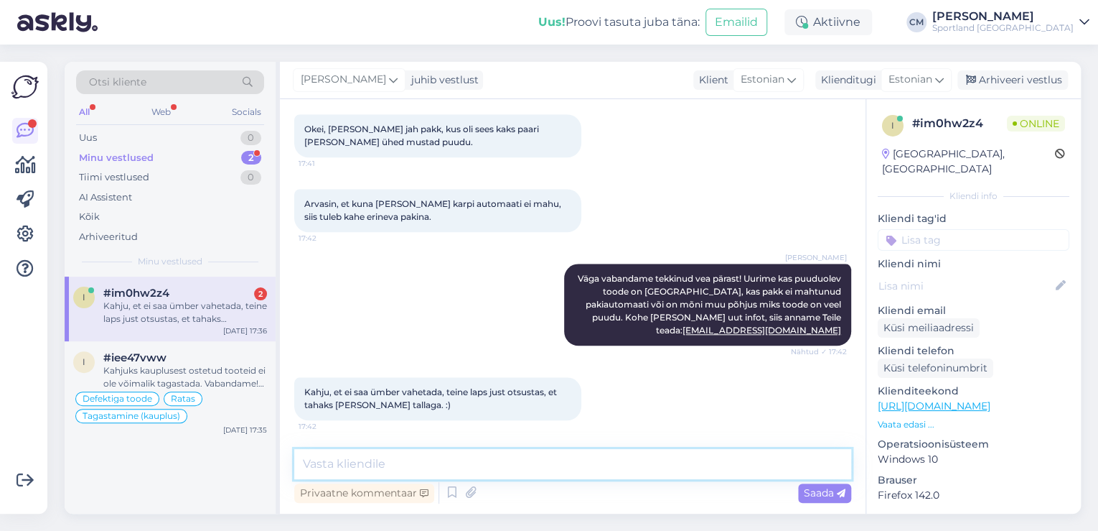
click at [410, 474] on textarea at bounding box center [572, 464] width 557 height 30
click at [488, 471] on textarea at bounding box center [572, 464] width 557 height 30
type textarea "j"
type textarea "k"
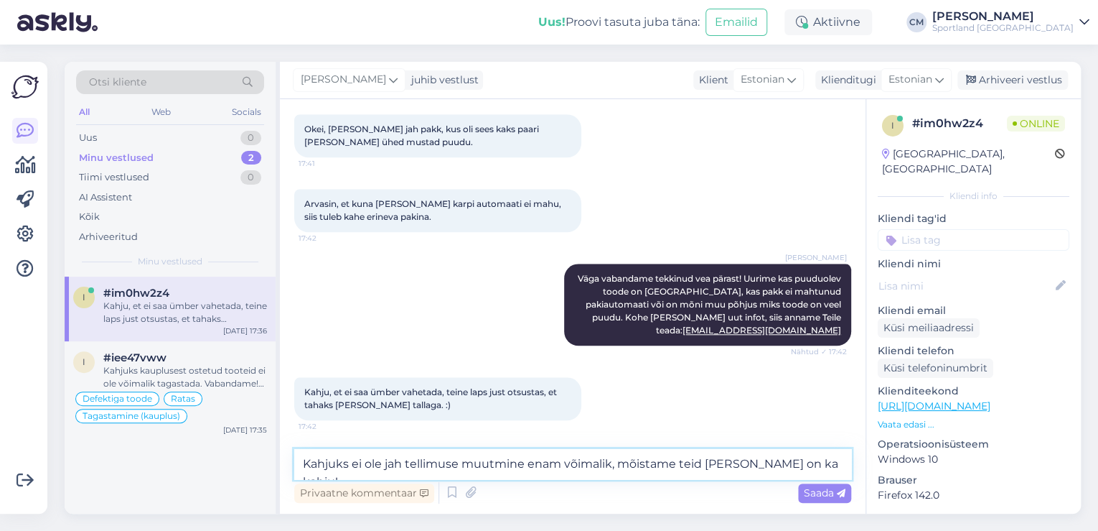
type textarea "Kahjuks ei ole jah tellimuse muutmine enam võimalik, mõistame teid [PERSON_NAME…"
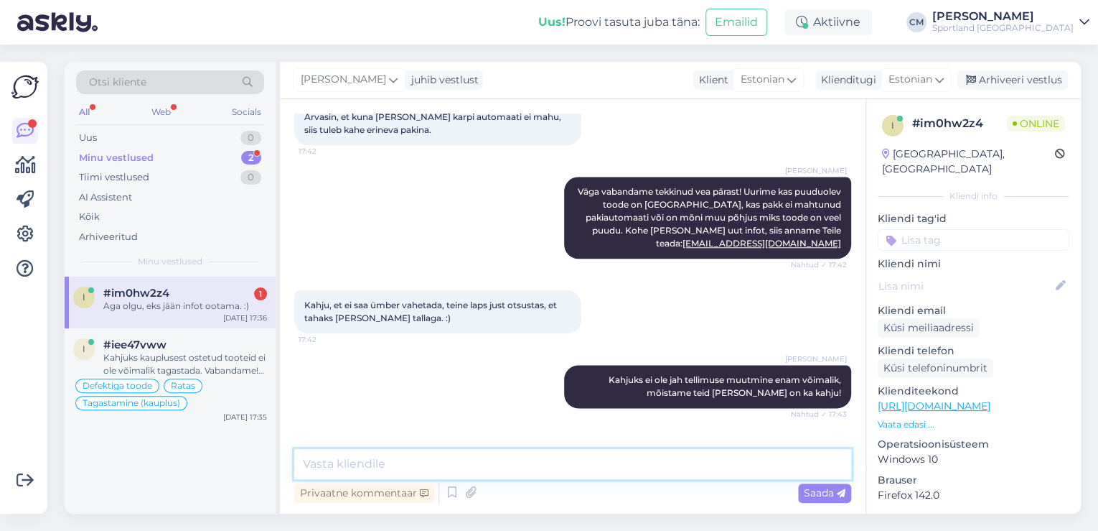
scroll to position [798, 0]
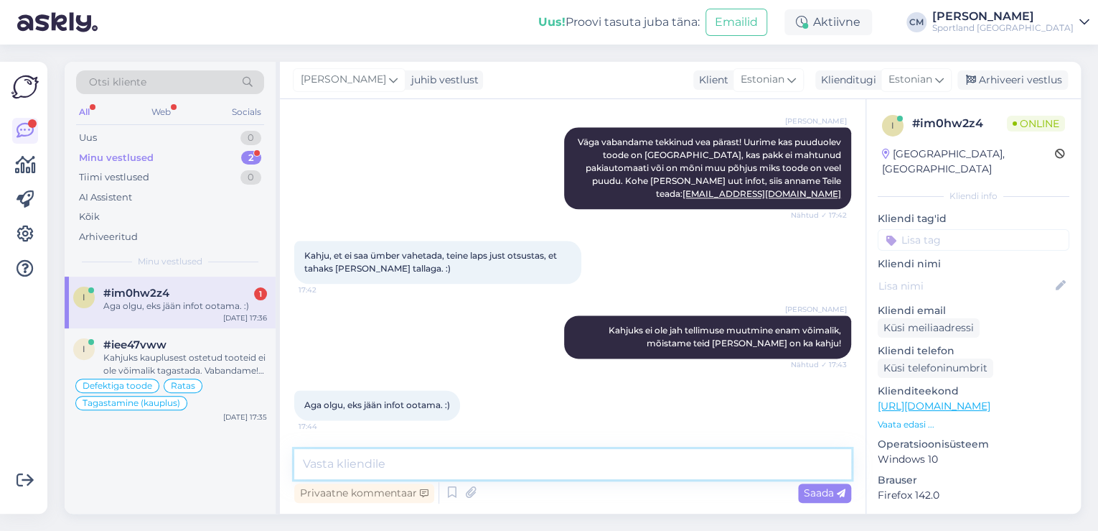
click at [498, 471] on textarea at bounding box center [572, 464] width 557 height 30
type textarea "[PERSON_NAME], [PERSON_NAME] vastuse. Aitäh teavitamast!"
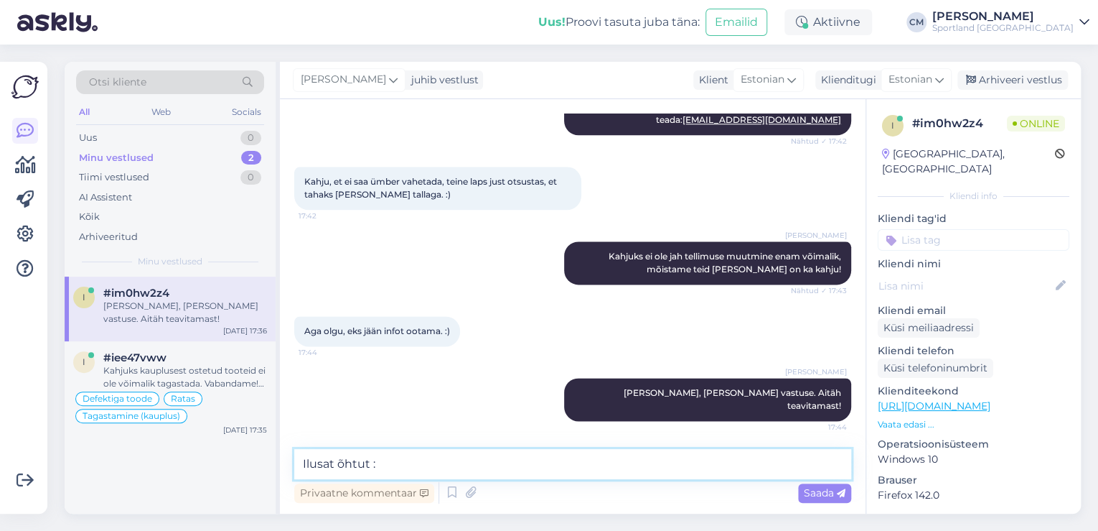
type textarea "Ilusat õhtut :)"
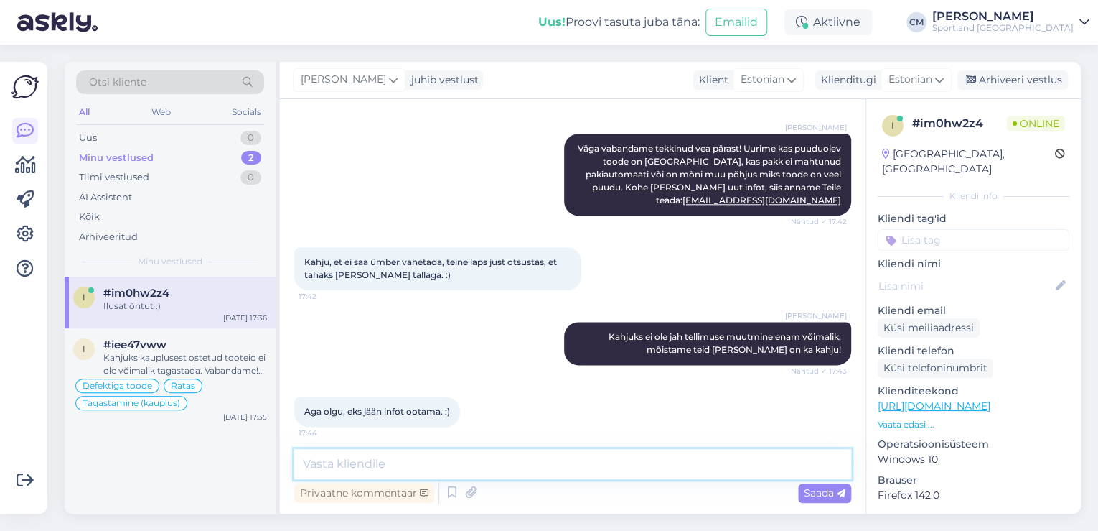
scroll to position [922, 0]
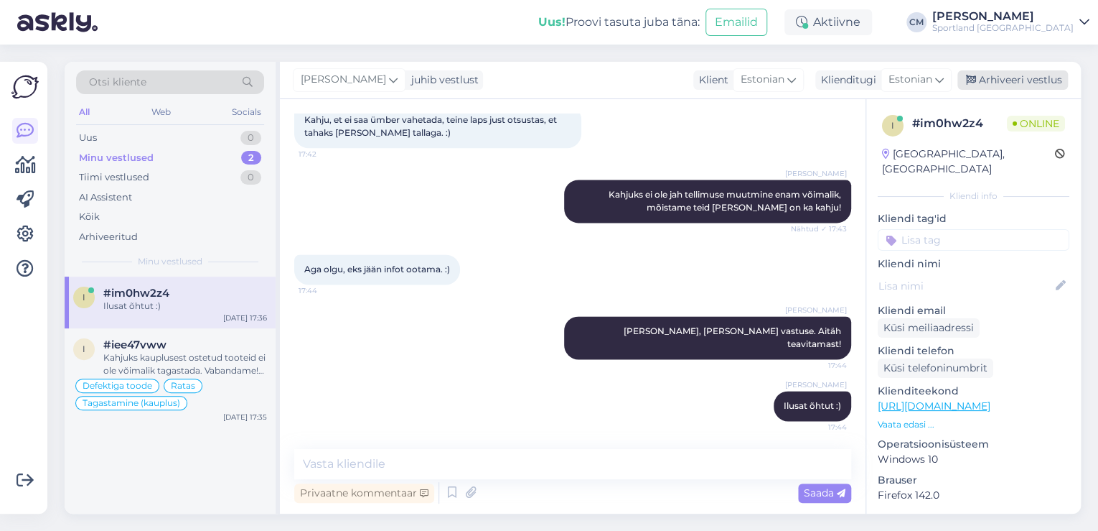
click at [1004, 85] on div "Arhiveeri vestlus" at bounding box center [1013, 79] width 111 height 19
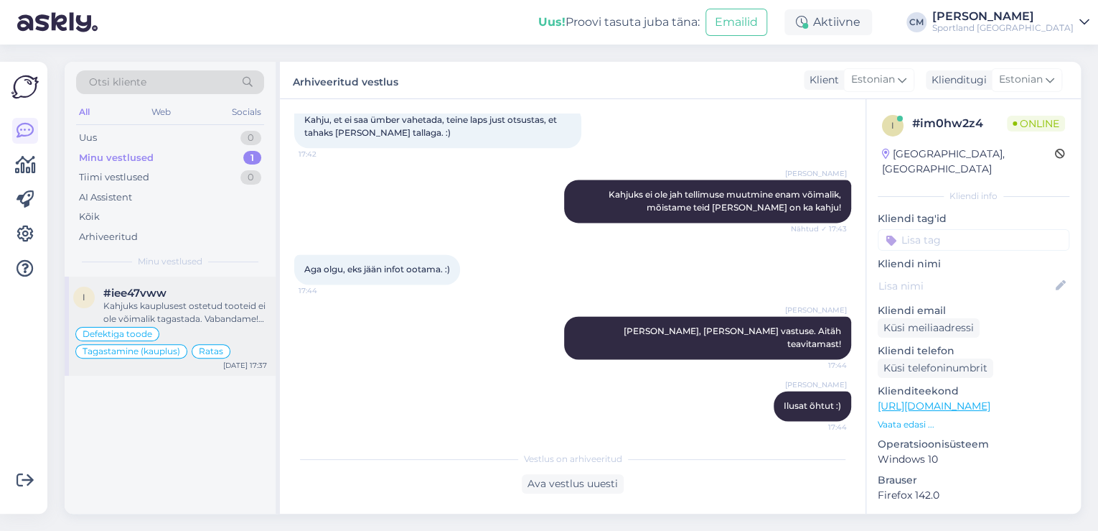
click at [178, 331] on div "Defektiga toode Tagastamine (kauplus) Ratas" at bounding box center [170, 342] width 194 height 34
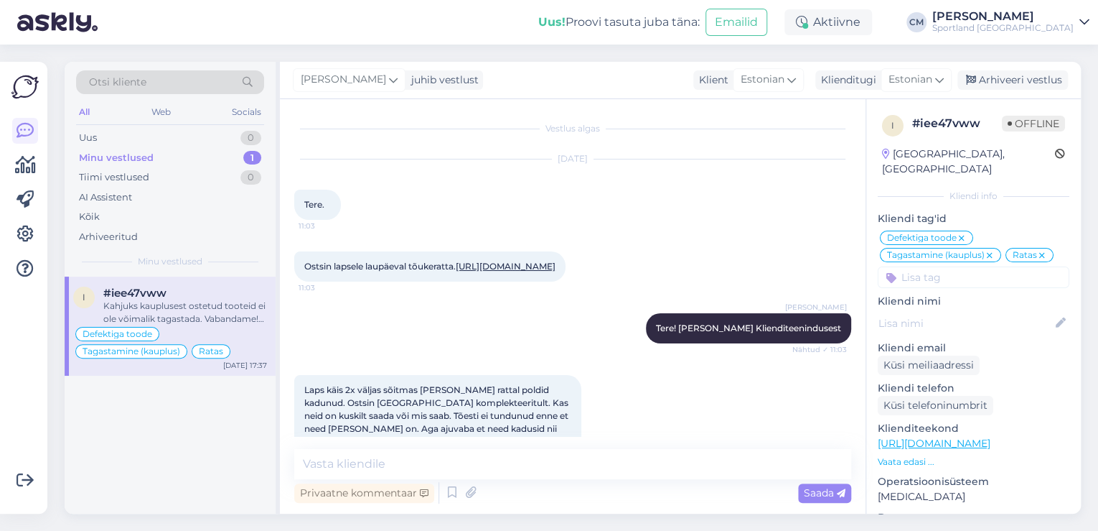
scroll to position [1276, 0]
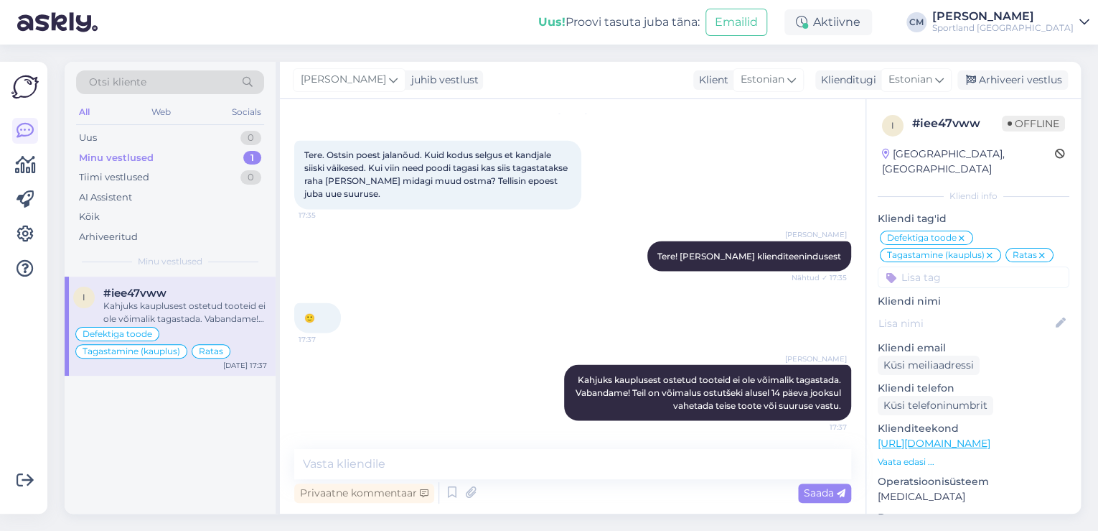
click at [1001, 62] on div "[PERSON_NAME] juhib vestlust Klient [DEMOGRAPHIC_DATA] Klienditugi Estonian est…" at bounding box center [680, 80] width 801 height 37
click at [998, 82] on div "Arhiveeri vestlus" at bounding box center [1013, 79] width 111 height 19
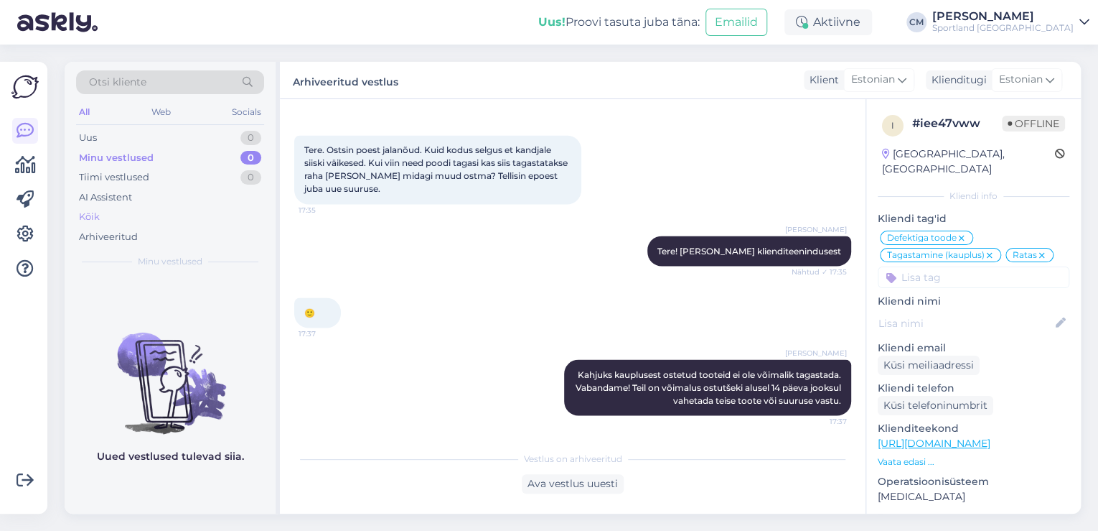
click at [130, 213] on div "Kõik" at bounding box center [170, 217] width 188 height 20
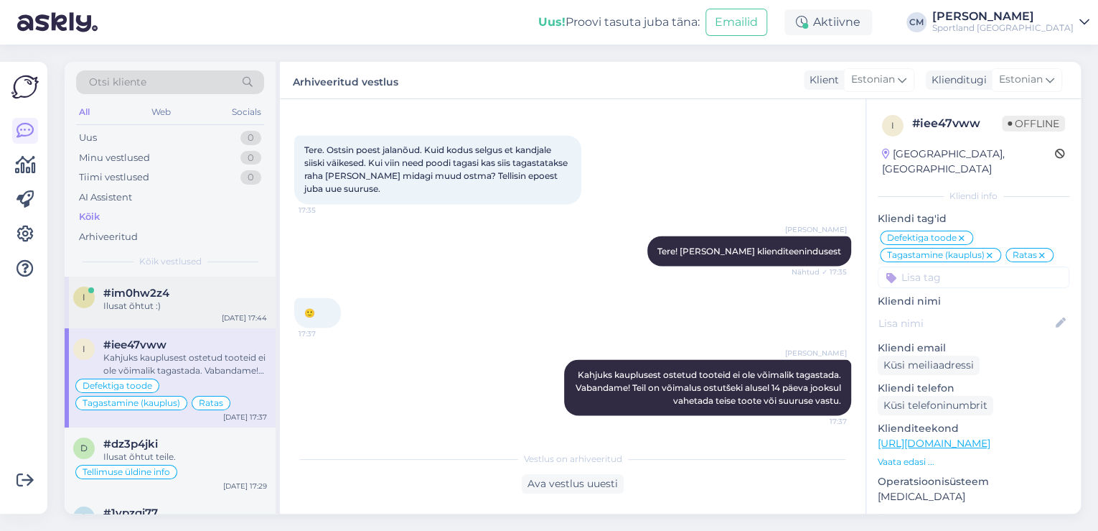
click at [167, 317] on div "i #im0hw2z4 Ilusat õhtut :) [DATE] 17:44" at bounding box center [170, 302] width 211 height 52
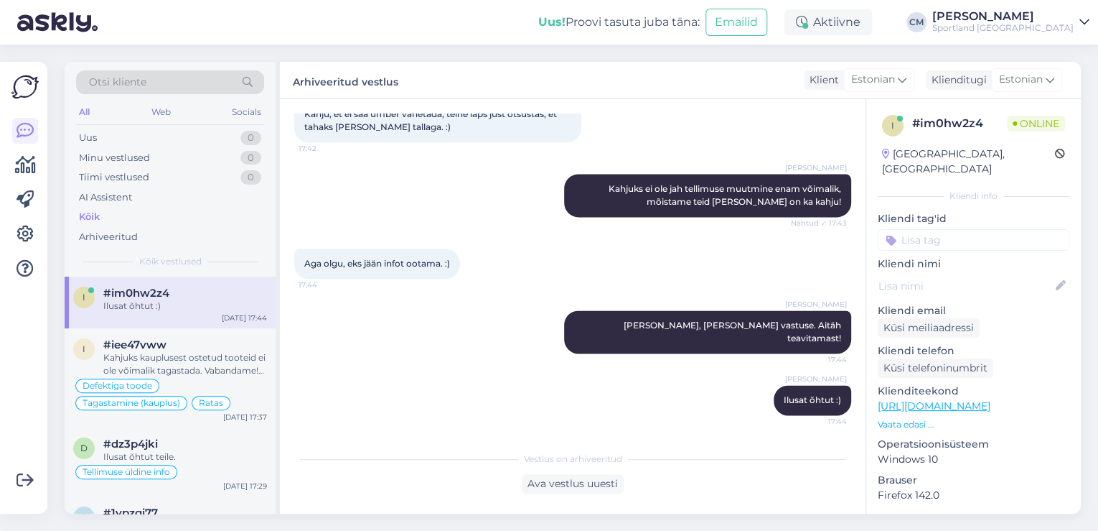
scroll to position [928, 0]
click at [987, 229] on input at bounding box center [974, 240] width 192 height 22
type input "pro"
click at [971, 274] on span "Tellimuse probleemid" at bounding box center [974, 278] width 93 height 9
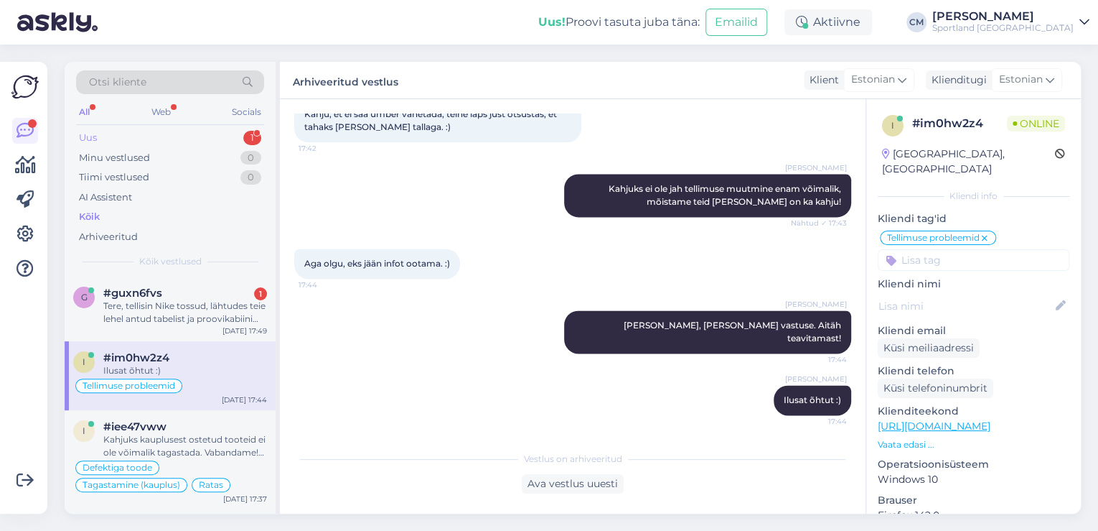
click at [253, 135] on div "1" at bounding box center [252, 138] width 18 height 14
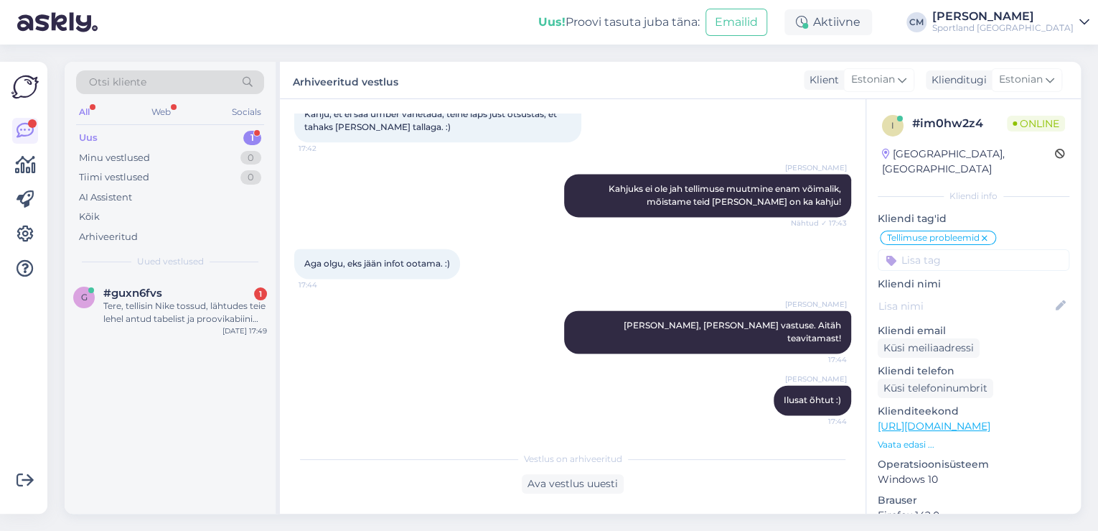
click at [213, 266] on div "Uued vestlused" at bounding box center [170, 261] width 188 height 13
click at [214, 291] on div "#guxn6fvs 1" at bounding box center [185, 292] width 164 height 13
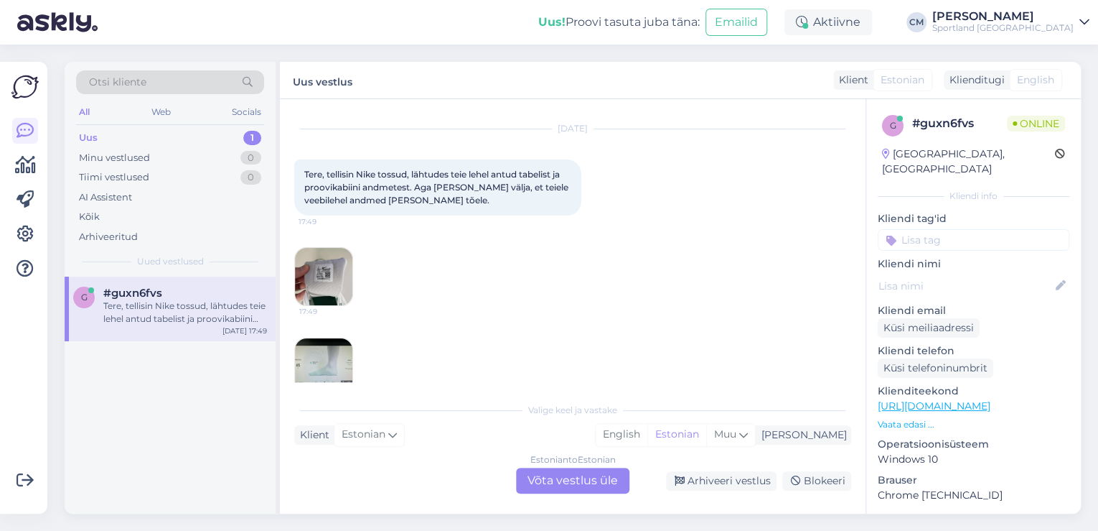
click at [571, 480] on div "Estonian to Estonian Võta vestlus üle" at bounding box center [572, 480] width 113 height 26
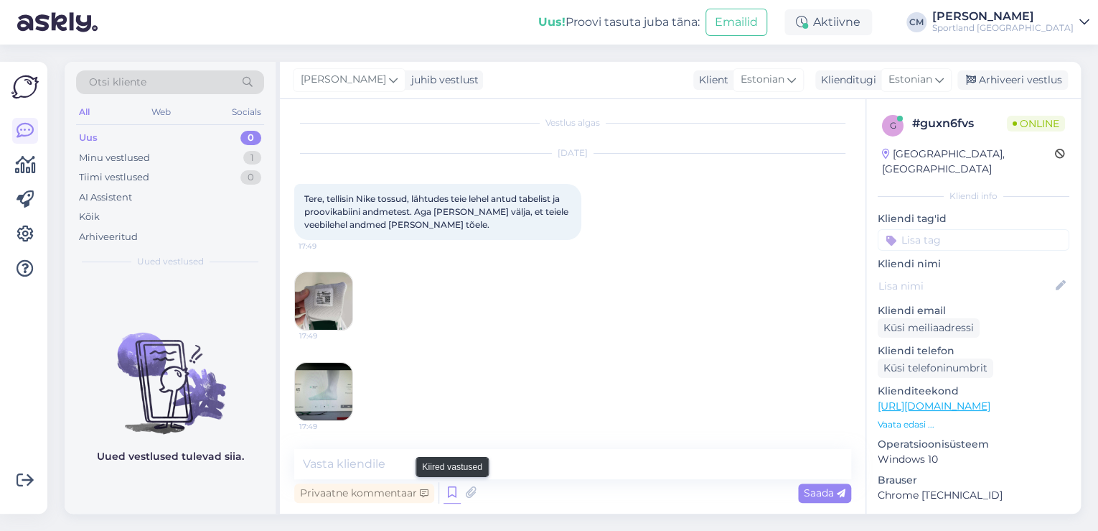
click at [452, 490] on icon at bounding box center [452, 493] width 17 height 22
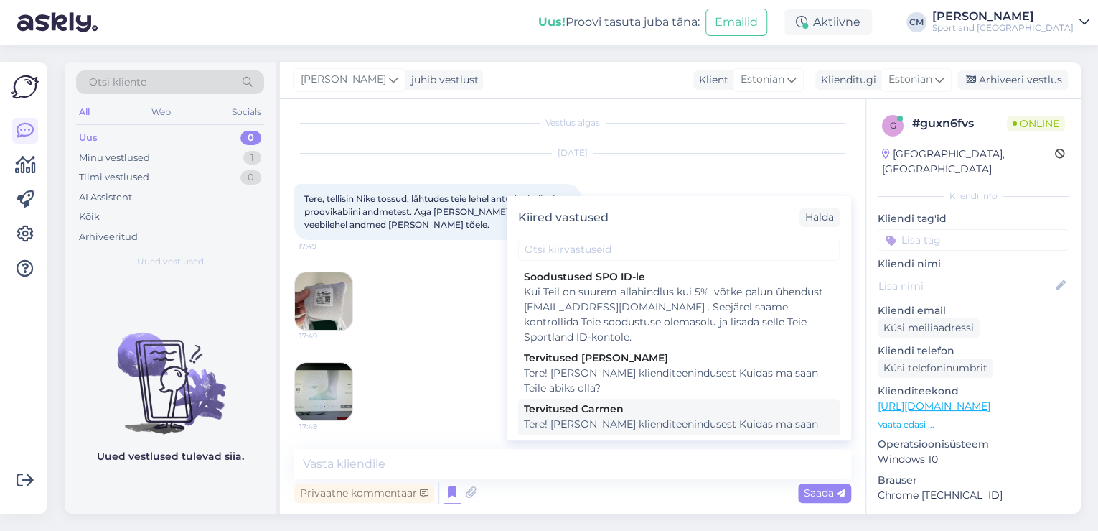
click at [627, 402] on div "Tervitused Carmen" at bounding box center [679, 408] width 310 height 15
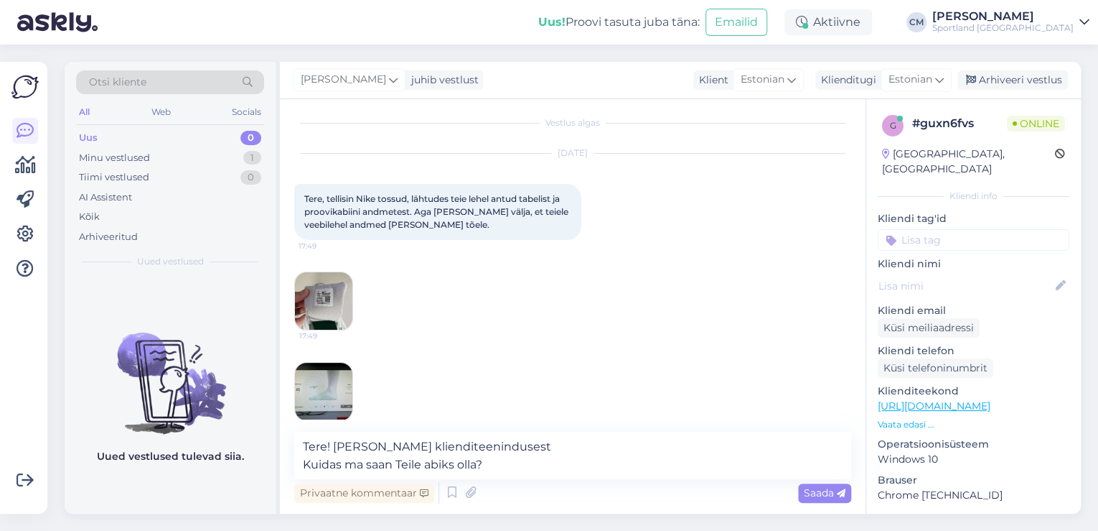
scroll to position [23, 0]
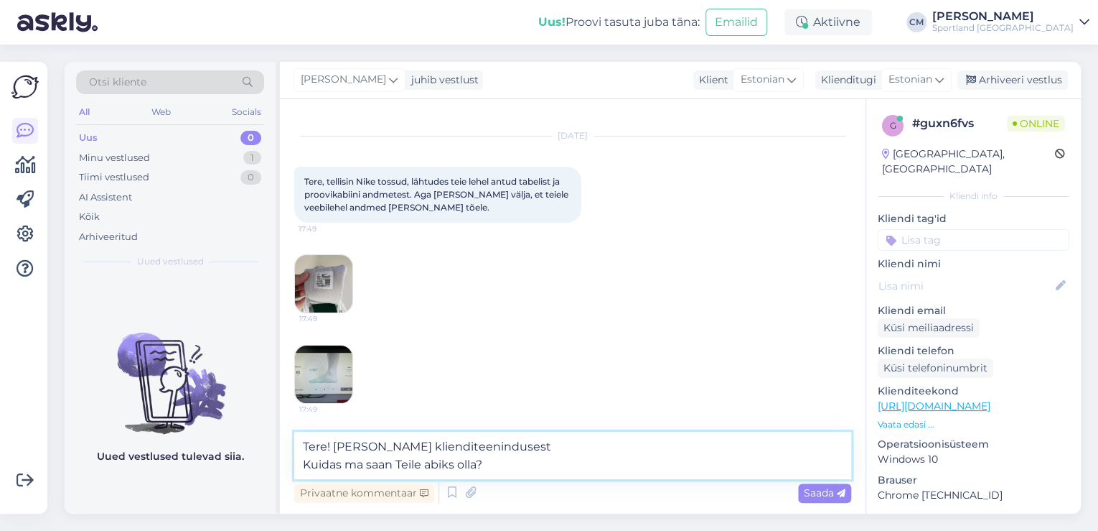
drag, startPoint x: 511, startPoint y: 470, endPoint x: 224, endPoint y: 472, distance: 287.2
click at [224, 472] on div "Otsi kliente All Web Socials Uus 0 Minu vestlused 1 Tiimi vestlused 0 AI Assist…" at bounding box center [573, 288] width 1017 height 452
type textarea "Tere! [PERSON_NAME] klienditeenindusest"
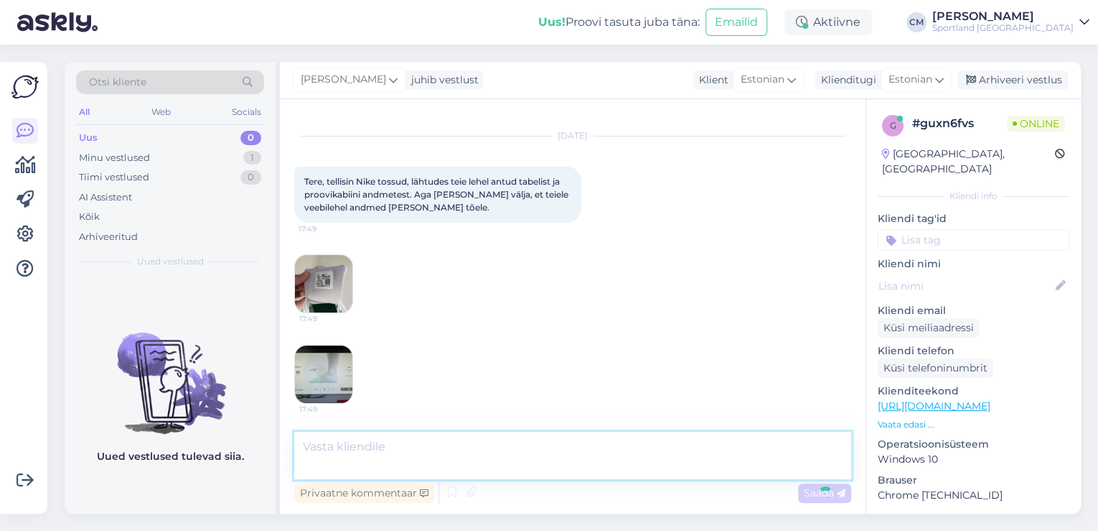
scroll to position [67, 0]
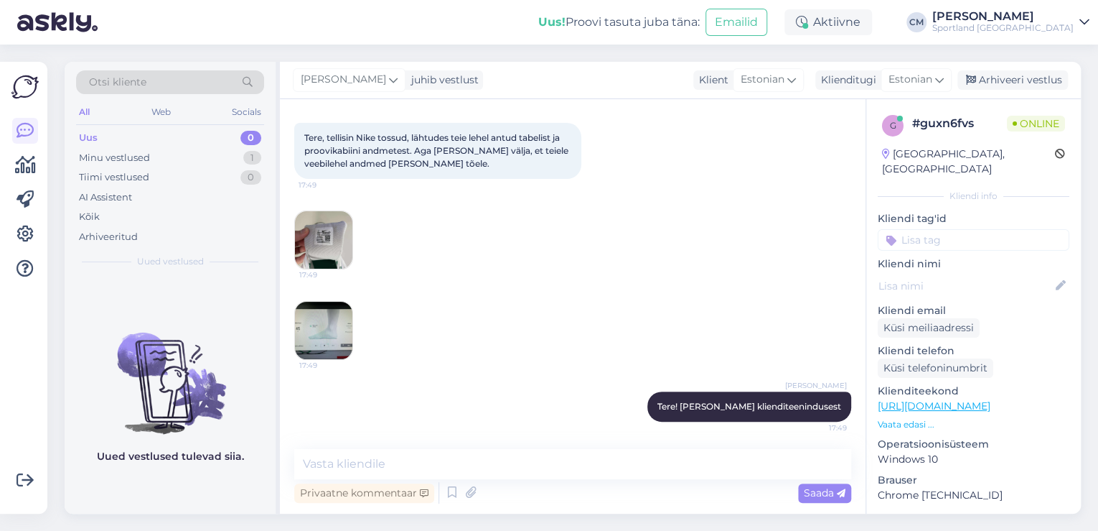
click at [330, 235] on img at bounding box center [323, 239] width 57 height 57
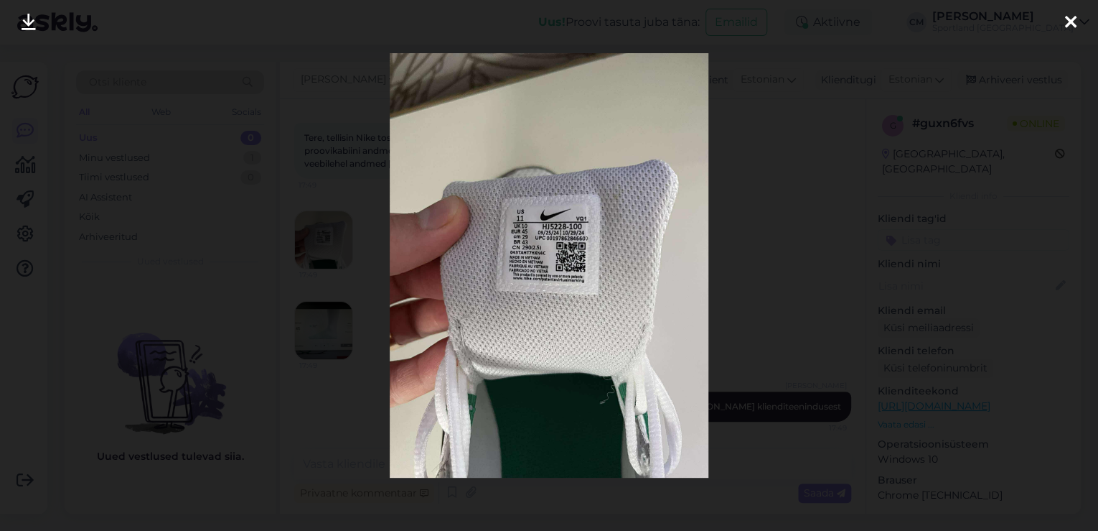
click at [359, 197] on div at bounding box center [549, 265] width 1098 height 531
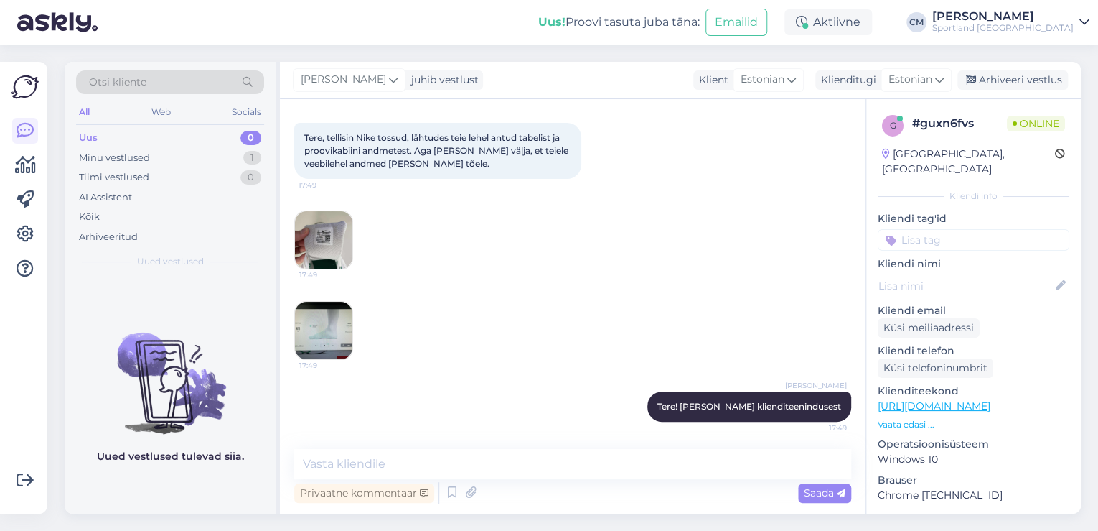
click at [341, 331] on img at bounding box center [323, 330] width 57 height 57
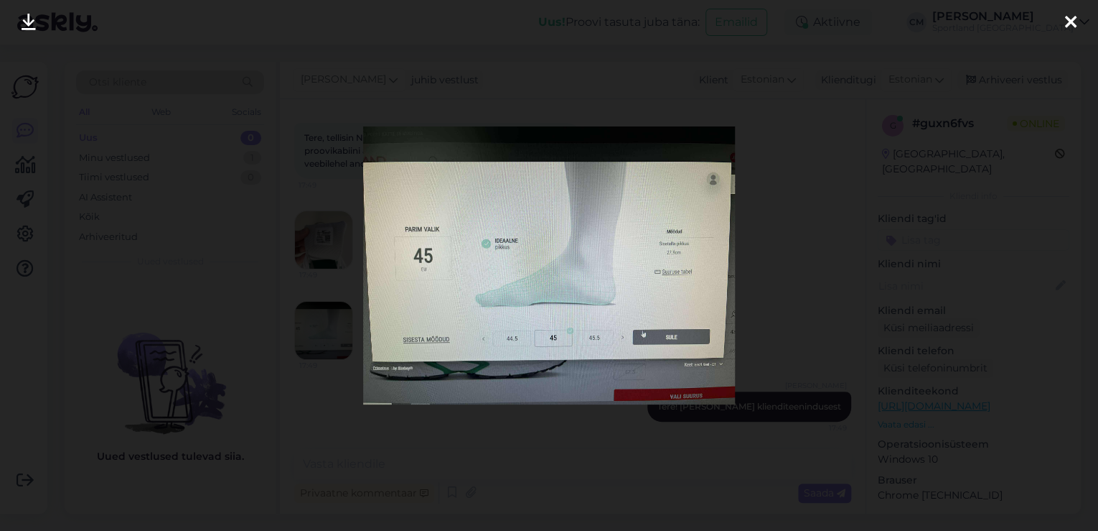
click at [333, 213] on div at bounding box center [549, 265] width 1098 height 531
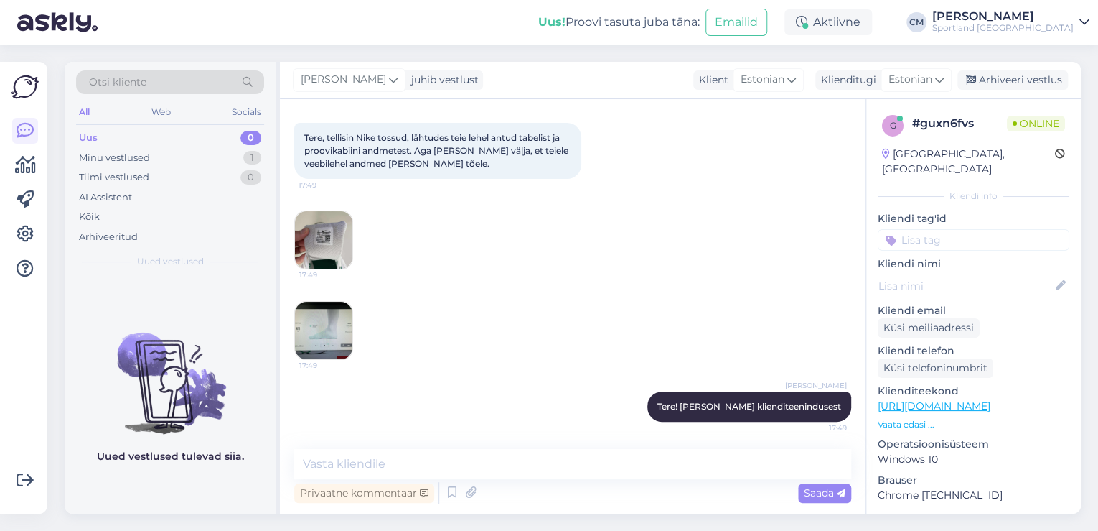
click at [319, 198] on div "[DATE] Tere, tellisin Nike tossud, lähtudes teie lehel antud tabelist ja proovi…" at bounding box center [572, 226] width 557 height 299
click at [319, 211] on img at bounding box center [323, 239] width 57 height 57
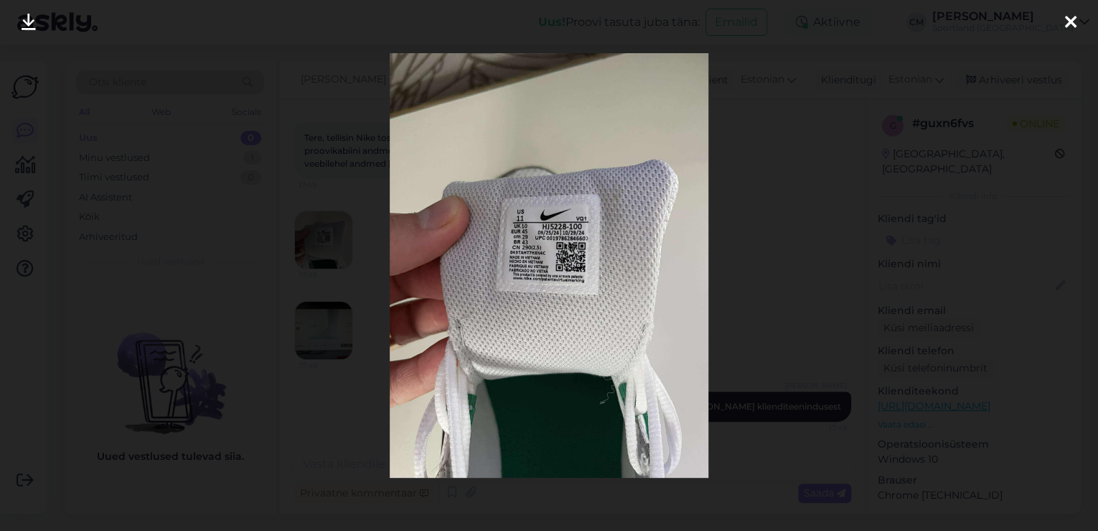
click at [330, 229] on div at bounding box center [549, 265] width 1098 height 531
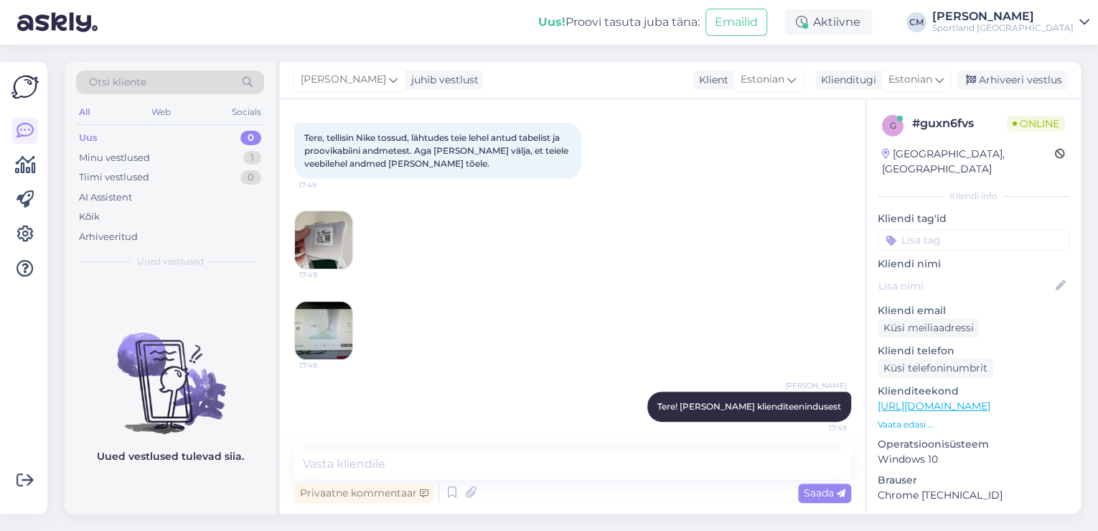
click at [331, 291] on div "[DATE] Tere, tellisin Nike tossud, lähtudes teie lehel antud tabelist ja proovi…" at bounding box center [572, 226] width 557 height 299
click at [327, 311] on img at bounding box center [323, 330] width 57 height 57
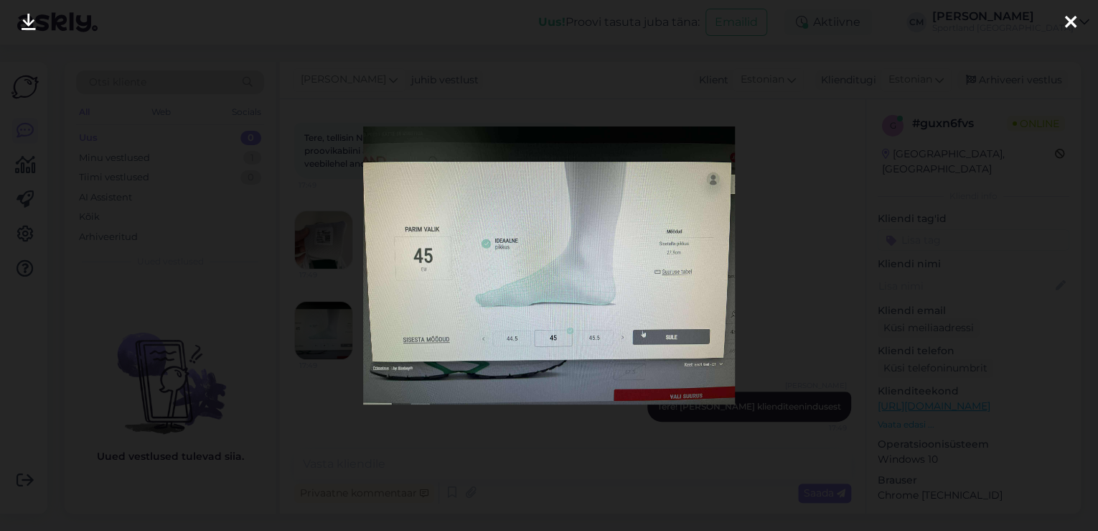
click at [328, 287] on div at bounding box center [549, 265] width 1098 height 531
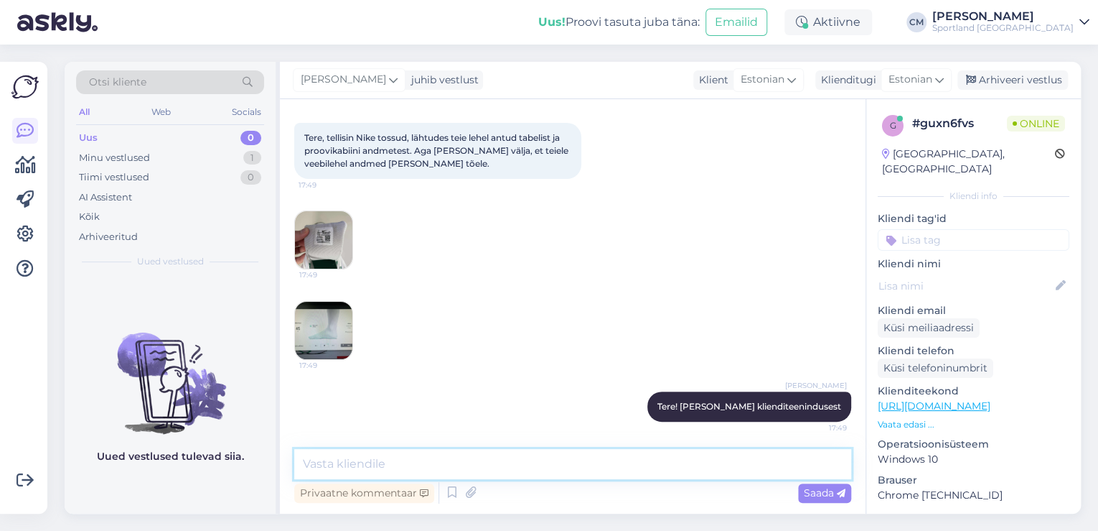
click at [495, 454] on textarea at bounding box center [572, 464] width 557 height 30
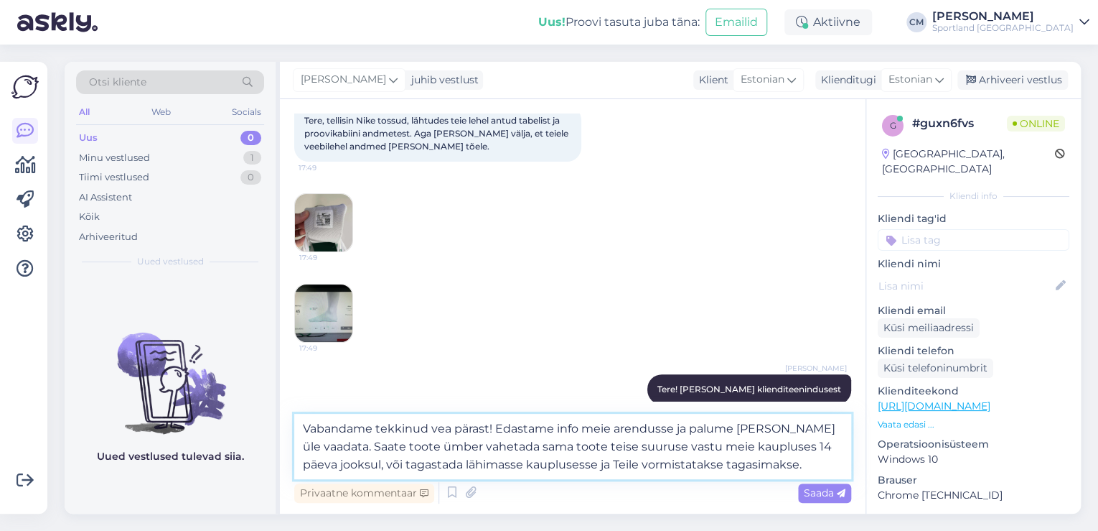
scroll to position [103, 0]
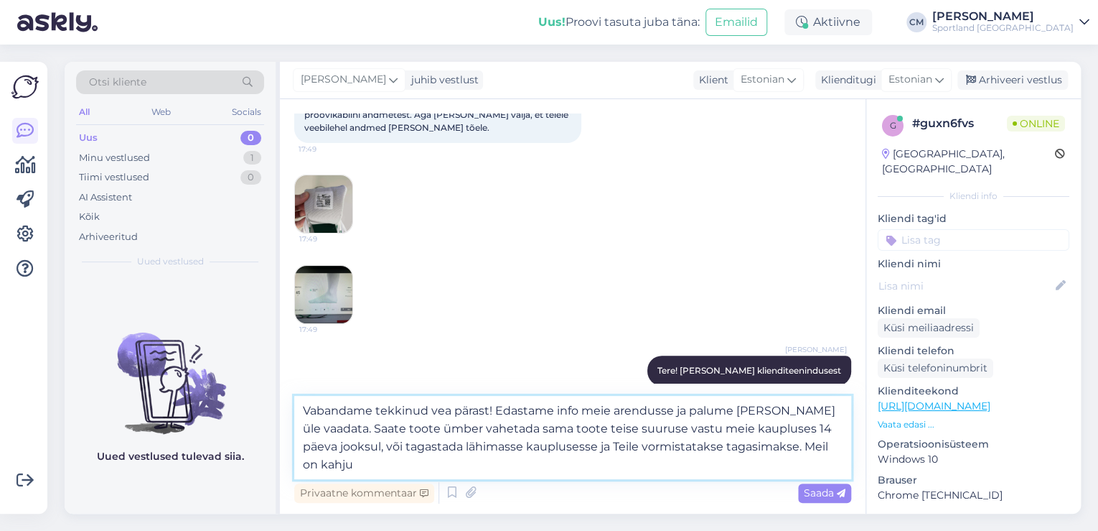
type textarea "Vabandame tekkinud vea pärast! Edastame info meie arendusse ja palume [PERSON_N…"
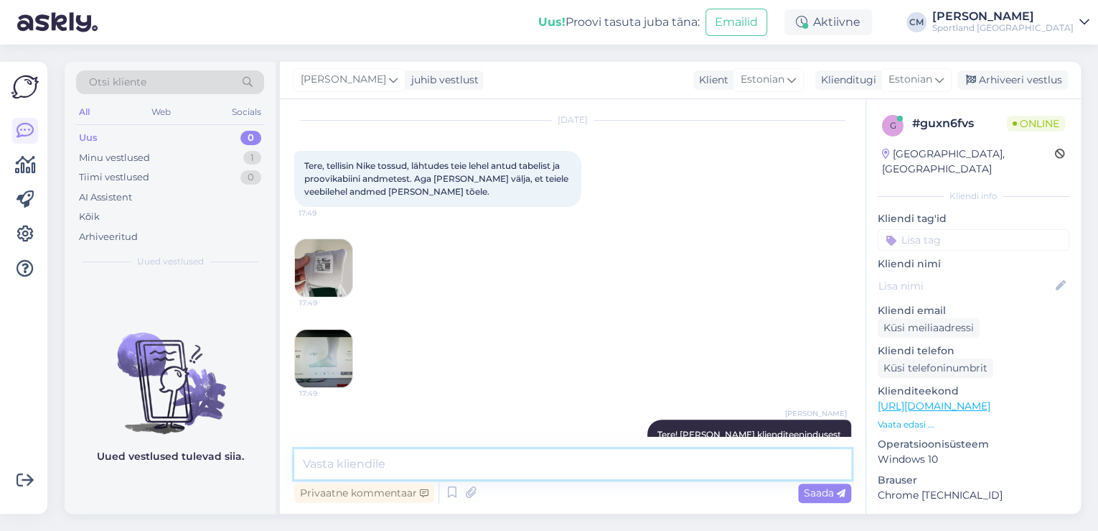
scroll to position [22, 0]
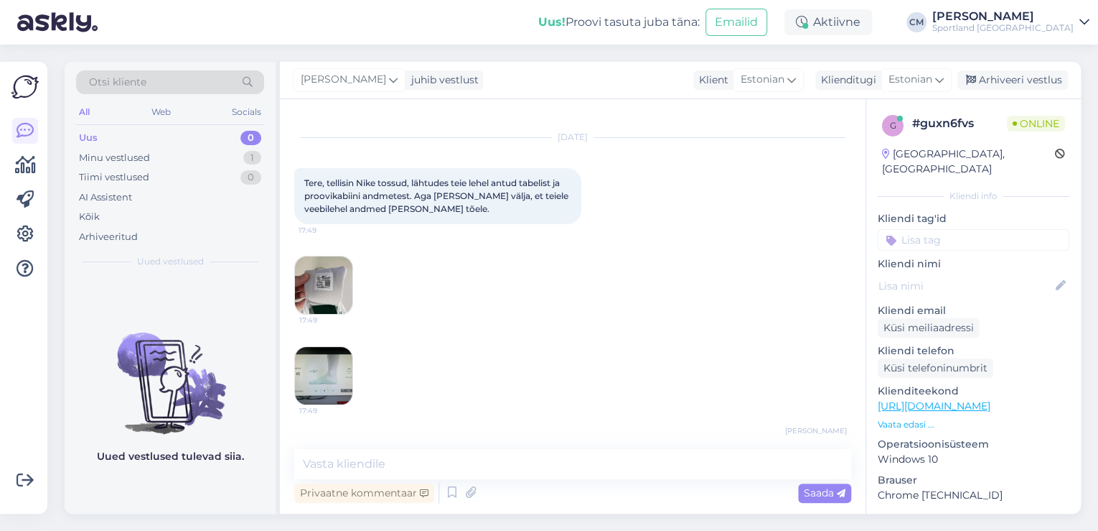
click at [321, 281] on img at bounding box center [323, 284] width 57 height 57
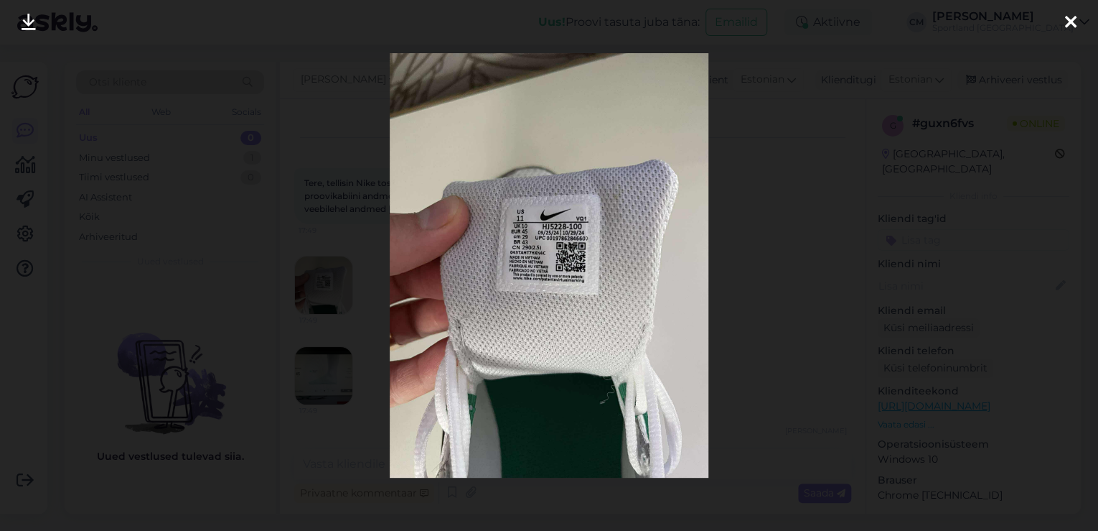
click at [291, 231] on div at bounding box center [549, 265] width 1098 height 531
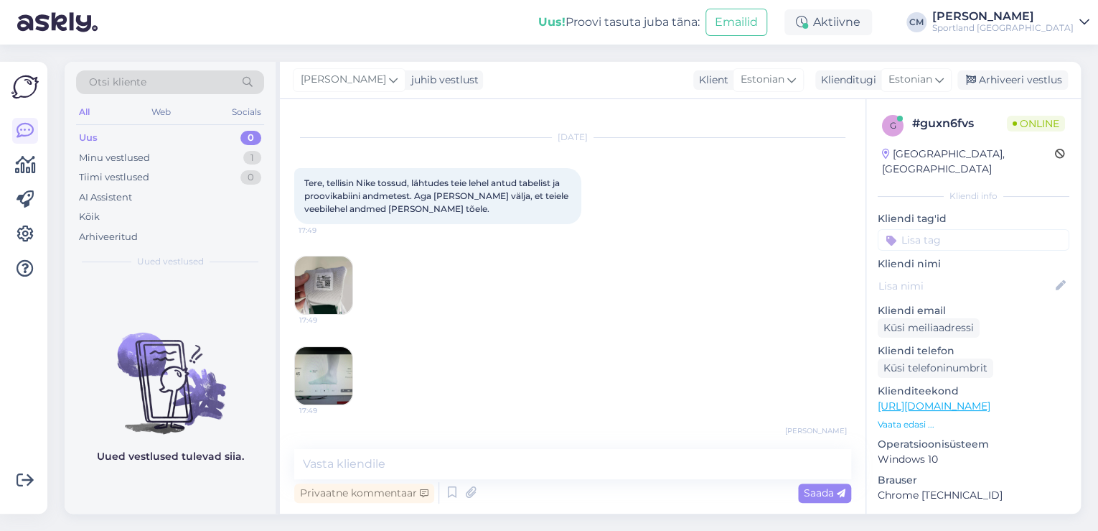
click at [345, 363] on img at bounding box center [323, 375] width 57 height 57
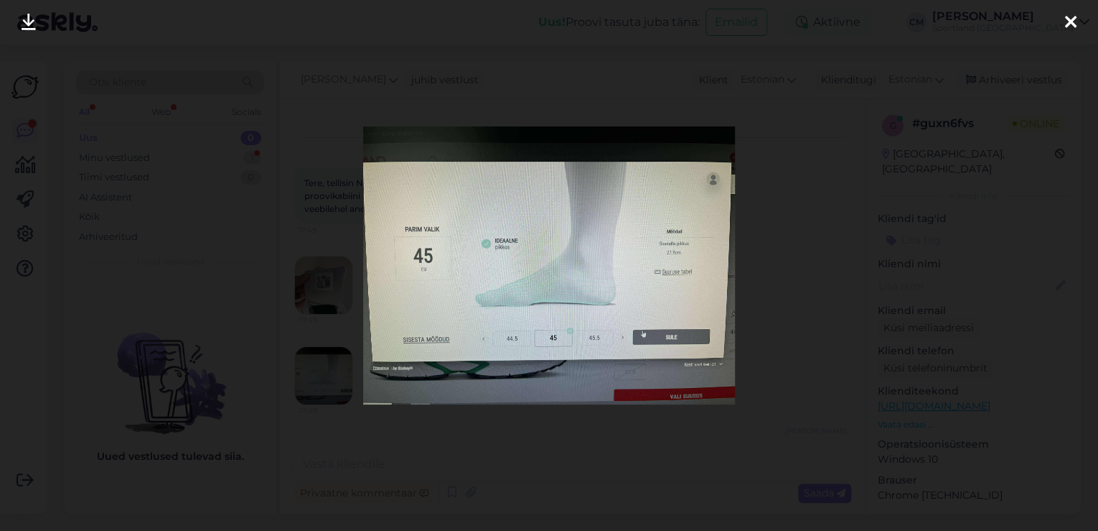
scroll to position [268, 0]
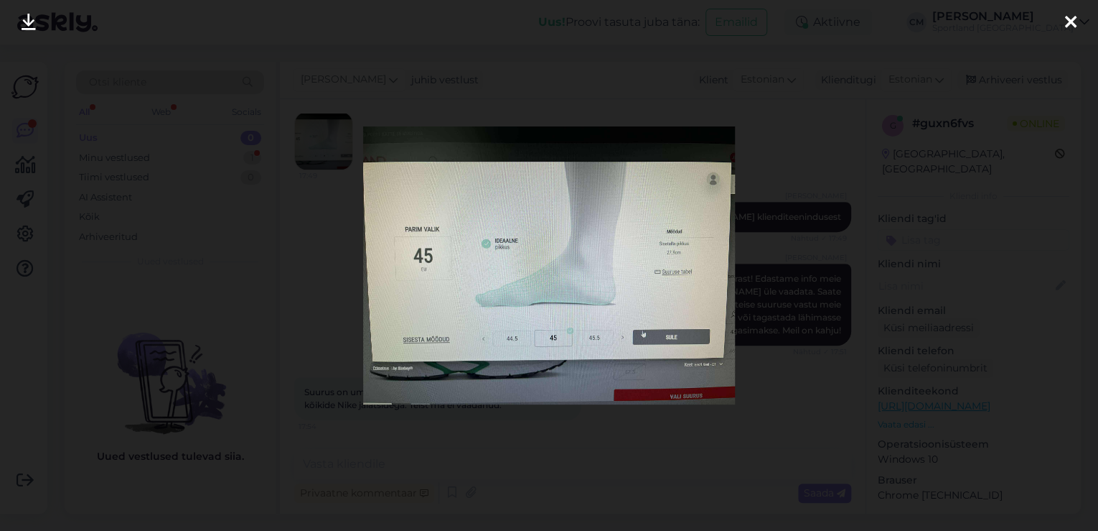
click at [303, 362] on div at bounding box center [549, 265] width 1098 height 531
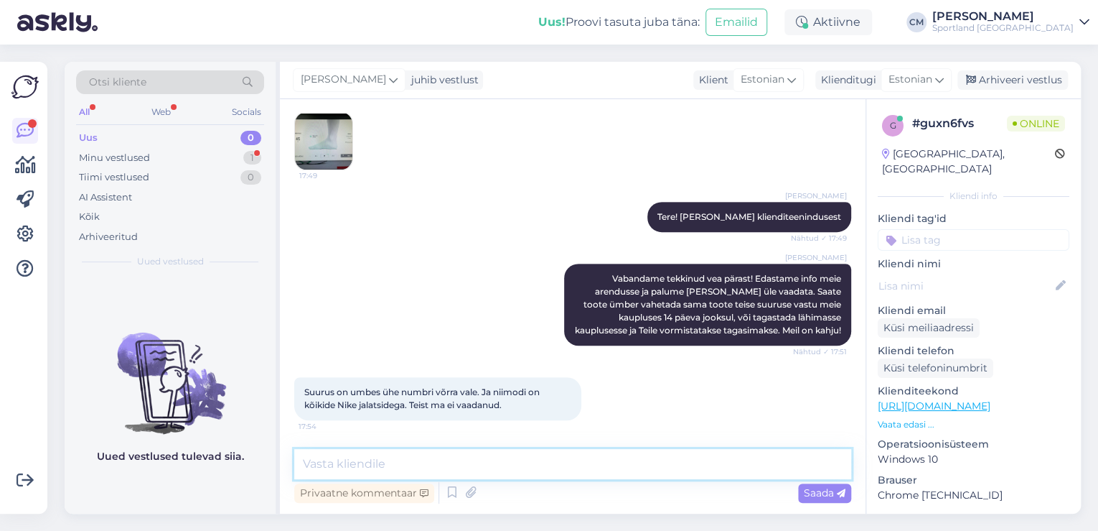
click at [346, 462] on textarea at bounding box center [572, 464] width 557 height 30
click at [518, 465] on textarea "Edastasin informatsiooni. Vabandame vea pärast!" at bounding box center [572, 464] width 557 height 30
type textarea "Edastasin informatsiooni. Vabandame vea pärast!"
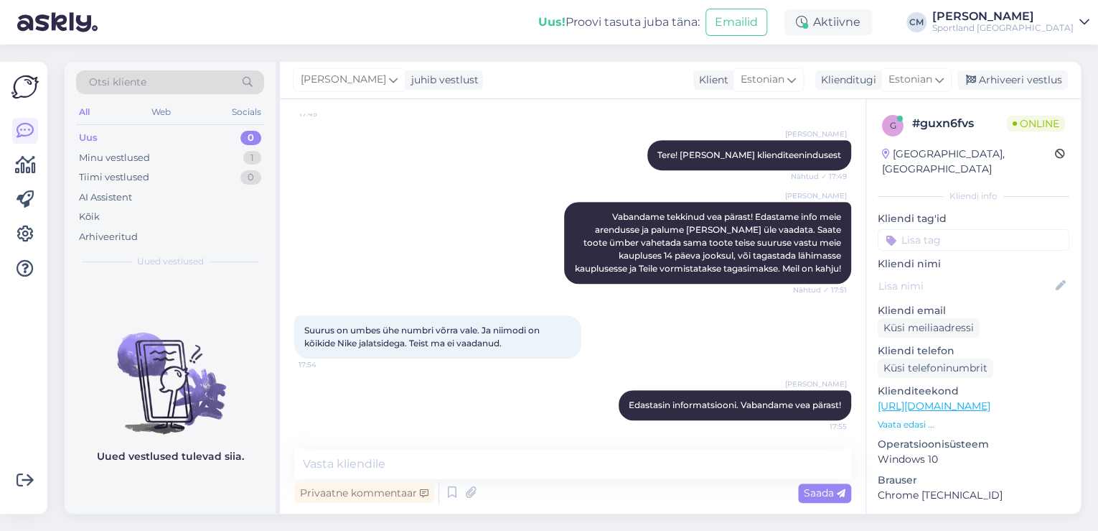
click at [958, 229] on input at bounding box center [974, 240] width 192 height 22
type input "tehni"
click at [976, 291] on span "E-poe tehniline info" at bounding box center [974, 295] width 84 height 9
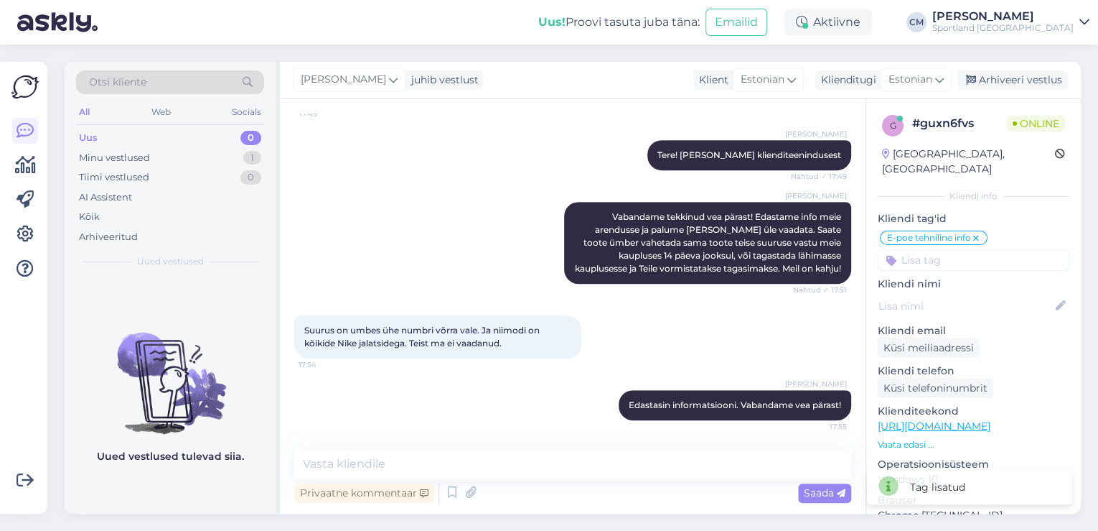
click at [976, 232] on div "E-[PERSON_NAME] tehniline info Võidu lunastamine Vaba aeg Üritused Ujumine Turv…" at bounding box center [974, 250] width 192 height 42
click at [974, 249] on input at bounding box center [974, 260] width 192 height 22
type input "tehni"
click at [960, 294] on span "Tagasiside ( tehniline)" at bounding box center [974, 298] width 92 height 9
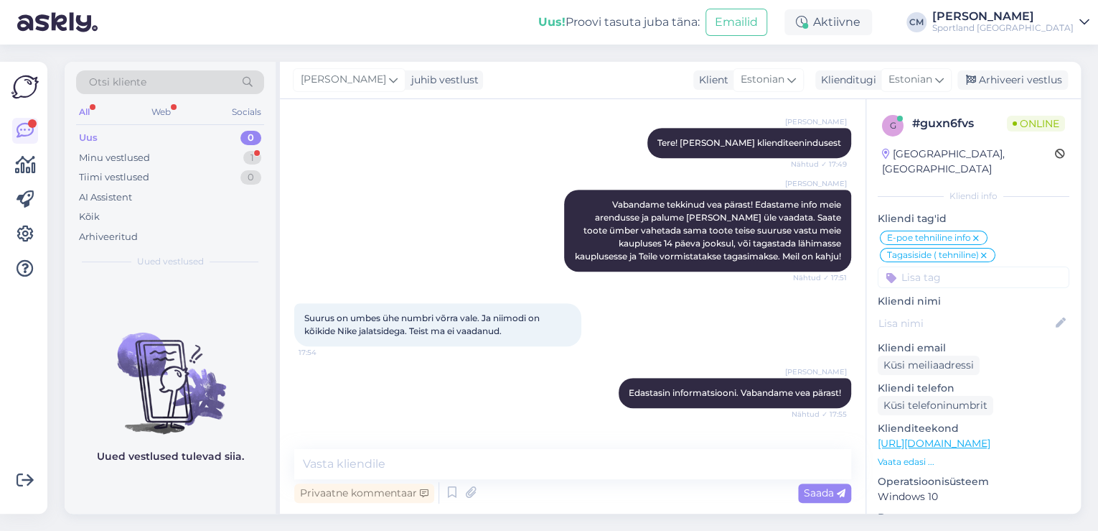
scroll to position [391, 0]
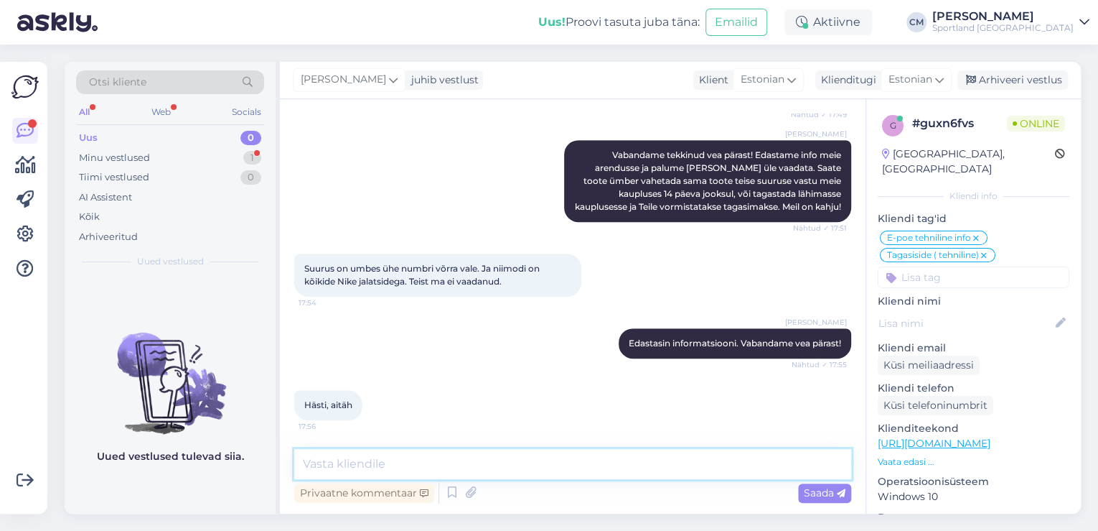
click at [534, 459] on textarea at bounding box center [572, 464] width 557 height 30
type textarea "Kas hetkel saan veel kuidagi aidata?"
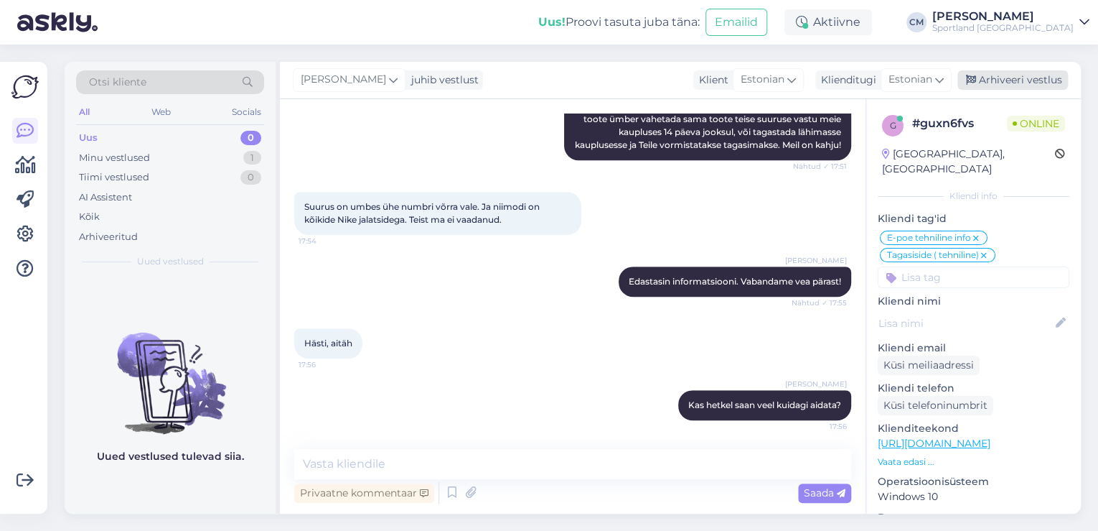
click at [1014, 78] on div "Arhiveeri vestlus" at bounding box center [1013, 79] width 111 height 19
